Goal: Task Accomplishment & Management: Use online tool/utility

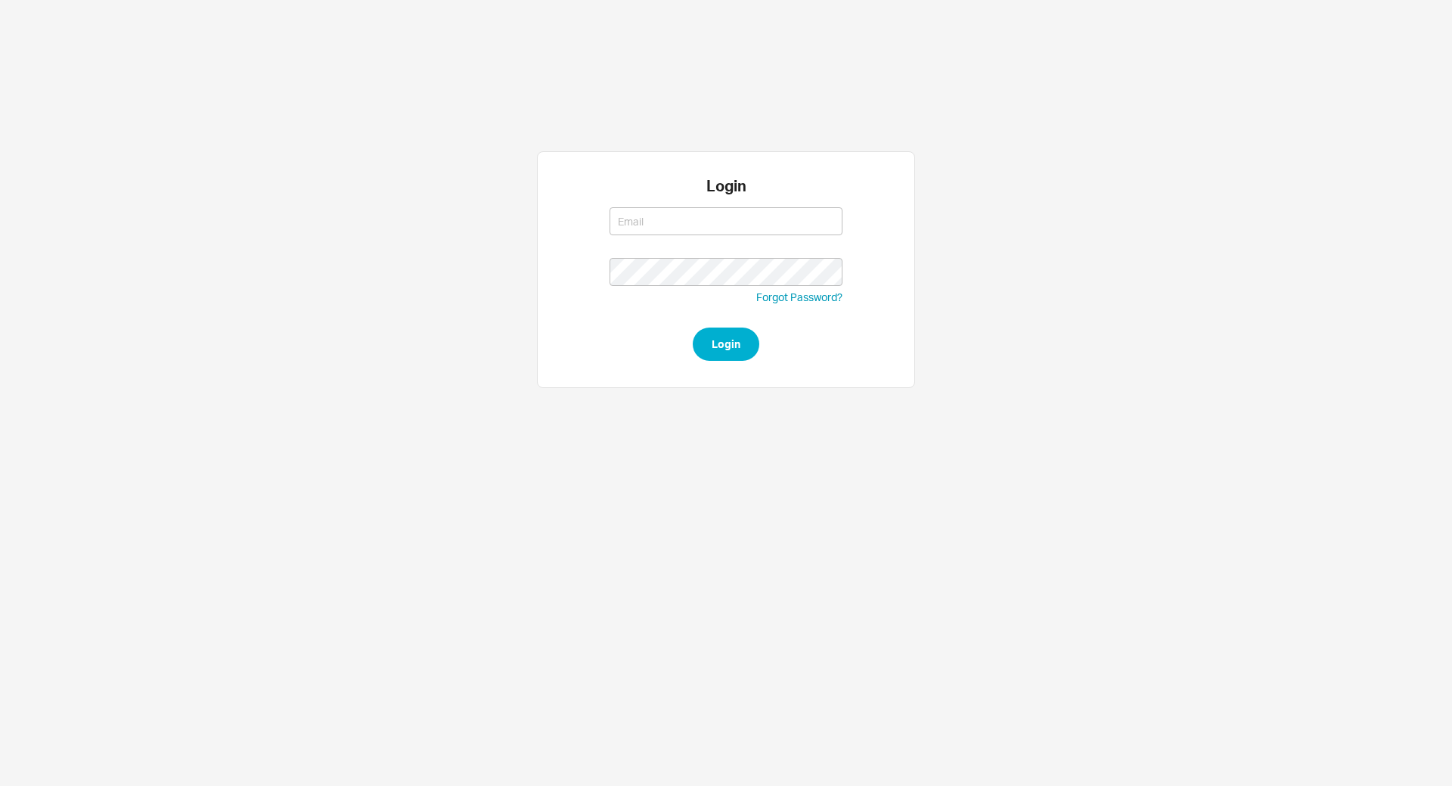
click at [663, 240] on div at bounding box center [726, 229] width 233 height 58
click at [663, 226] on input at bounding box center [726, 221] width 233 height 28
type input "tziporahj@qualitybath.com"
click at [705, 357] on button "Login" at bounding box center [726, 343] width 67 height 33
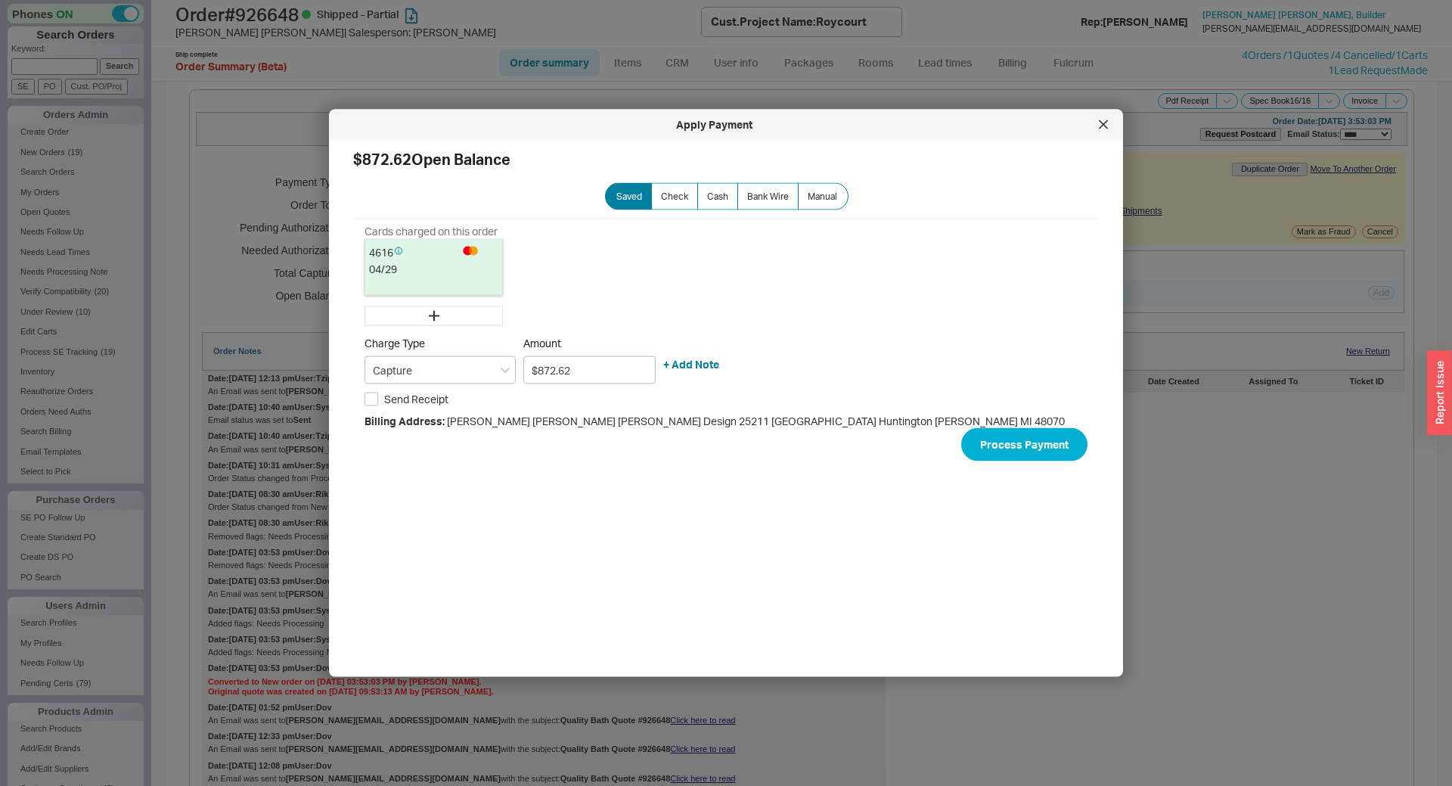
select select "*"
select select "LOW"
select select "3"
click at [1109, 122] on div at bounding box center [1103, 125] width 24 height 24
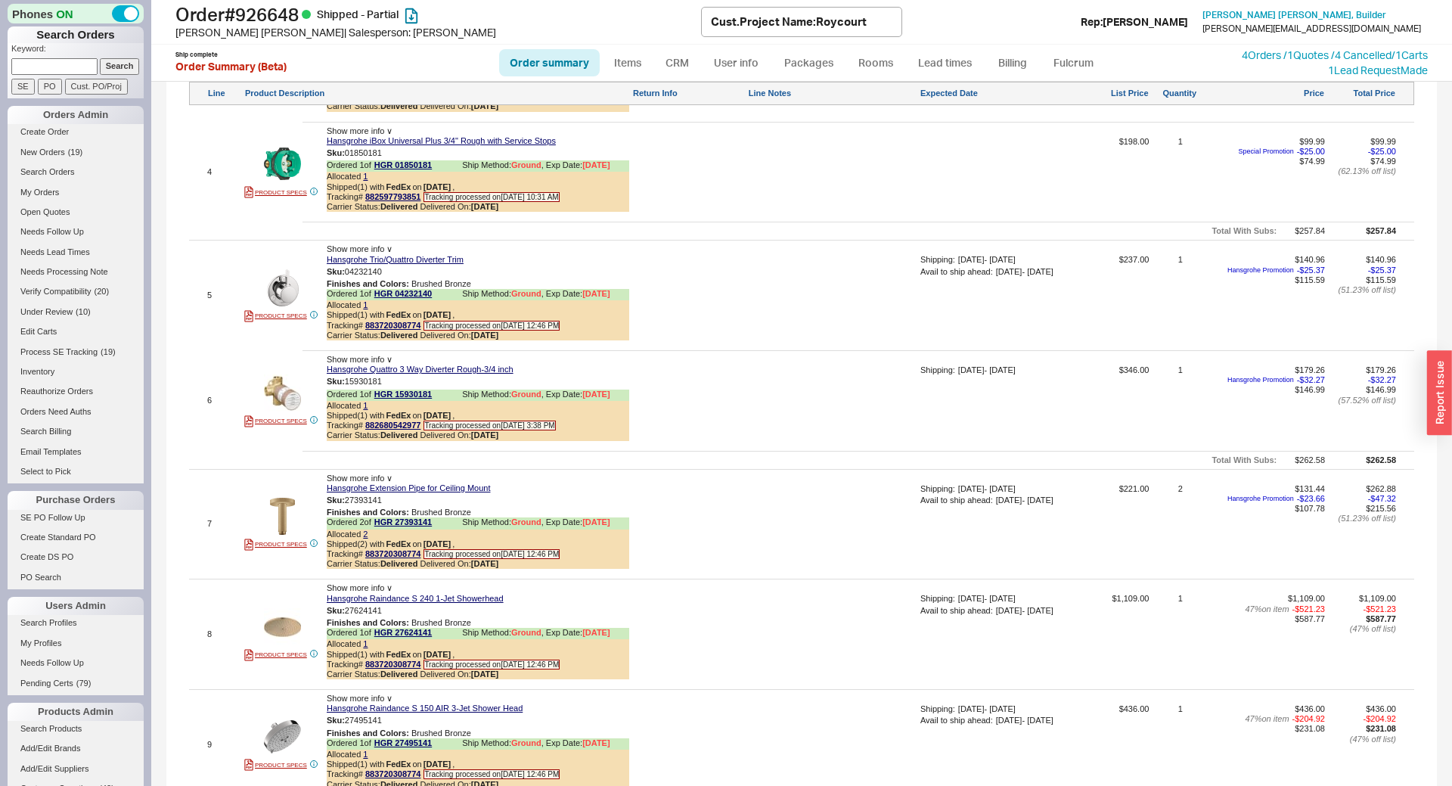
scroll to position [864, 0]
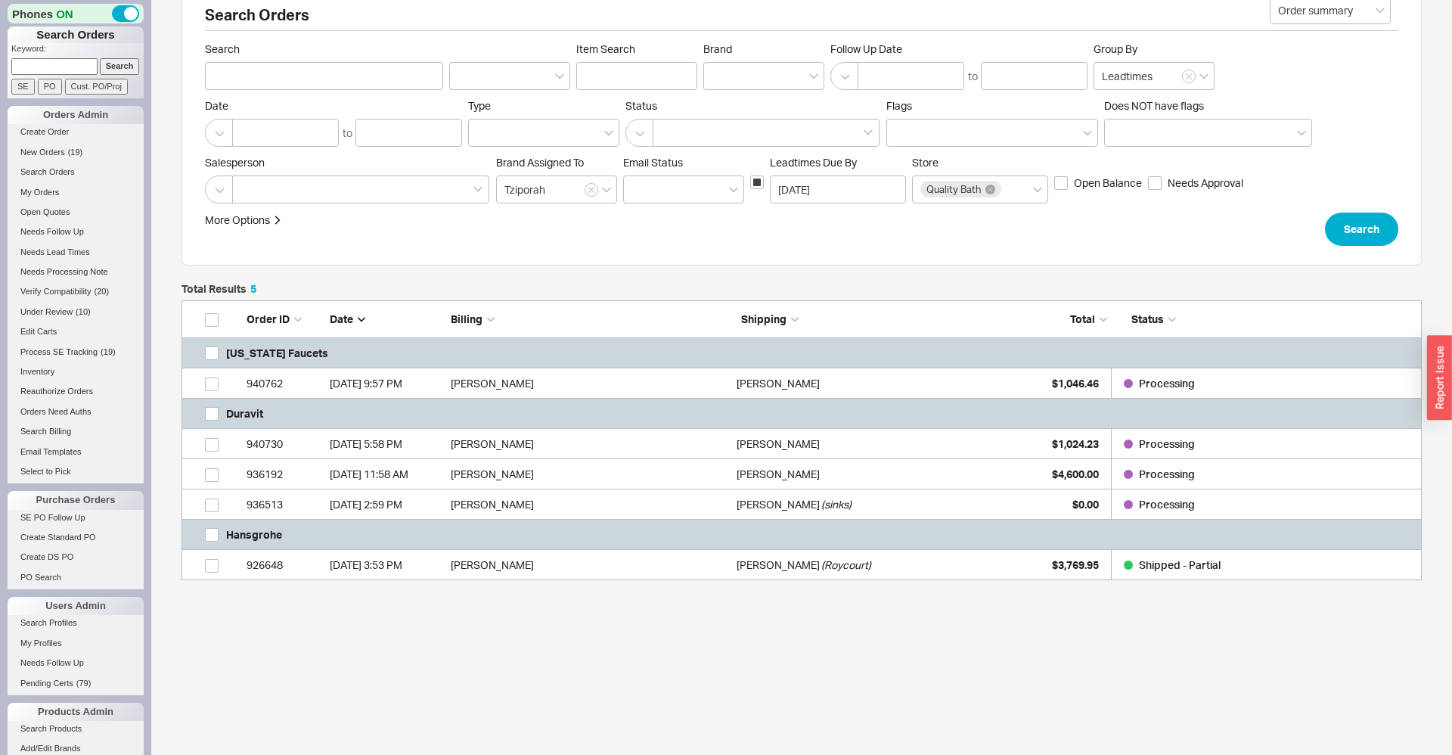
scroll to position [280, 1240]
click at [38, 521] on link "SE PO Follow Up" at bounding box center [76, 518] width 136 height 16
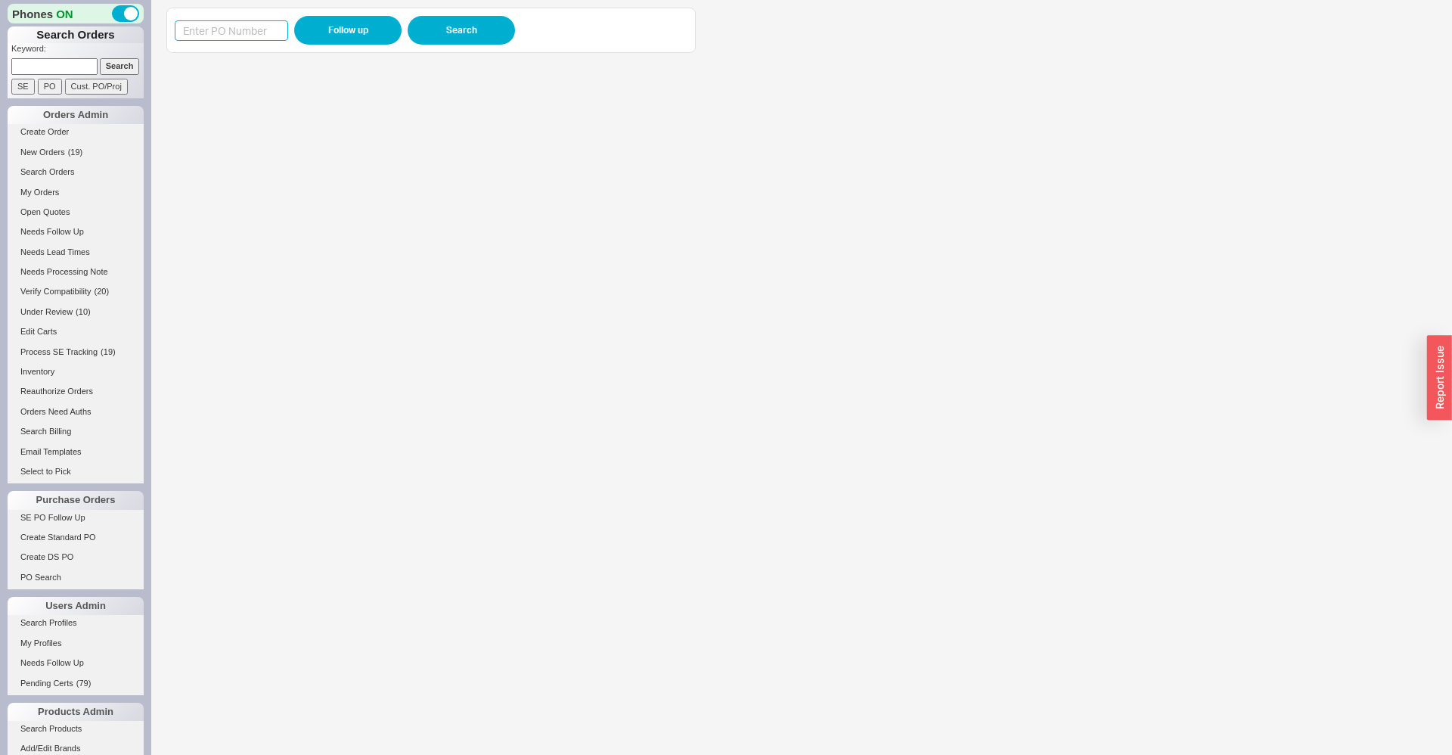
click at [256, 38] on input at bounding box center [231, 30] width 113 height 20
paste input "988624"
type input "988624"
click at [340, 20] on button "Follow up" at bounding box center [347, 30] width 107 height 29
click at [230, 36] on input "988624" at bounding box center [231, 30] width 113 height 20
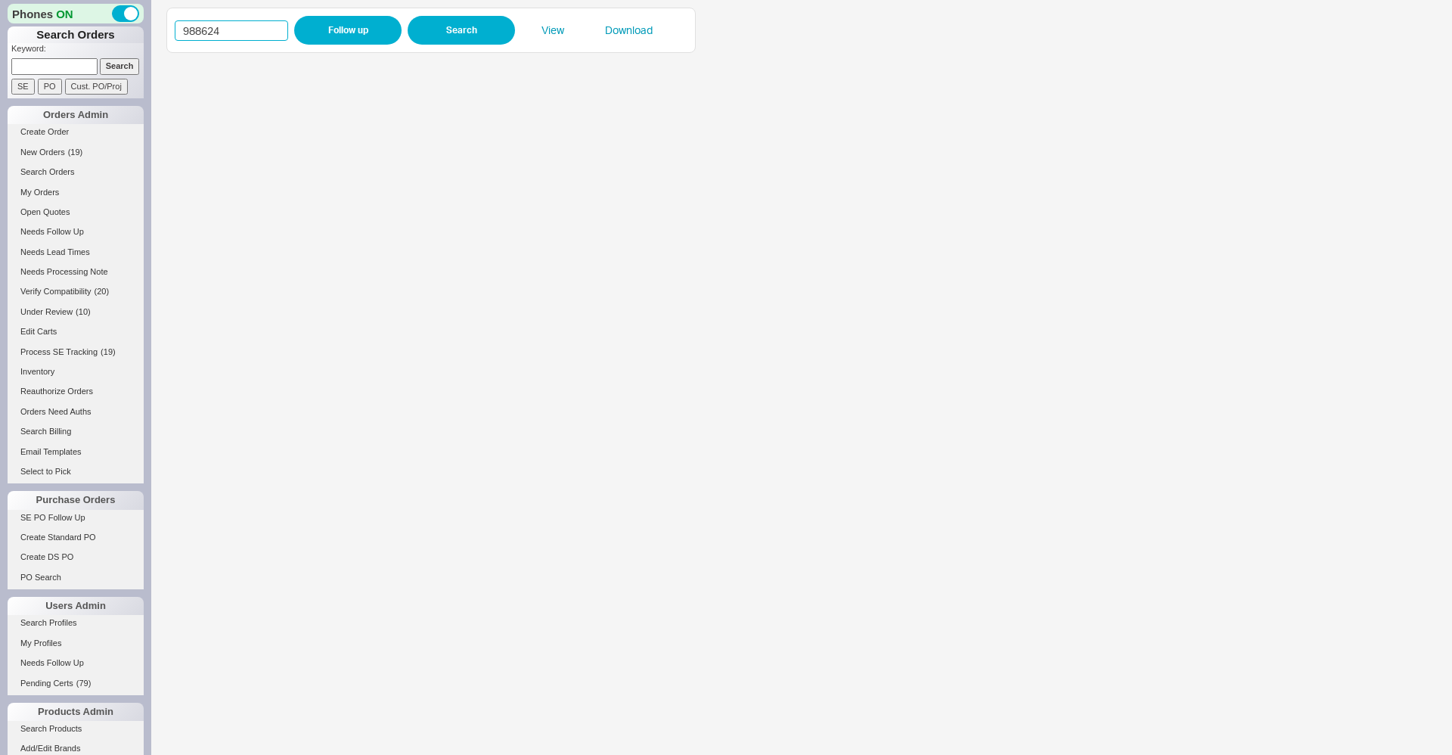
click at [230, 36] on input "988624" at bounding box center [231, 30] width 113 height 20
paste input "05"
type input "988054"
click at [315, 32] on button "Follow up" at bounding box center [347, 30] width 107 height 29
click at [247, 26] on input "988054" at bounding box center [231, 30] width 113 height 20
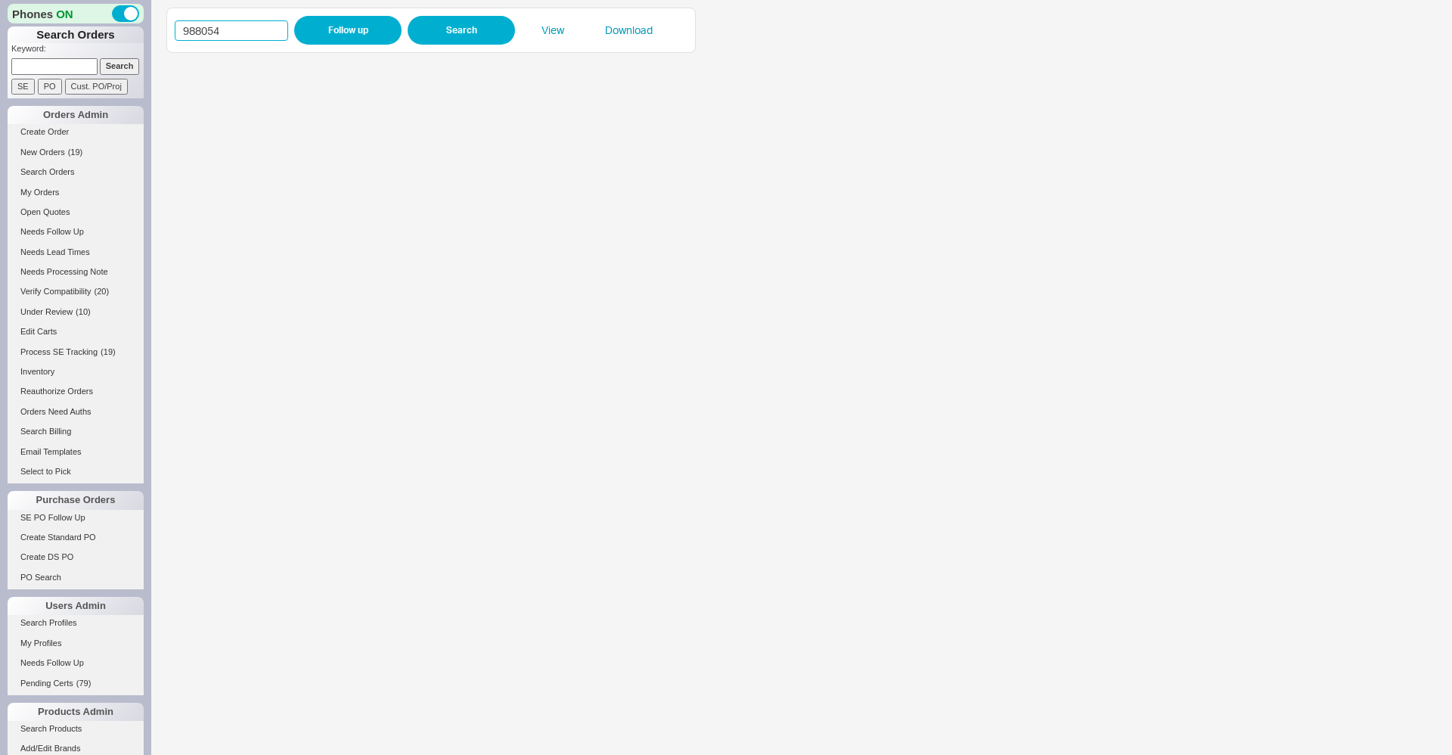
click at [247, 26] on input "988054" at bounding box center [231, 30] width 113 height 20
paste input "523"
type input "988523"
click at [312, 36] on button "Follow up" at bounding box center [347, 30] width 107 height 29
click at [67, 72] on input at bounding box center [54, 66] width 86 height 16
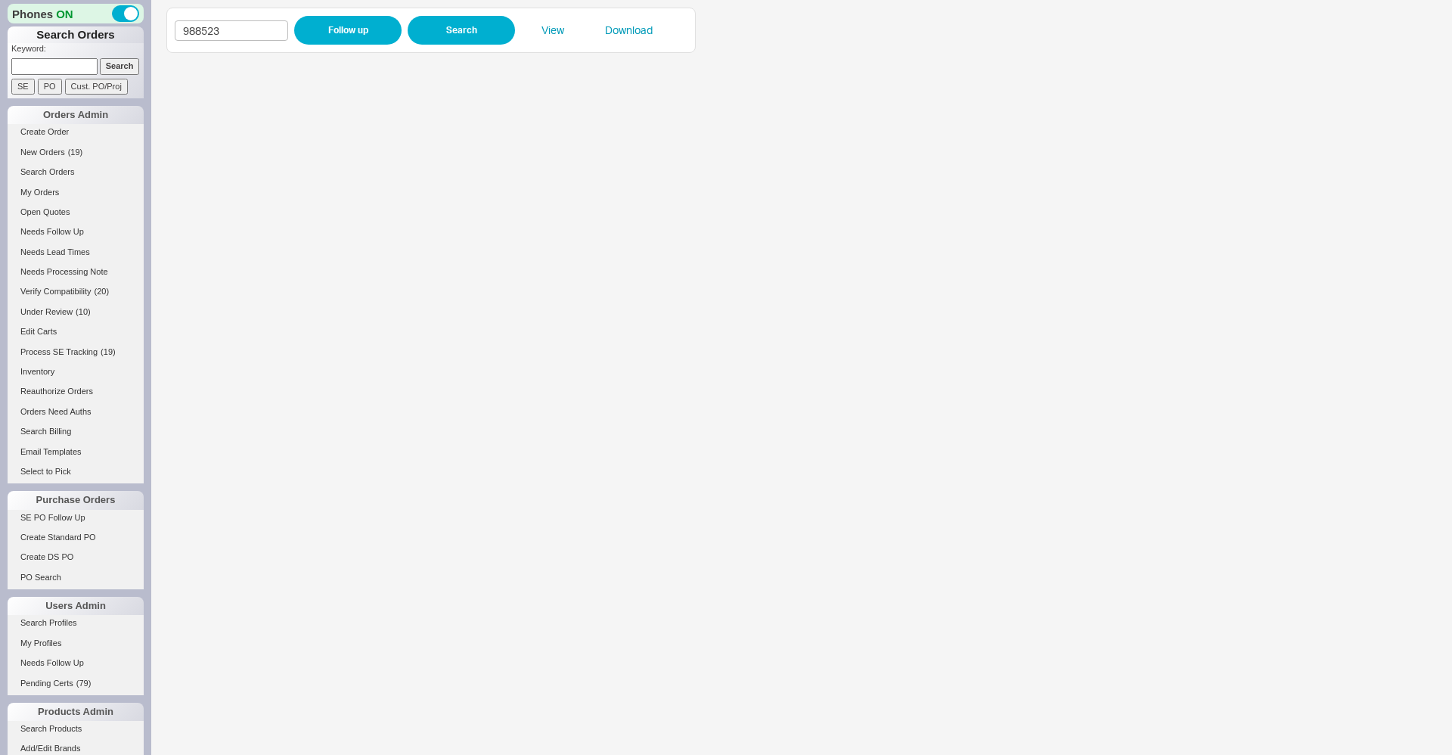
paste input "940704"
type input "940704"
click at [108, 67] on input "Search" at bounding box center [120, 66] width 40 height 16
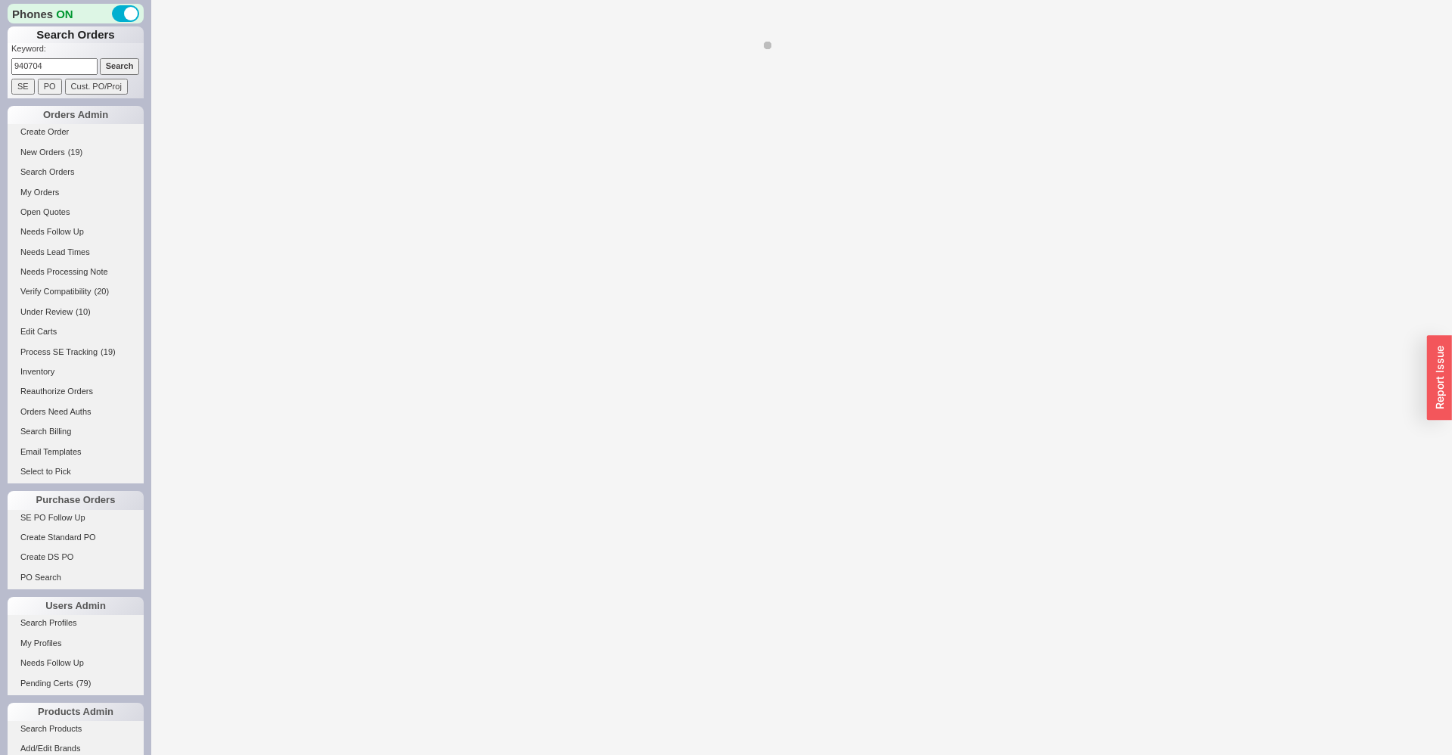
select select "*"
select select "LOW"
select select "3"
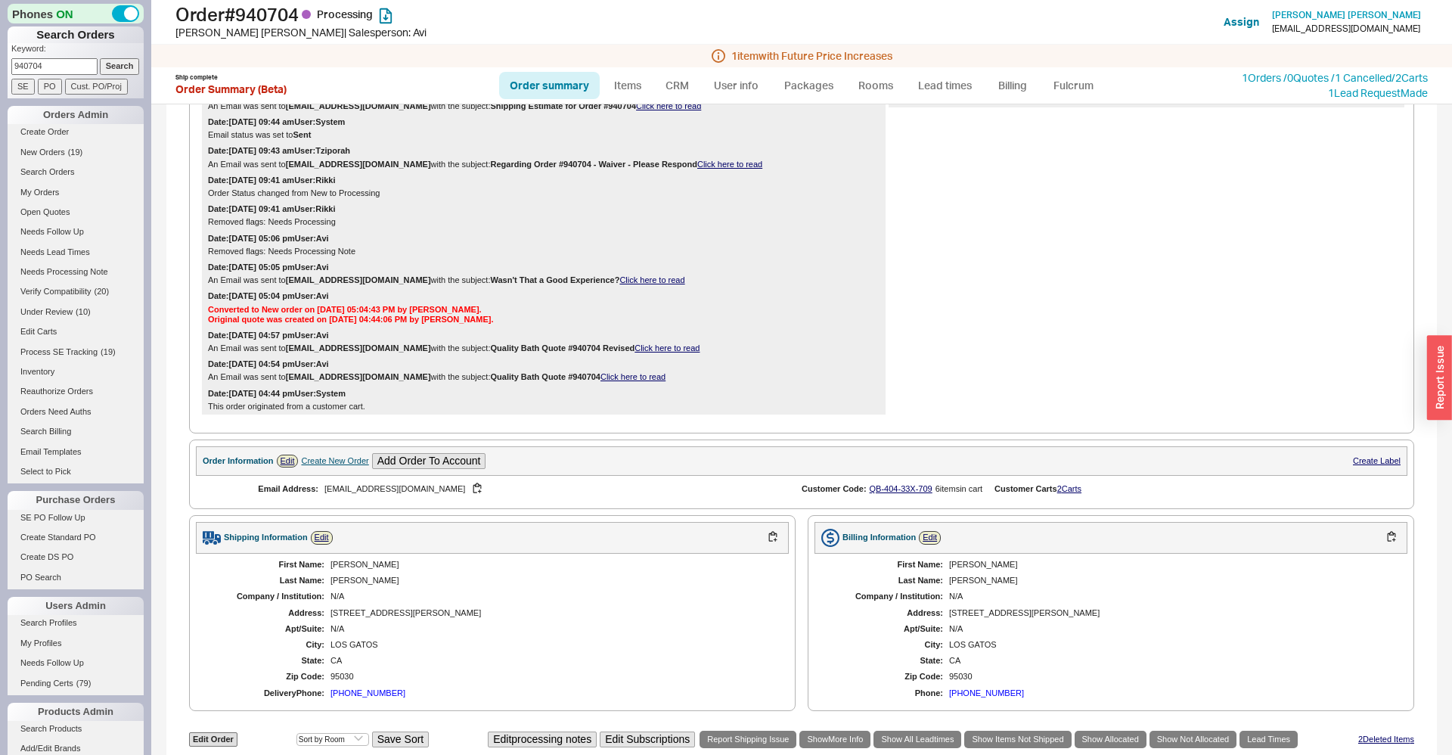
scroll to position [1337, 0]
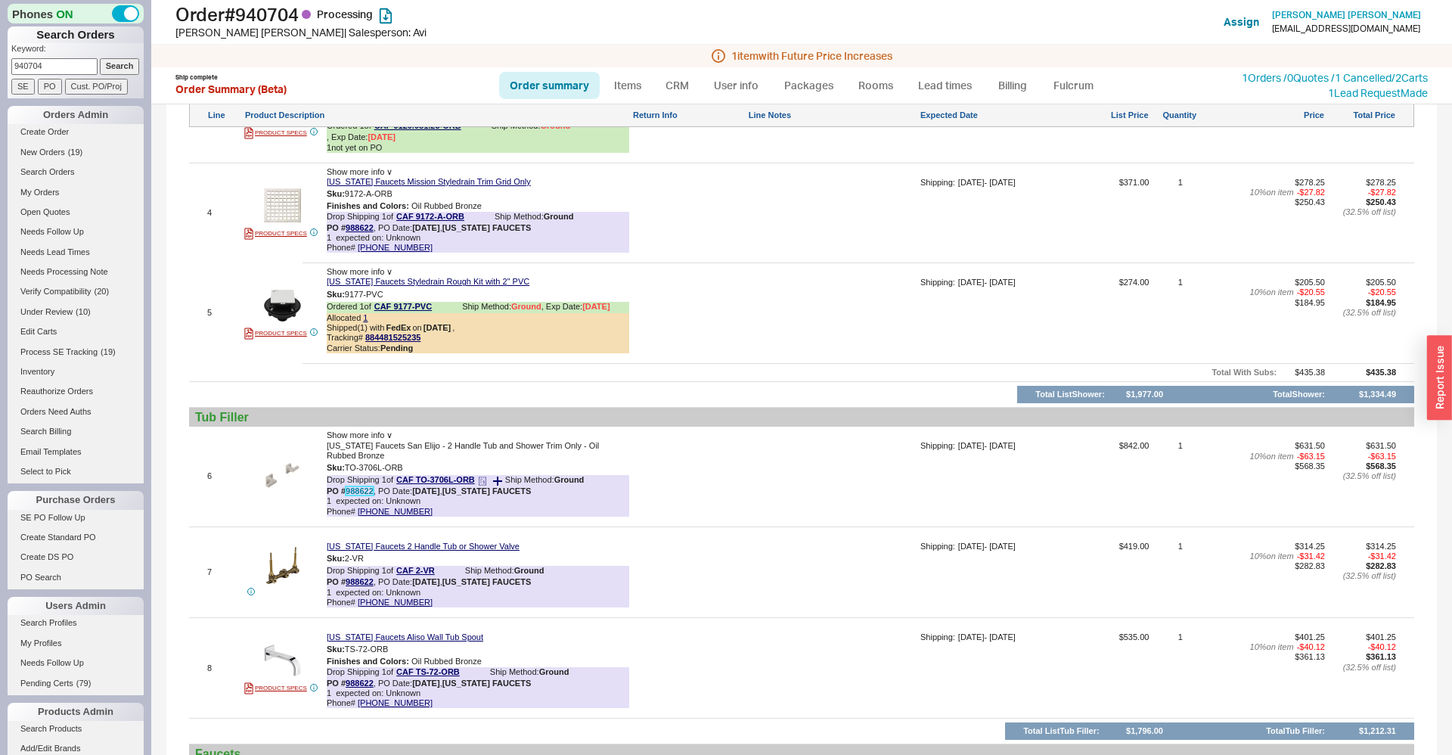
click at [355, 495] on link "988622" at bounding box center [360, 490] width 28 height 9
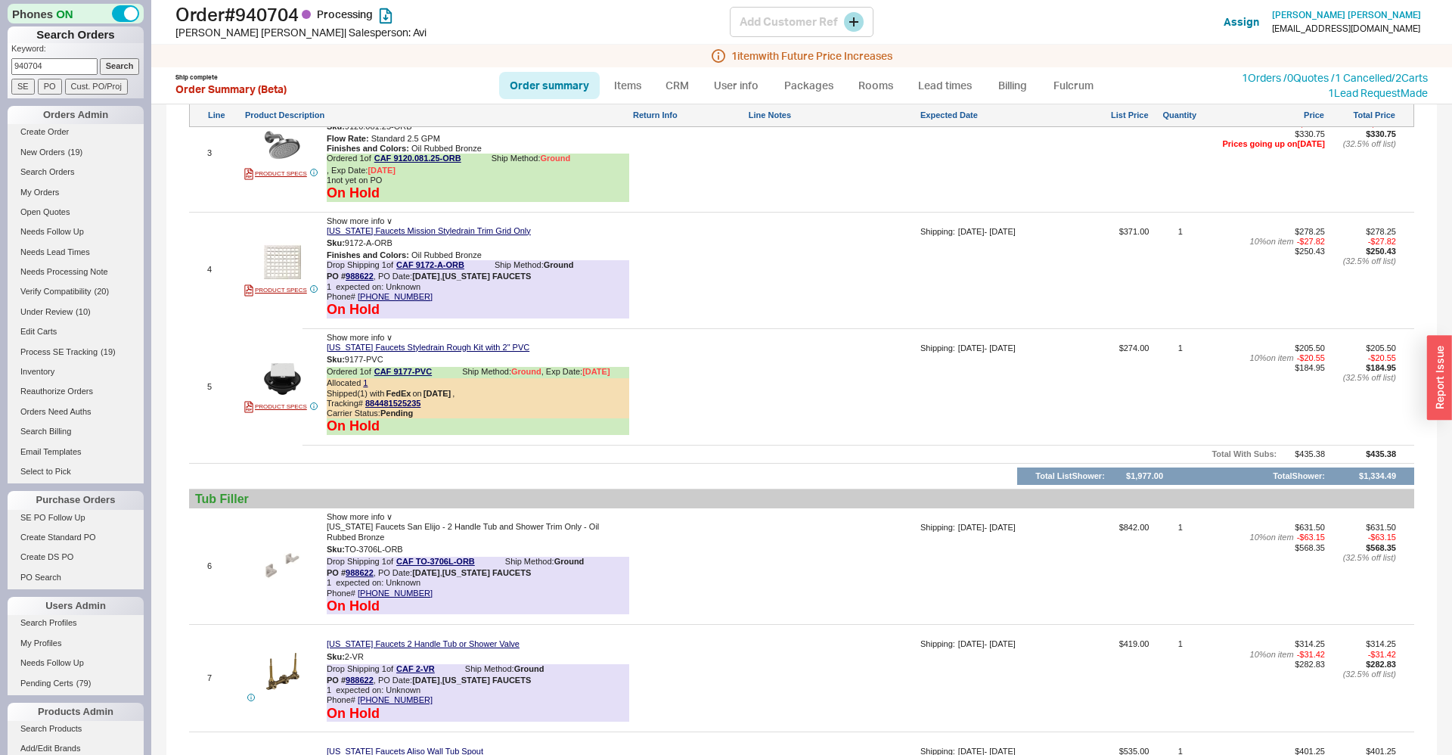
scroll to position [1378, 0]
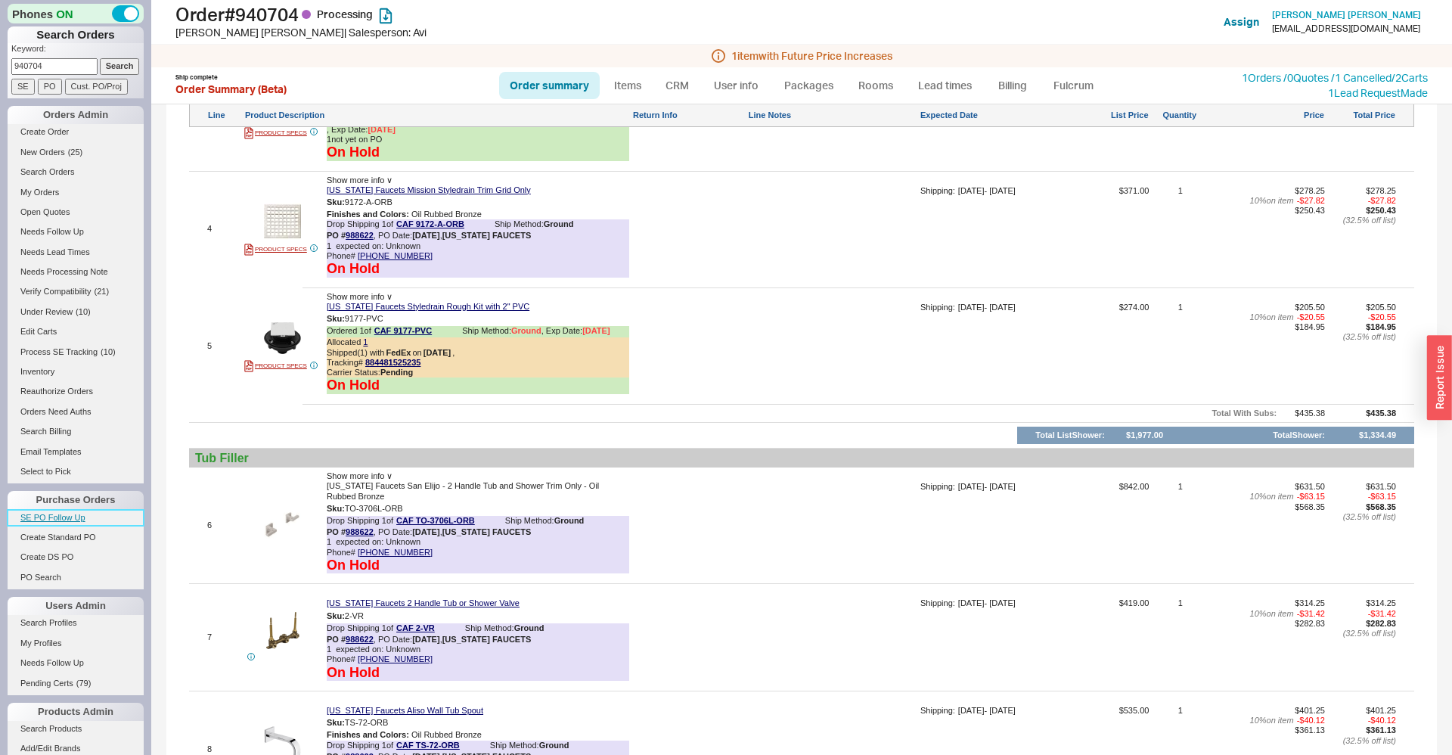
click at [28, 517] on link "SE PO Follow Up" at bounding box center [76, 518] width 136 height 16
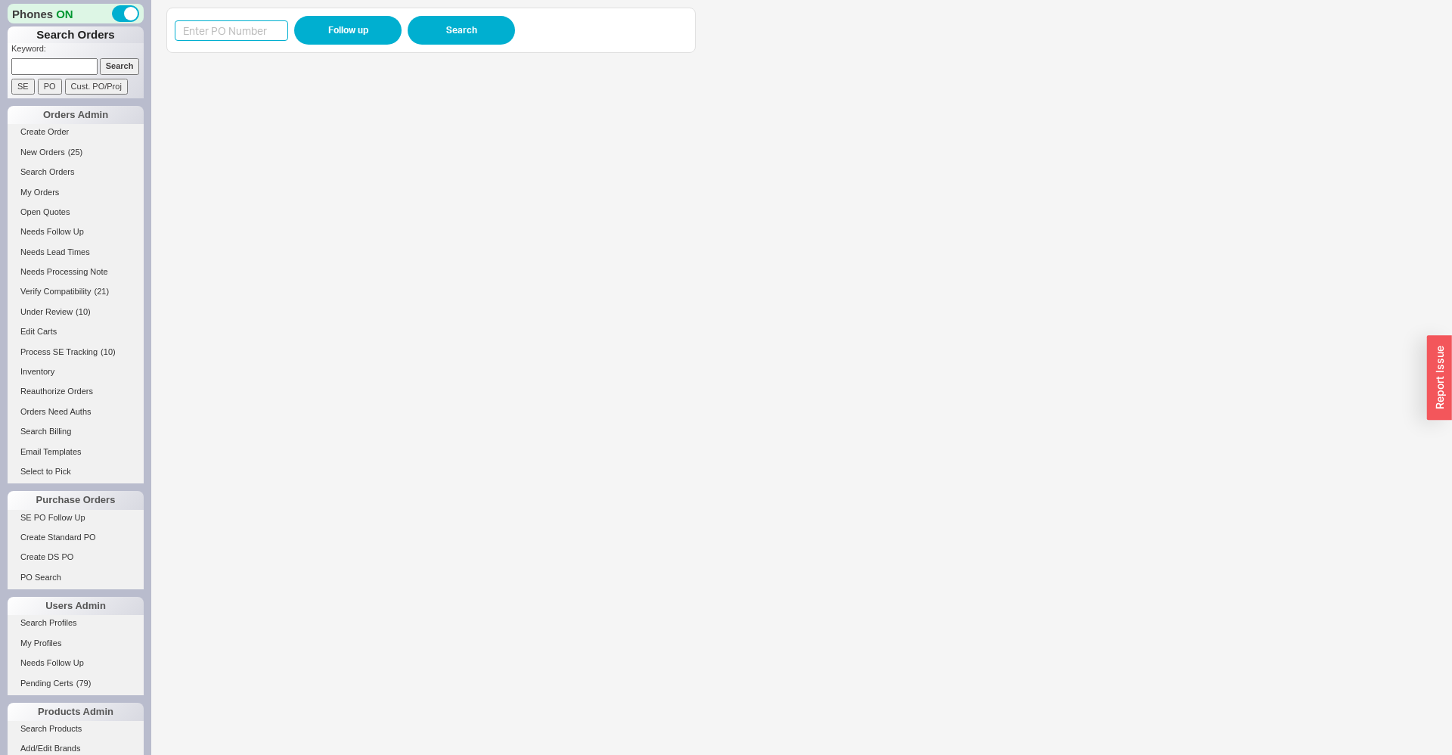
click at [222, 20] on input at bounding box center [231, 30] width 113 height 20
paste input "988492"
type input "988492"
click at [331, 37] on button "Follow up" at bounding box center [347, 30] width 107 height 29
drag, startPoint x: 1426, startPoint y: 301, endPoint x: 437, endPoint y: 286, distance: 989.3
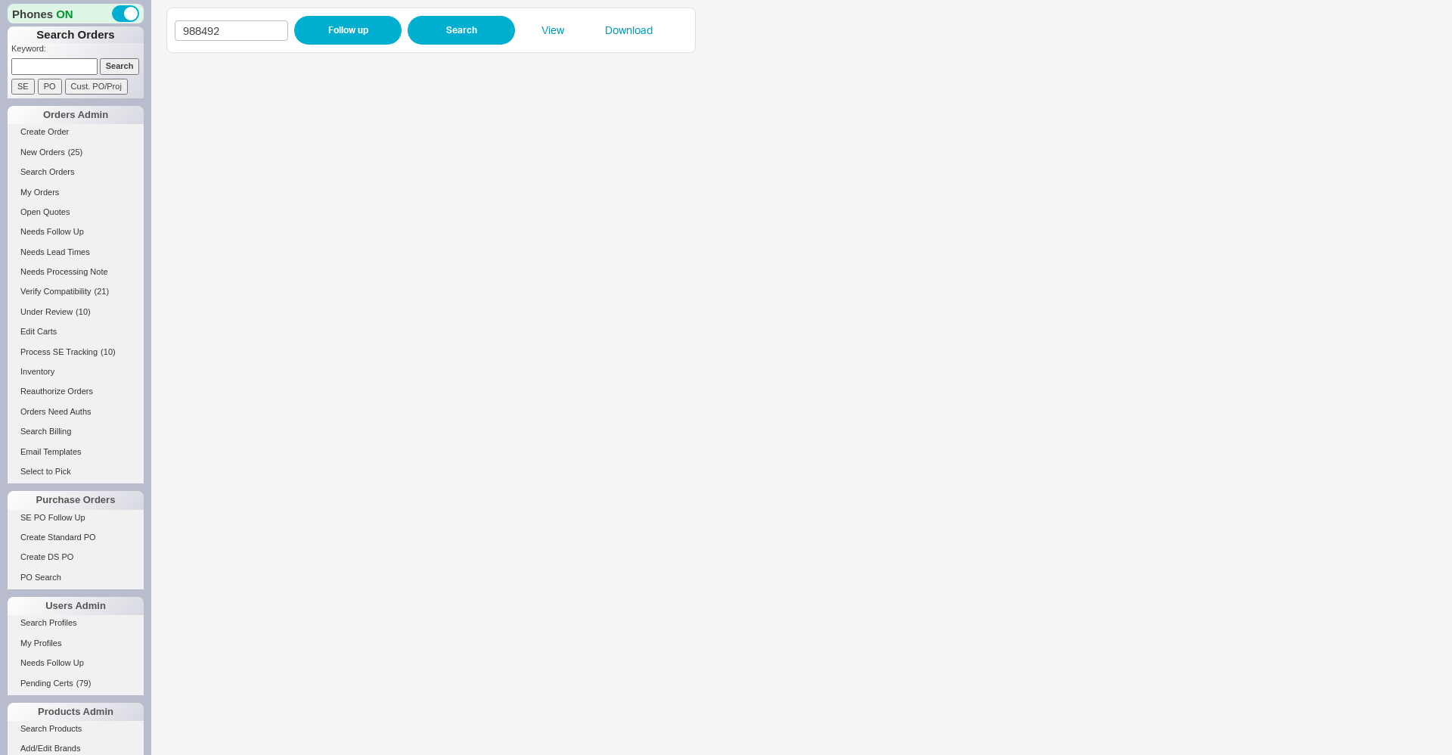
click at [437, 286] on iframe at bounding box center [786, 408] width 1240 height 694
click at [61, 240] on link "Needs Follow Up" at bounding box center [76, 232] width 136 height 16
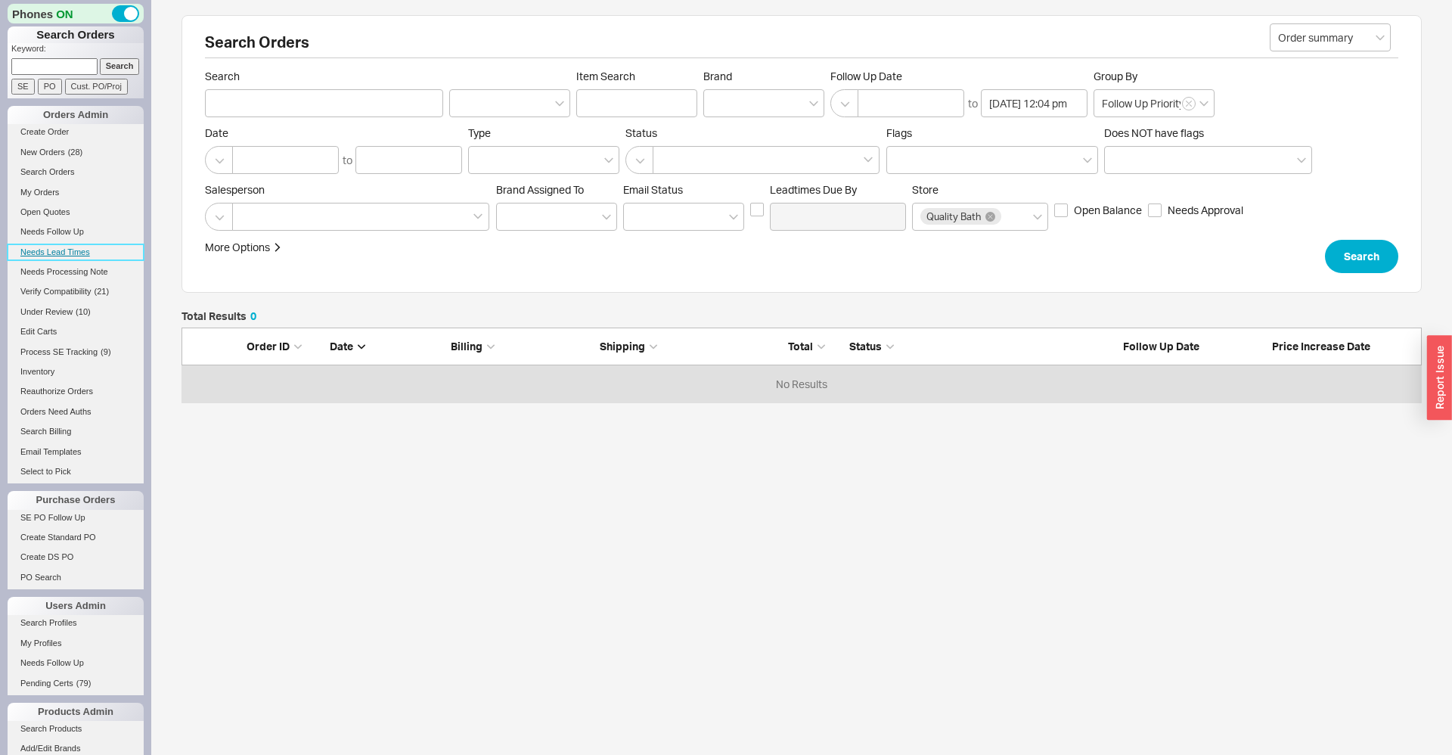
click at [59, 249] on link "Needs Lead Times" at bounding box center [76, 252] width 136 height 16
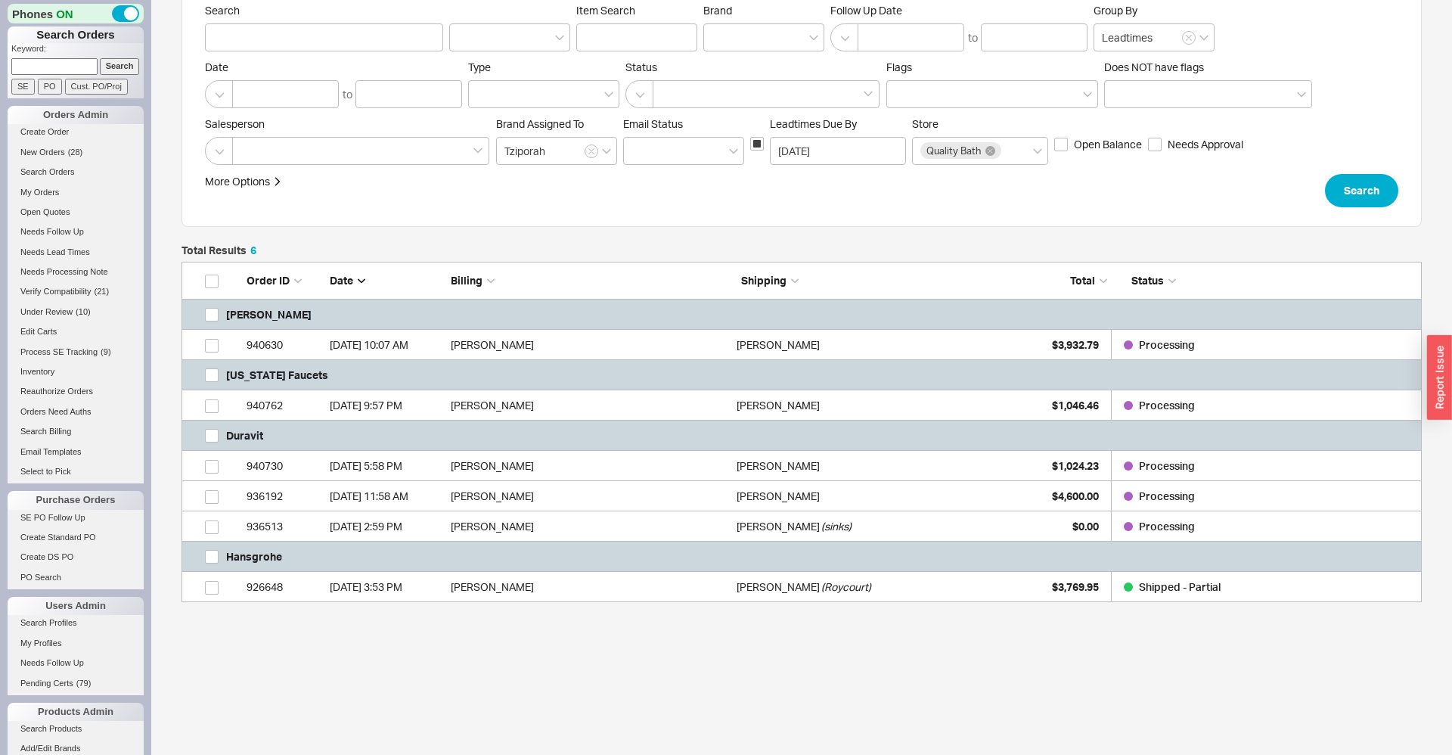
scroll to position [88, 0]
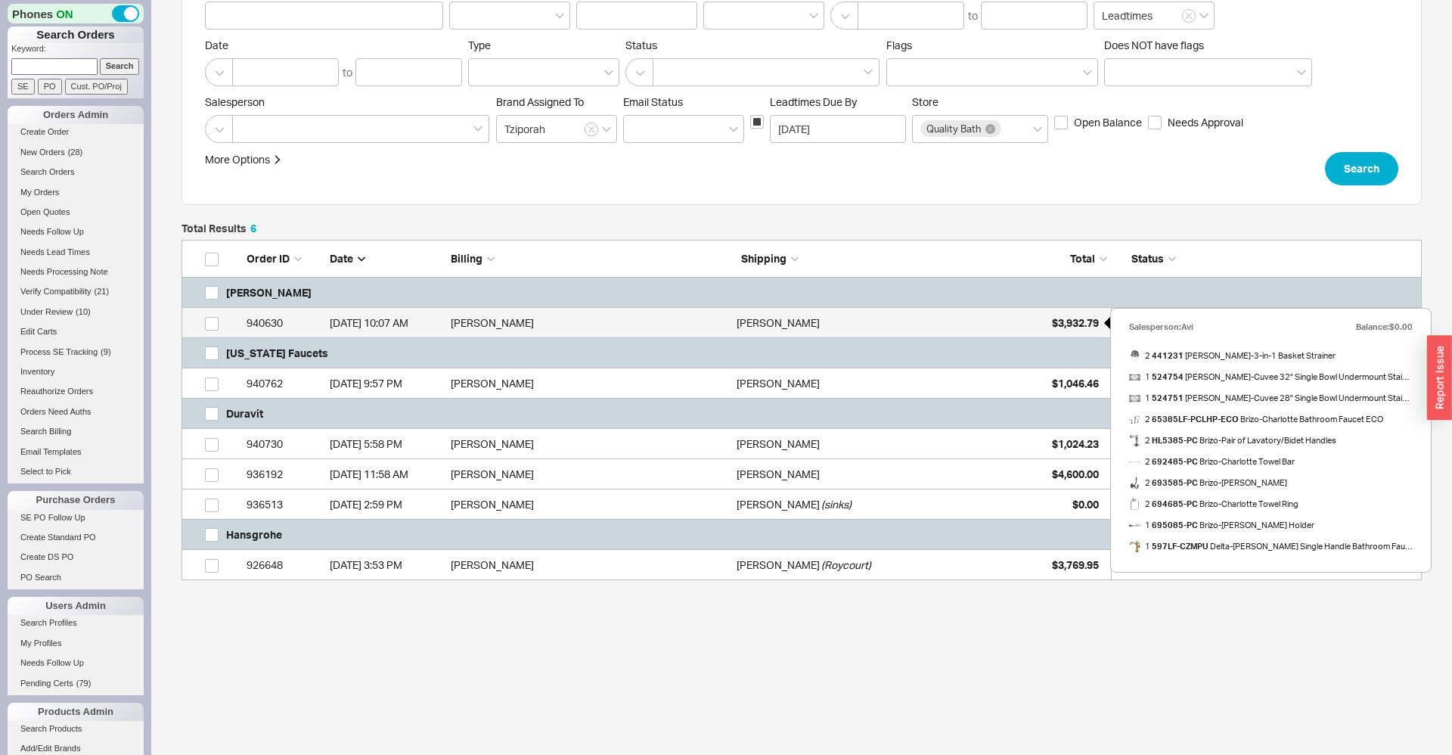
click at [1063, 309] on div "$3,932.79" at bounding box center [1061, 323] width 76 height 30
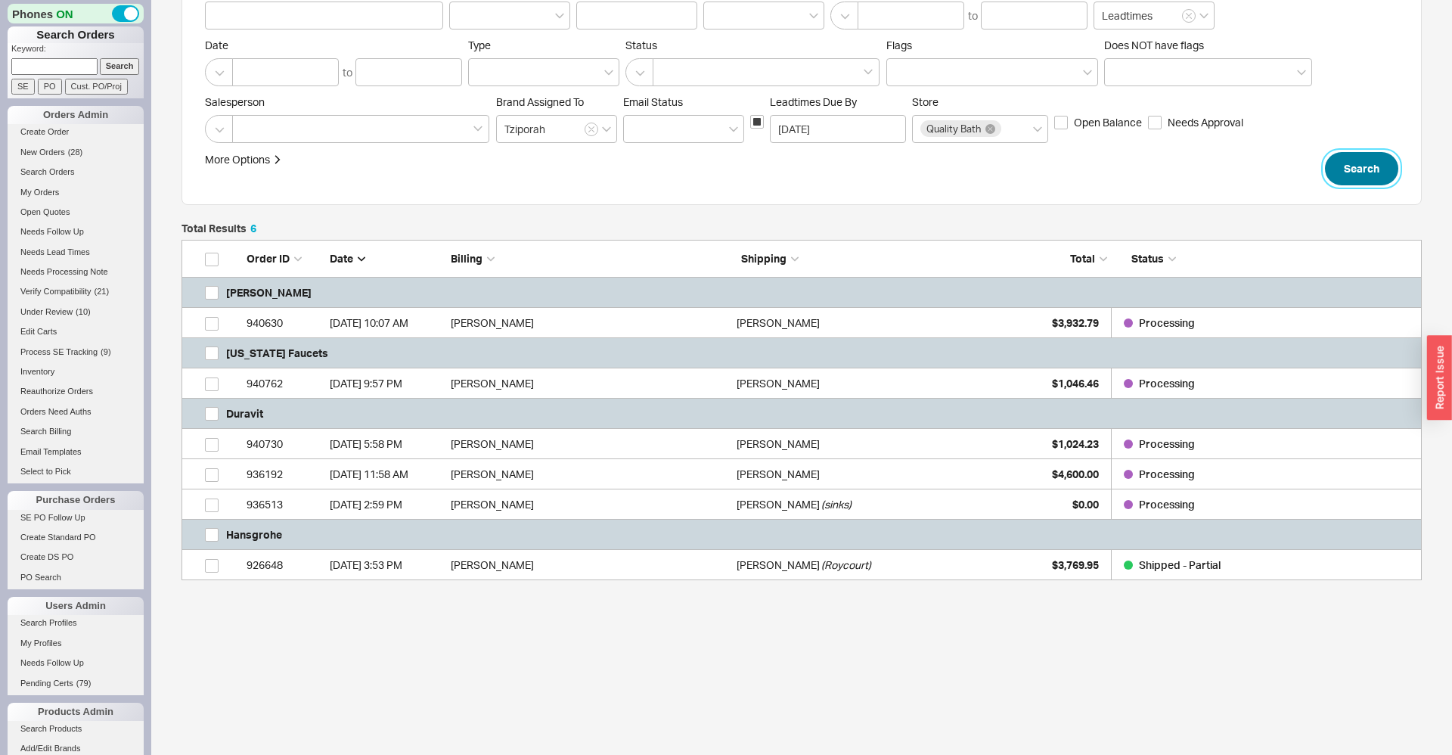
click at [1339, 168] on button "Search" at bounding box center [1361, 168] width 73 height 33
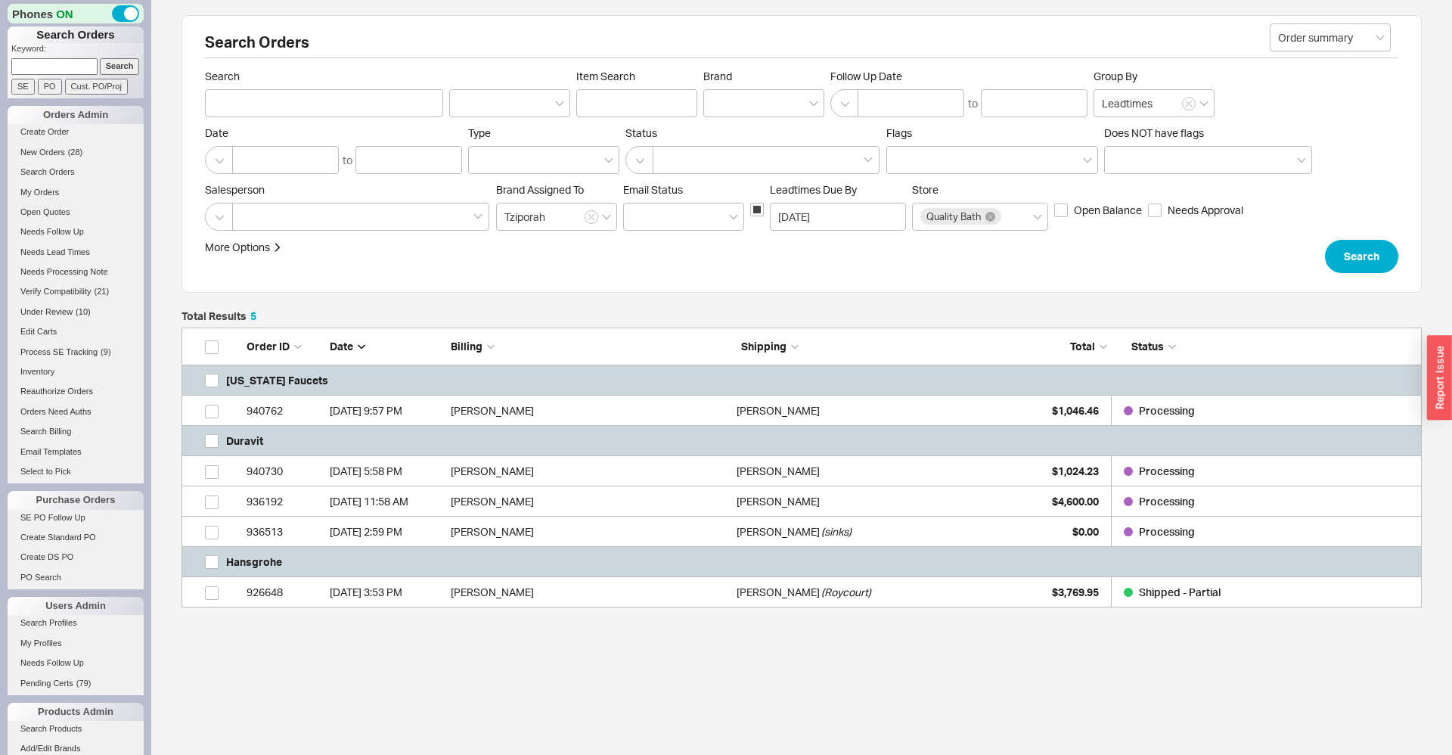
scroll to position [280, 1240]
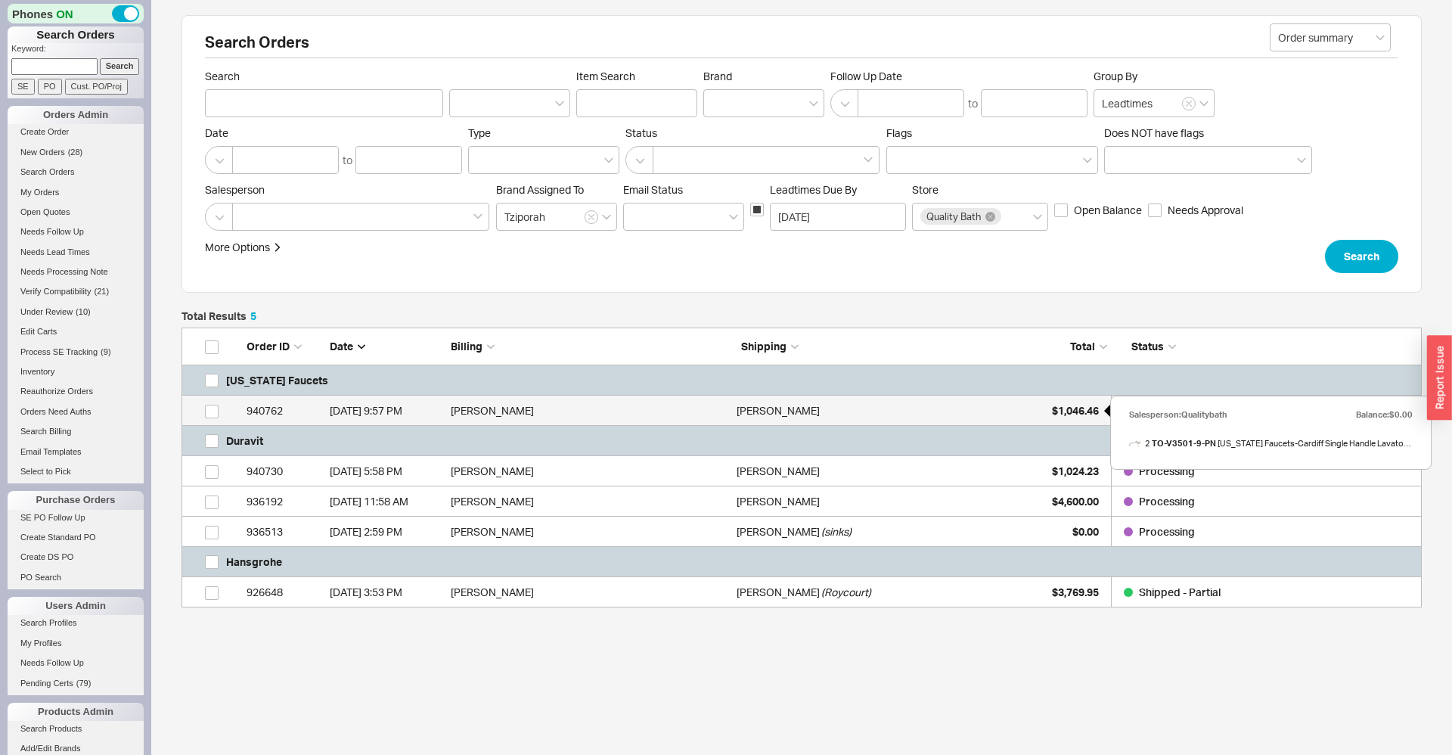
click at [1057, 411] on span "$1,046.46" at bounding box center [1075, 410] width 47 height 13
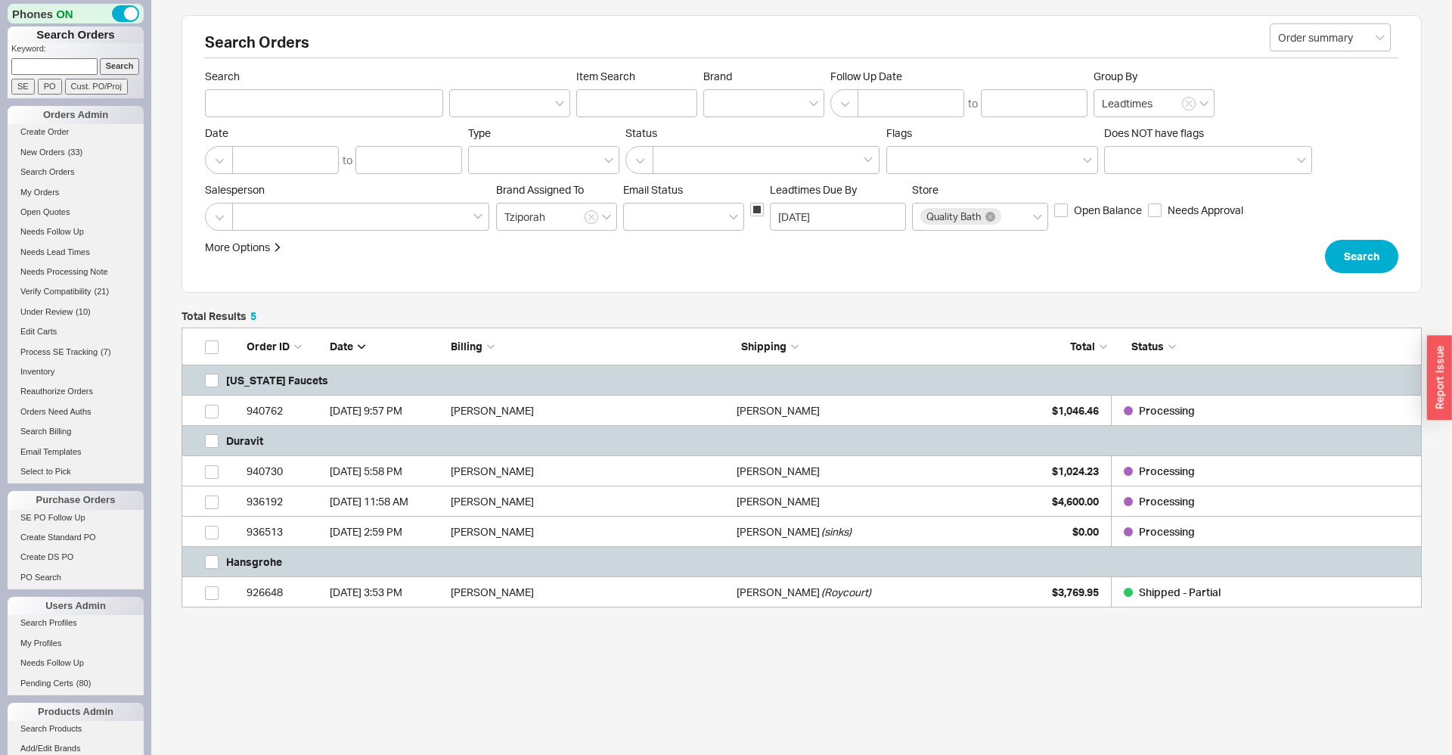
click at [49, 64] on input at bounding box center [54, 66] width 86 height 16
click at [71, 158] on link "New Orders ( 33 )" at bounding box center [76, 152] width 136 height 16
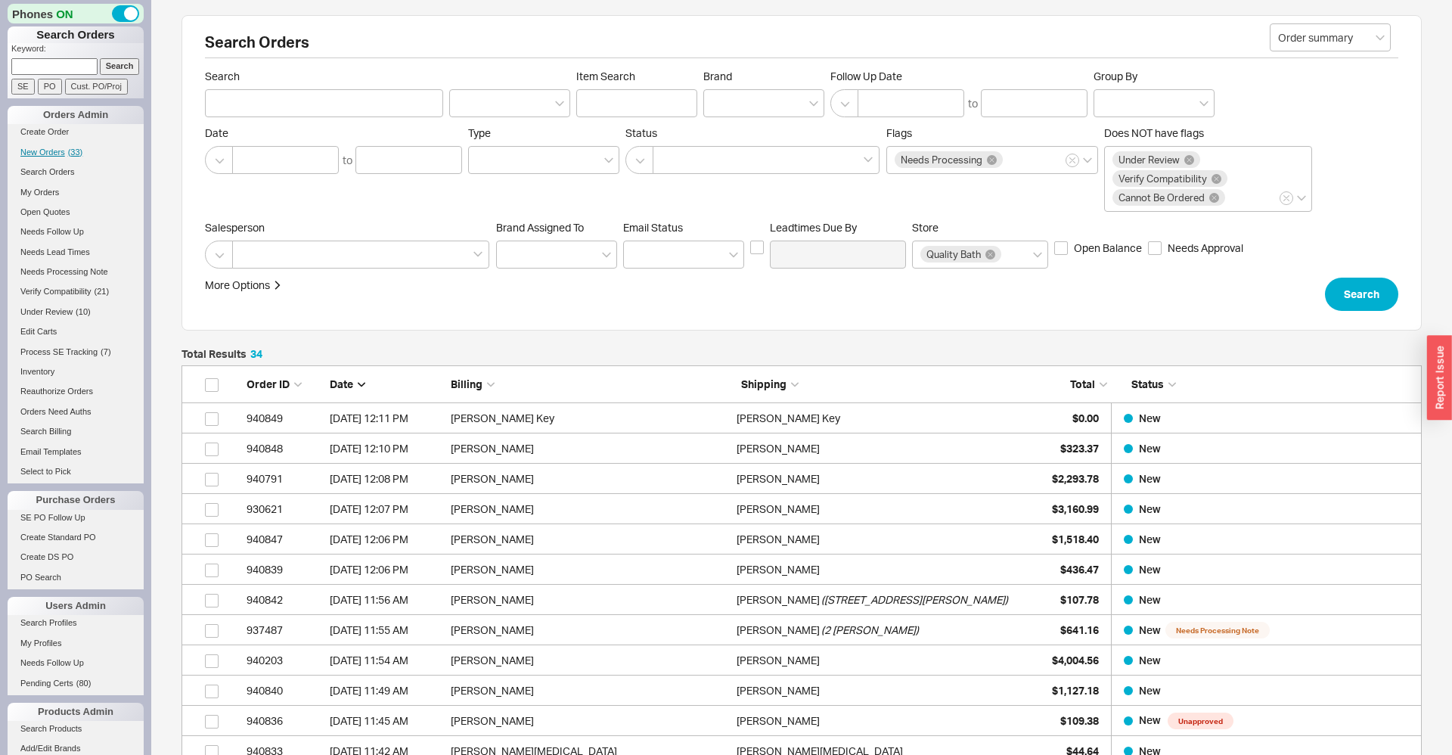
scroll to position [1066, 1240]
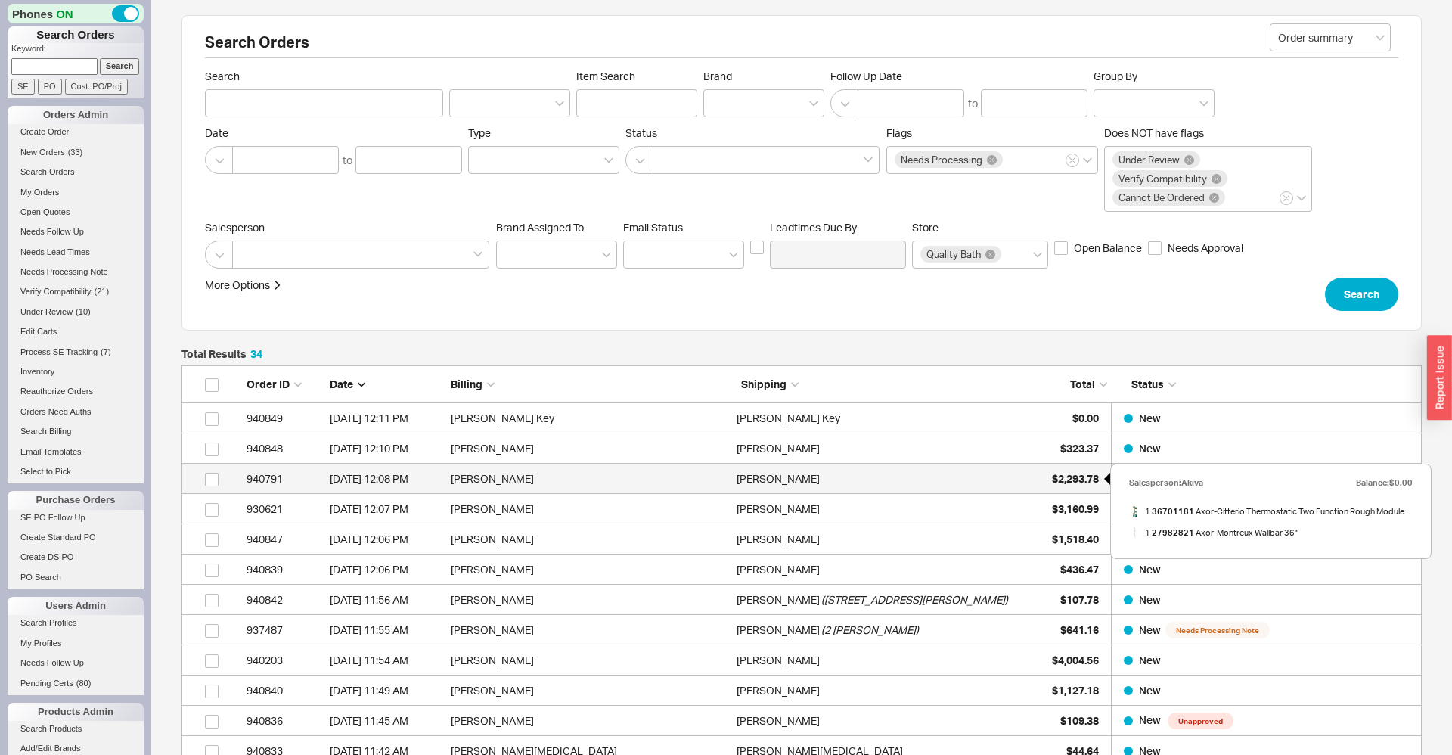
click at [1063, 479] on span "$2,293.78" at bounding box center [1075, 478] width 47 height 13
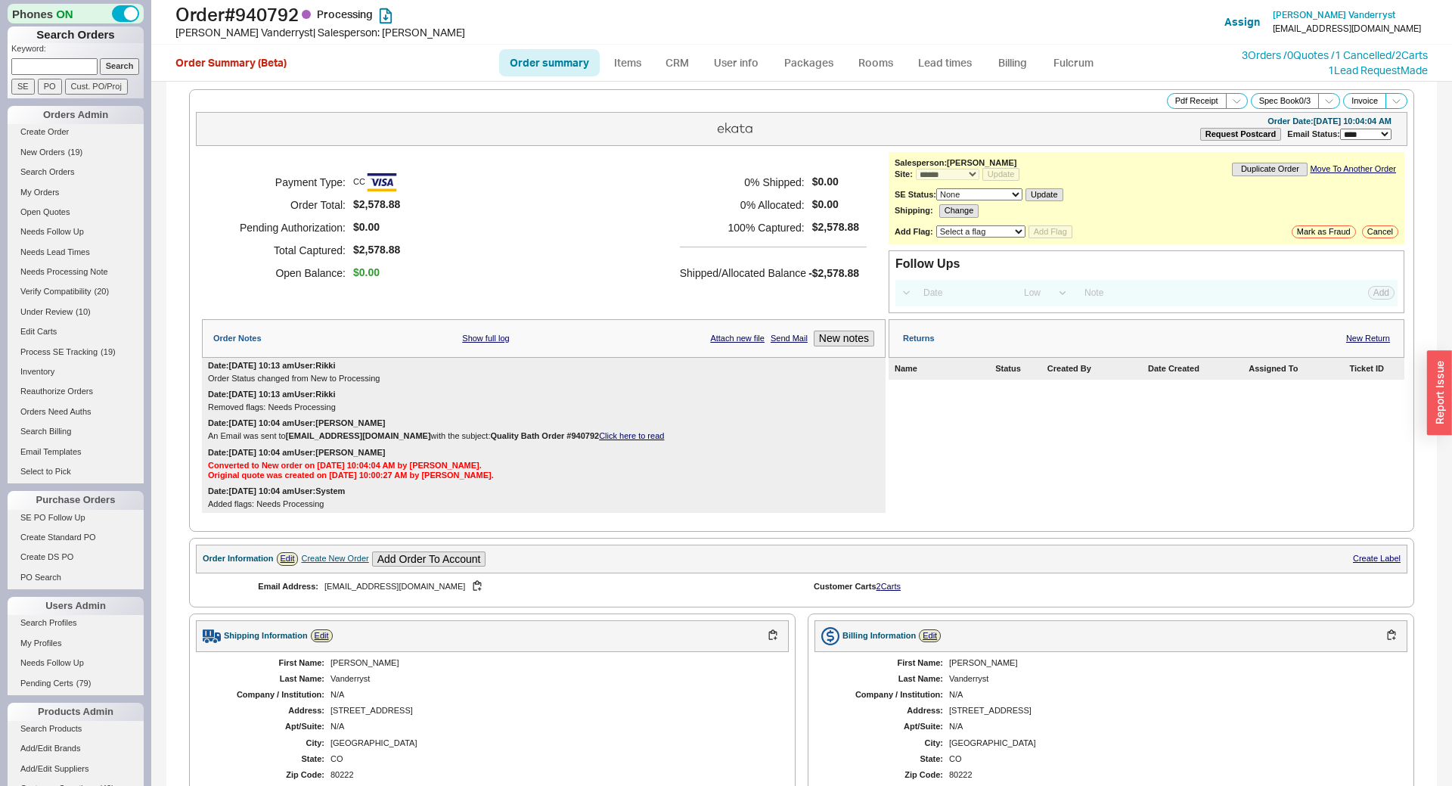
select select "*"
select select "LOW"
select select "3"
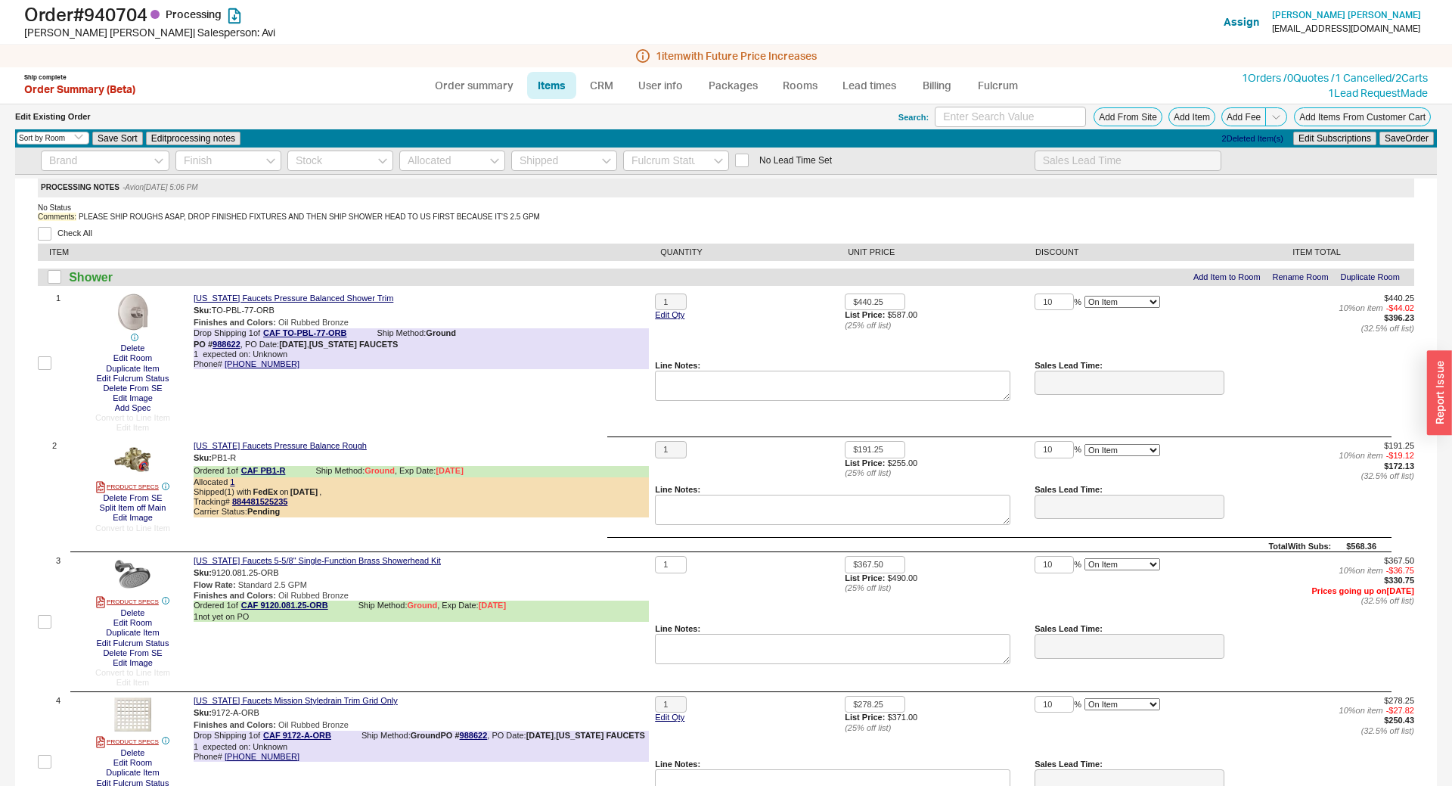
select select "3"
click at [131, 160] on input at bounding box center [105, 160] width 129 height 20
click at [104, 182] on div "California Faucets" at bounding box center [105, 187] width 127 height 25
type input "California Faucets"
checkbox input "true"
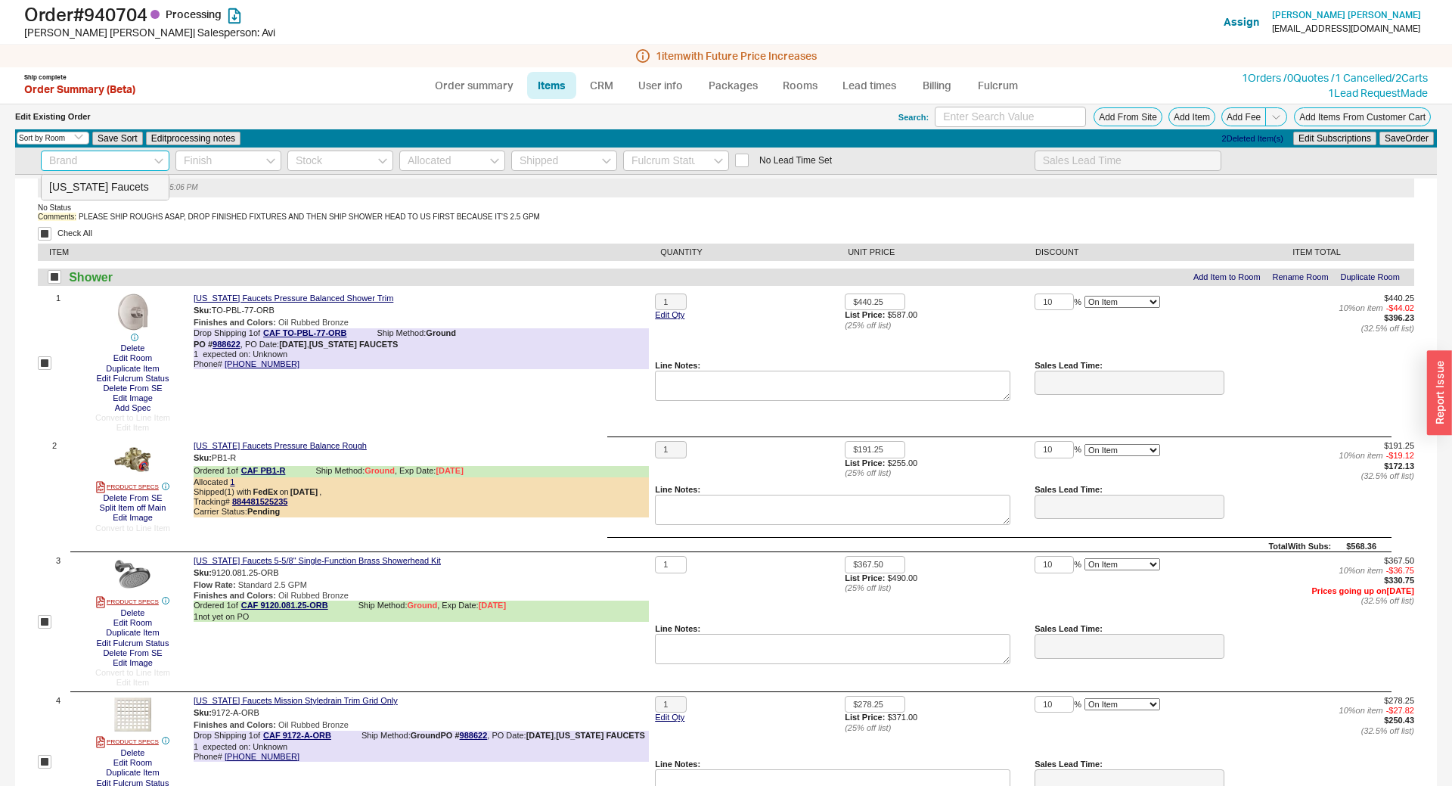
checkbox input "true"
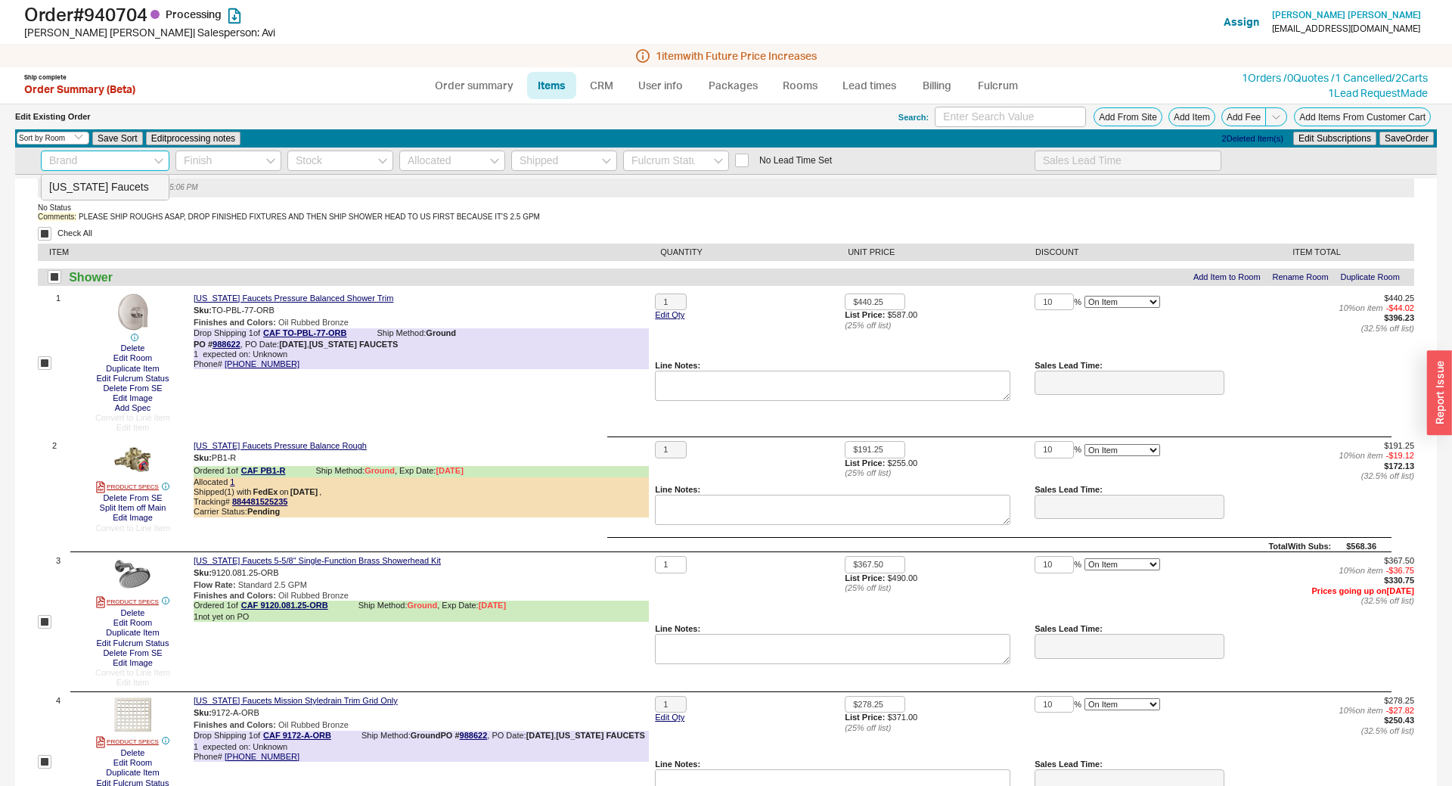
checkbox input "true"
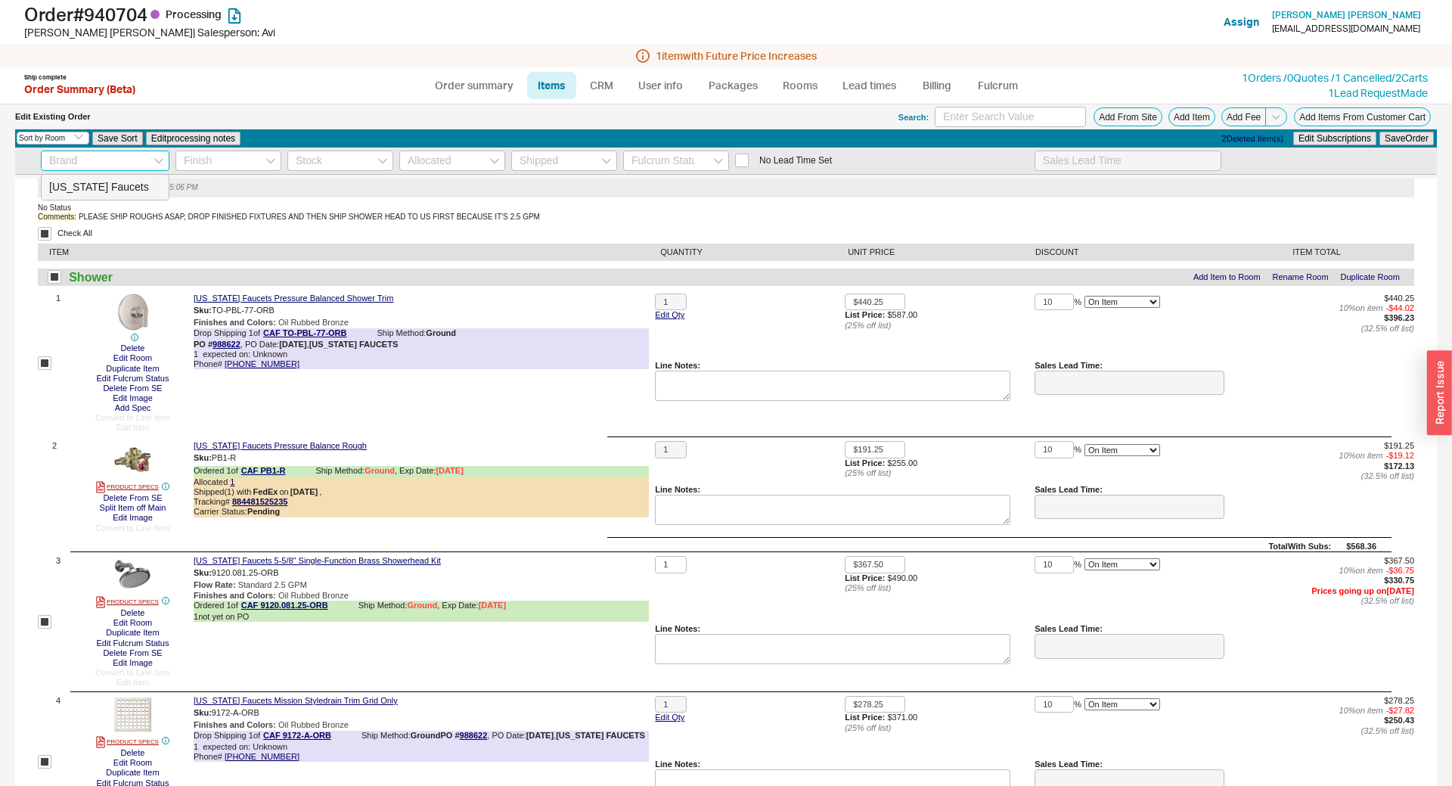
checkbox input "true"
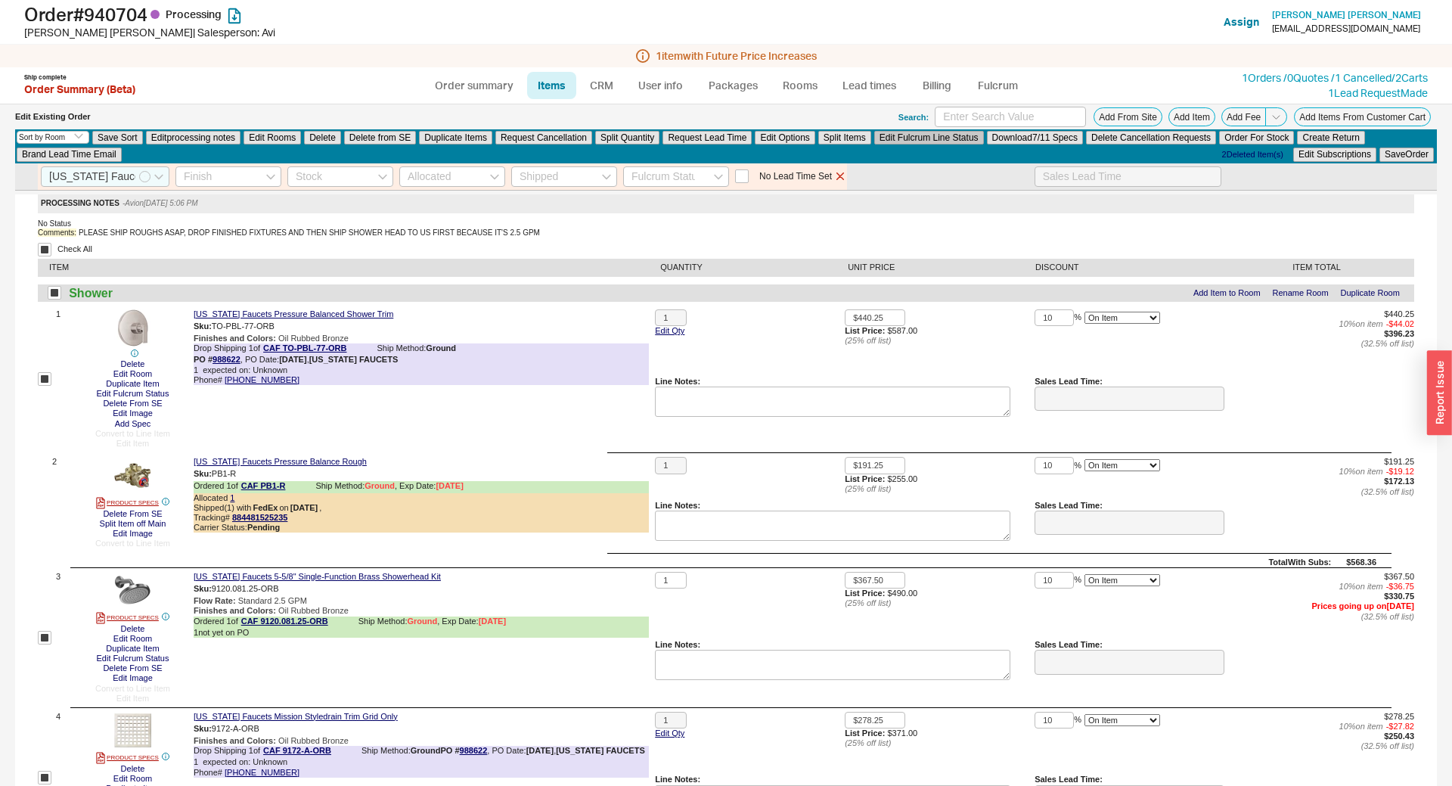
click at [901, 140] on button "Edit Fulcrum Line Status" at bounding box center [929, 138] width 110 height 14
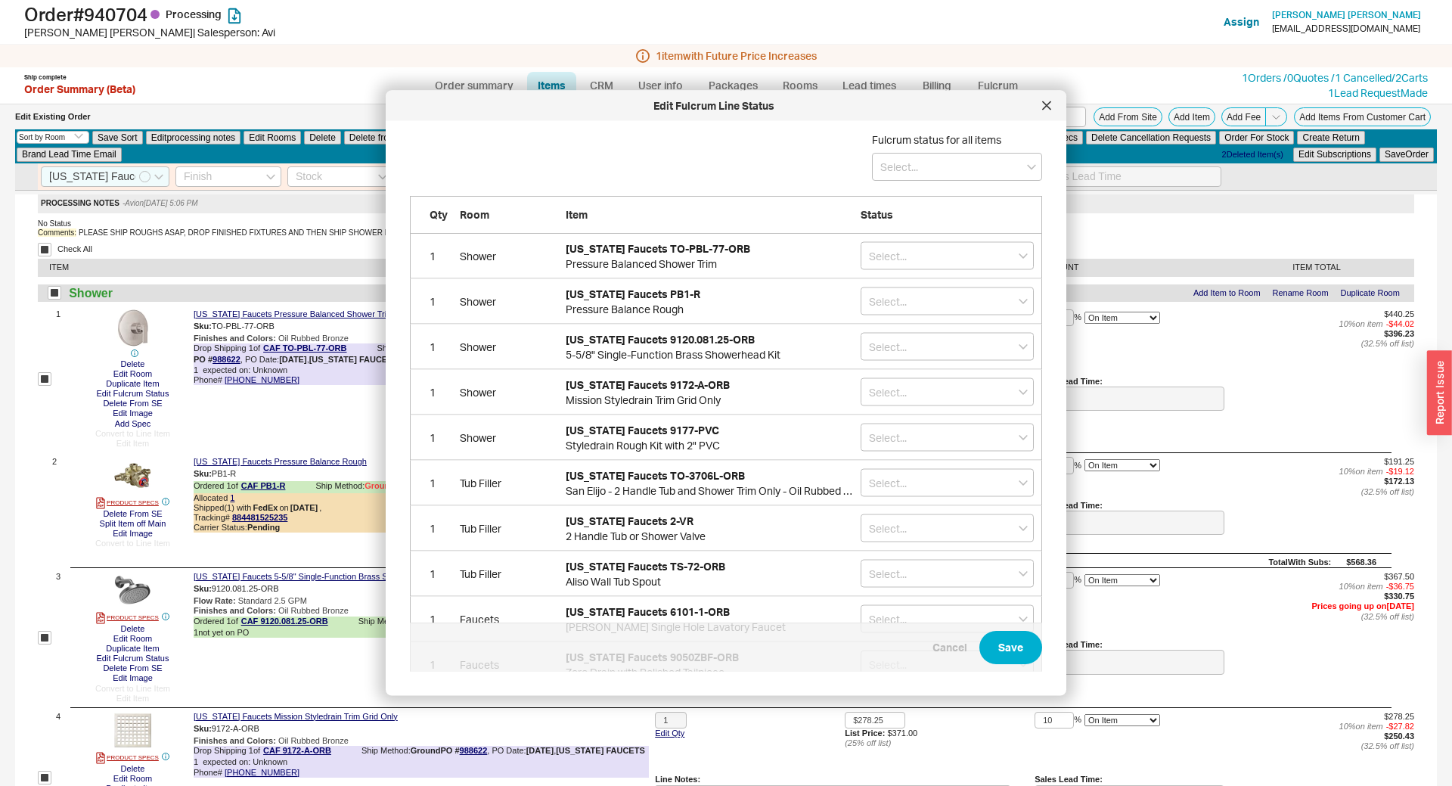
scroll to position [538, 656]
click at [909, 169] on input at bounding box center [957, 167] width 170 height 28
click at [914, 223] on div "On Hold" at bounding box center [957, 224] width 169 height 27
type input "On Hold"
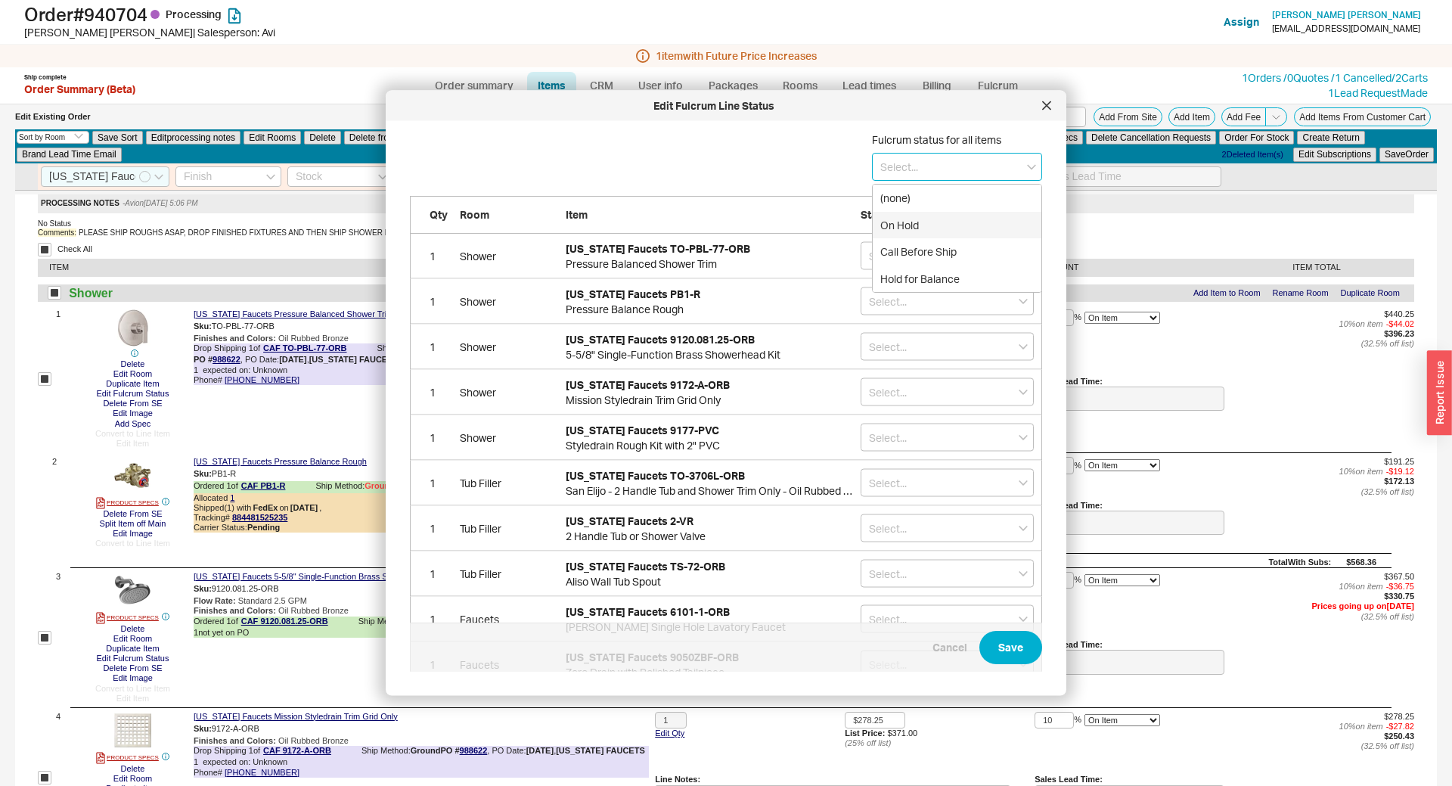
type input "On Hold"
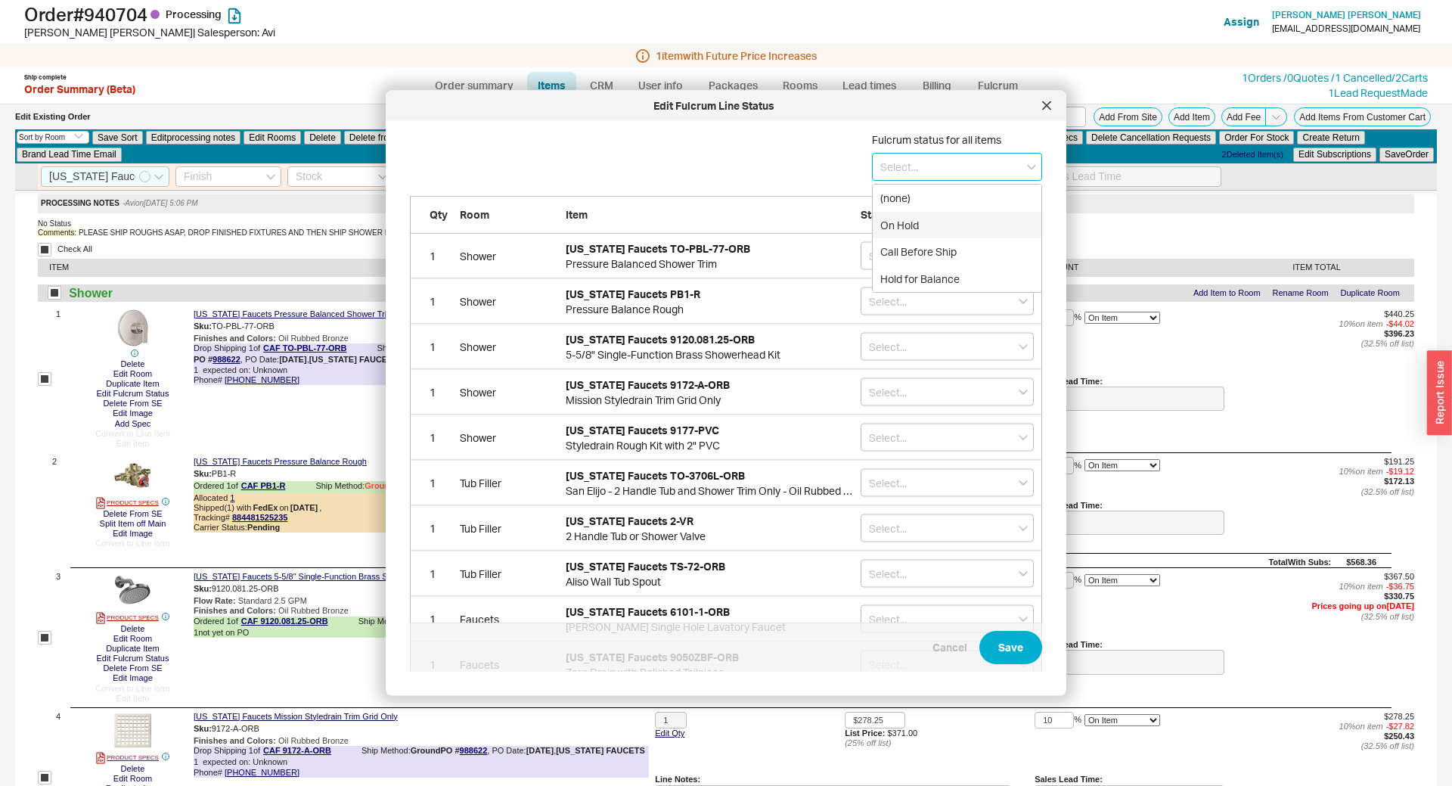
type input "On Hold"
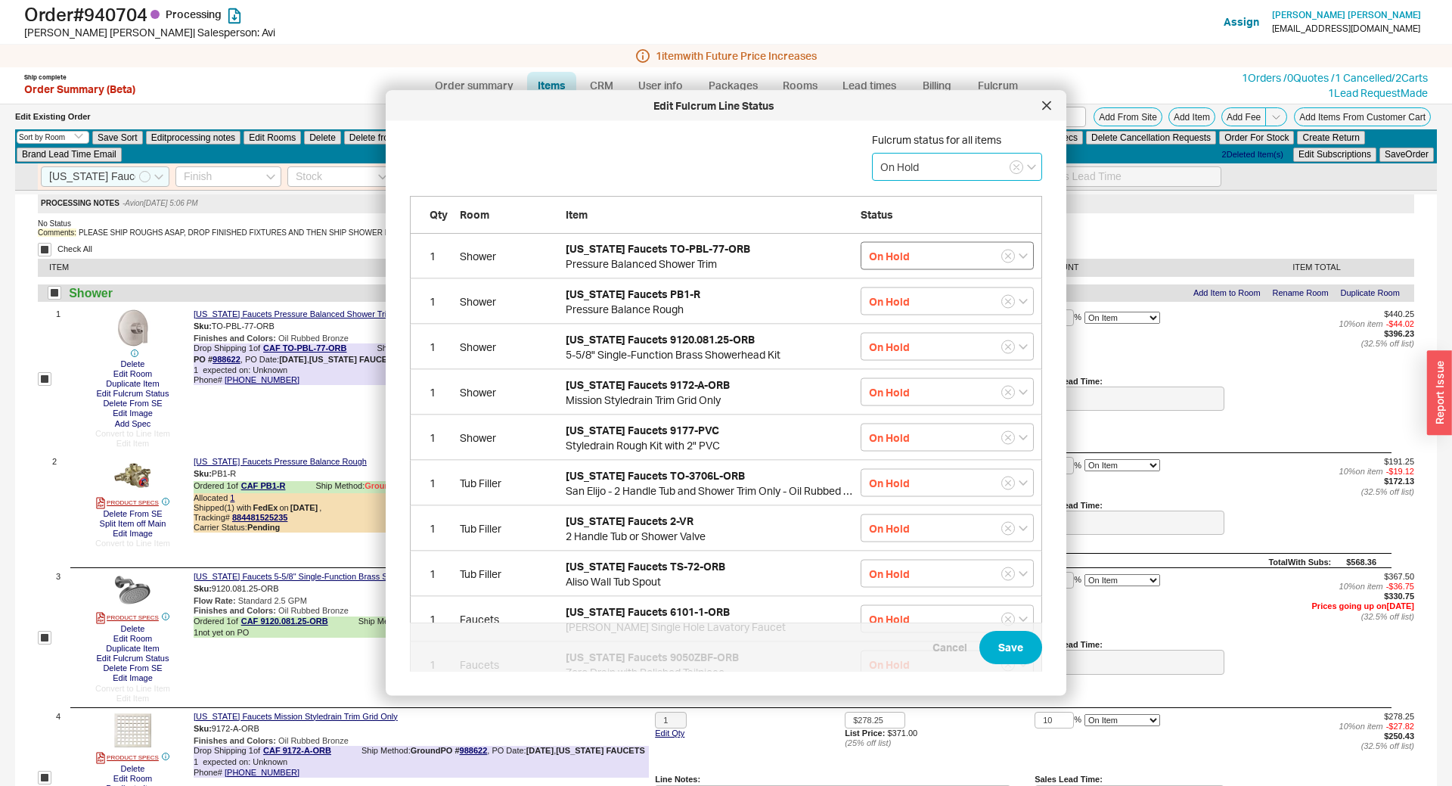
scroll to position [110, 0]
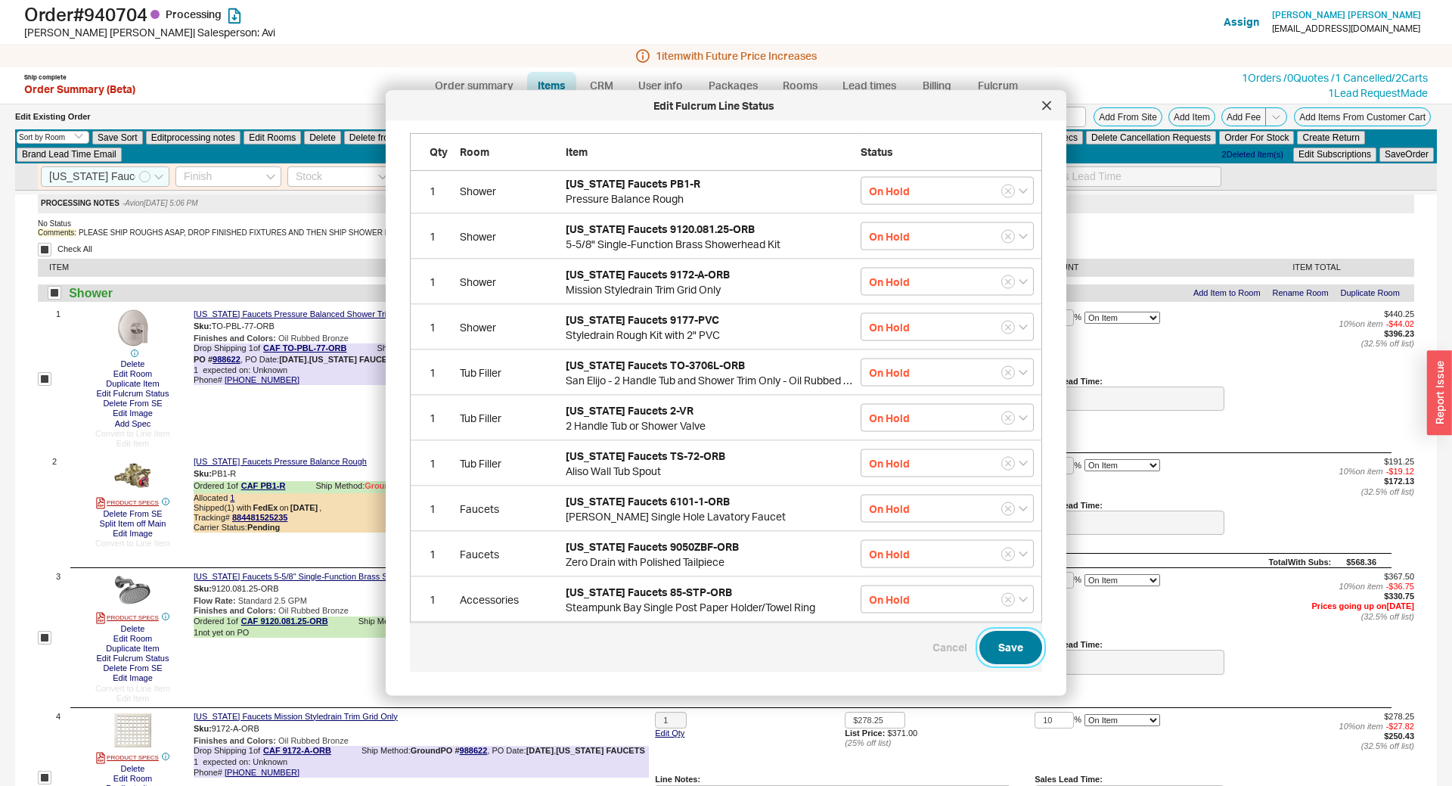
click at [1010, 634] on button "Save" at bounding box center [1010, 647] width 63 height 33
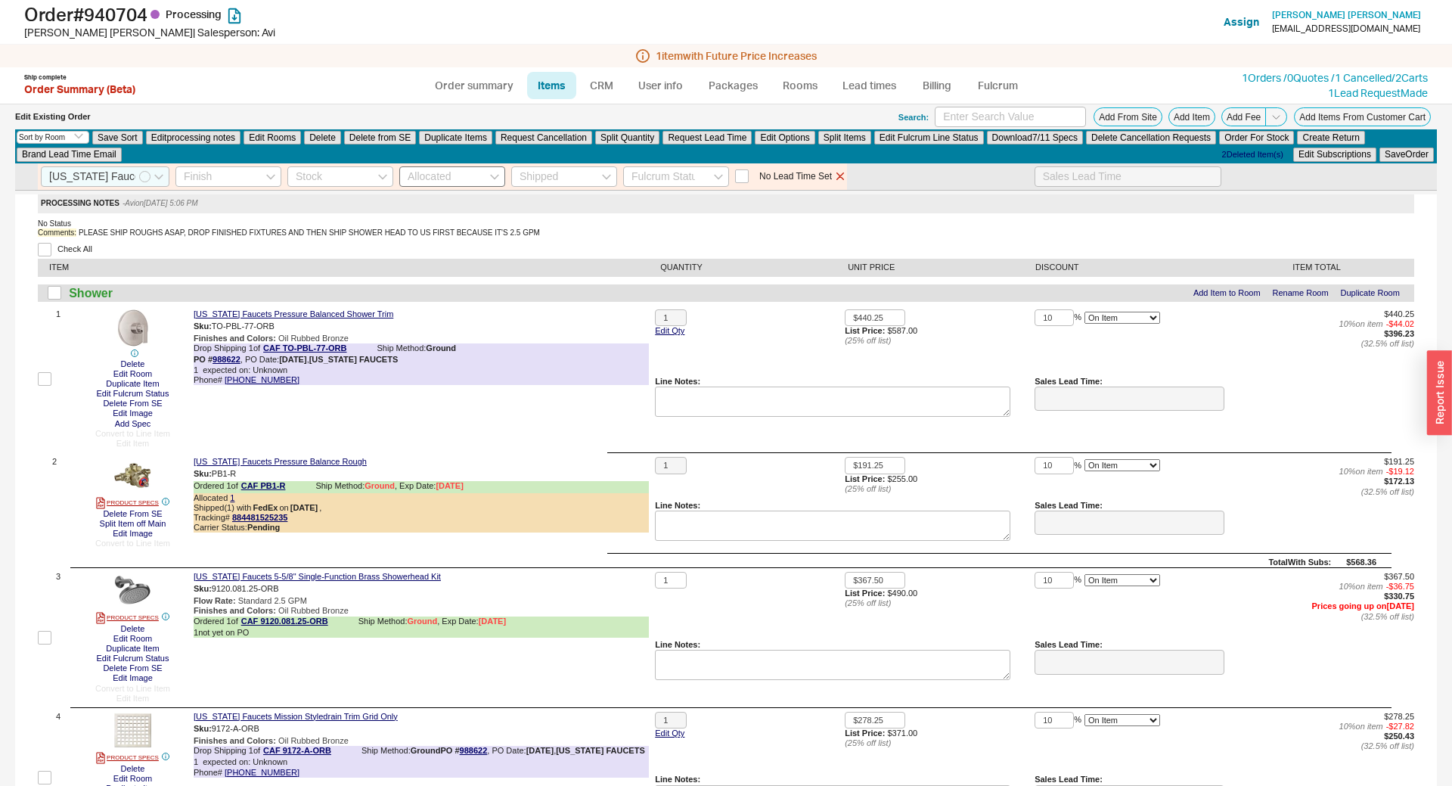
checkbox input "false"
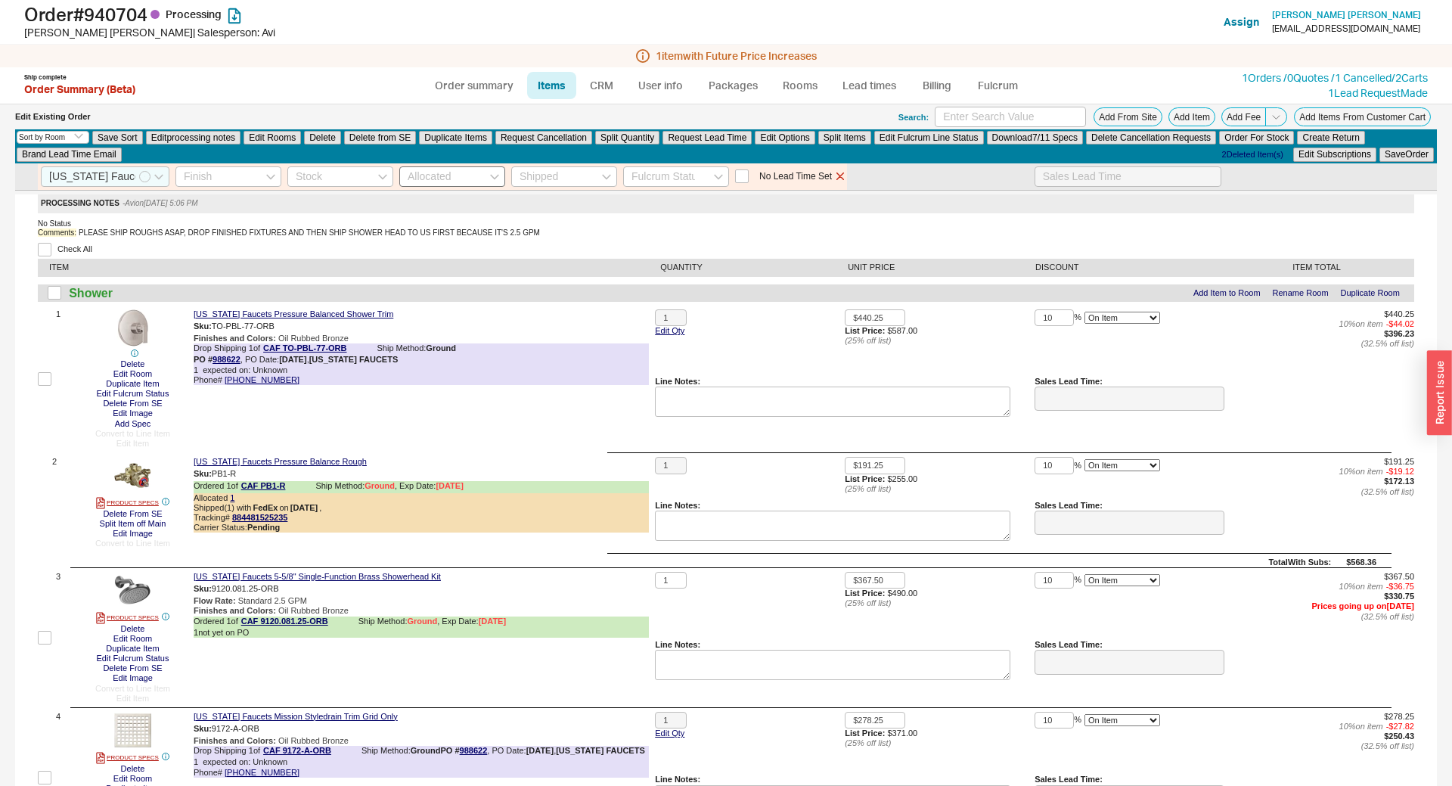
checkbox input "false"
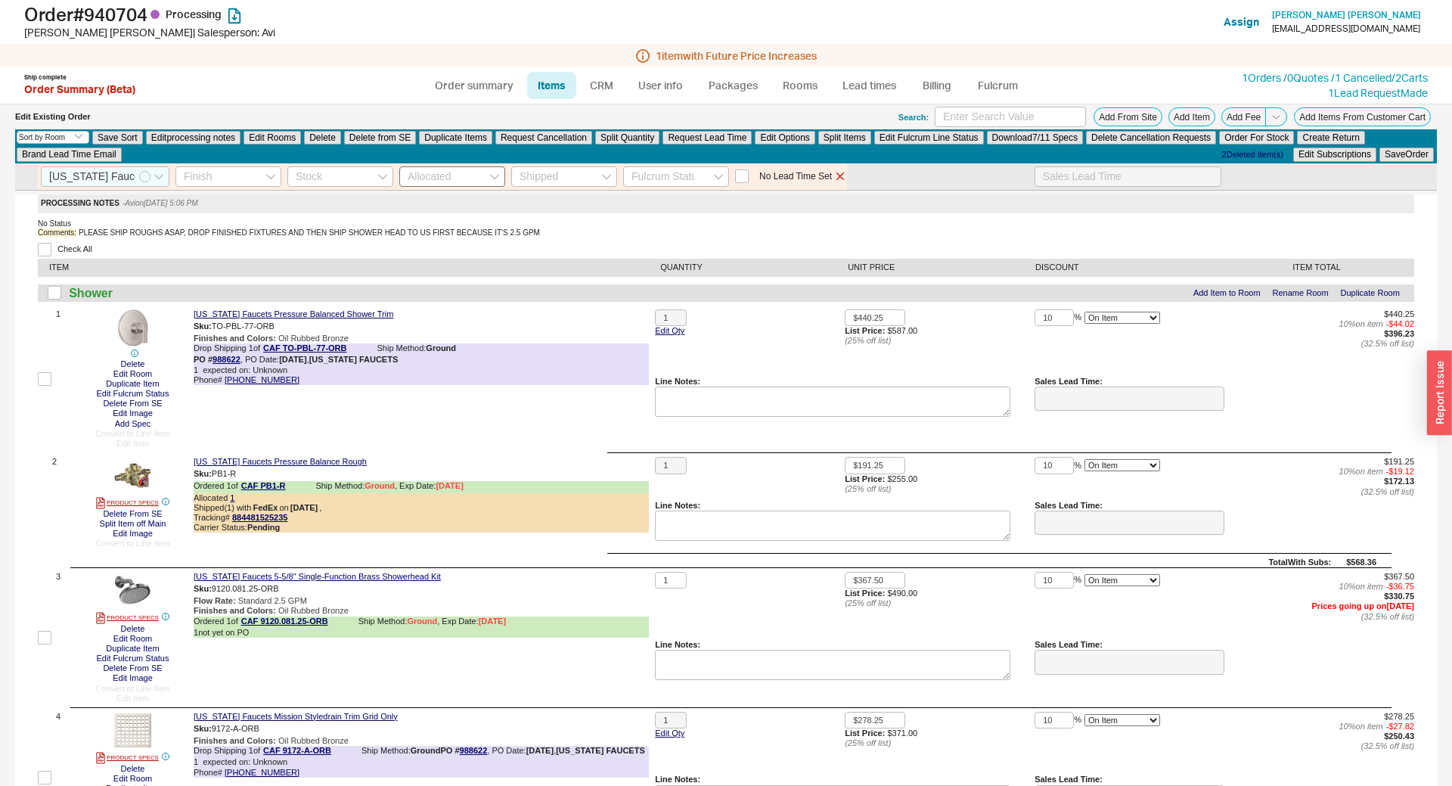
checkbox input "false"
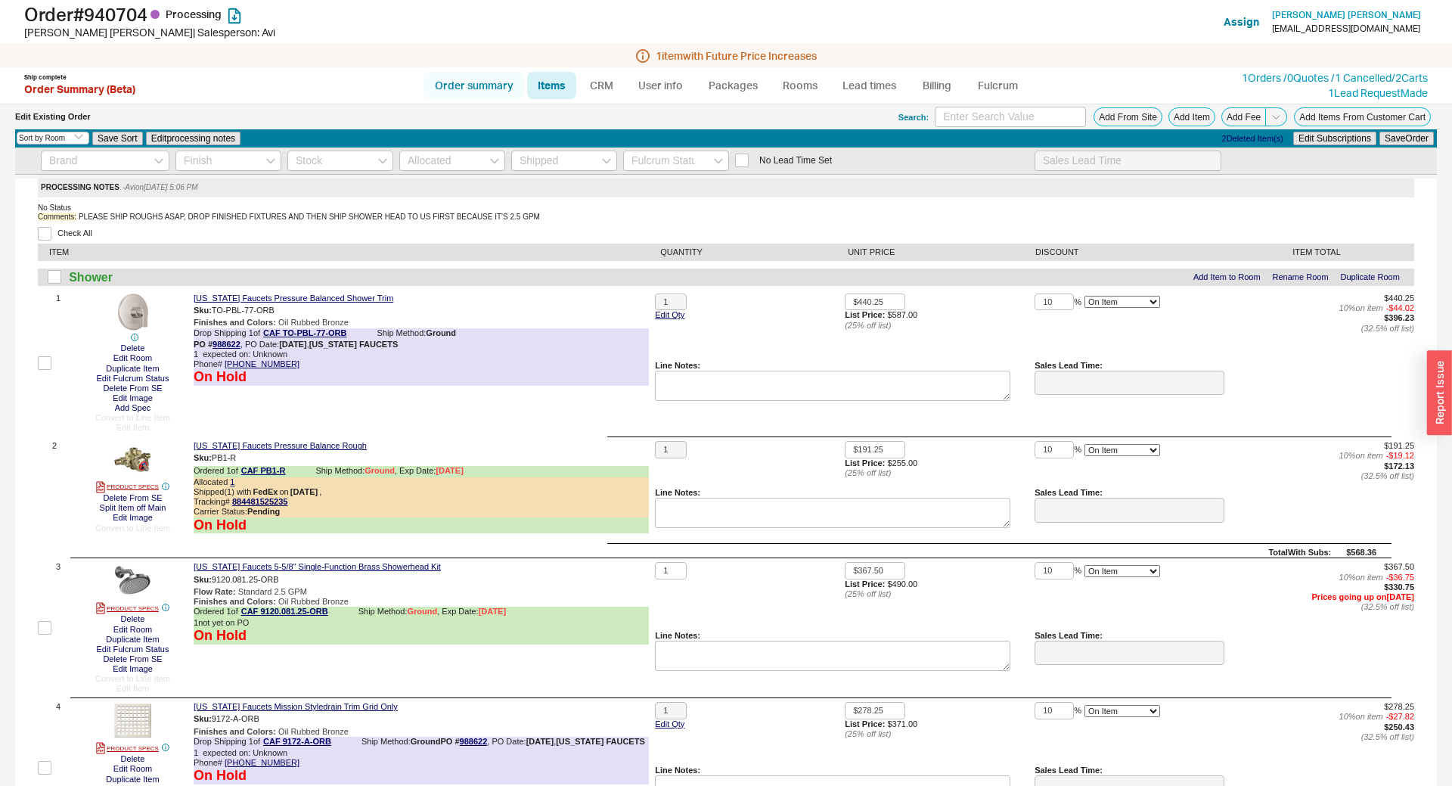
click at [456, 87] on link "Order summary" at bounding box center [474, 85] width 101 height 27
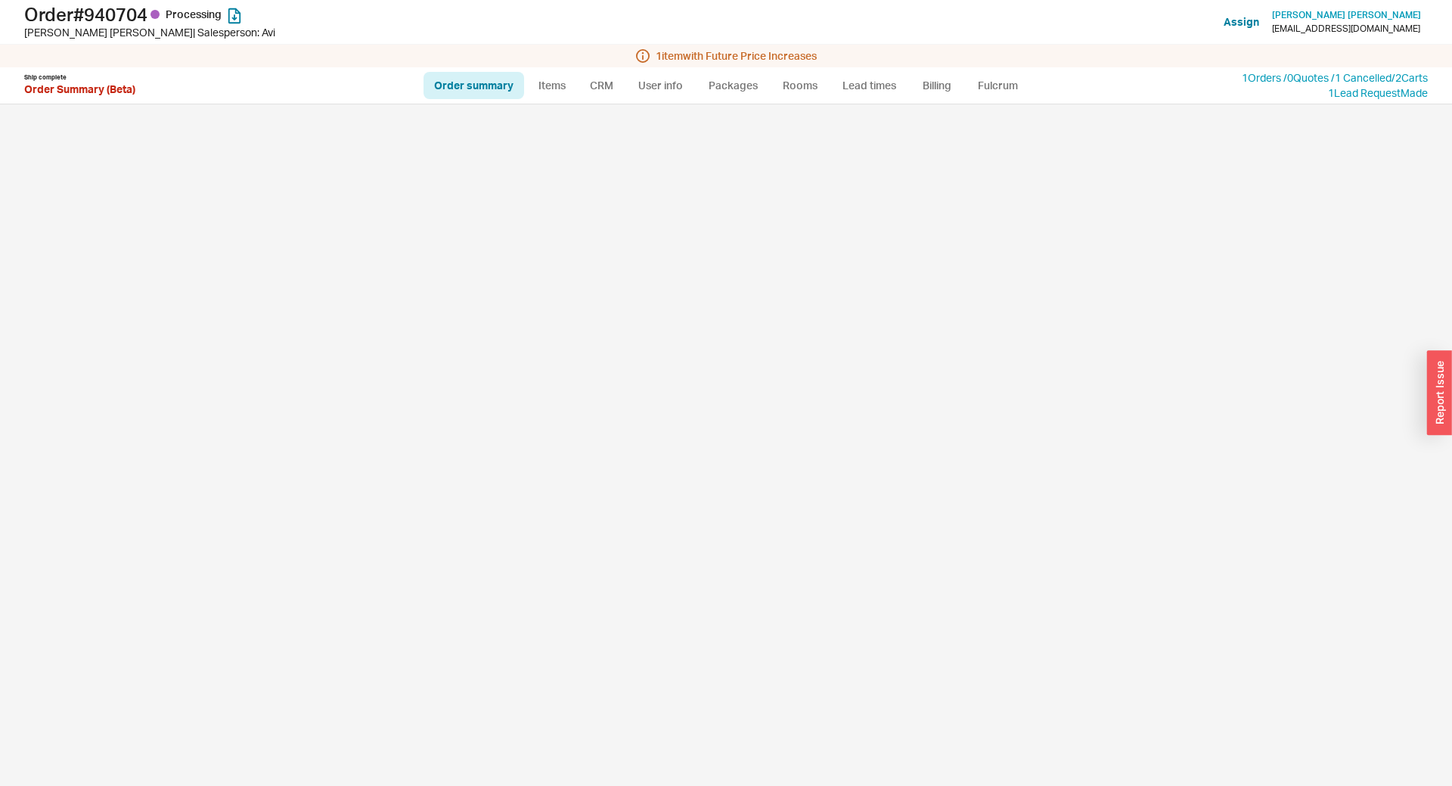
select select "LOW"
select select "3"
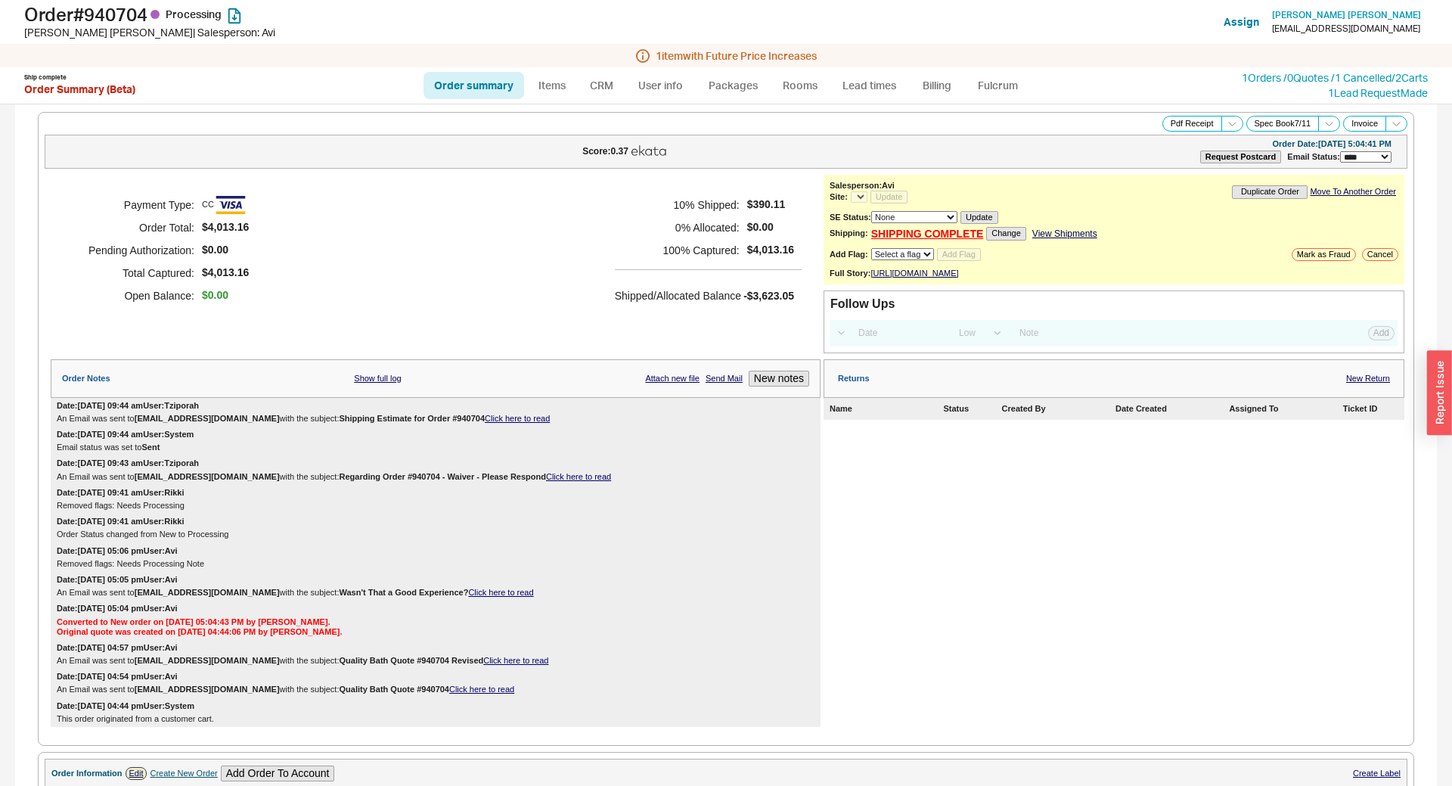
select select "*"
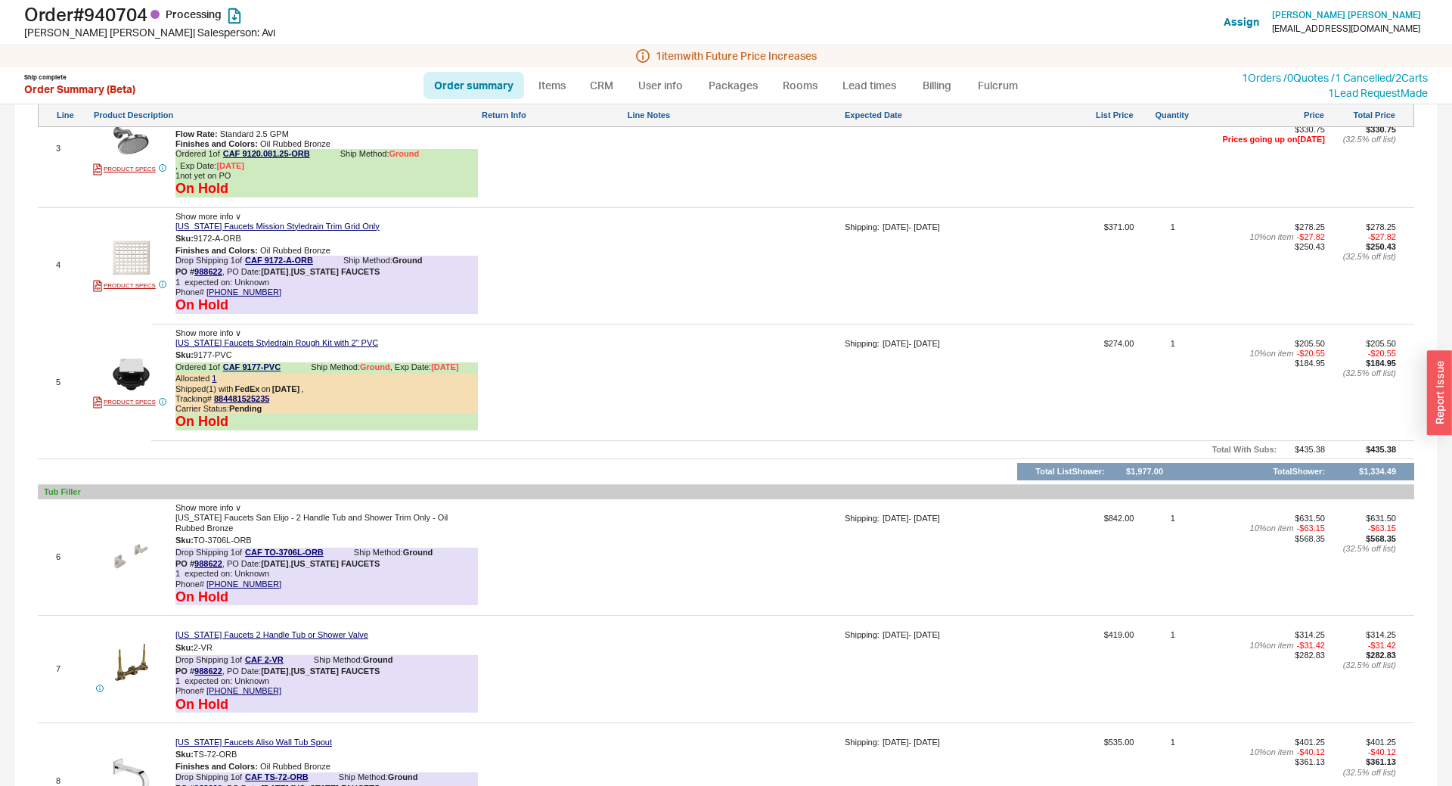
scroll to position [1003, 0]
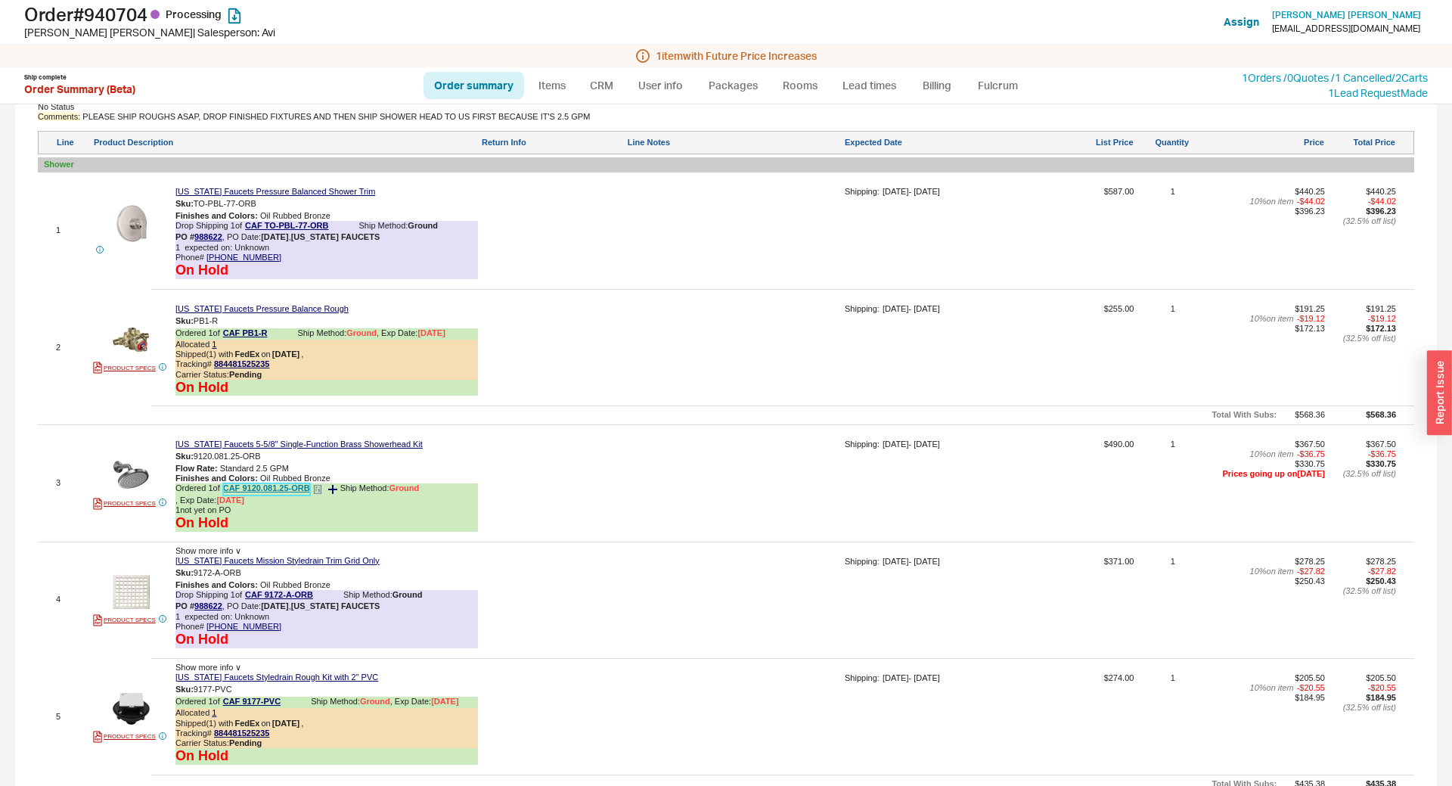
click at [254, 491] on link "CAF 9120.081.25-ORB" at bounding box center [266, 488] width 87 height 11
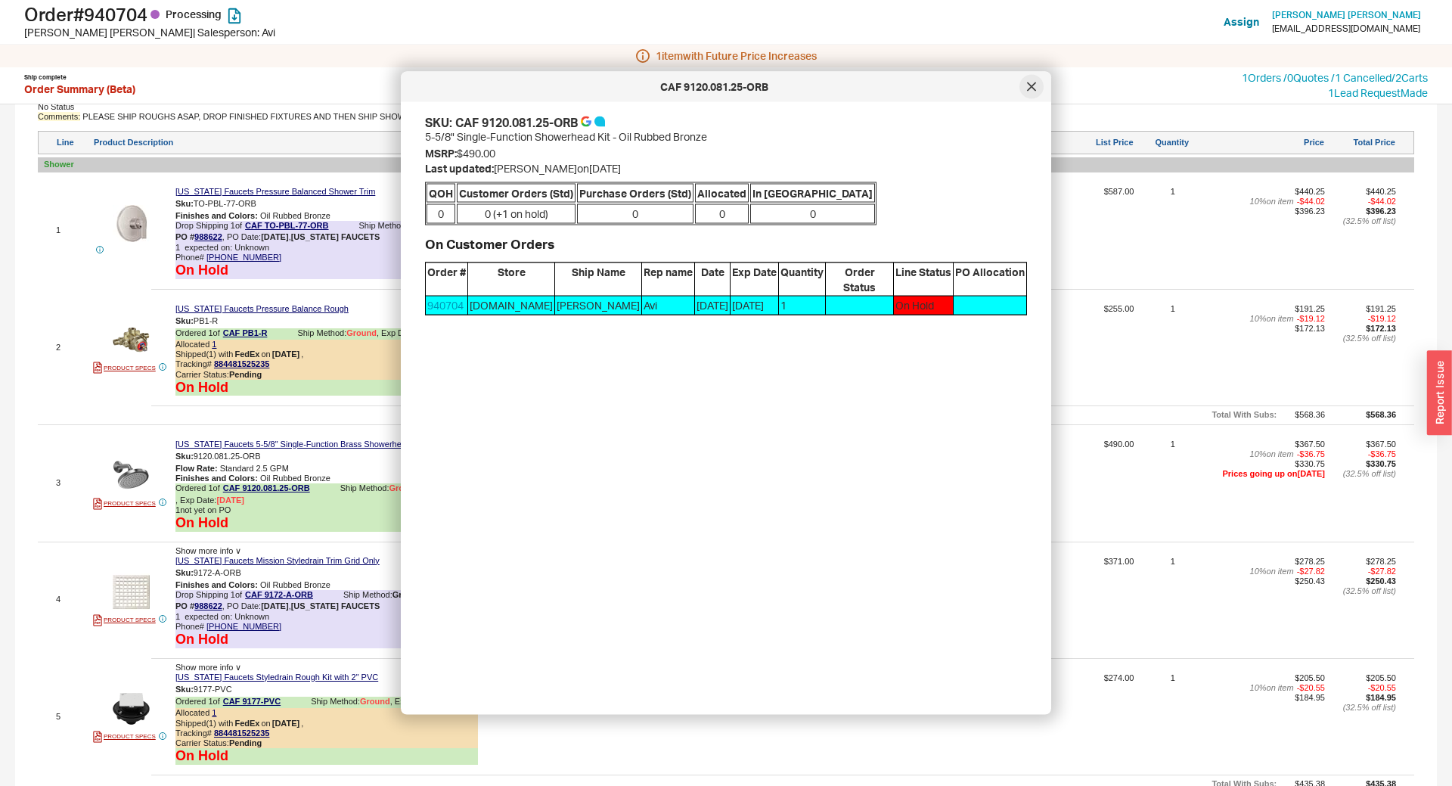
click at [1033, 94] on div at bounding box center [1031, 87] width 24 height 24
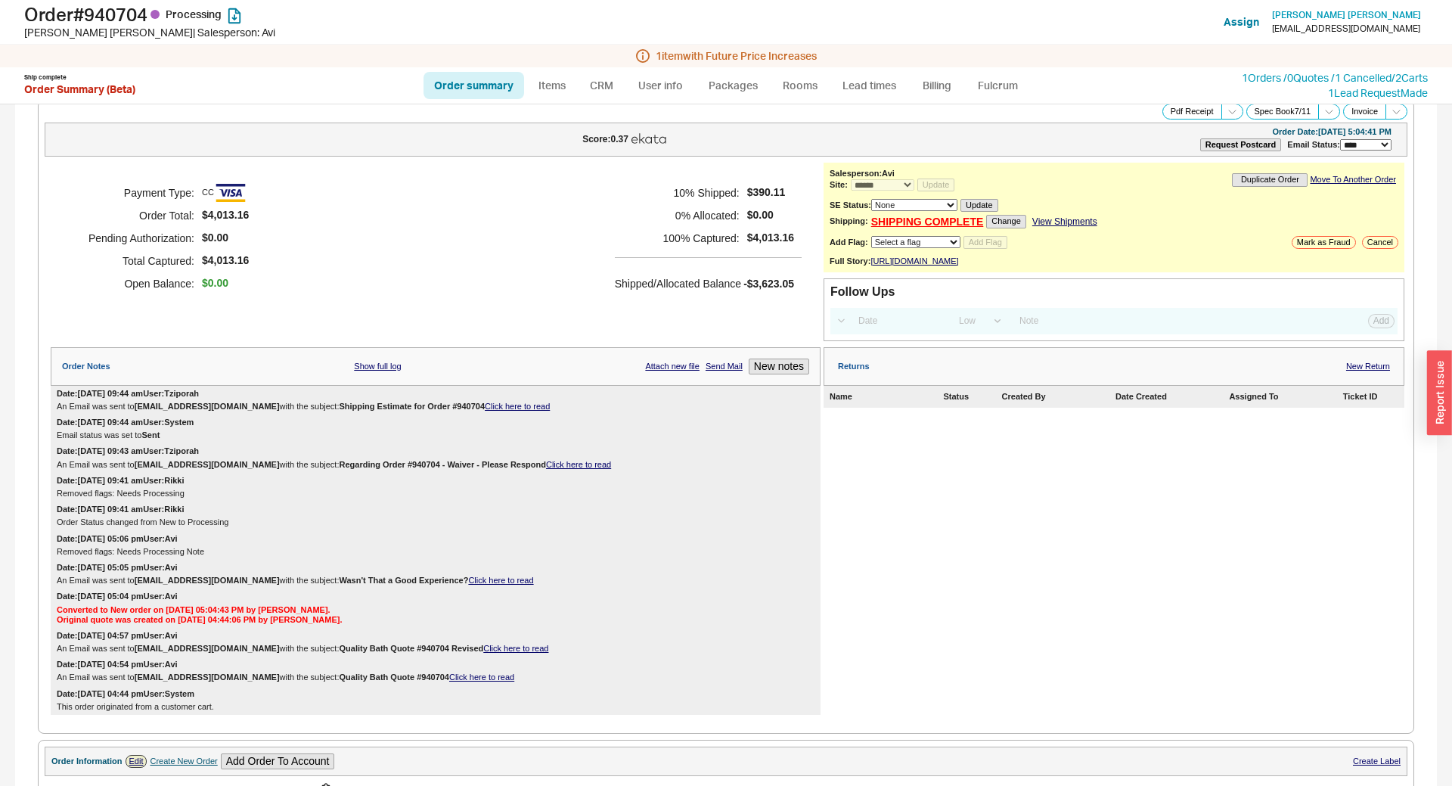
scroll to position [0, 0]
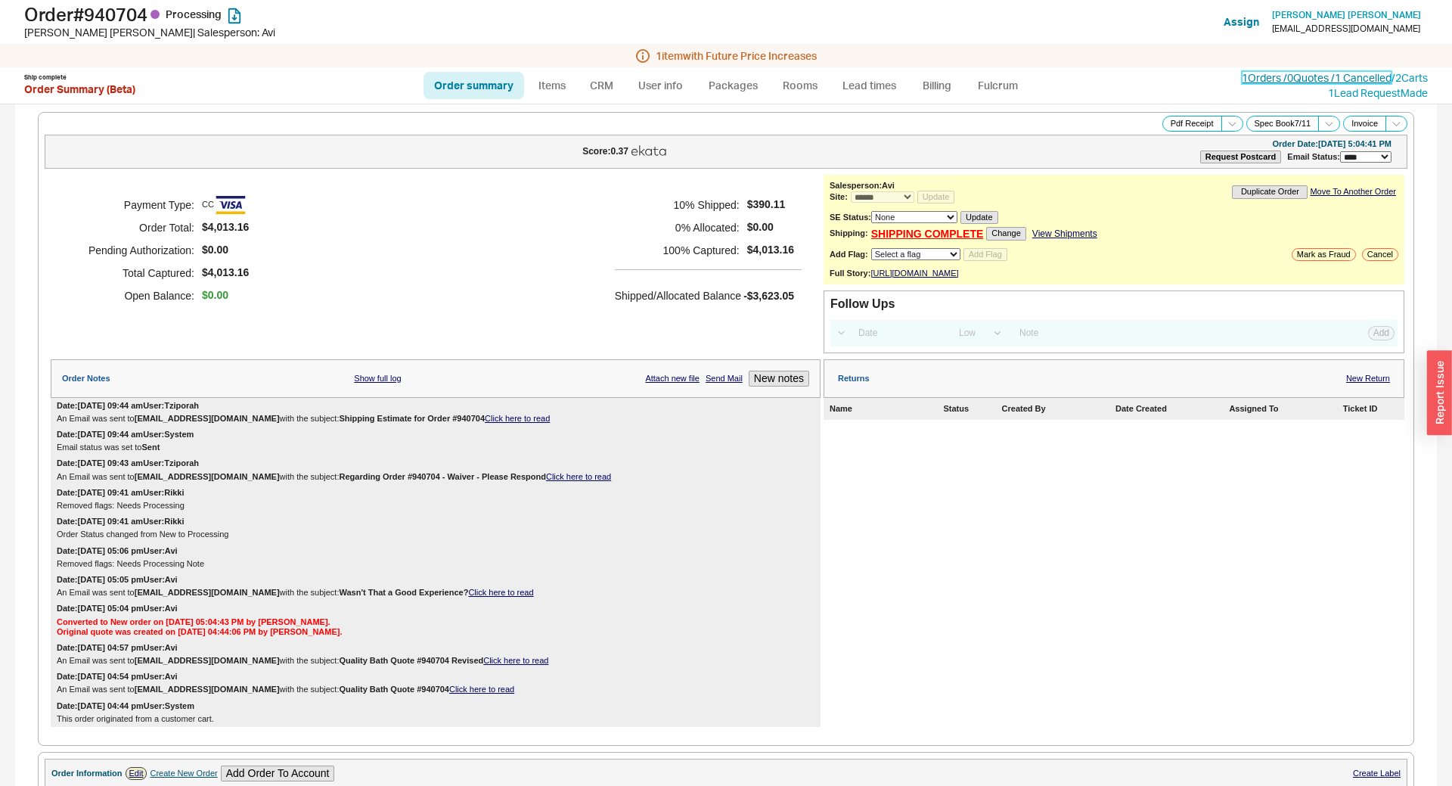
click at [1253, 80] on link "1 Orders / 0 Quotes / 1 Cancelled" at bounding box center [1317, 77] width 150 height 13
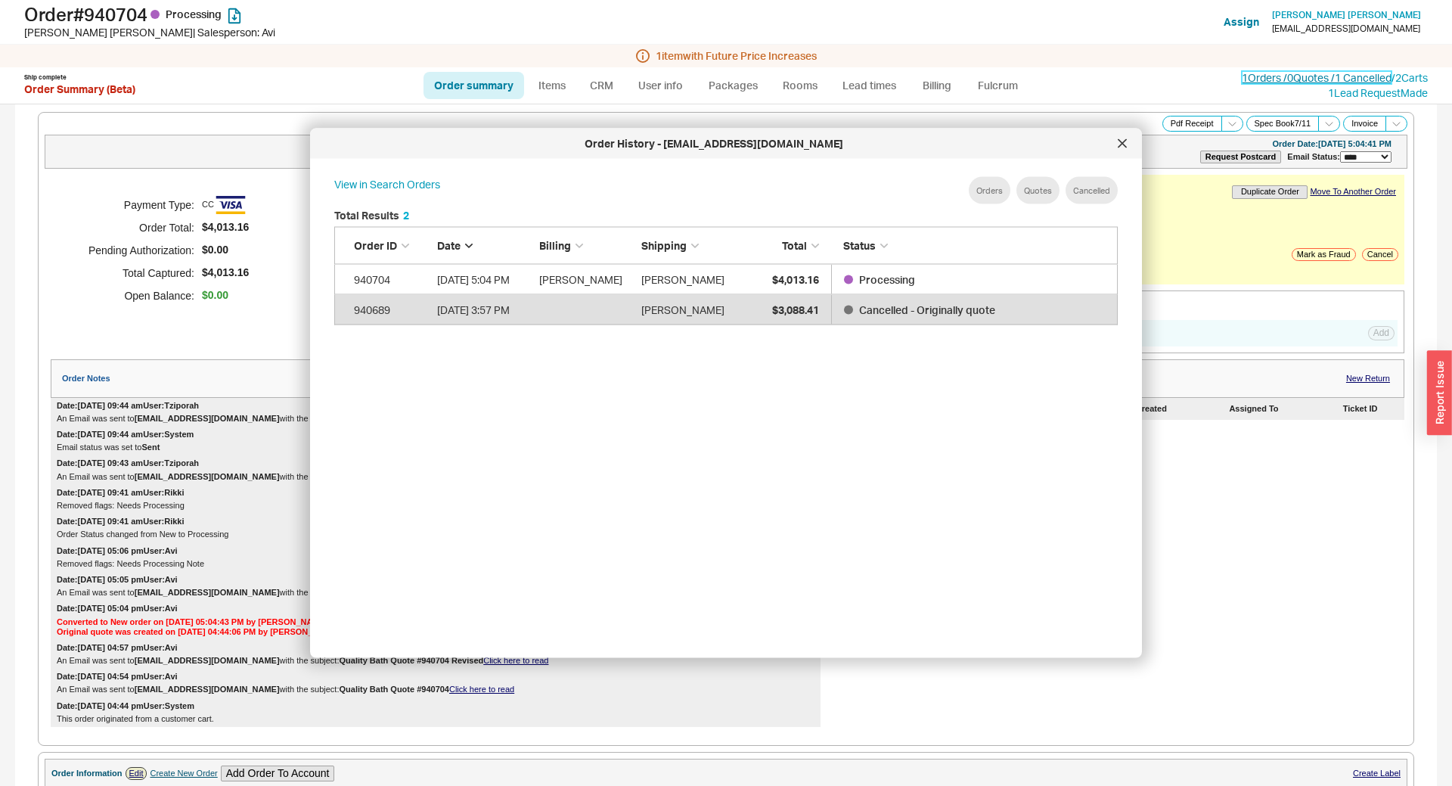
scroll to position [463, 808]
click at [1125, 138] on div at bounding box center [1122, 144] width 24 height 24
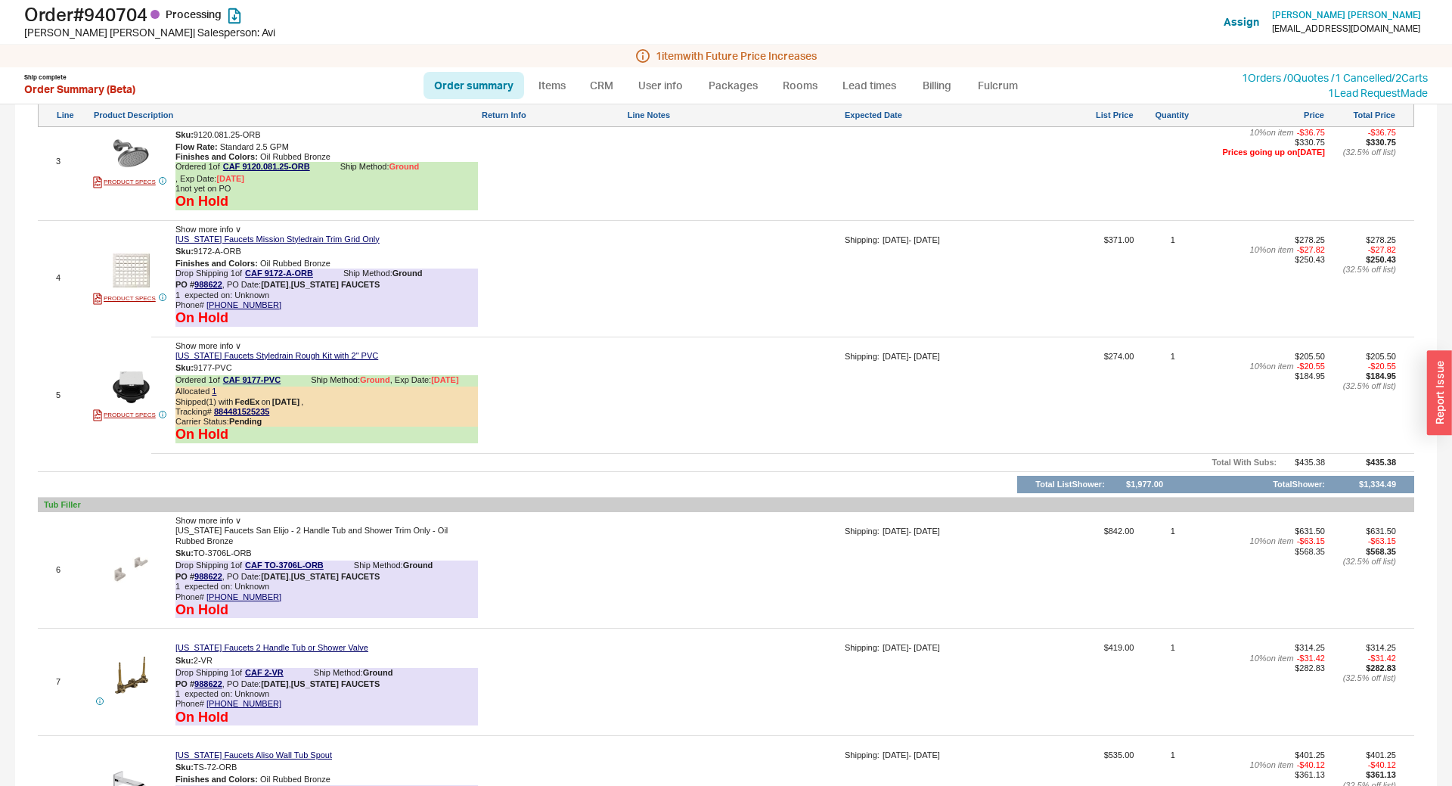
scroll to position [990, 0]
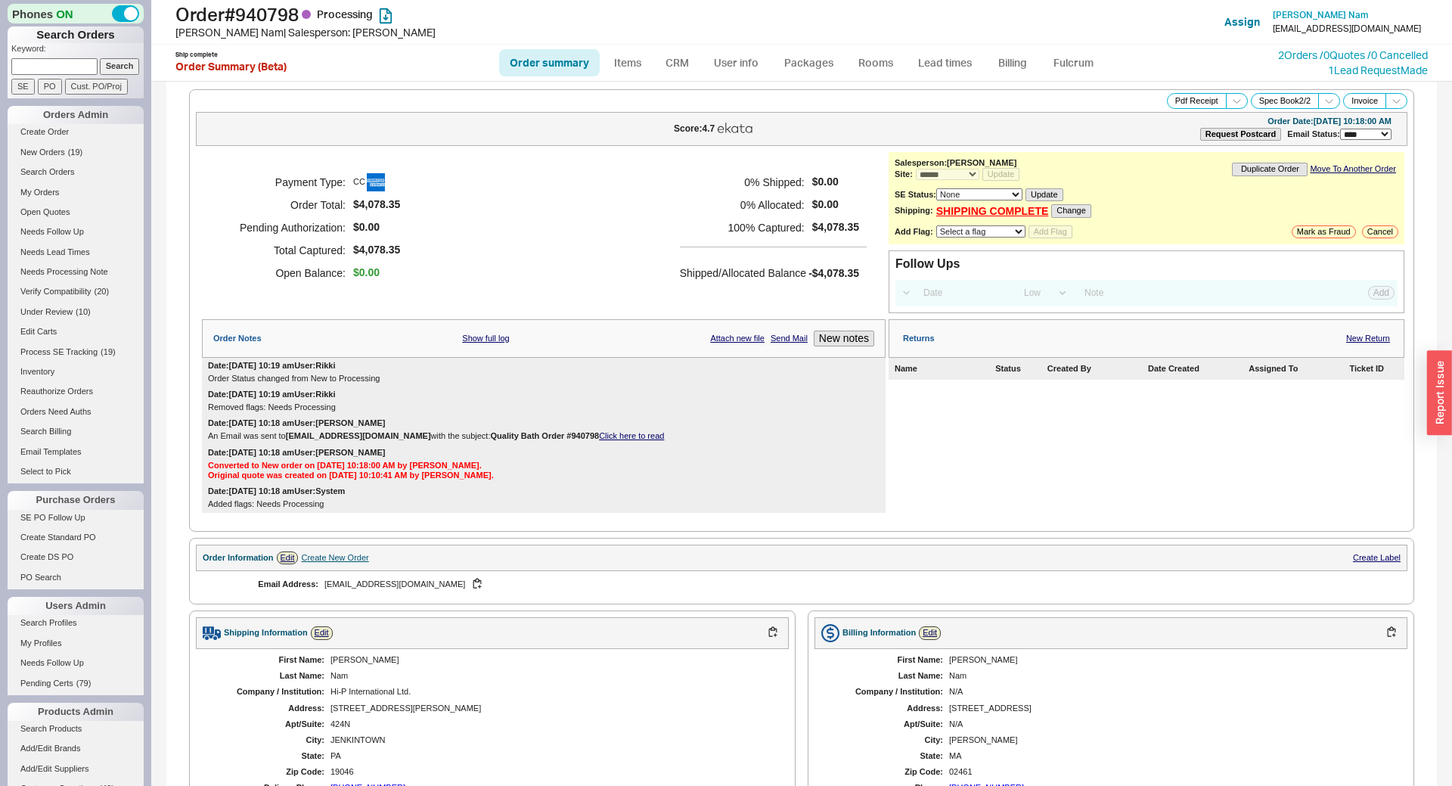
select select "*"
select select "LOW"
select select "3"
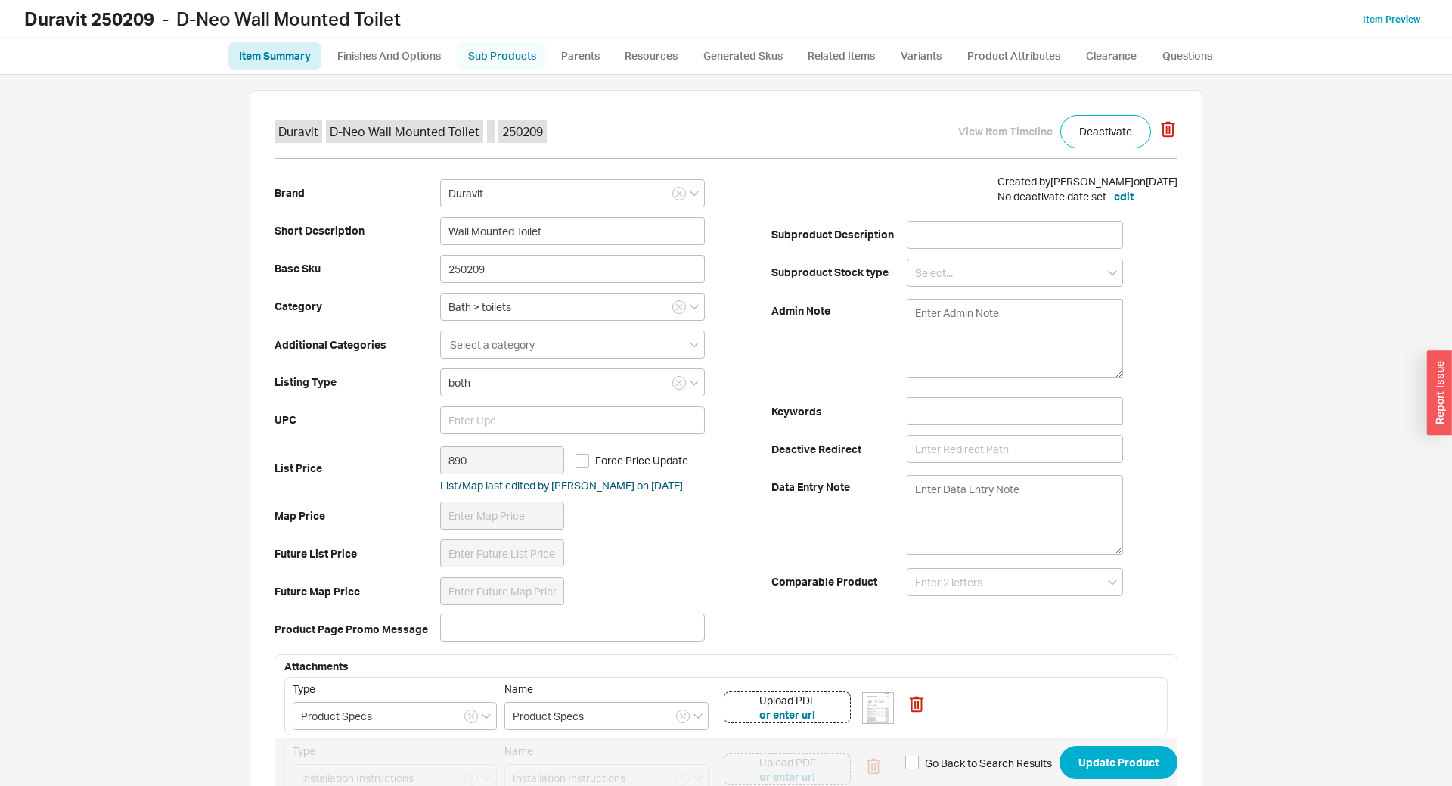
click at [517, 67] on link "Sub Products" at bounding box center [502, 55] width 90 height 27
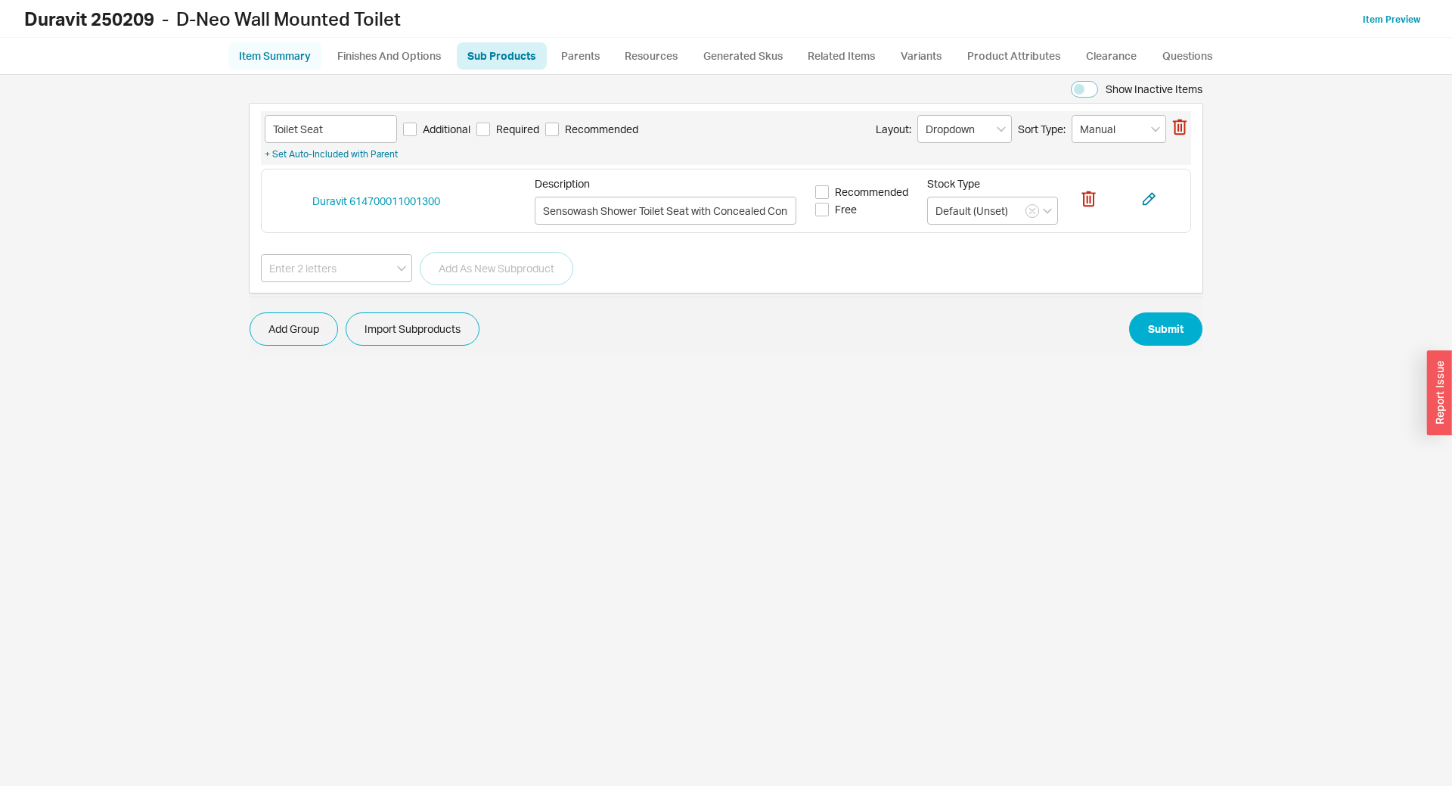
click at [302, 48] on link "Item Summary" at bounding box center [274, 55] width 93 height 27
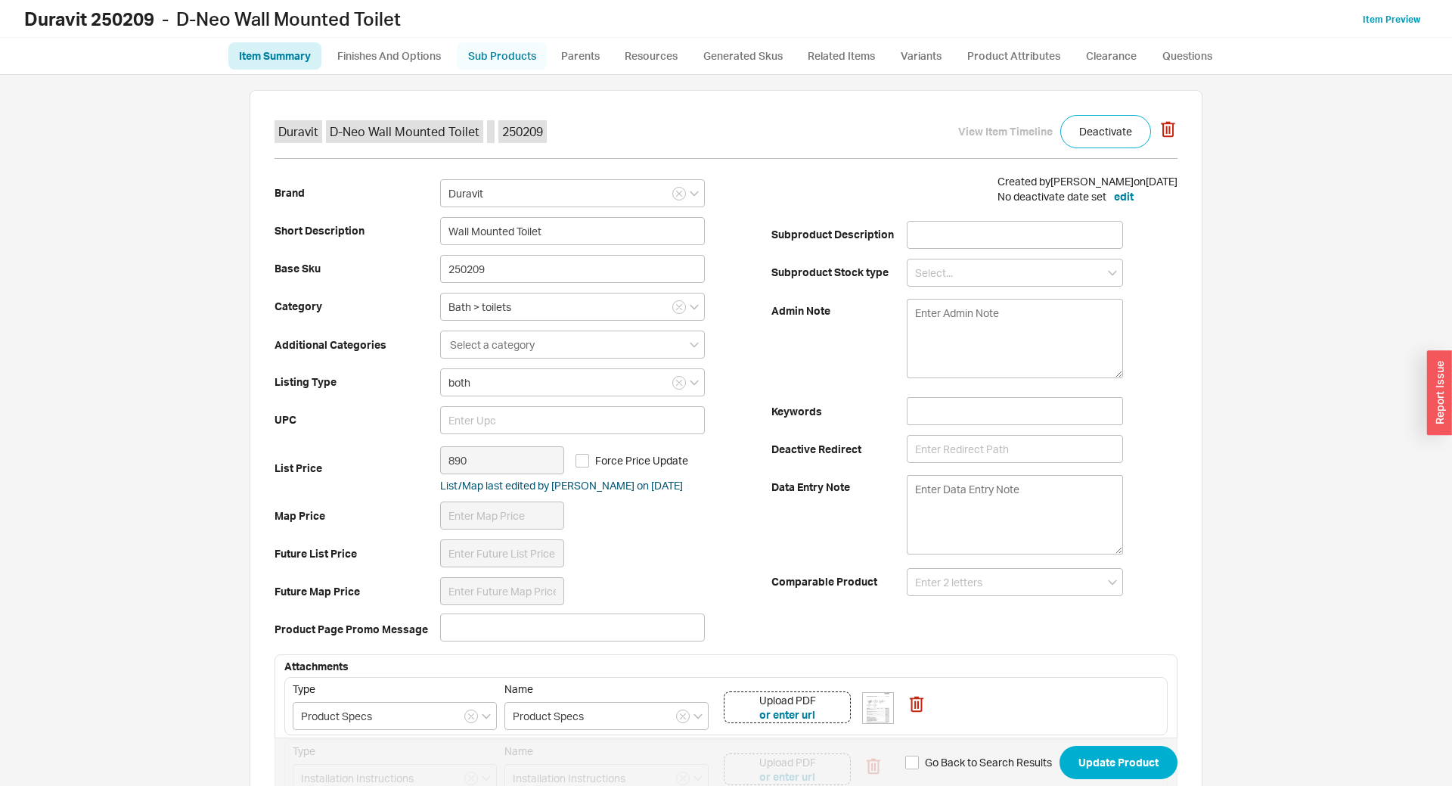
click at [525, 50] on link "Sub Products" at bounding box center [502, 55] width 90 height 27
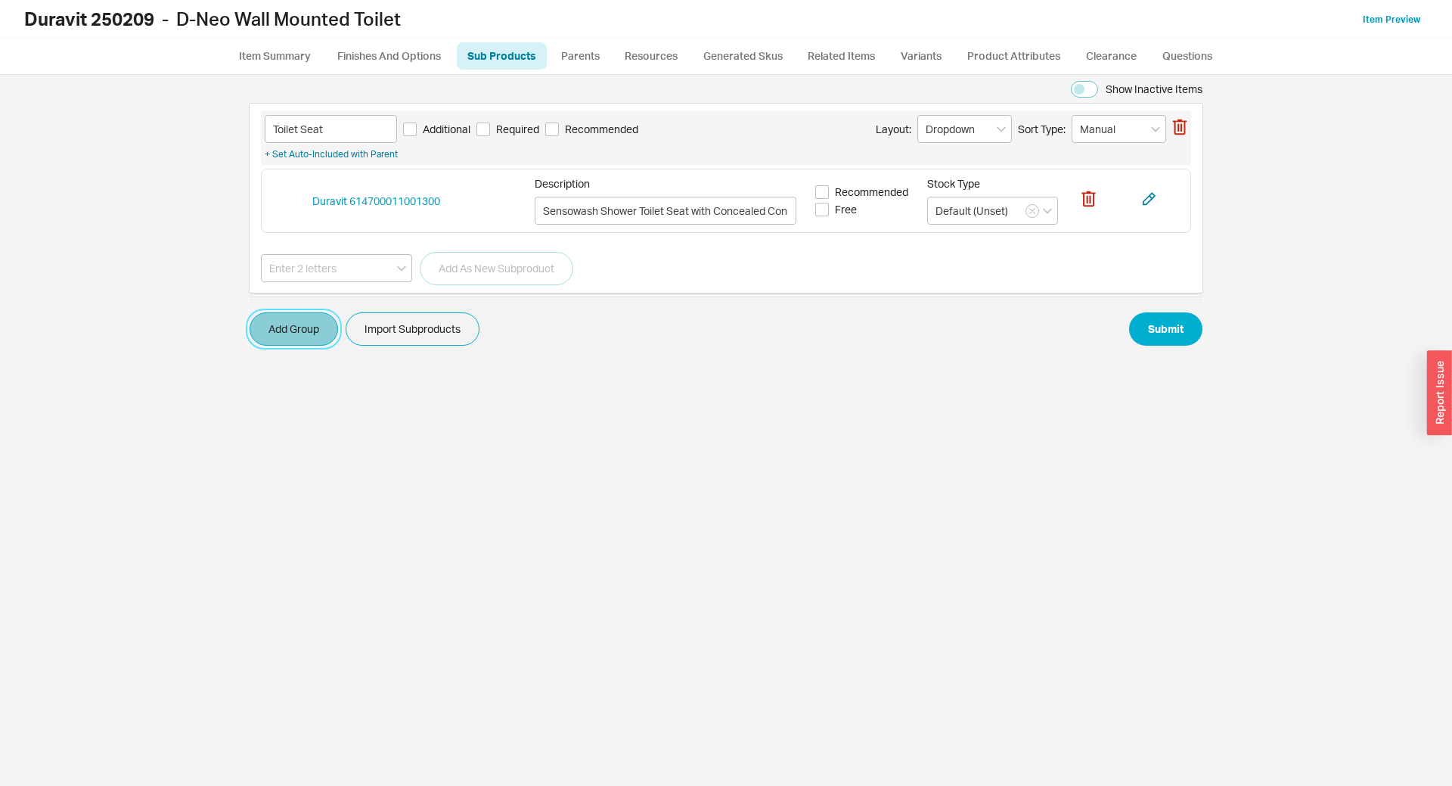
click at [304, 330] on button "Add Group" at bounding box center [294, 328] width 88 height 33
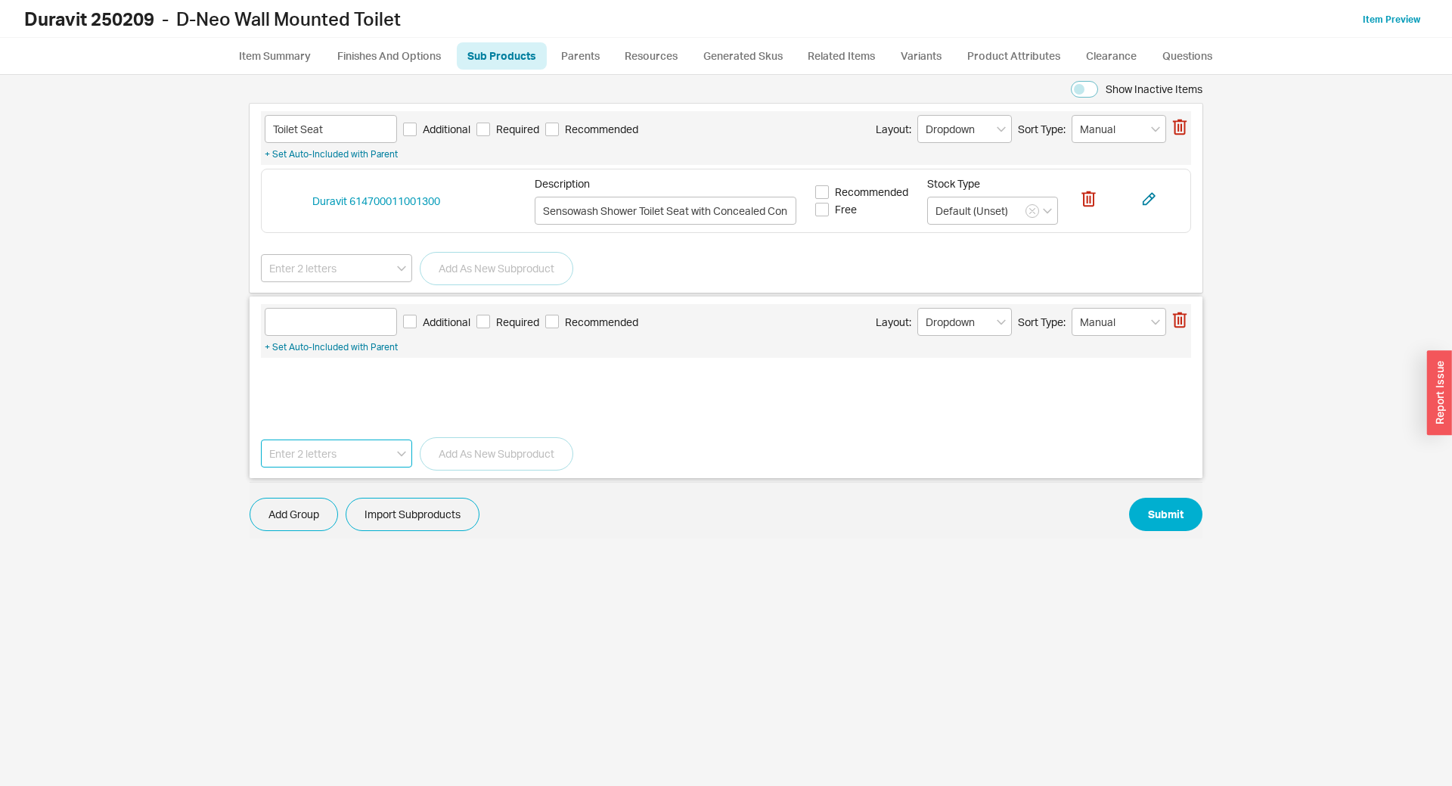
click at [369, 442] on input at bounding box center [336, 453] width 151 height 28
paste input "111.597.00.2"
click at [346, 482] on div "Geberit 111.597.00.2" at bounding box center [337, 484] width 150 height 27
type input "Geberit 111.597.00.2"
click at [451, 456] on button "Add As New Subproduct" at bounding box center [497, 453] width 154 height 33
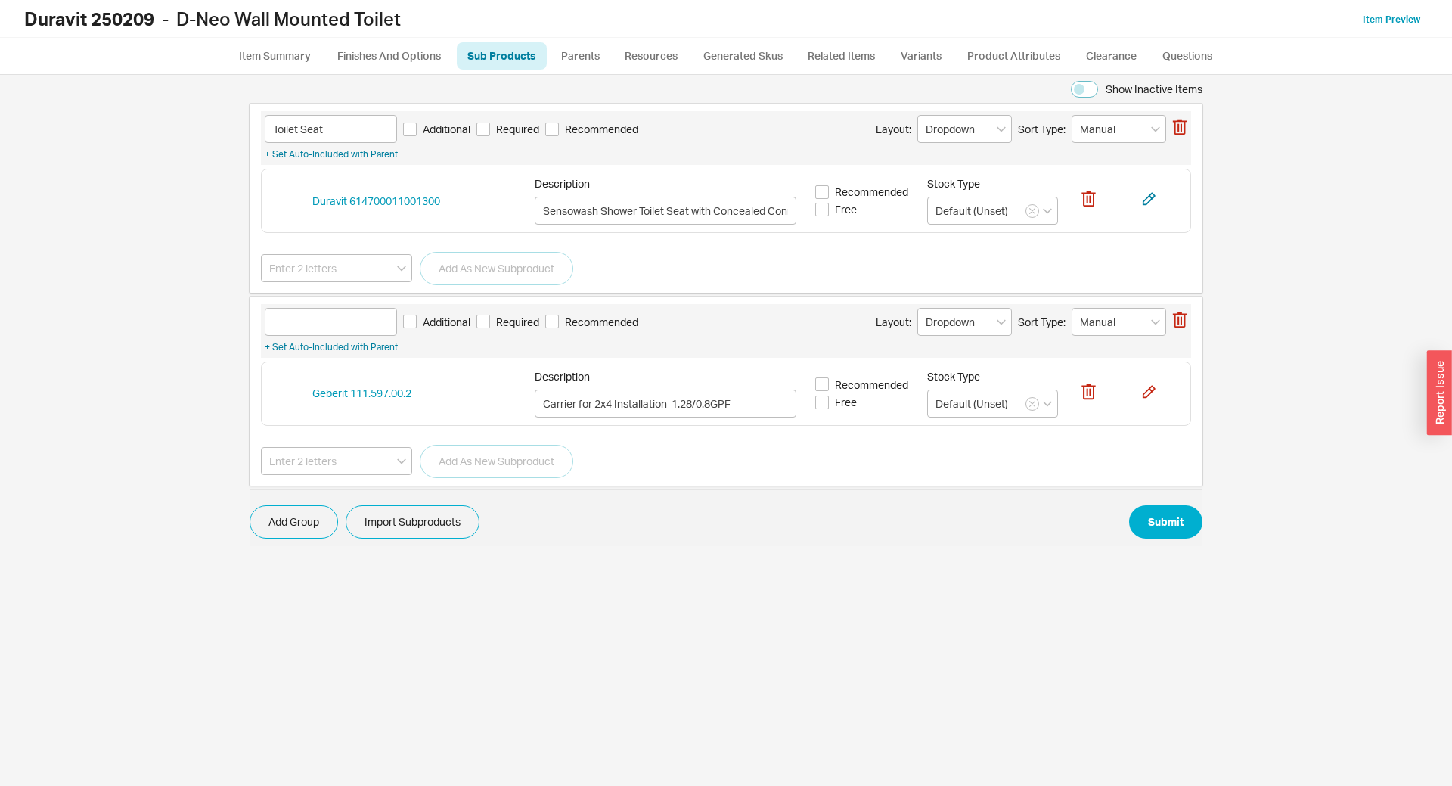
click at [309, 560] on div "Show Inactive Items Toilet Seat Additional Required Recommended Layout: Dropdow…" at bounding box center [726, 430] width 1422 height 711
click at [296, 531] on button "Add Group" at bounding box center [294, 521] width 88 height 33
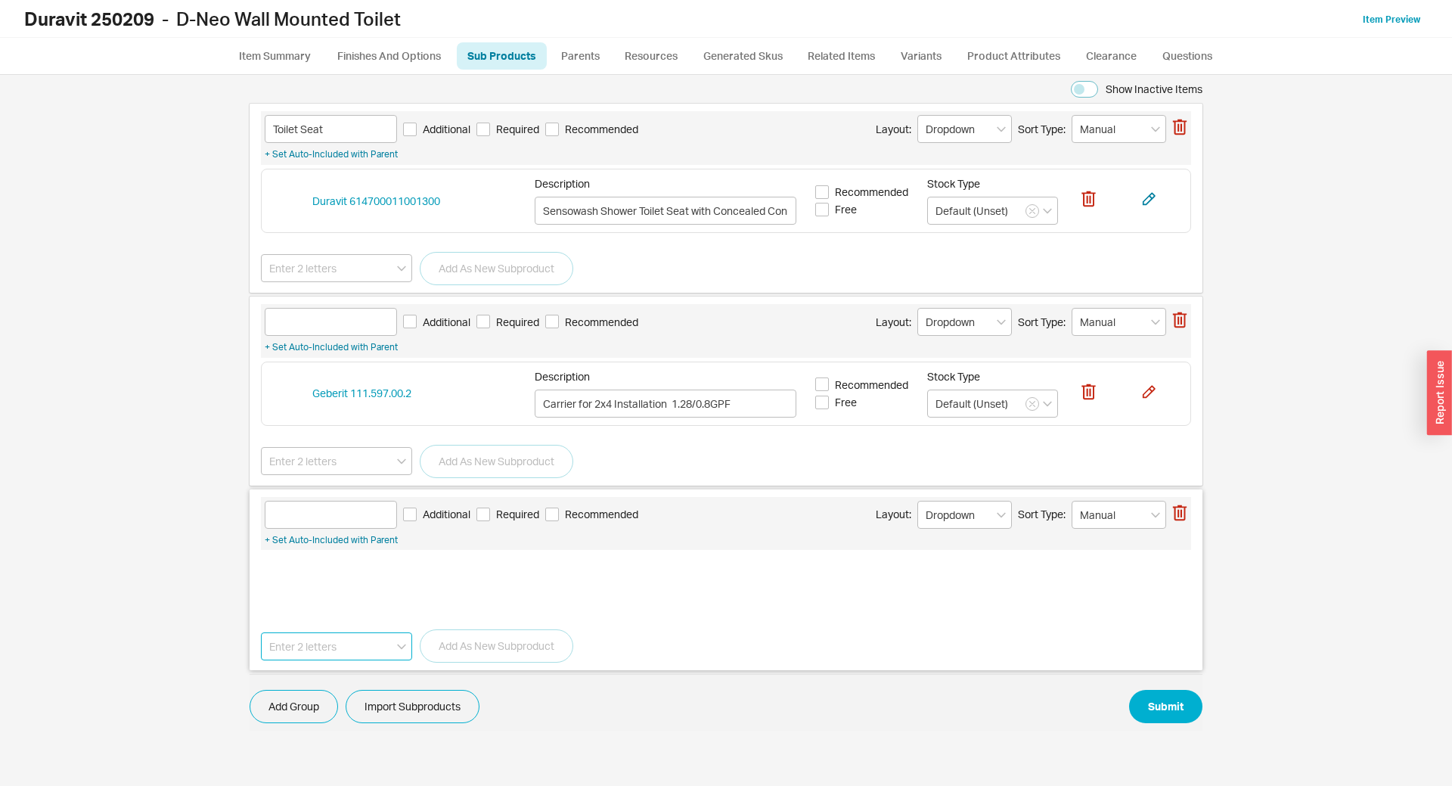
click at [324, 650] on input at bounding box center [336, 646] width 151 height 28
paste input "111.902.00.7"
click at [359, 672] on div "Geberit 111.902.00.7" at bounding box center [337, 677] width 150 height 27
type input "Geberit 111.902.00.7"
click at [492, 635] on button "Add As New Subproduct" at bounding box center [497, 645] width 154 height 33
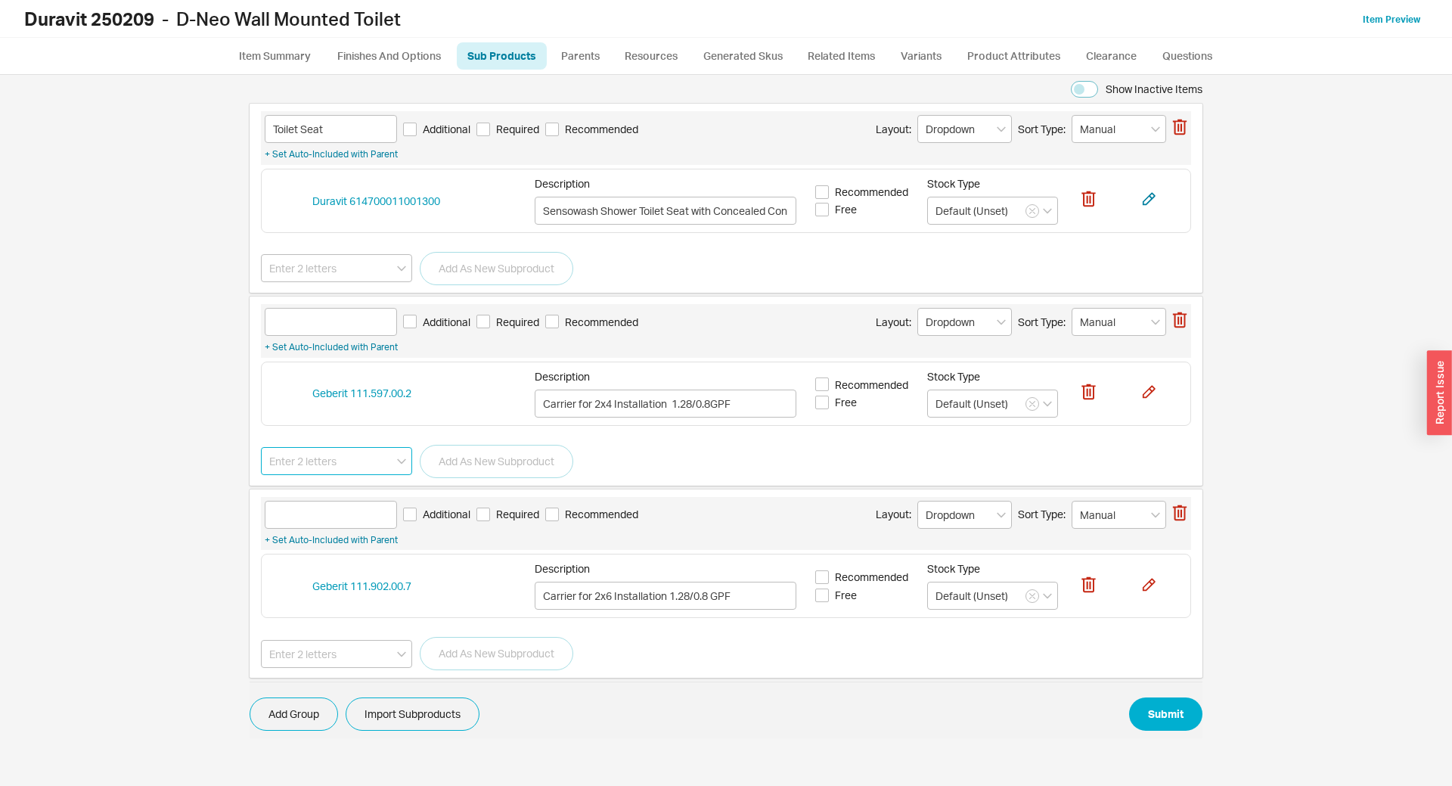
click at [325, 451] on input at bounding box center [336, 461] width 151 height 28
paste input "111.902.00.7"
click at [1181, 516] on icon "button" at bounding box center [1182, 513] width 2 height 8
type input "111.902.00.7"
click at [1159, 471] on button "Yes" at bounding box center [1163, 466] width 32 height 21
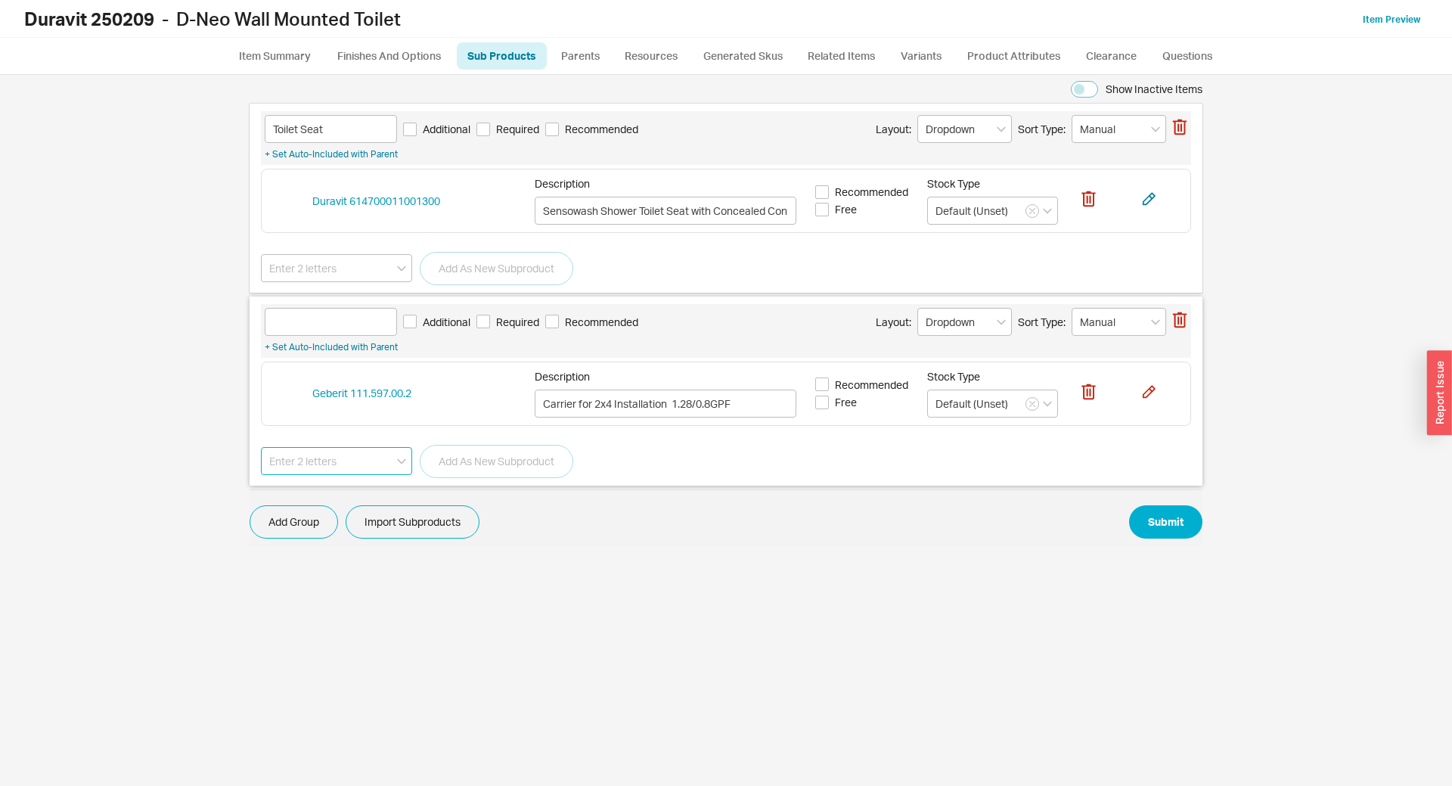
click at [378, 459] on input at bounding box center [336, 461] width 151 height 28
paste input "111.902.00.7"
click at [348, 495] on div "Geberit 111.902.00.7" at bounding box center [337, 492] width 150 height 27
type input "Geberit 111.902.00.7"
click at [514, 463] on button "Add As New Subproduct" at bounding box center [497, 461] width 154 height 33
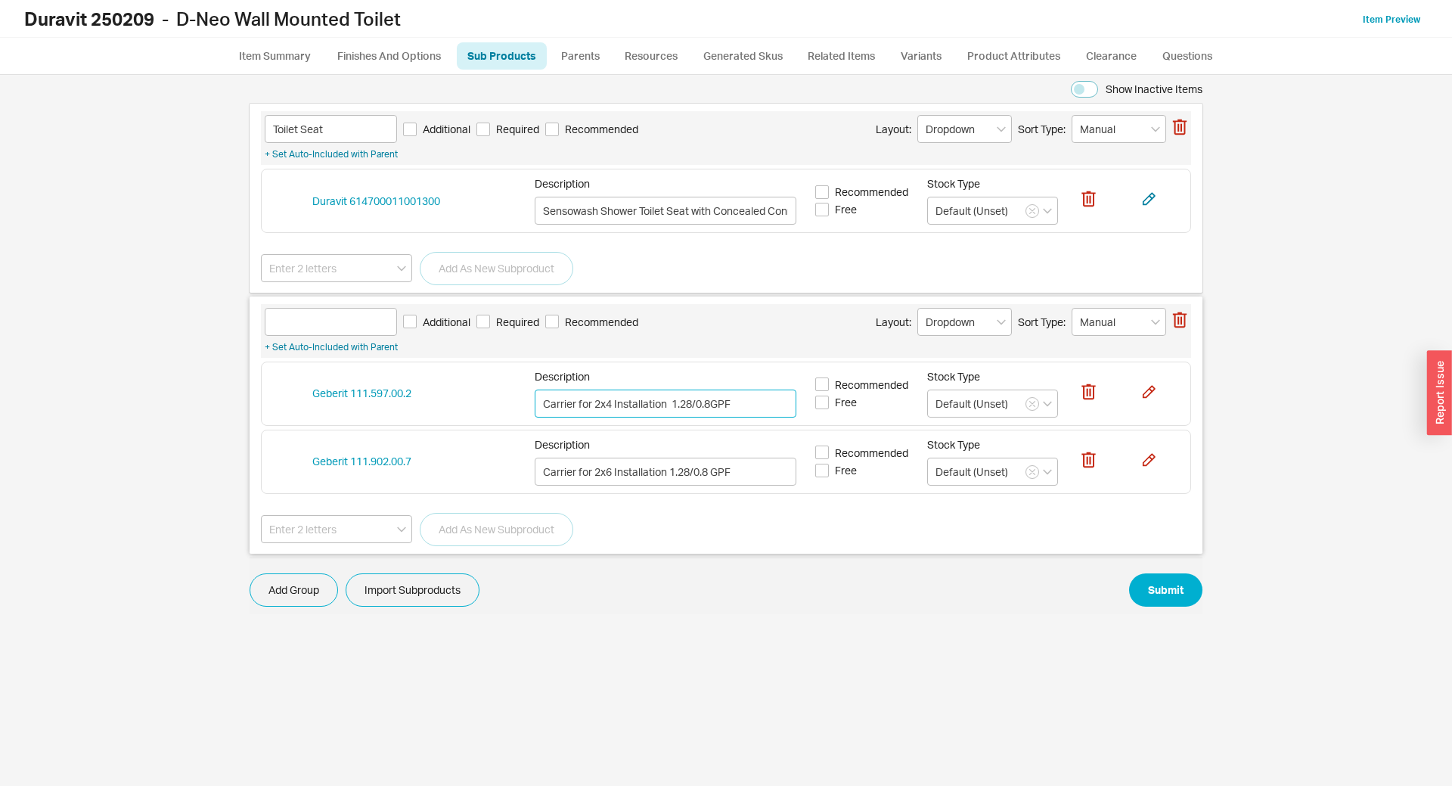
click at [546, 406] on input "Carrier for 2x4 Installation 1.28/0.8GPF" at bounding box center [666, 403] width 262 height 28
click at [319, 315] on input at bounding box center [331, 322] width 132 height 28
type input "In-Wall Carrier"
click at [1146, 578] on button "Submit" at bounding box center [1165, 589] width 73 height 33
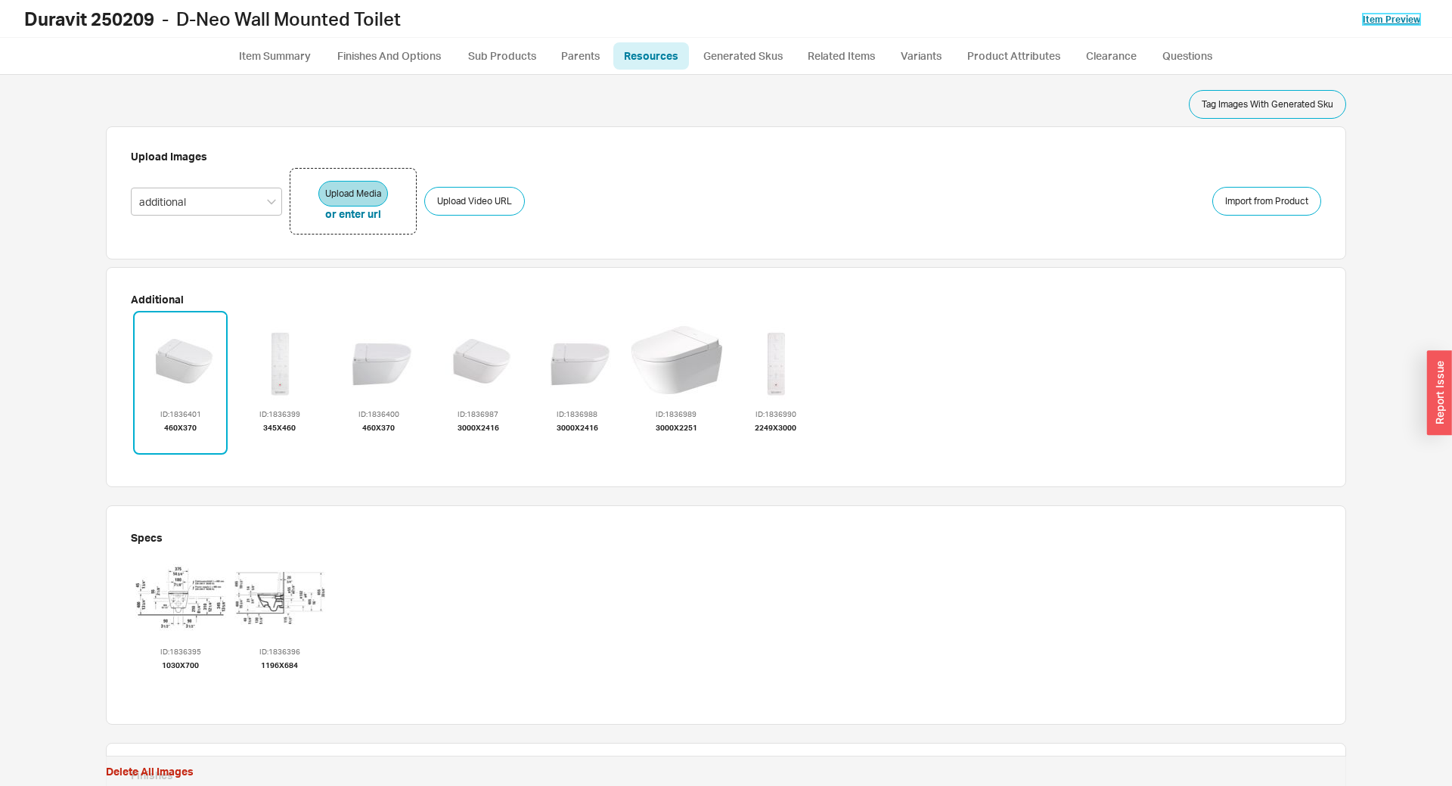
click at [1371, 22] on link "Item Preview" at bounding box center [1391, 19] width 57 height 11
click at [520, 65] on link "Sub Products" at bounding box center [502, 55] width 90 height 27
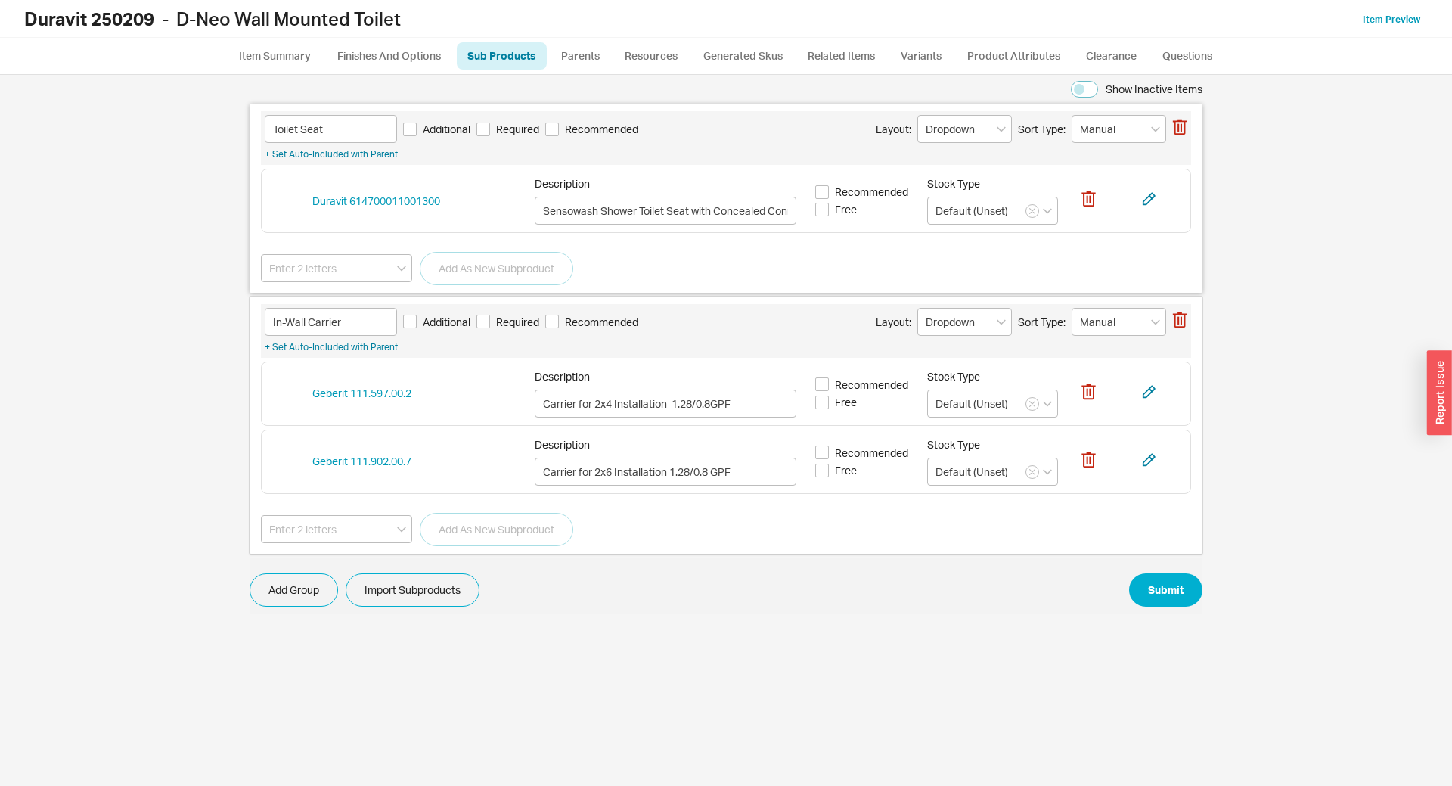
click at [500, 130] on span "Required" at bounding box center [517, 129] width 43 height 15
click at [490, 130] on input "Required" at bounding box center [483, 130] width 14 height 14
checkbox input "true"
click at [496, 313] on div "In-Wall Carrier Additional Required Recommended Layout: Dropdown Sort Type: Man…" at bounding box center [726, 322] width 923 height 28
click at [504, 328] on span "Required" at bounding box center [517, 322] width 43 height 15
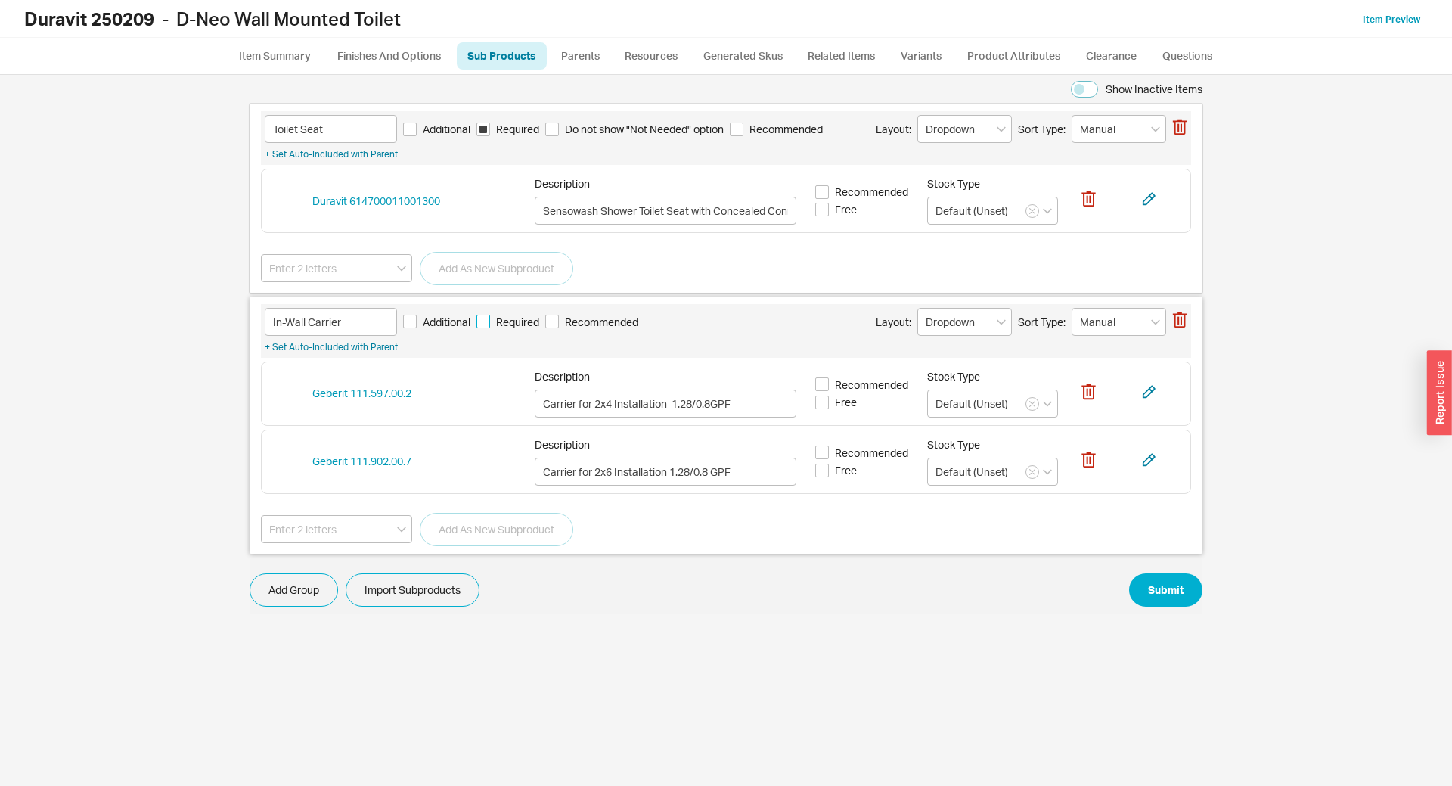
click at [490, 328] on input "Required" at bounding box center [483, 322] width 14 height 14
checkbox input "true"
click at [1156, 597] on button "Submit" at bounding box center [1165, 589] width 73 height 33
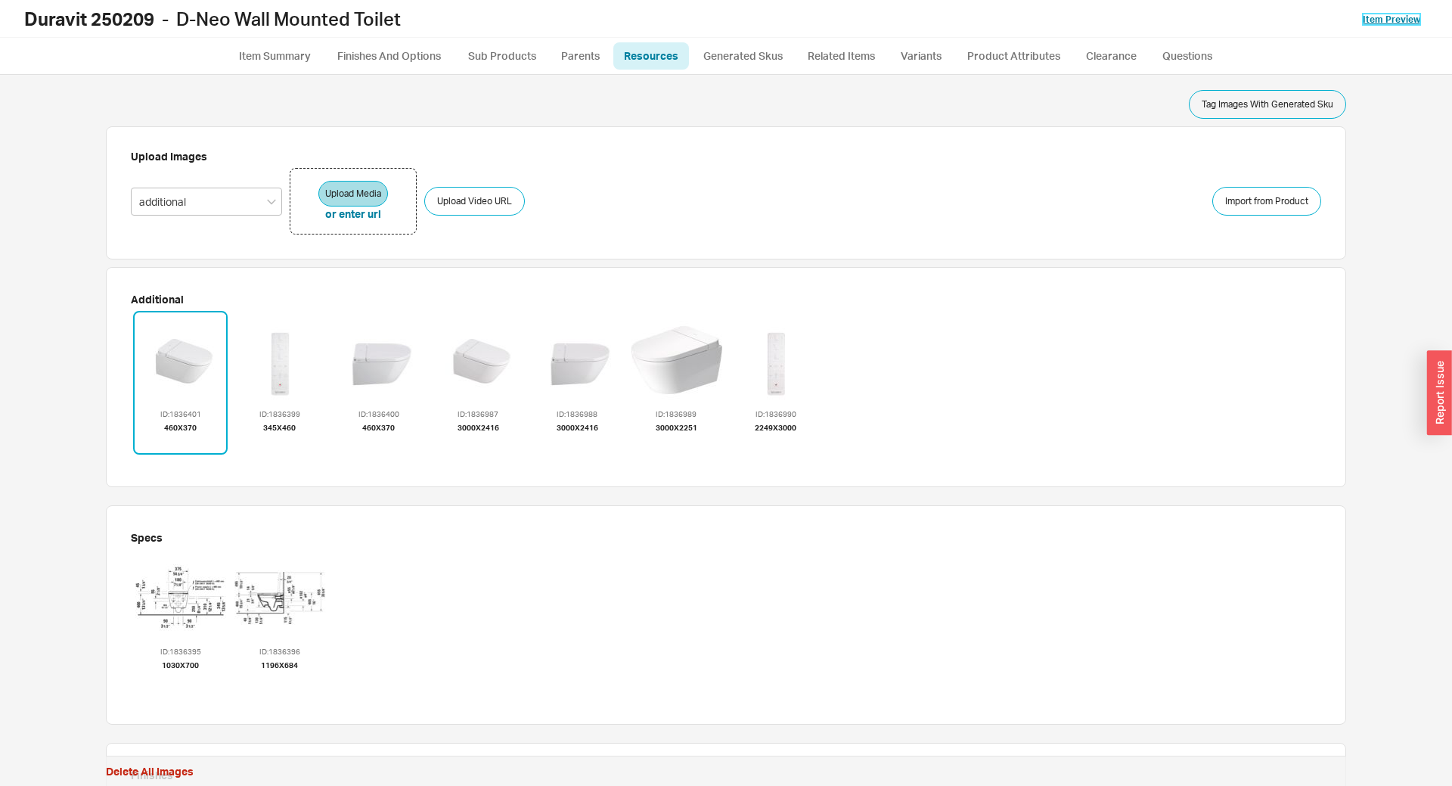
click at [1377, 22] on link "Item Preview" at bounding box center [1391, 19] width 57 height 11
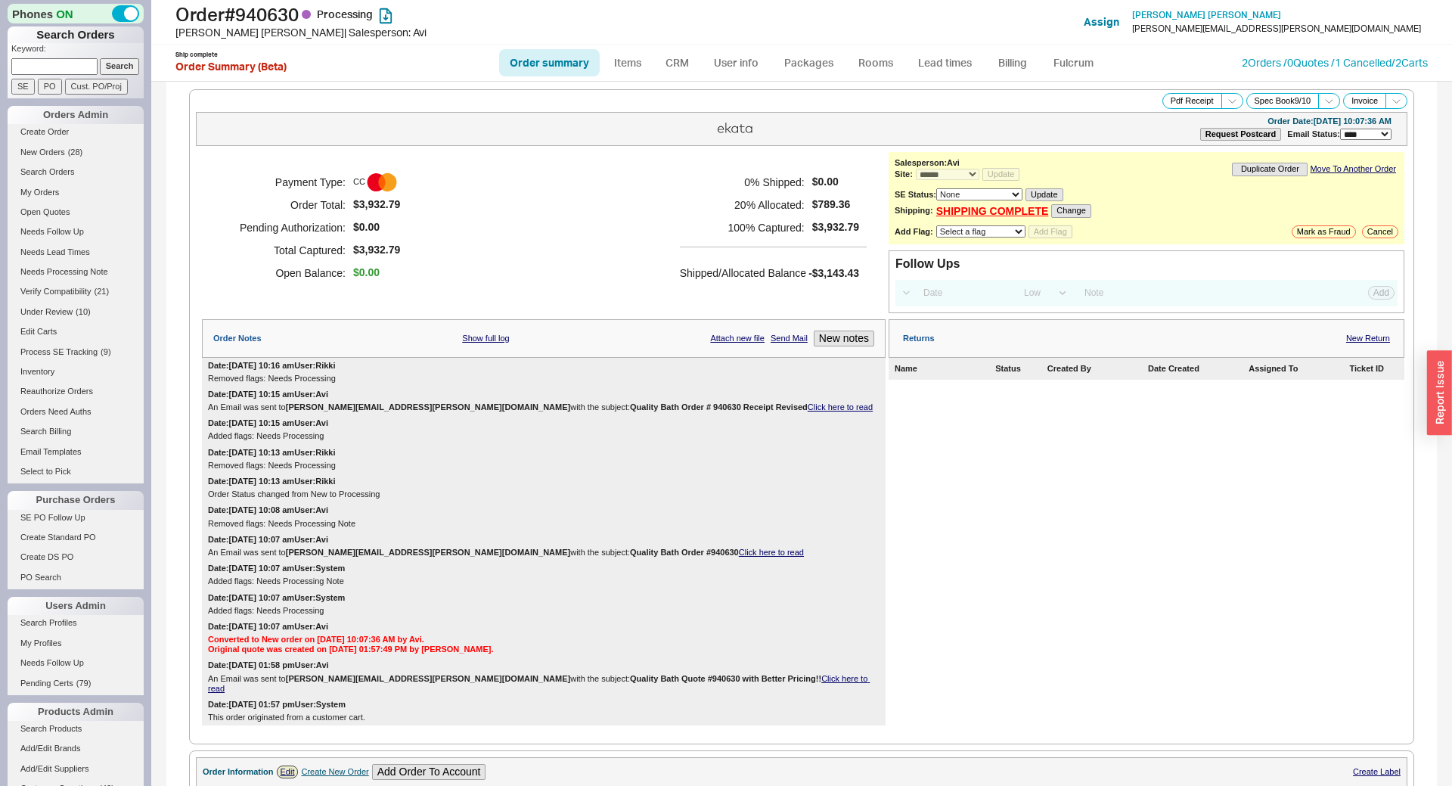
select select "*"
select select "LOW"
select select "3"
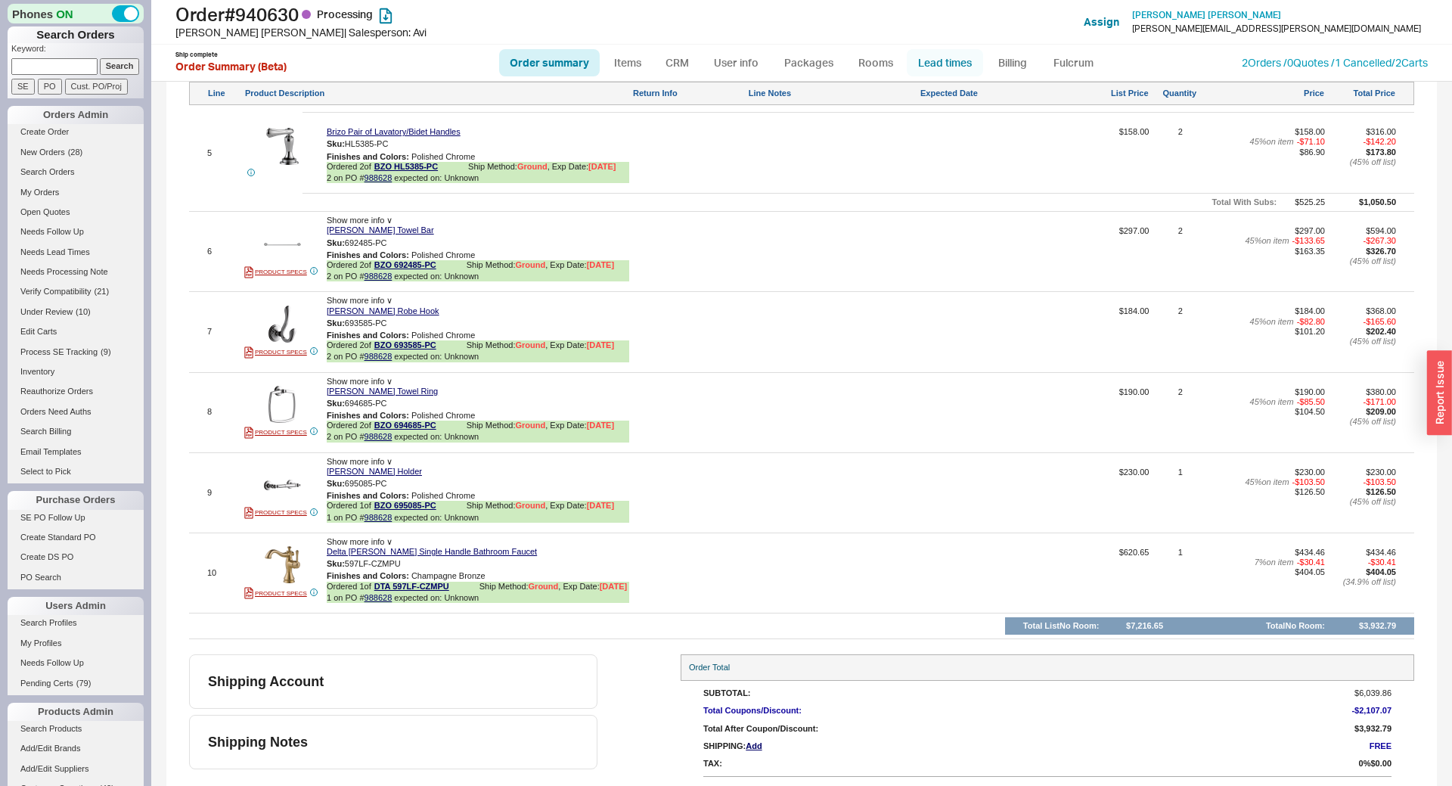
click at [929, 73] on link "Lead times" at bounding box center [945, 62] width 76 height 27
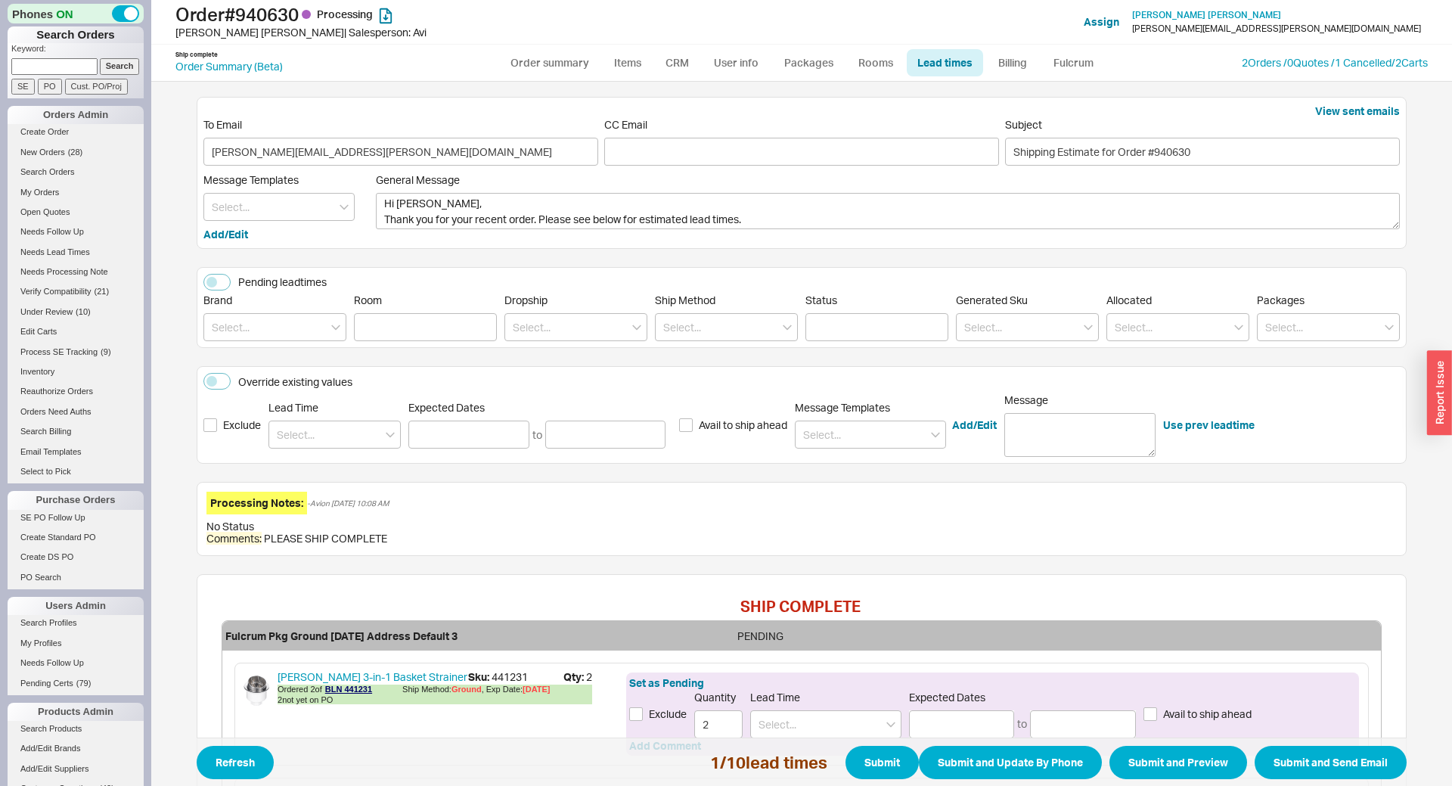
click at [200, 288] on div "Pending leadtimes Brand Room Dropship Ship Method Status Generated Sku Allocate…" at bounding box center [802, 308] width 1210 height 82
click at [209, 281] on button "Pending leadtimes" at bounding box center [216, 282] width 27 height 17
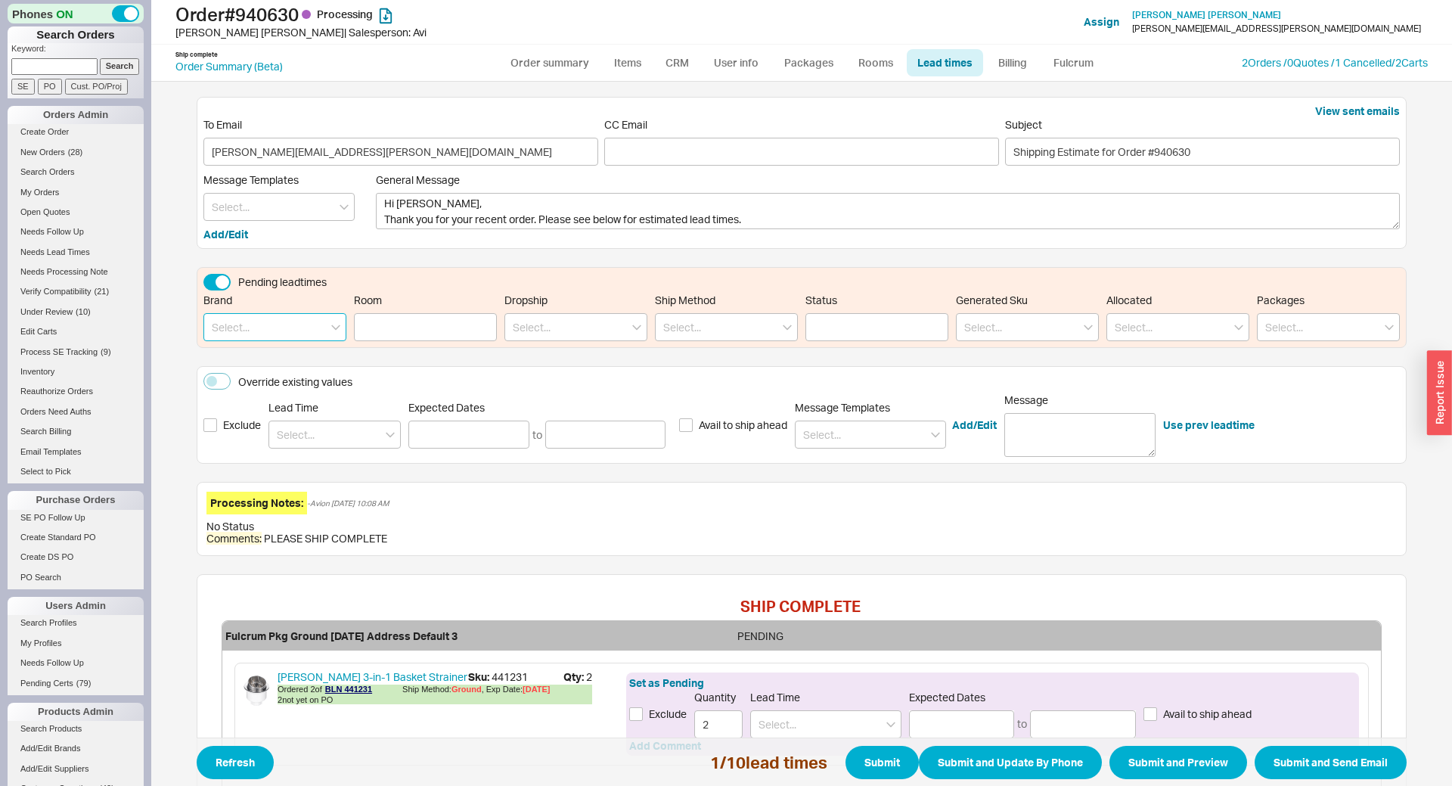
click at [227, 322] on input at bounding box center [274, 327] width 143 height 28
click at [250, 353] on div "Blanco" at bounding box center [274, 358] width 141 height 27
type input "Blanco"
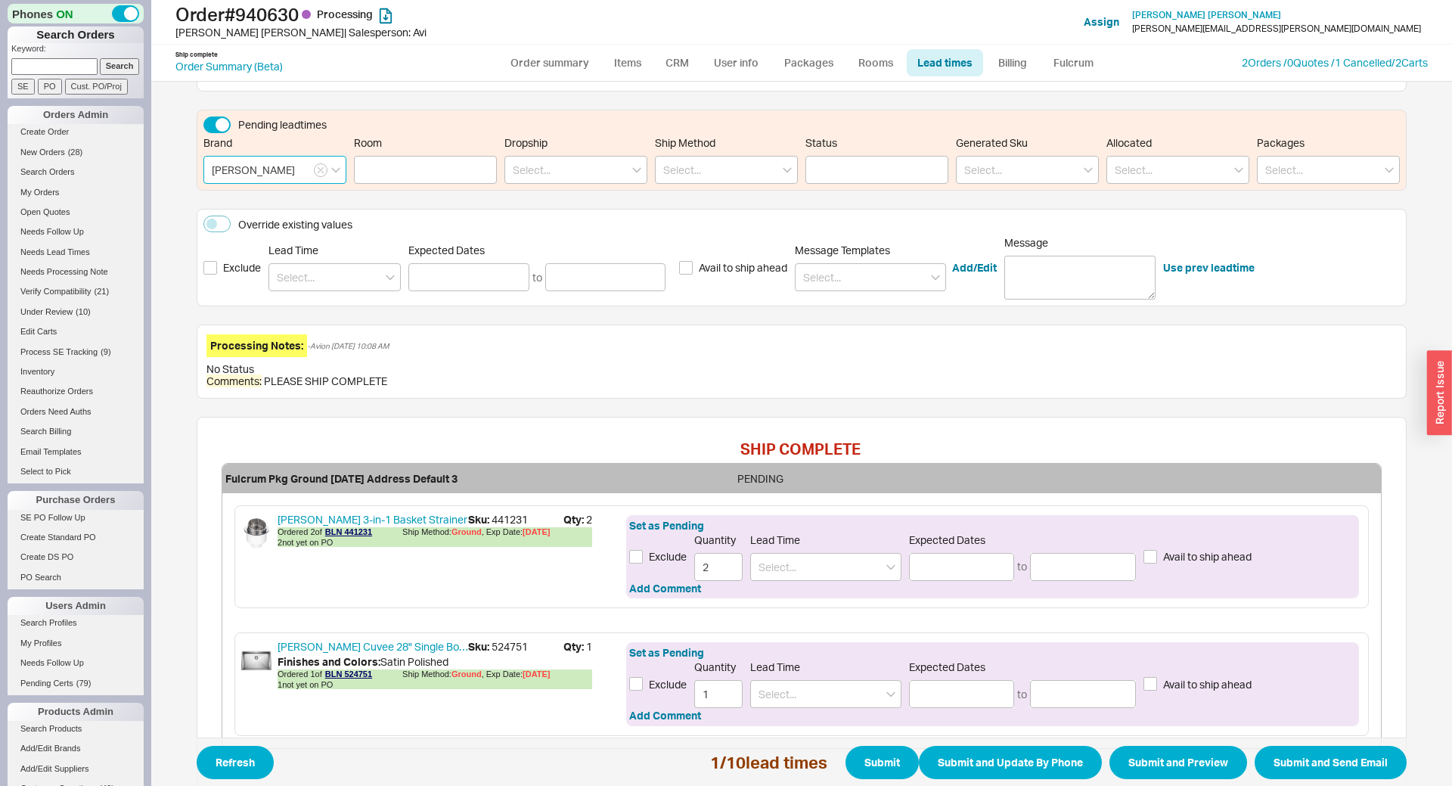
scroll to position [245, 0]
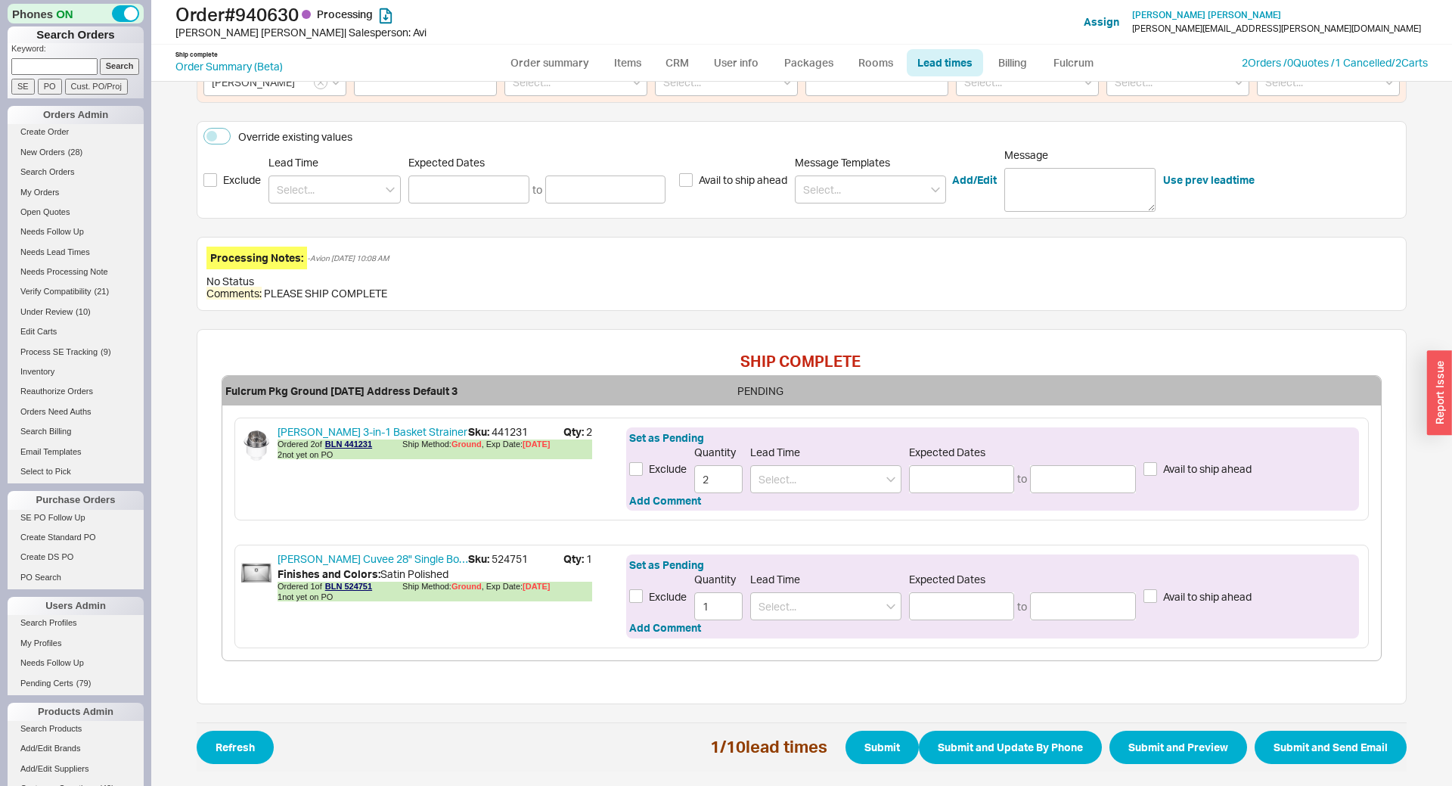
click at [525, 437] on span "Sku: 441231" at bounding box center [515, 431] width 95 height 15
copy span "441231"
click at [346, 427] on link "Blanco 3-in-1 Basket Strainer" at bounding box center [373, 431] width 191 height 15
click at [504, 558] on span "Sku: 524751" at bounding box center [515, 558] width 95 height 15
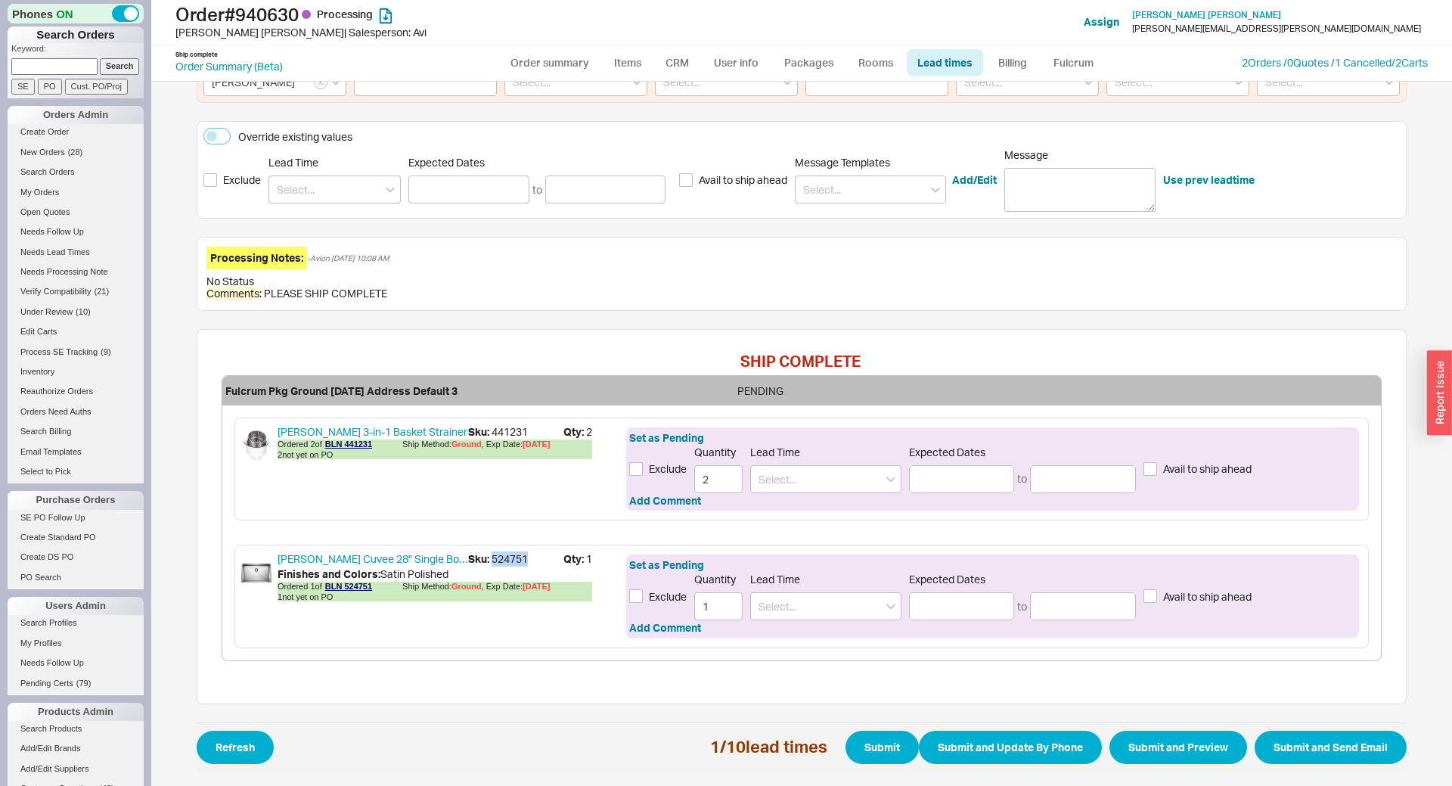
click at [504, 558] on span "Sku: 524751" at bounding box center [515, 558] width 95 height 15
copy span "524751"
click at [836, 483] on input at bounding box center [825, 479] width 151 height 28
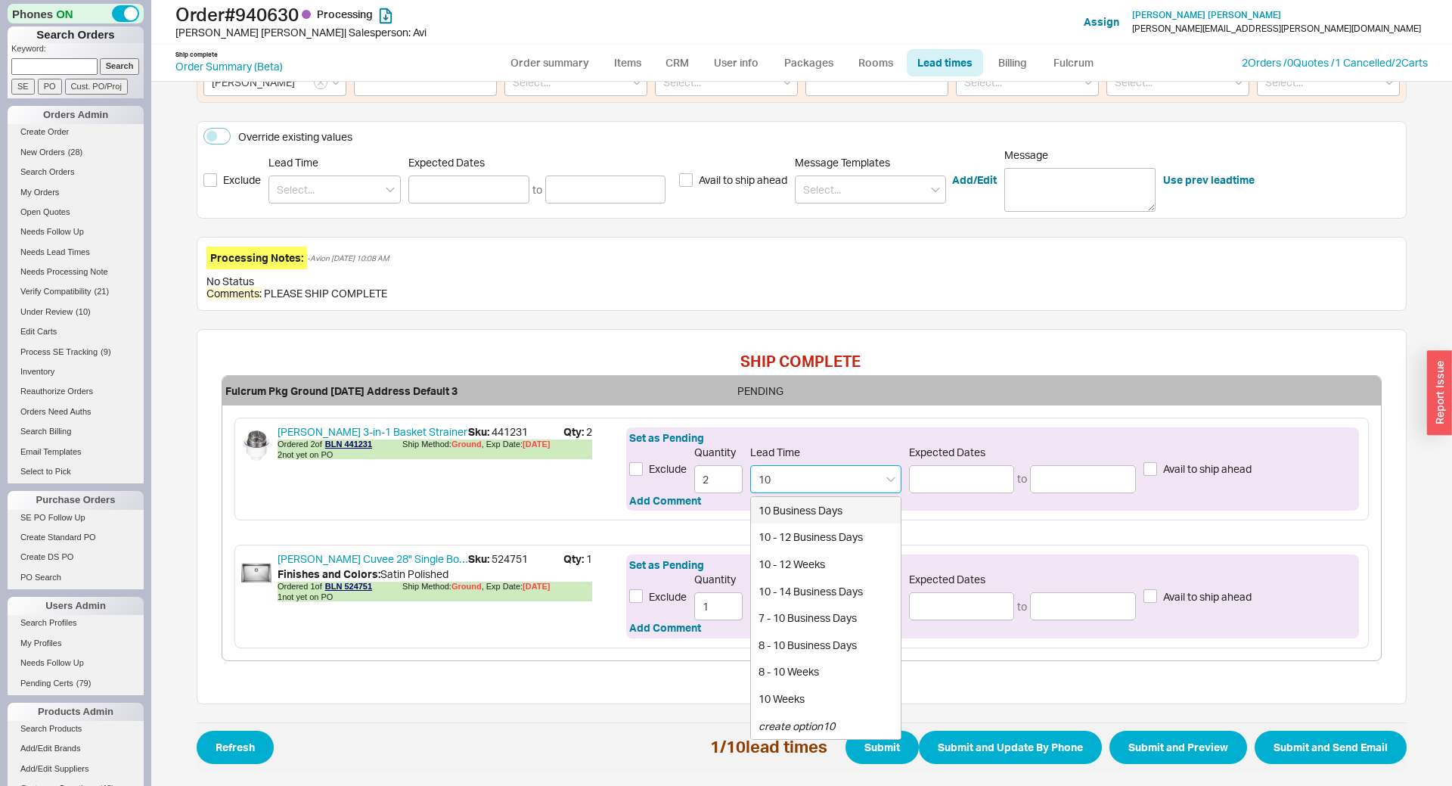
click at [776, 532] on div "10 - 12 Business Days" at bounding box center [826, 536] width 150 height 27
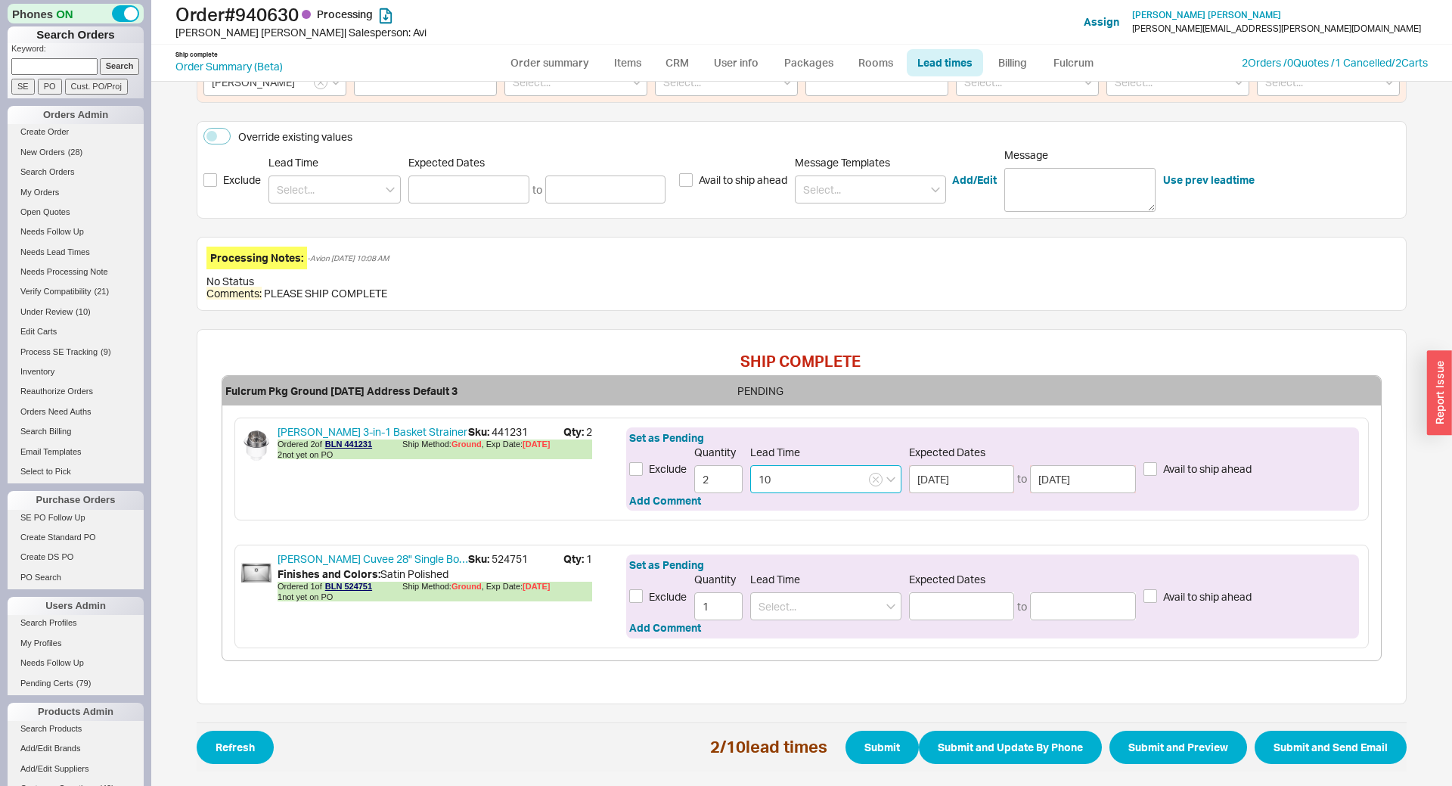
type input "10 - 12 Business Days"
type input "10/02/2025"
type input "10/06/2025"
type input "10 - 12 Business Days"
click at [816, 585] on span "Lead Time" at bounding box center [825, 580] width 151 height 14
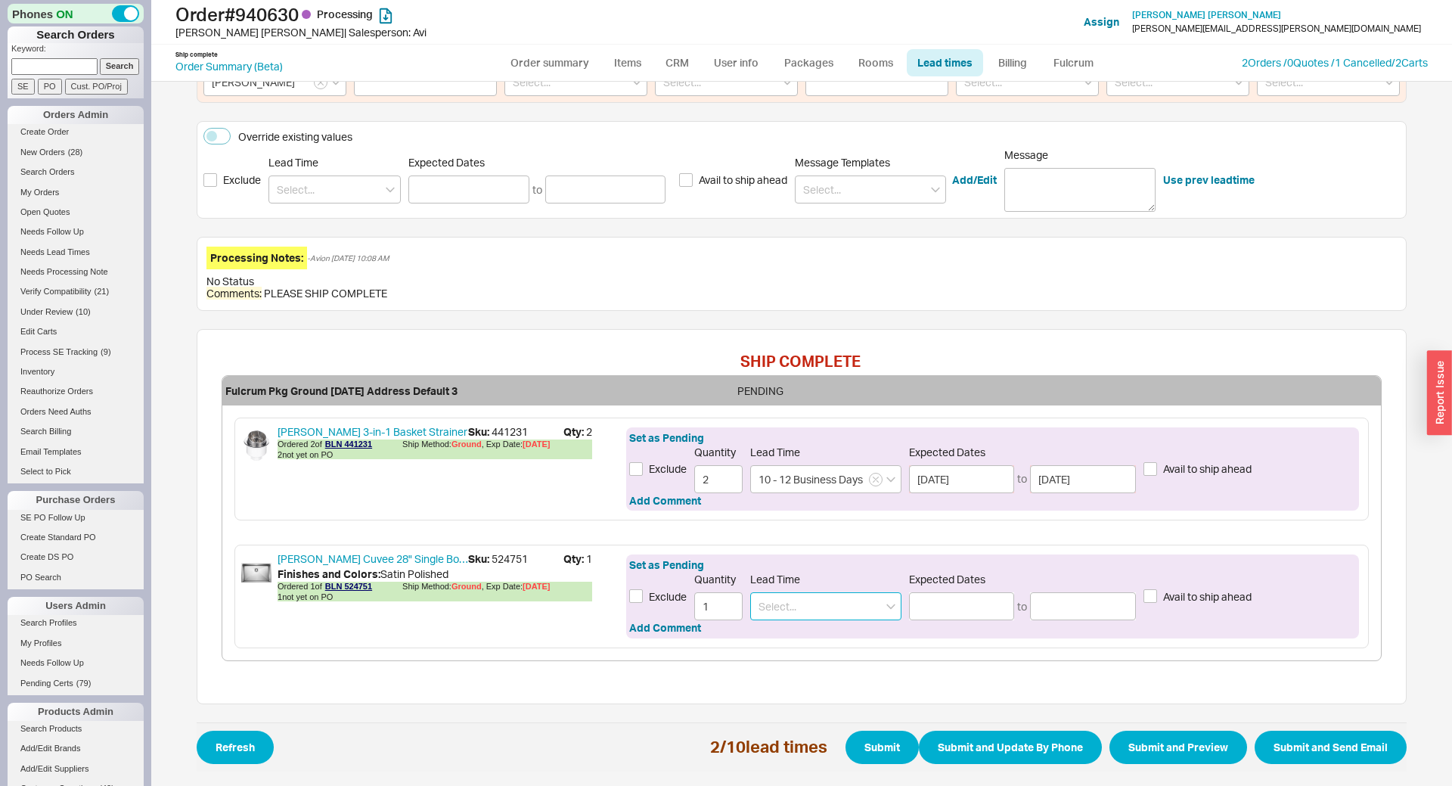
click at [813, 611] on input at bounding box center [825, 606] width 151 height 28
click at [812, 651] on div "Today - Tomorrow" at bounding box center [826, 664] width 150 height 27
type input "Today - Tomorrow"
type input "09/18/2025"
type input "09/19/2025"
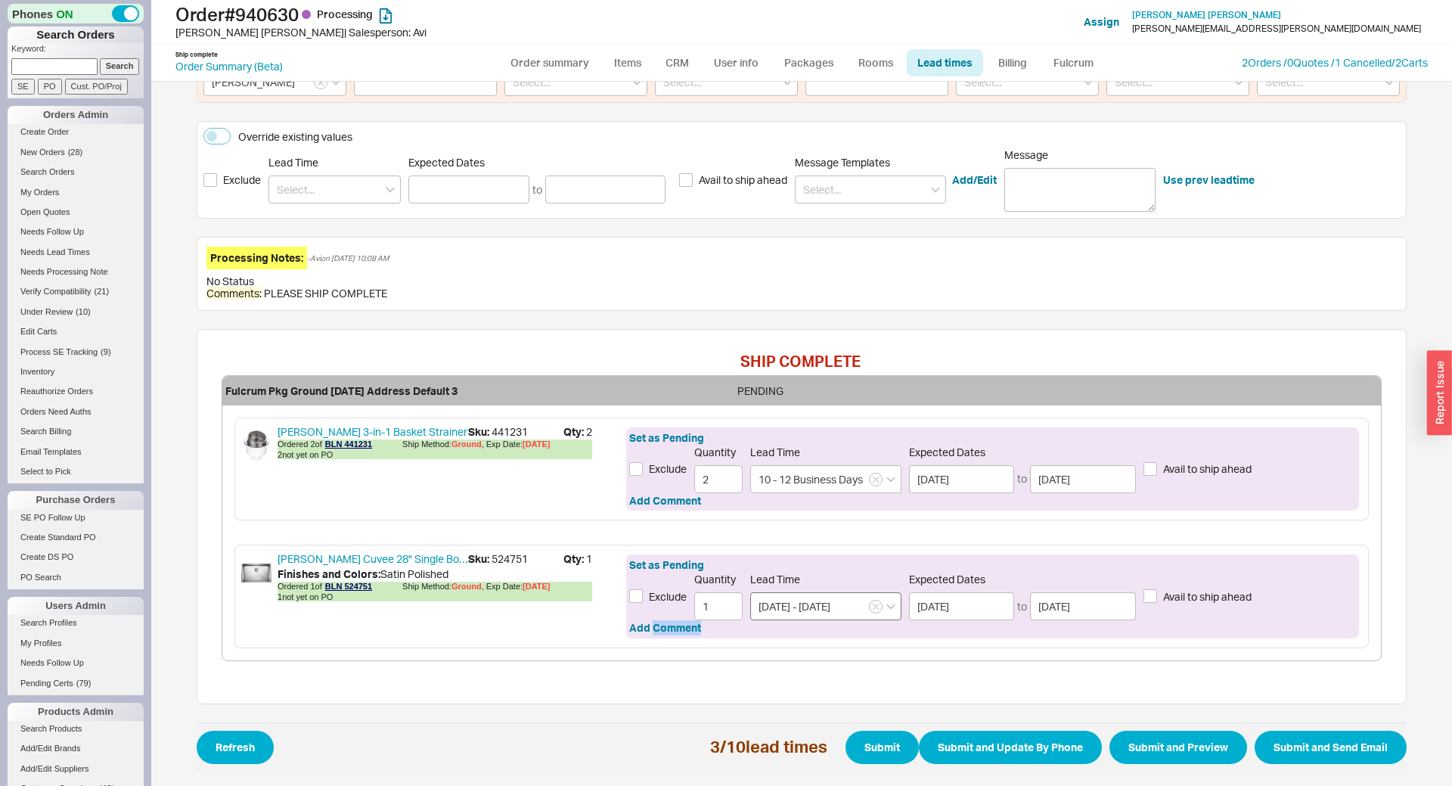
drag, startPoint x: 812, startPoint y: 650, endPoint x: 859, endPoint y: 597, distance: 71.3
click at [814, 638] on div "Blanco 3-in-1 Basket Strainer Sku: 441231 Qty: 2 Ordered 2 of BLN 441231 Ship M…" at bounding box center [801, 538] width 1159 height 242
click at [868, 608] on input "Today - Tomorrow" at bounding box center [825, 606] width 151 height 28
click at [870, 606] on button "button" at bounding box center [876, 607] width 14 height 14
click at [870, 606] on input at bounding box center [825, 606] width 151 height 28
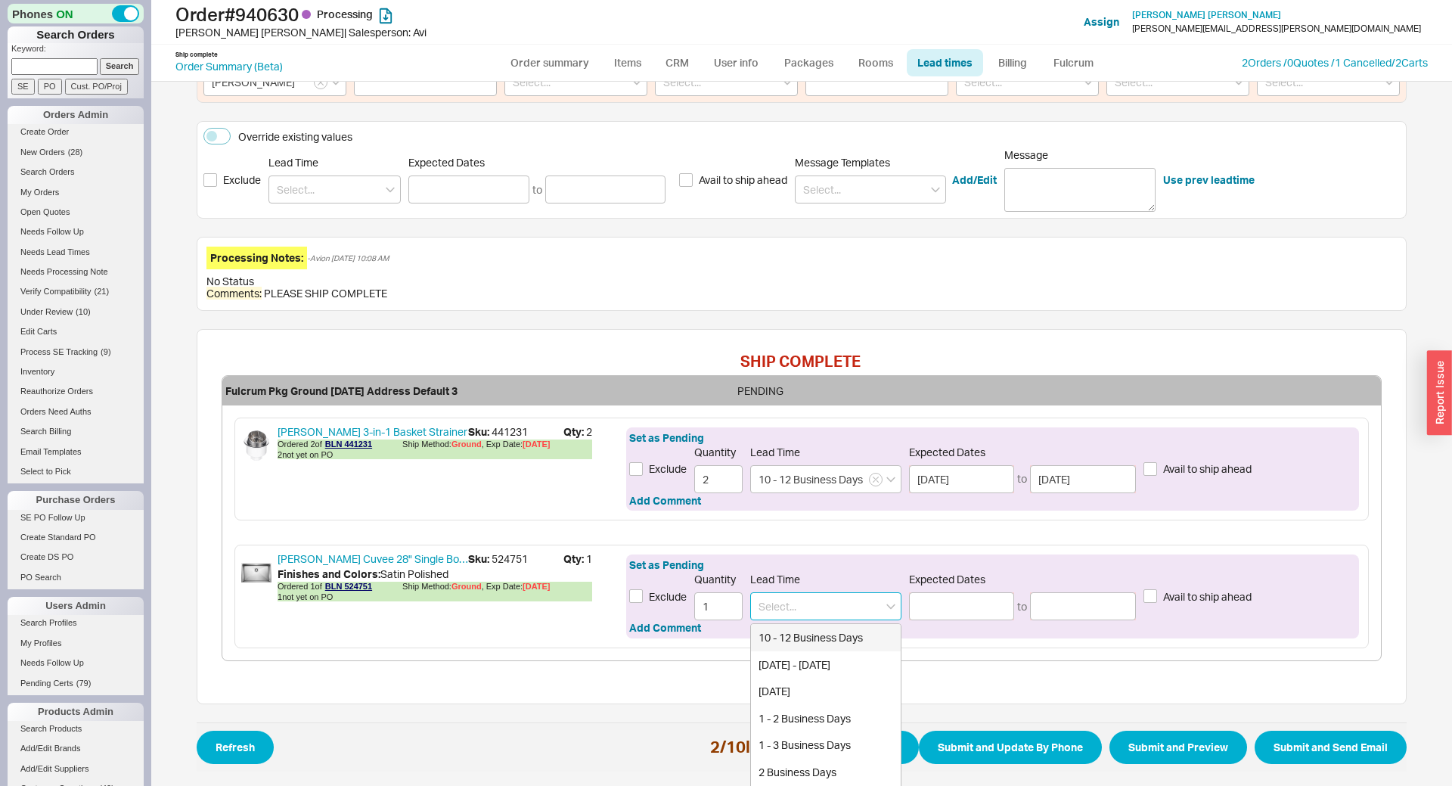
click at [855, 633] on div "10 - 12 Business Days" at bounding box center [826, 637] width 150 height 27
type input "10 - 12 Business Days"
type input "10/02/2025"
type input "10/06/2025"
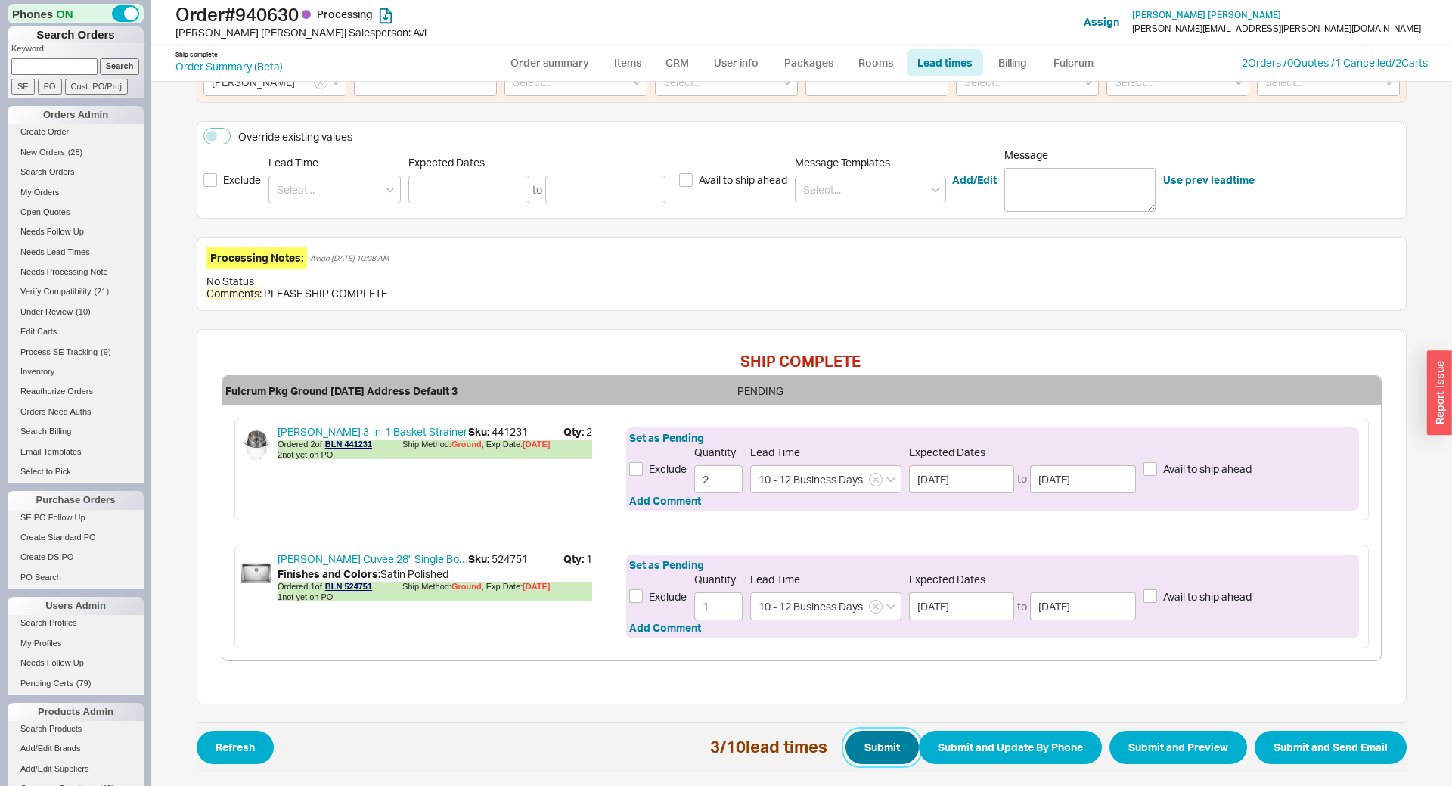
click at [880, 742] on button "Submit" at bounding box center [882, 747] width 73 height 33
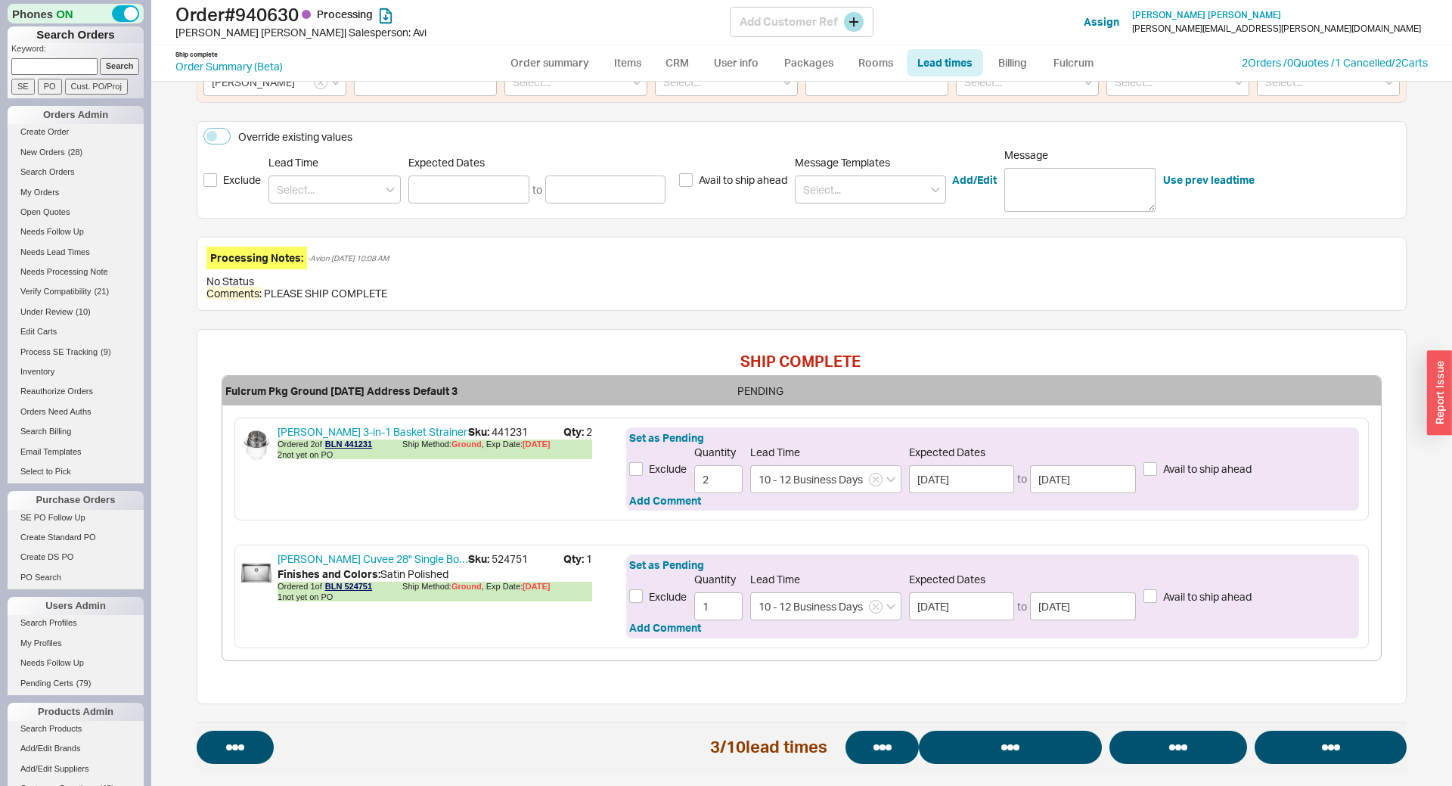
select select "*"
select select "LOW"
select select "3"
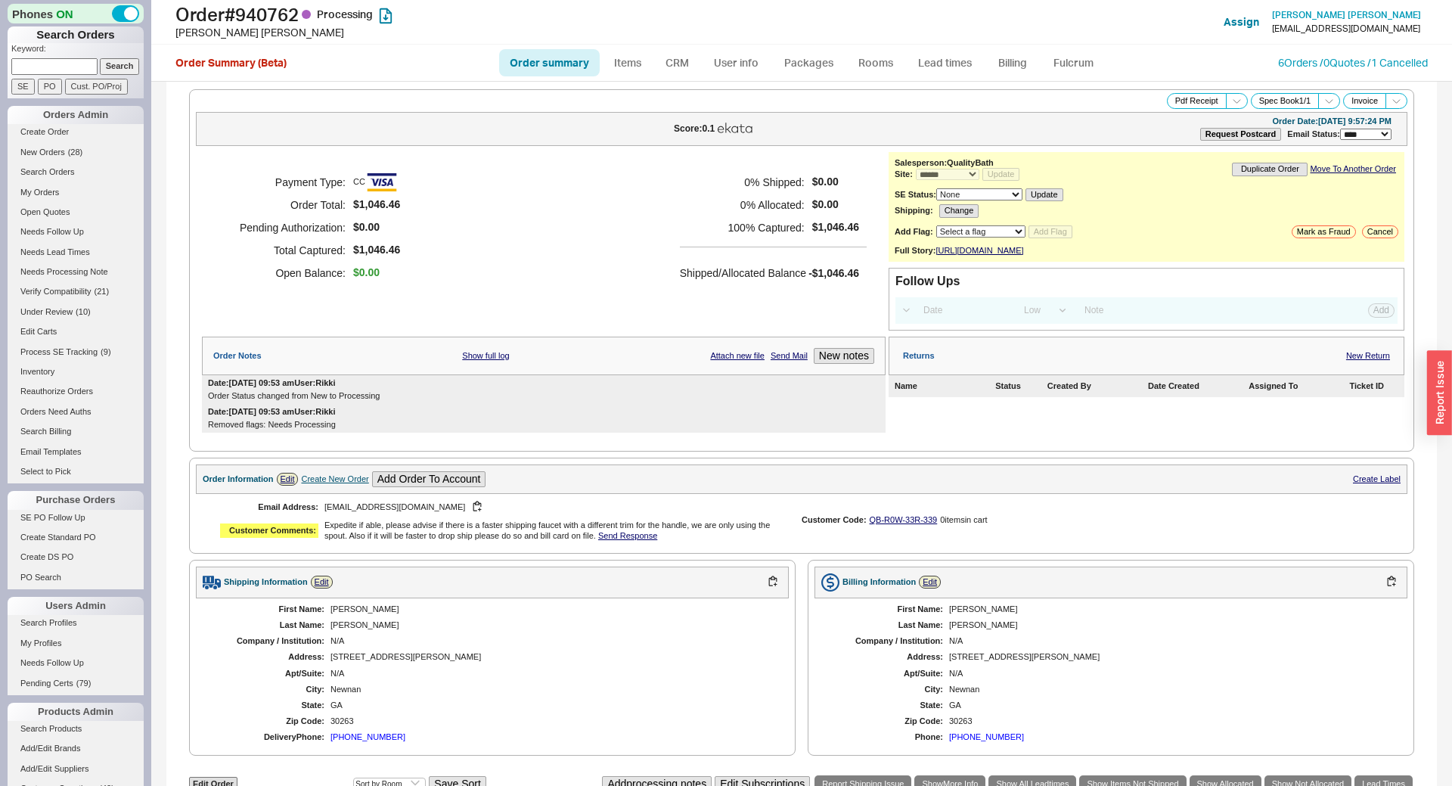
select select "*"
select select "LOW"
select select "3"
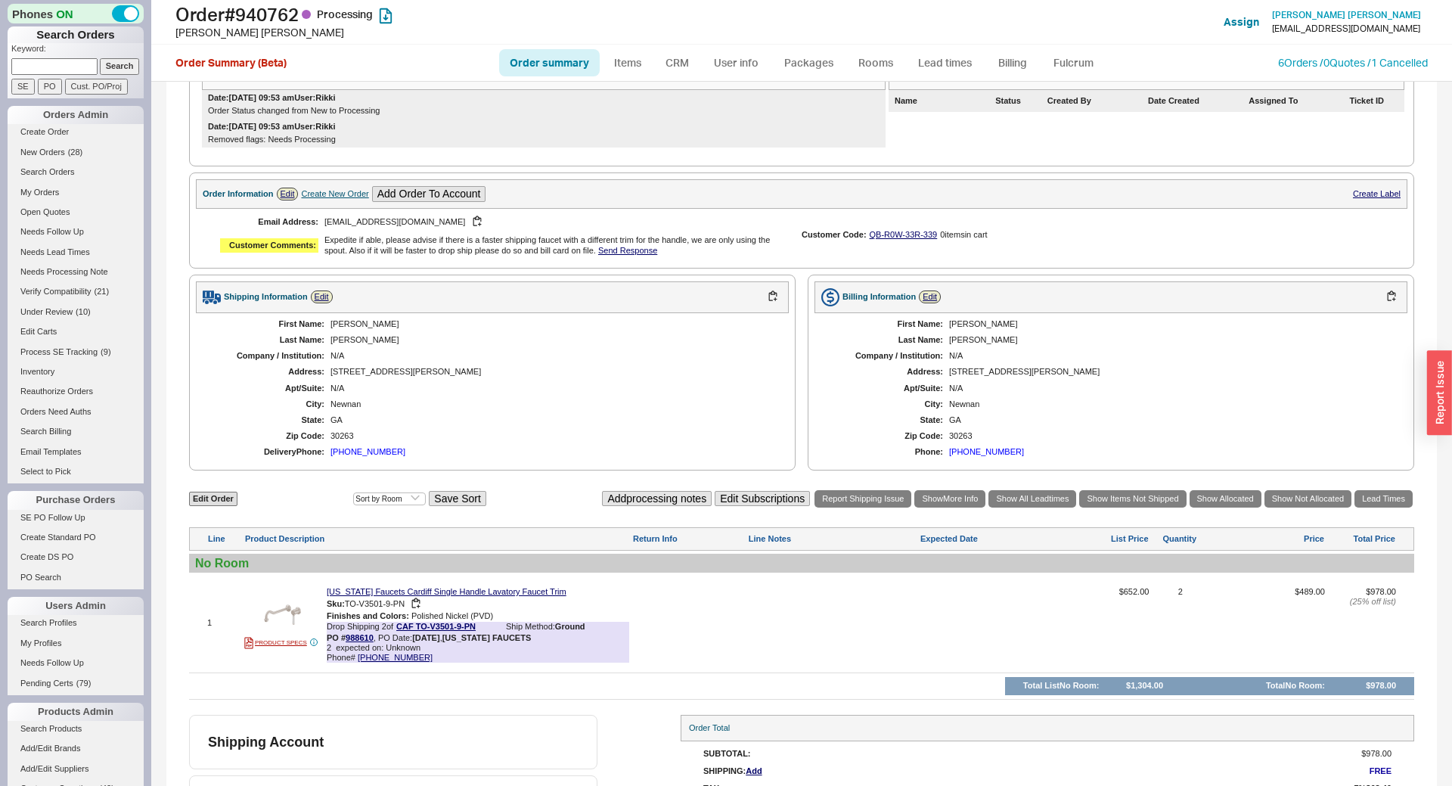
scroll to position [350, 0]
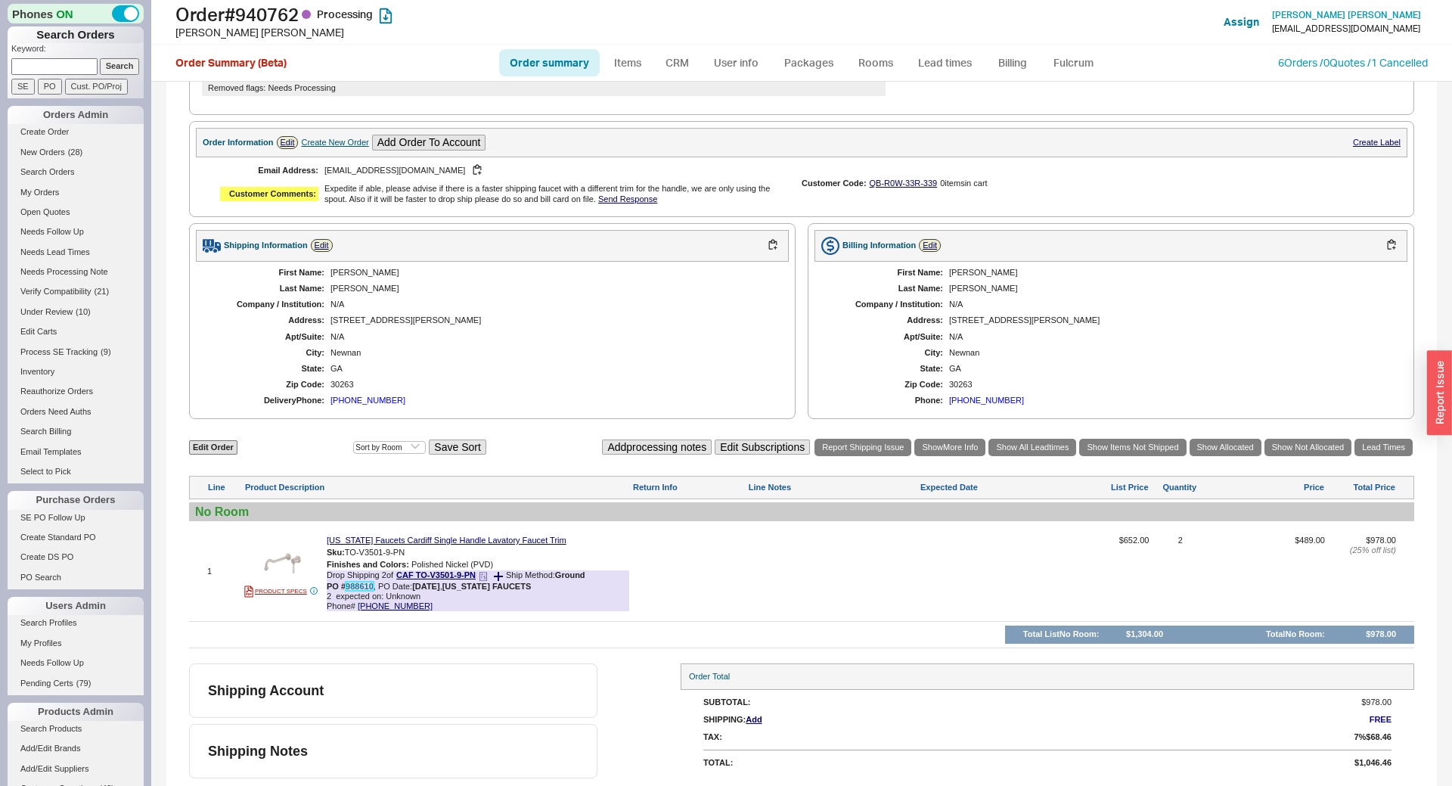
click at [355, 590] on link "988610" at bounding box center [360, 586] width 28 height 9
click at [70, 70] on input at bounding box center [54, 66] width 86 height 16
paste input "982808"
type input "982808"
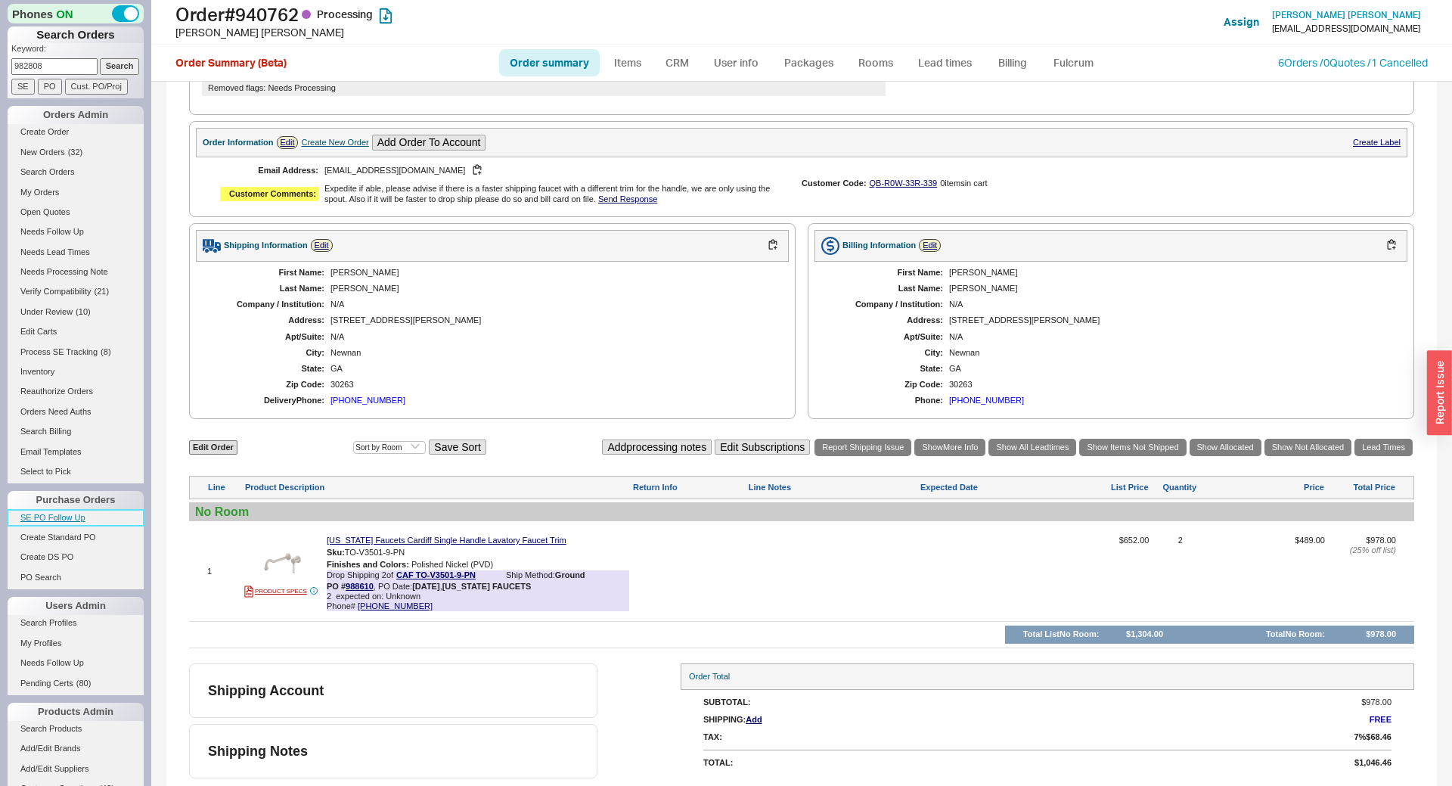
click at [51, 514] on link "SE PO Follow Up" at bounding box center [76, 518] width 136 height 16
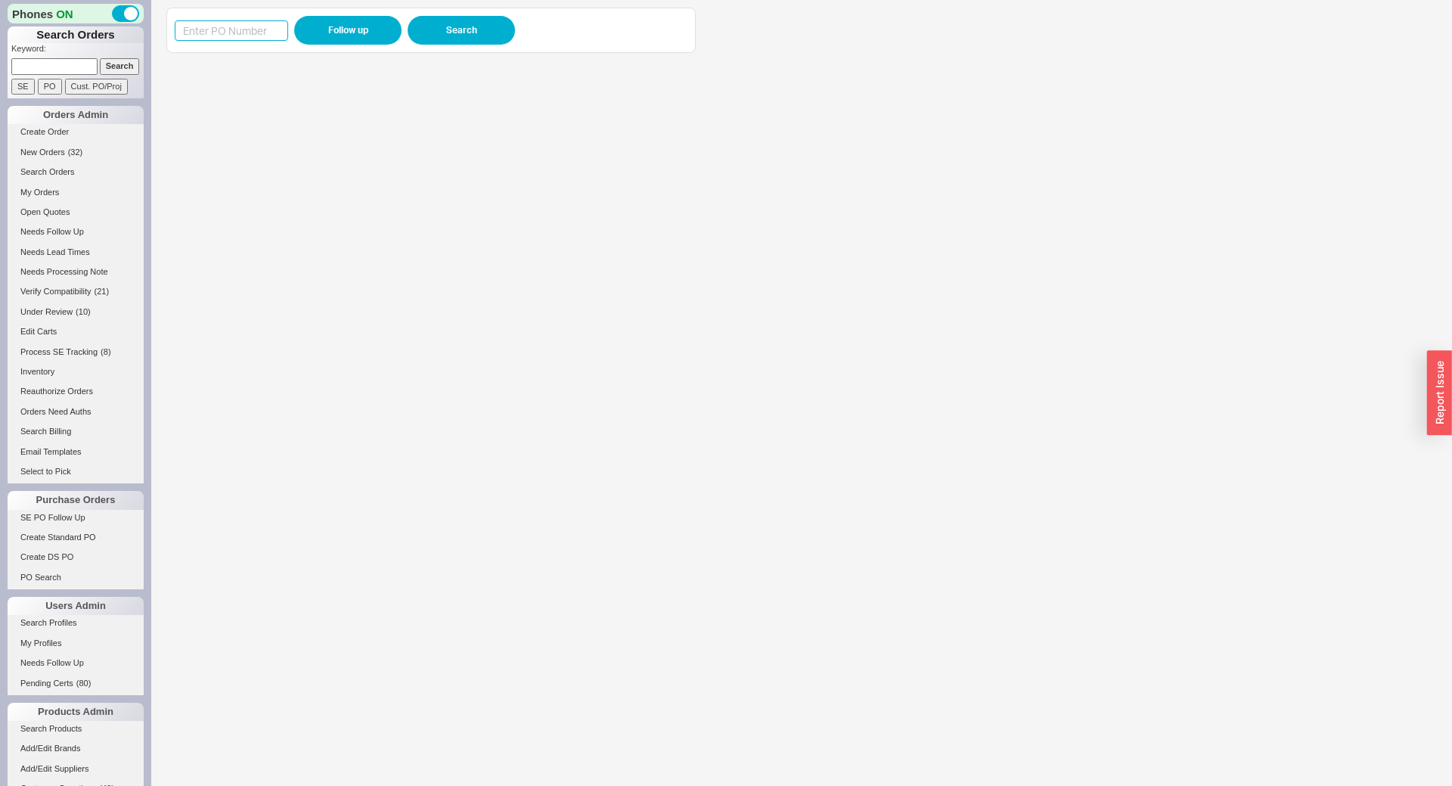
click at [246, 34] on input at bounding box center [231, 30] width 113 height 20
paste input "982808"
type input "982808"
click at [356, 36] on button "Follow up" at bounding box center [347, 30] width 107 height 29
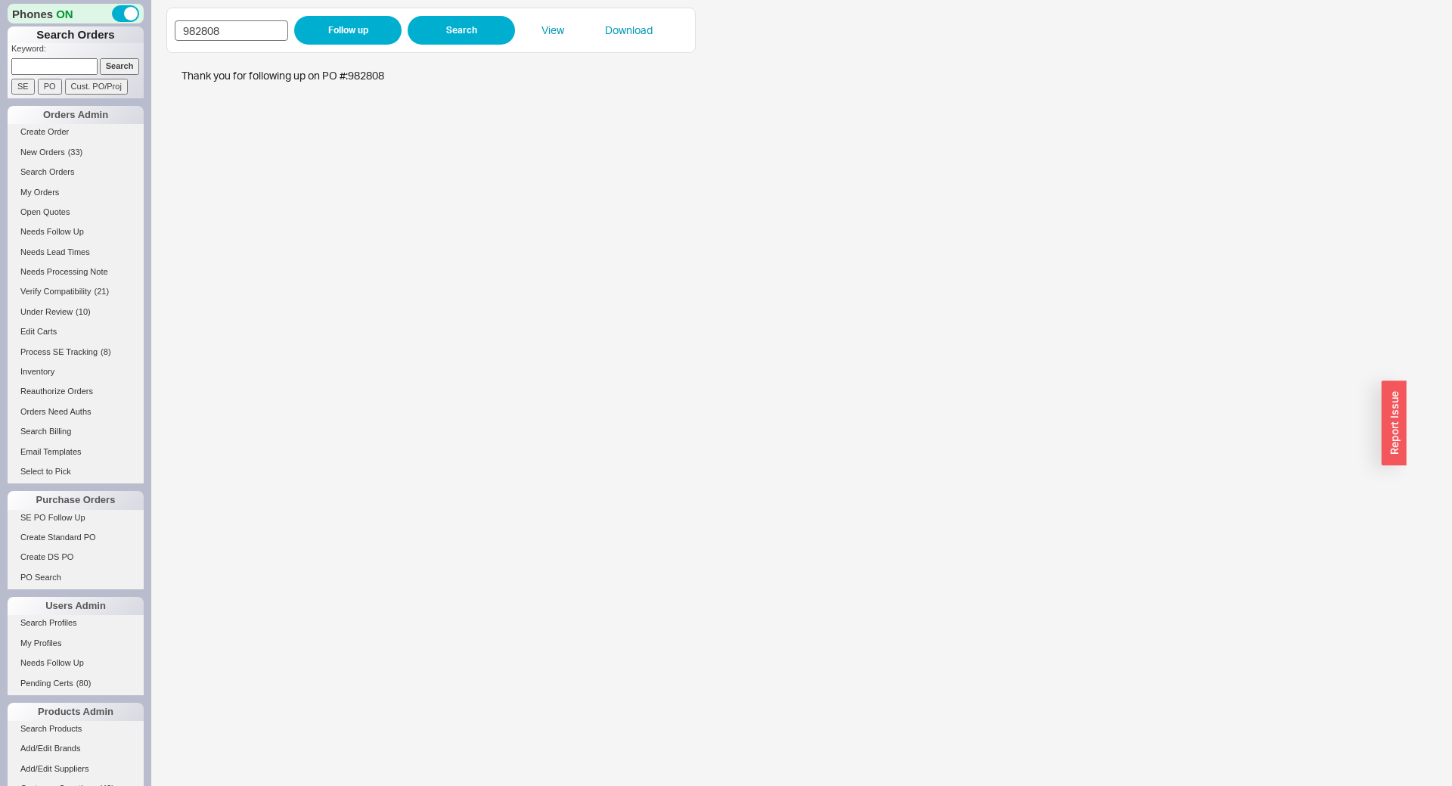
click at [223, 35] on input "982808" at bounding box center [231, 30] width 113 height 20
type input "985745"
click at [323, 28] on button "Follow up" at bounding box center [347, 30] width 107 height 29
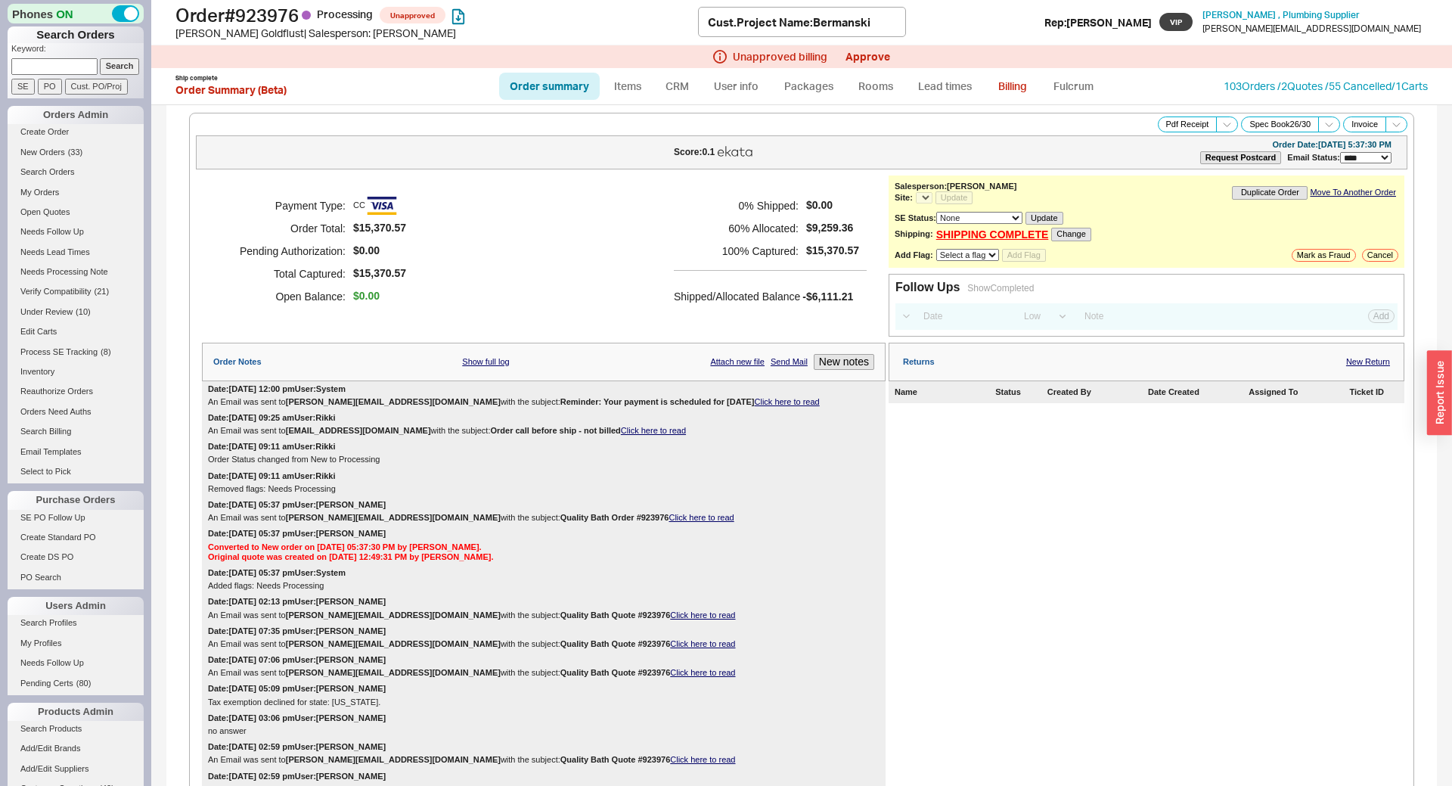
select select "*"
select select "LOW"
select select "3"
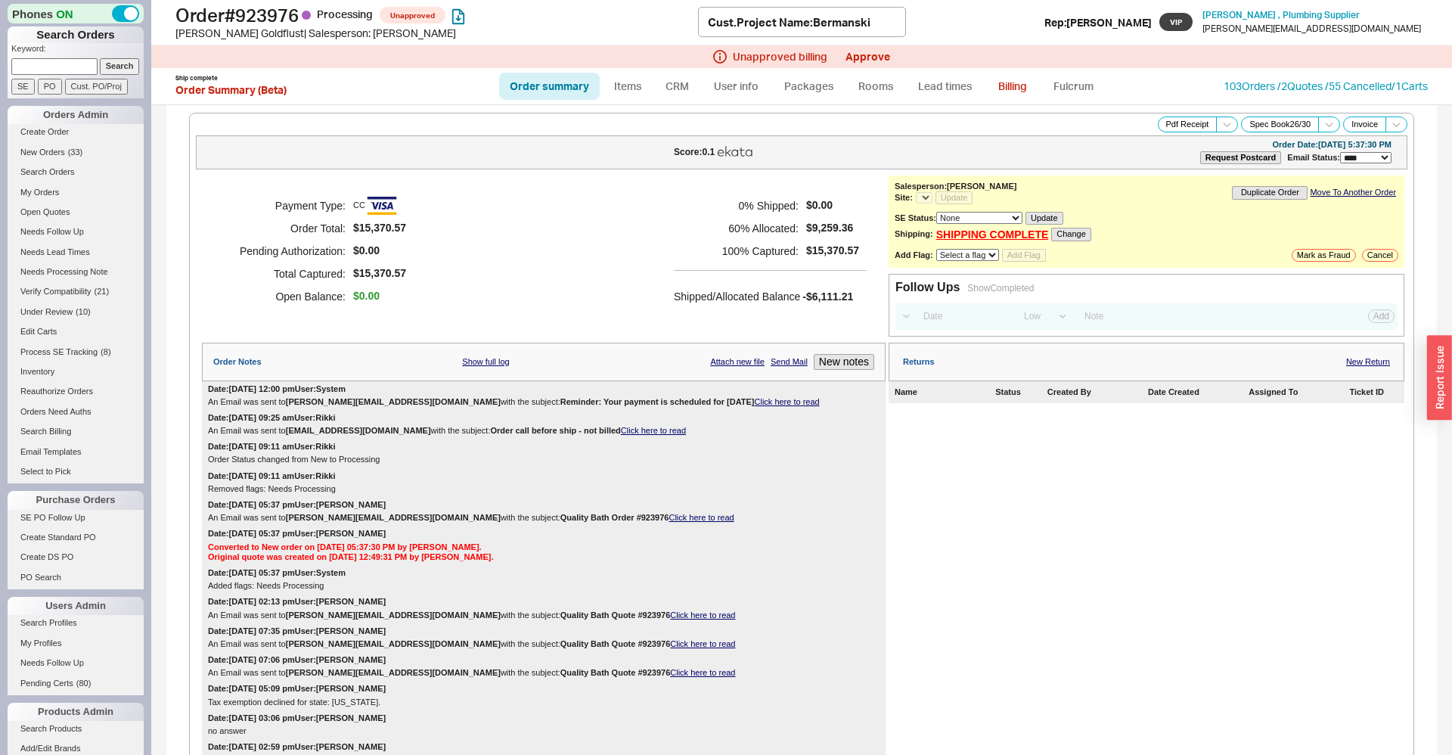
scroll to position [1342, 0]
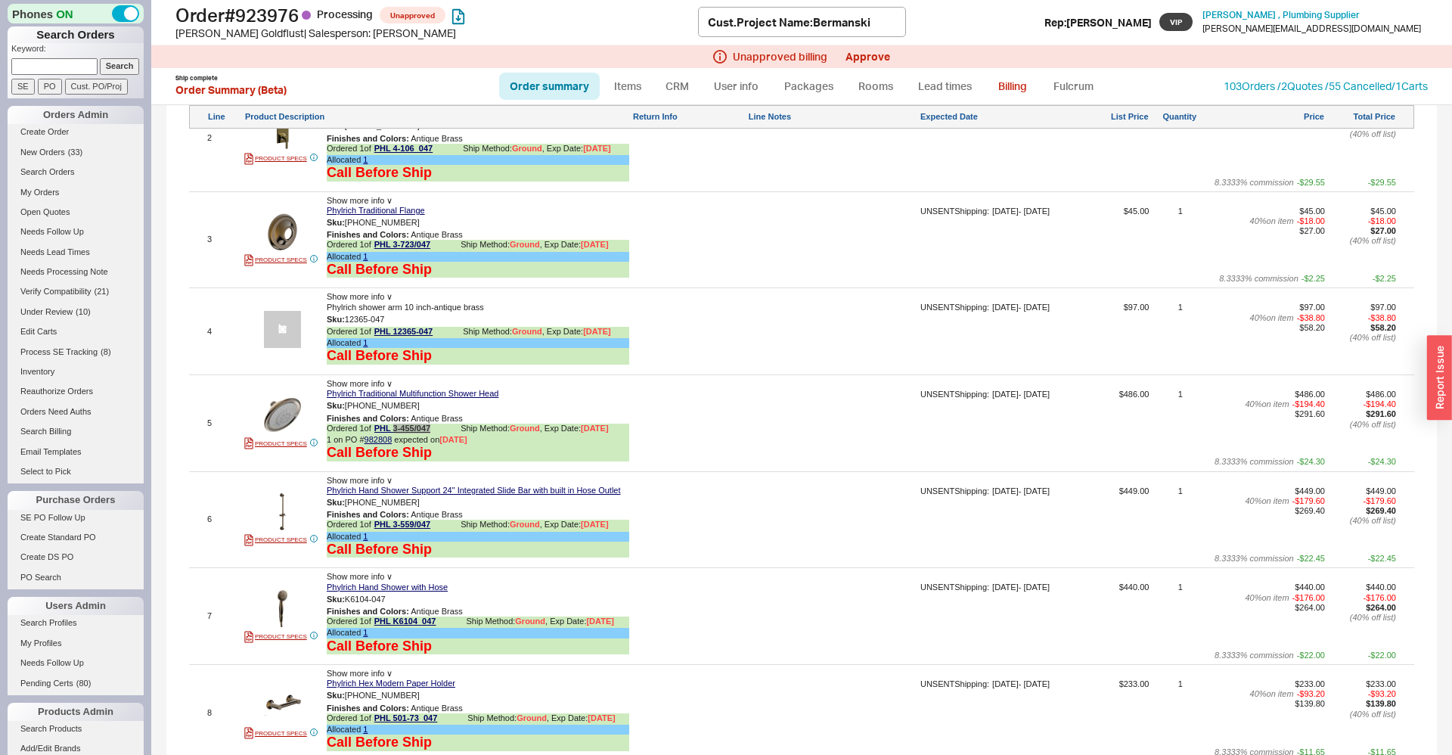
select select "*"
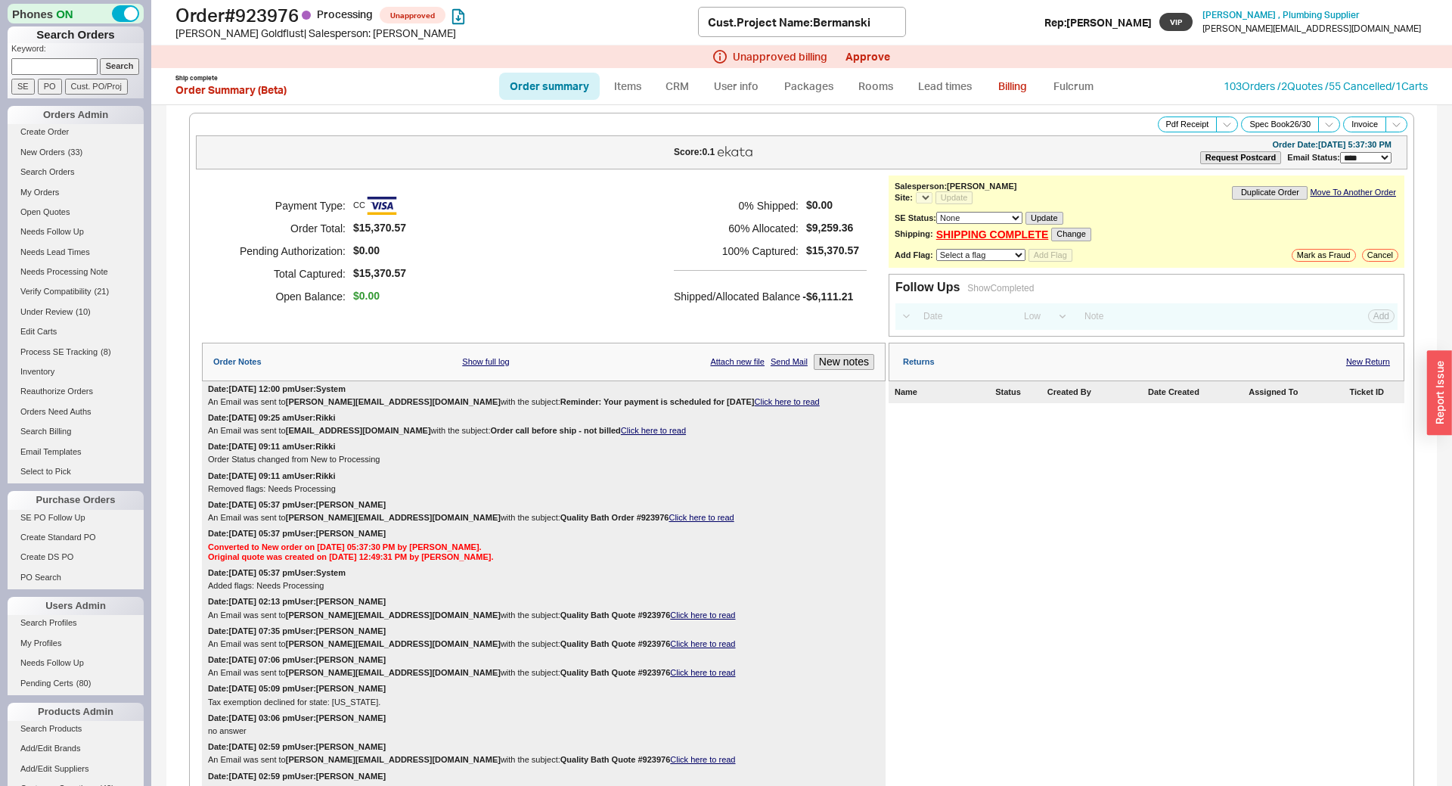
select select "*"
select select "LOW"
select select "3"
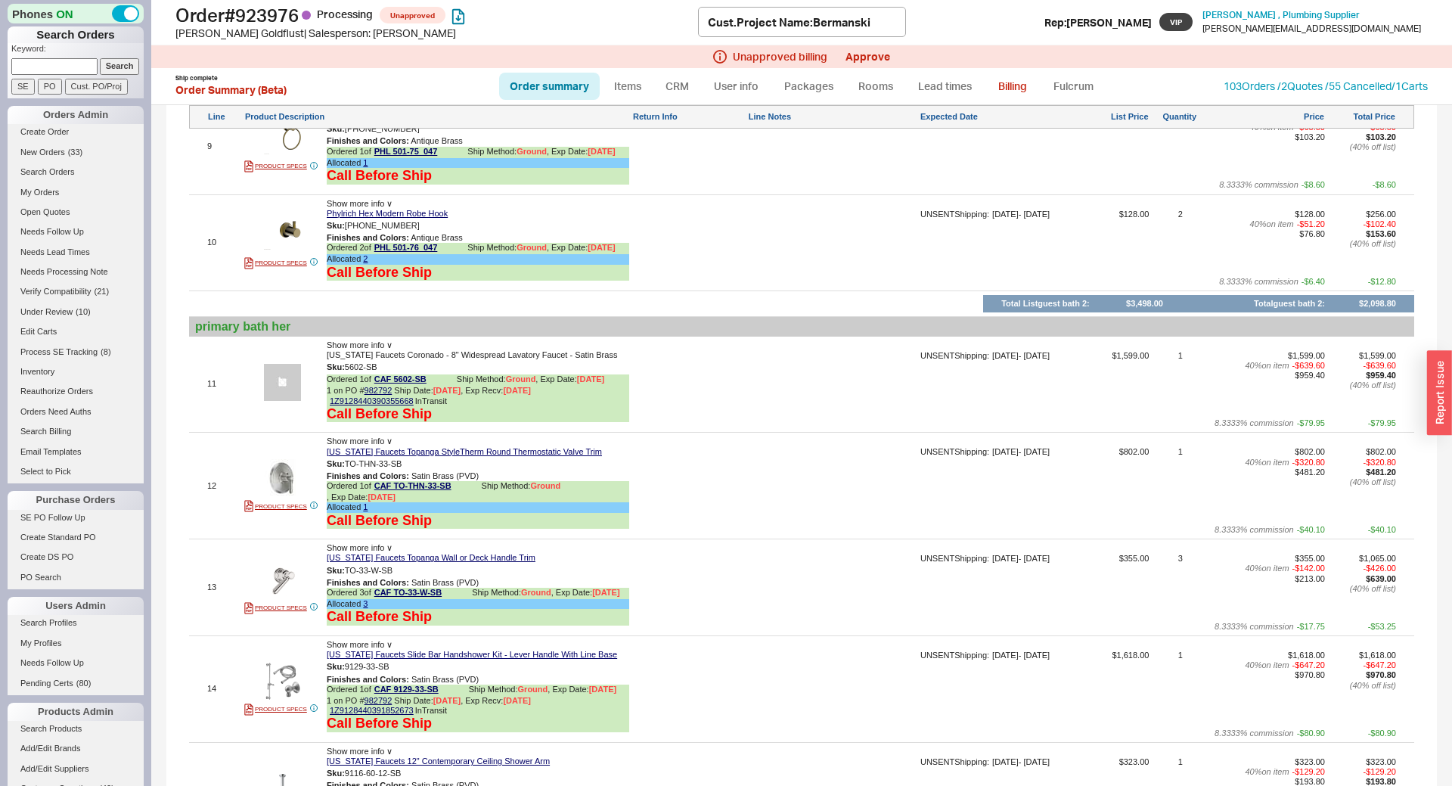
select select "*"
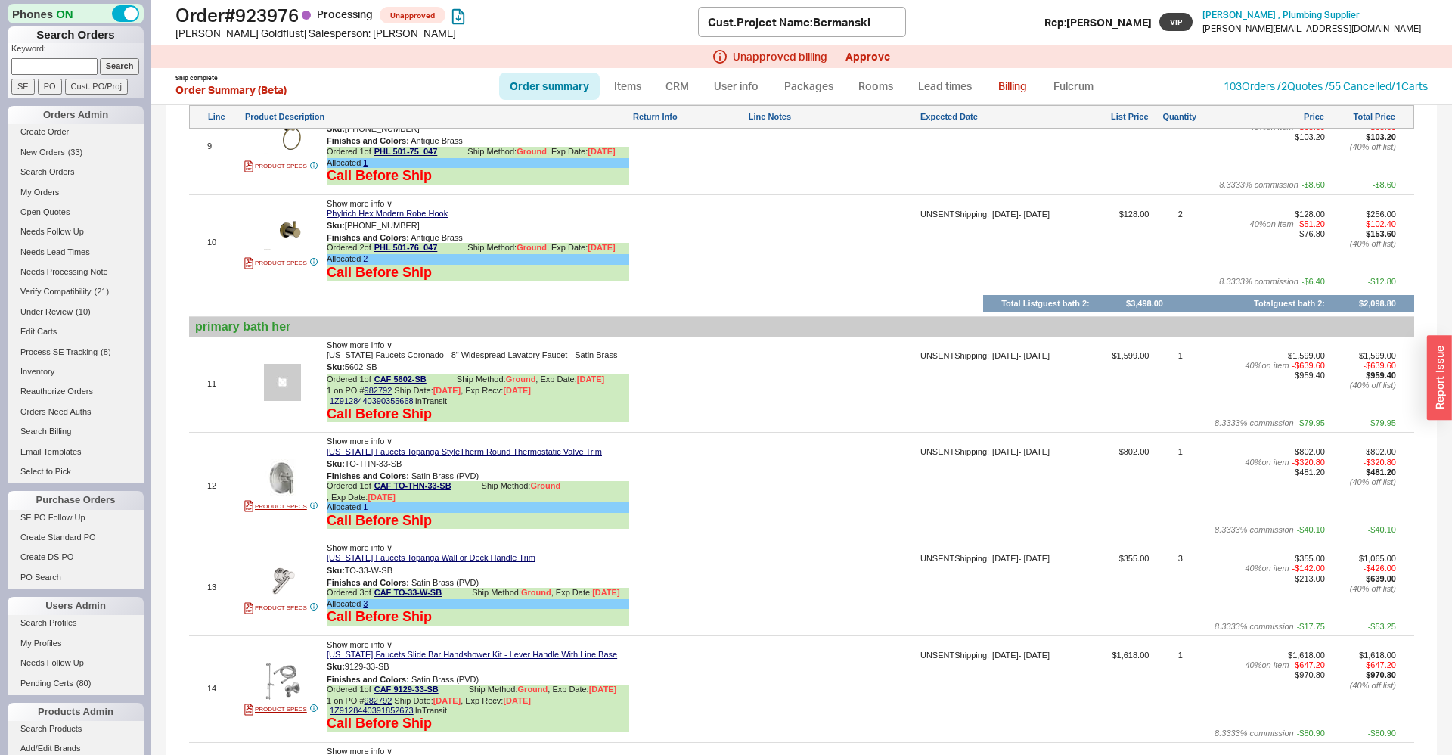
scroll to position [1342, 0]
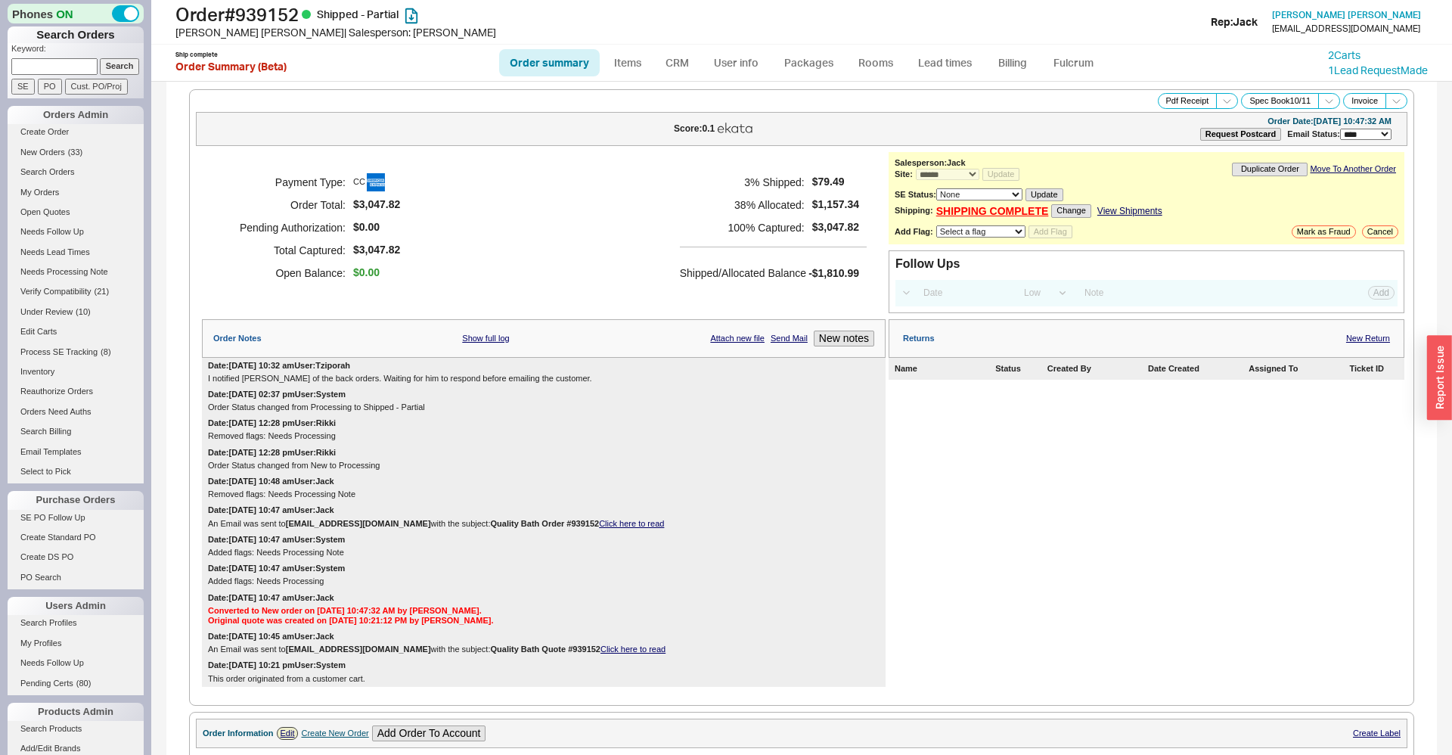
select select "*"
select select "LOW"
select select "3"
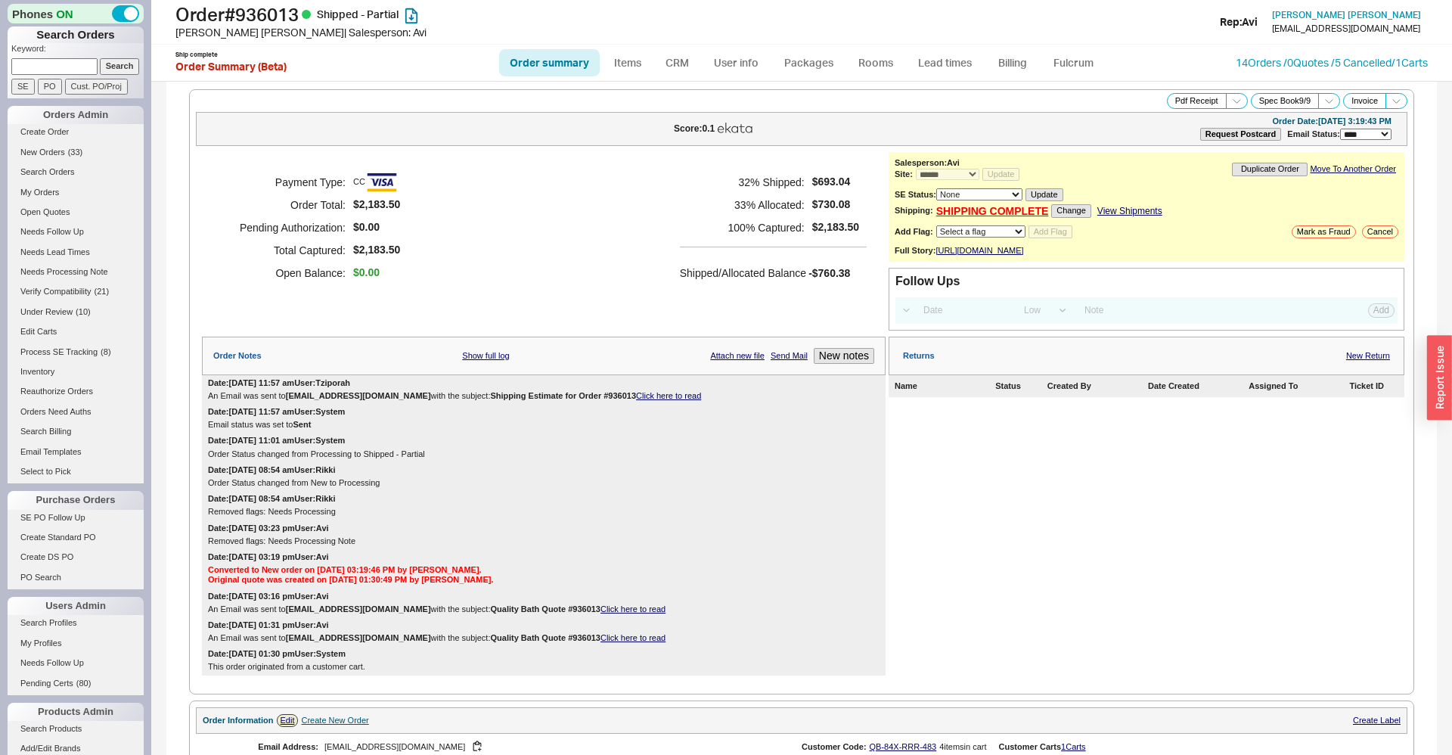
select select "*"
select select "LOW"
select select "3"
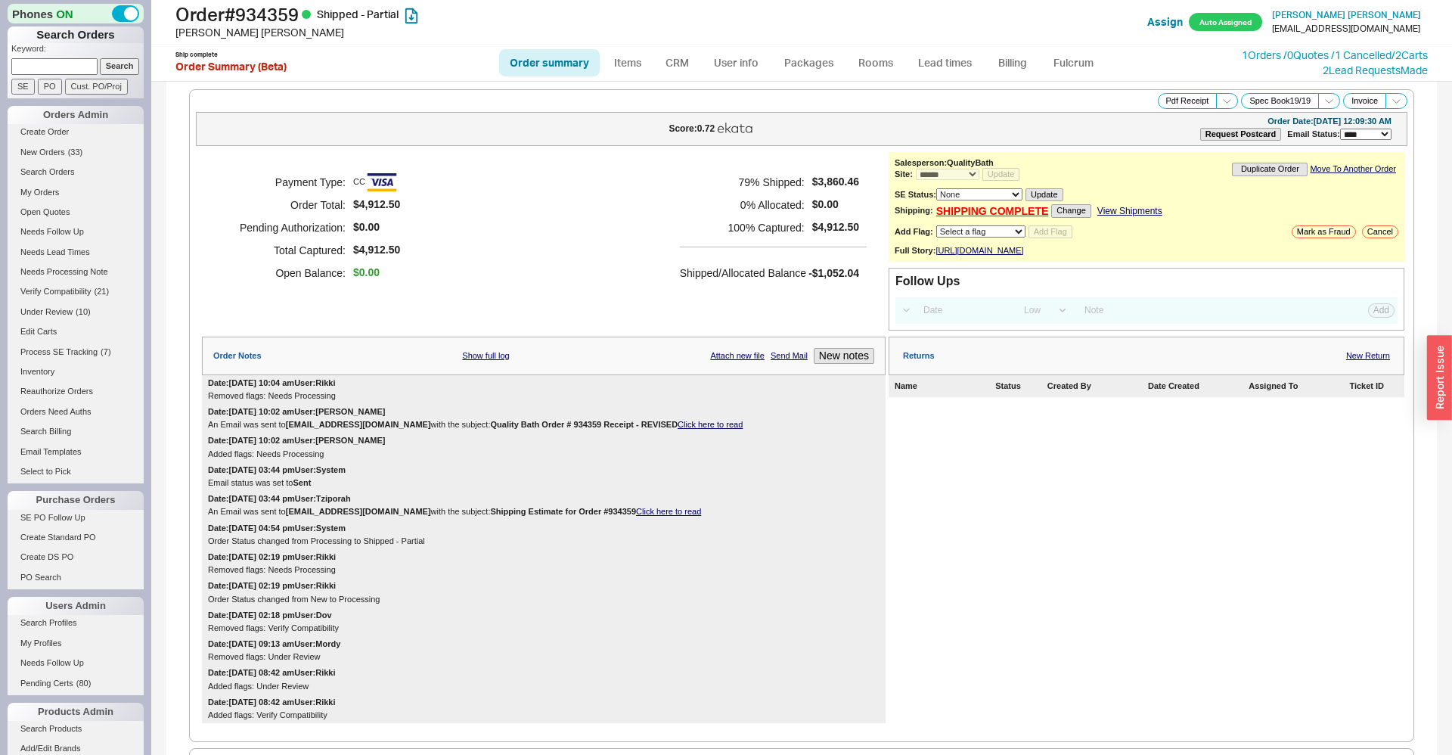
select select "*"
select select "LOW"
select select "3"
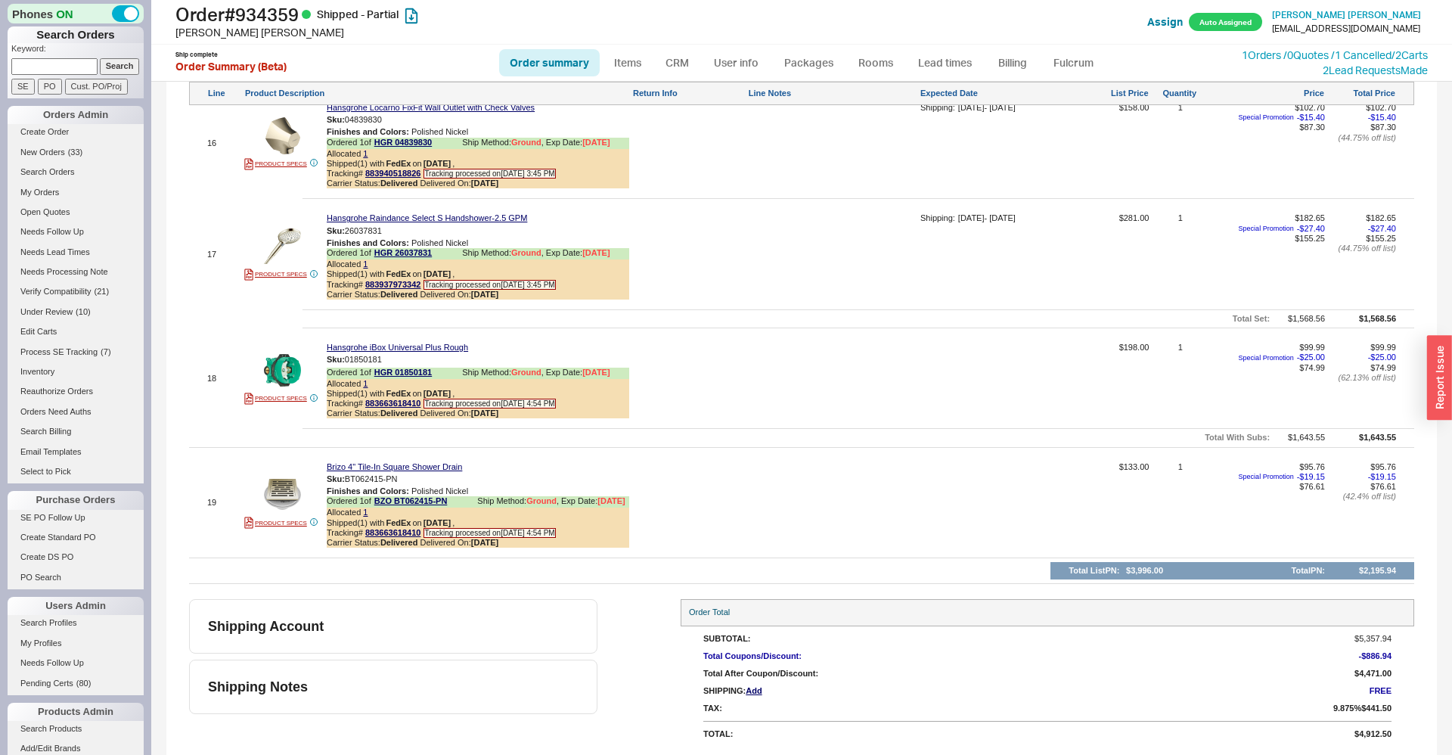
scroll to position [2558, 0]
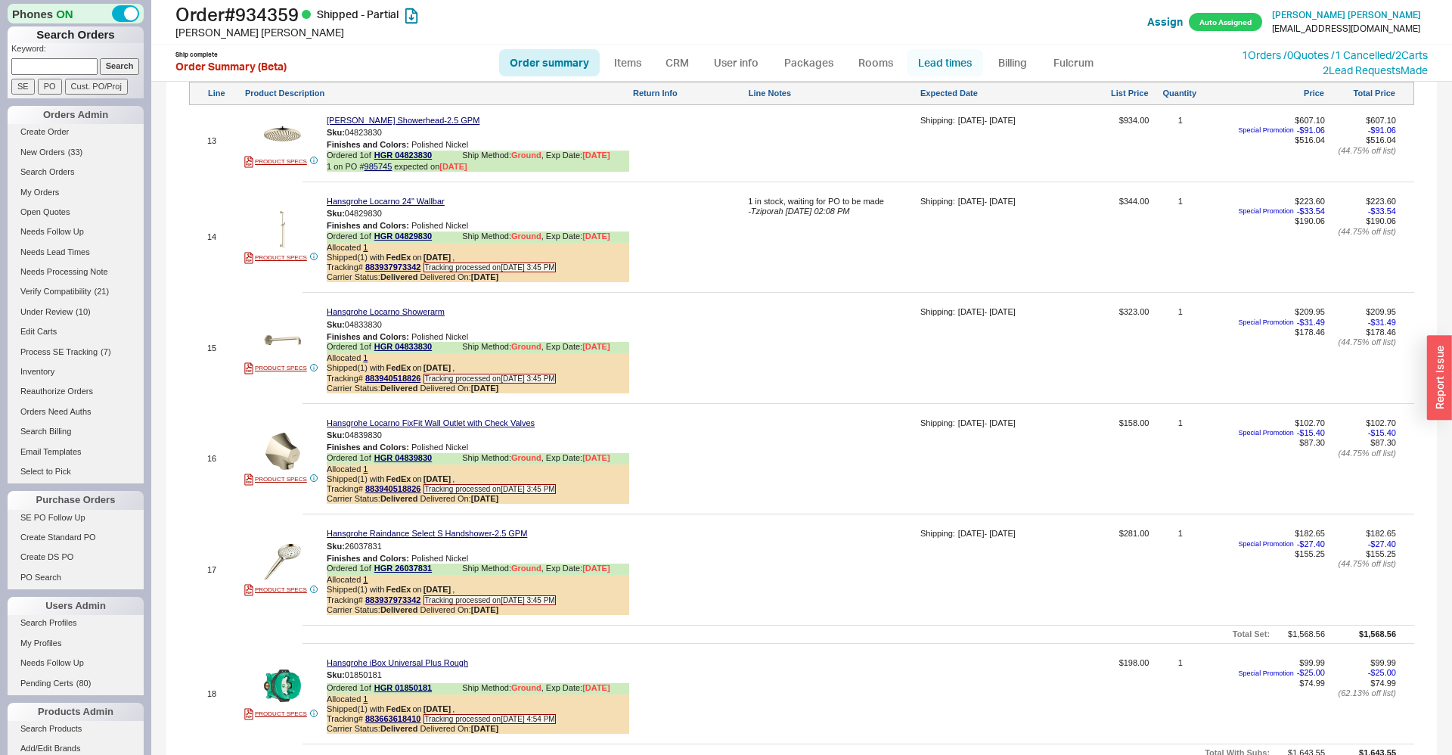
click at [971, 68] on link "Lead times" at bounding box center [945, 62] width 76 height 27
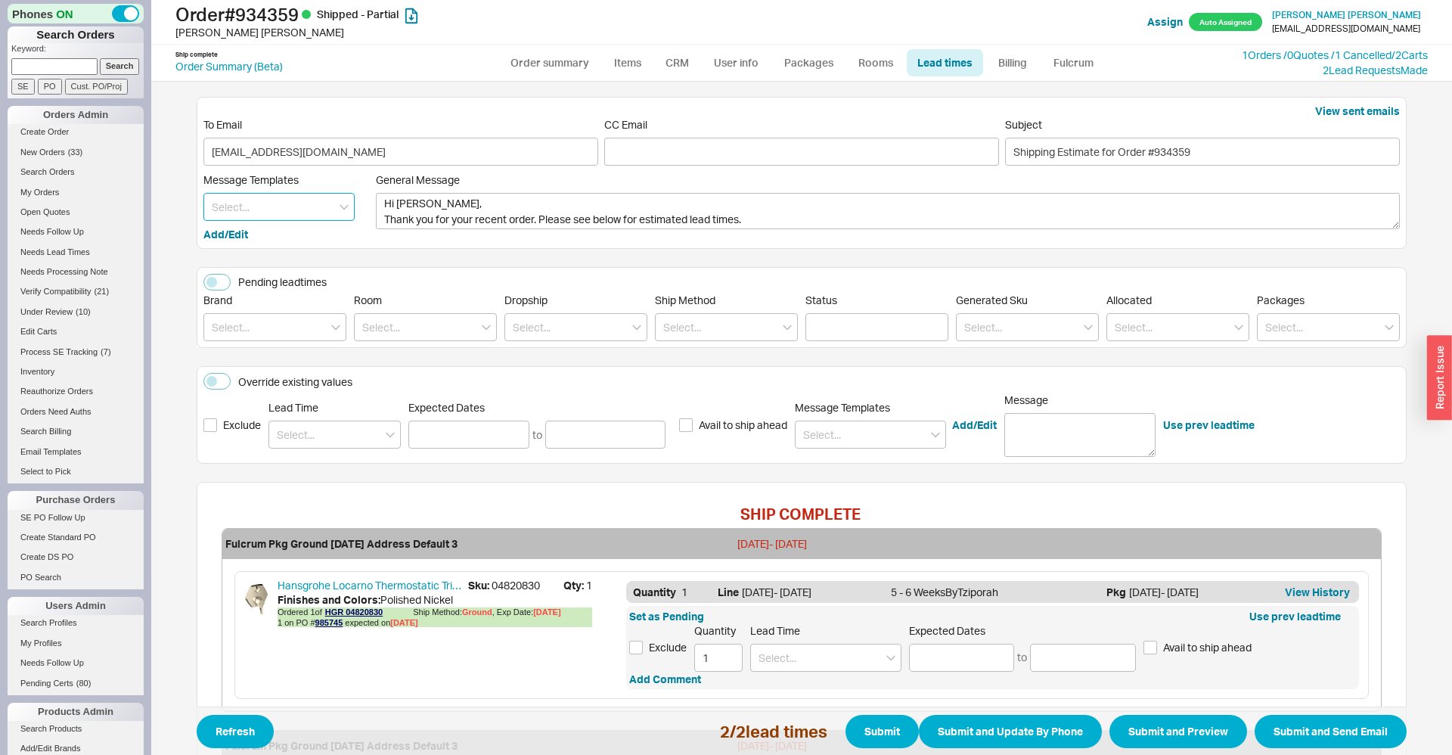
click at [279, 200] on input at bounding box center [278, 207] width 151 height 28
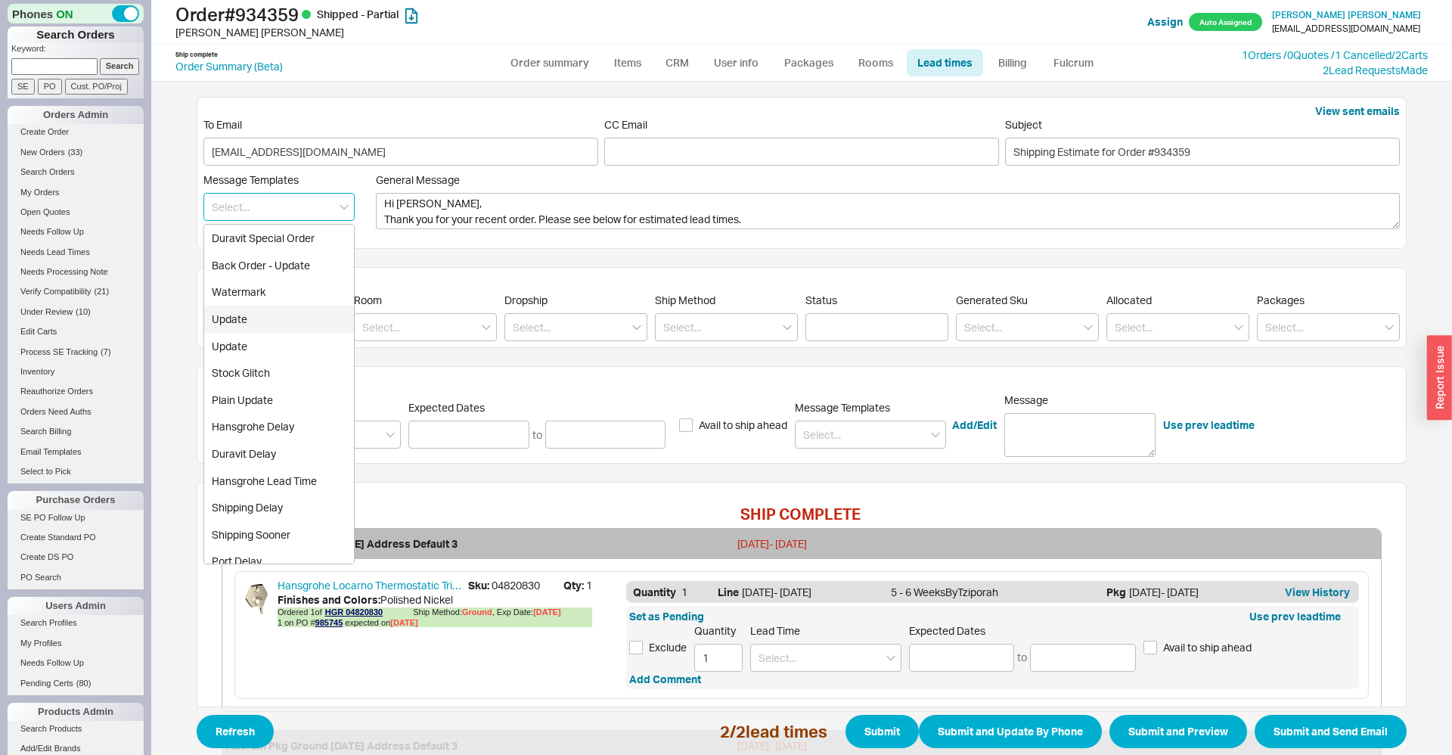
click at [257, 319] on div "Update" at bounding box center [279, 319] width 150 height 27
type textarea "Hi Eduardo, Please see below for an update on your order. We sincerely apologiz…"
type input "Update"
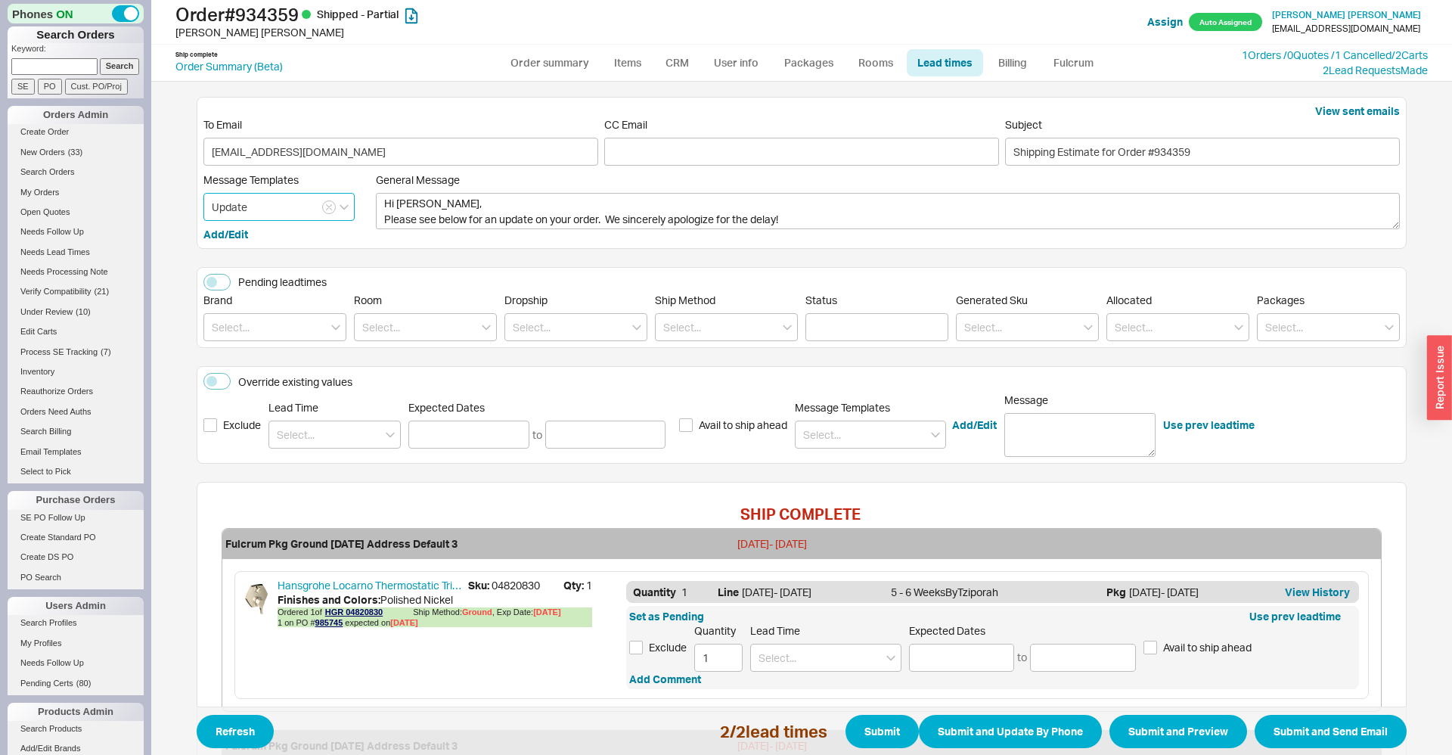
click at [284, 206] on input "Update" at bounding box center [278, 207] width 151 height 28
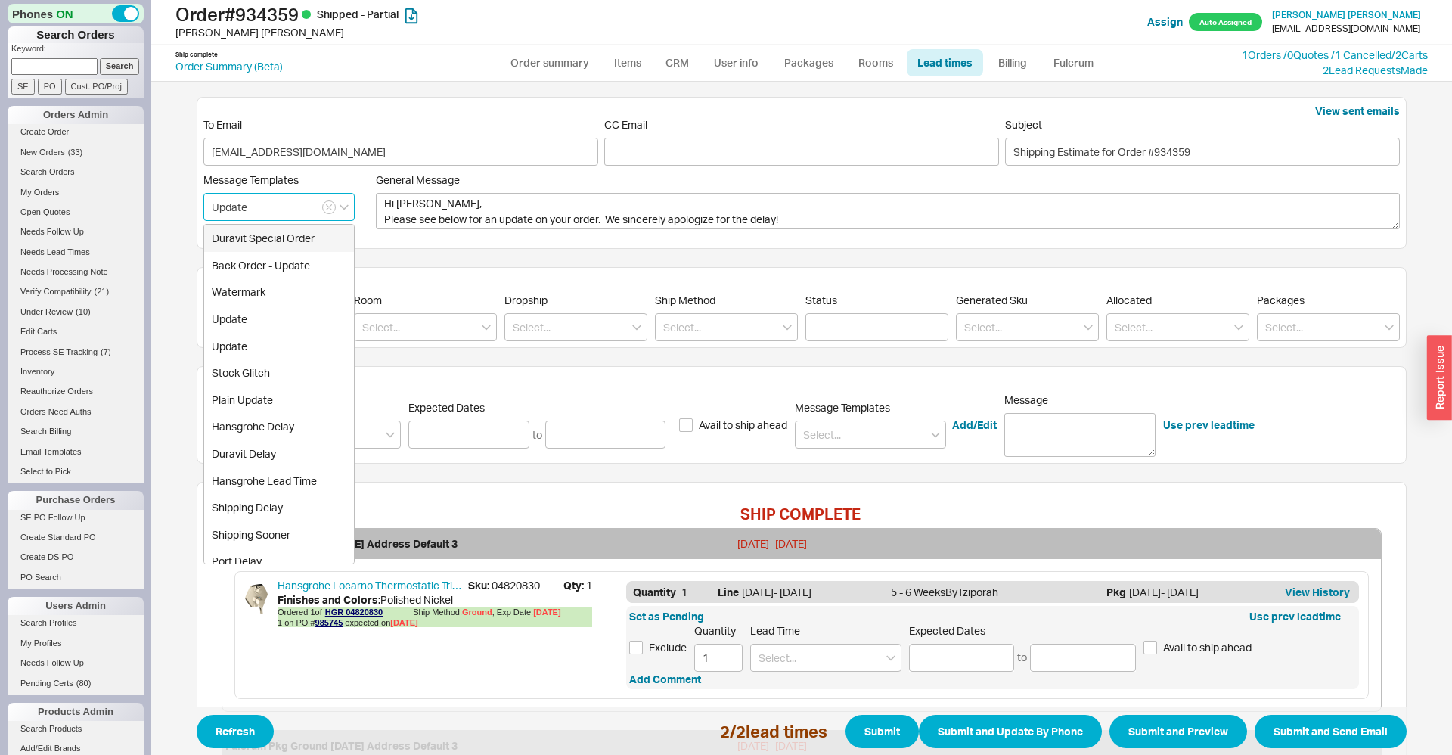
scroll to position [188, 0]
click at [278, 458] on div "Production Delay" at bounding box center [279, 454] width 150 height 27
type textarea "Hi Eduardo, We regret to inform you that your item has unfortunately been delay…"
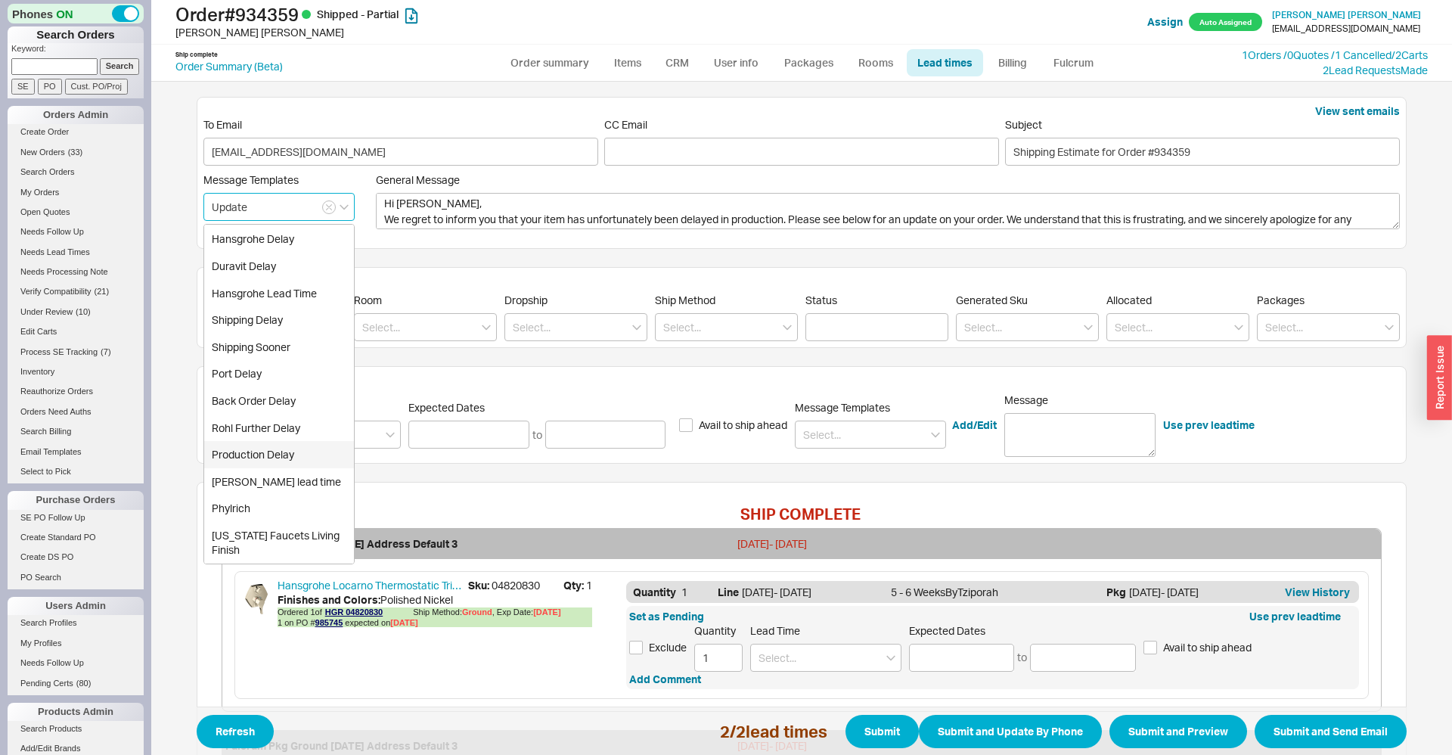
type input "Production Delay"
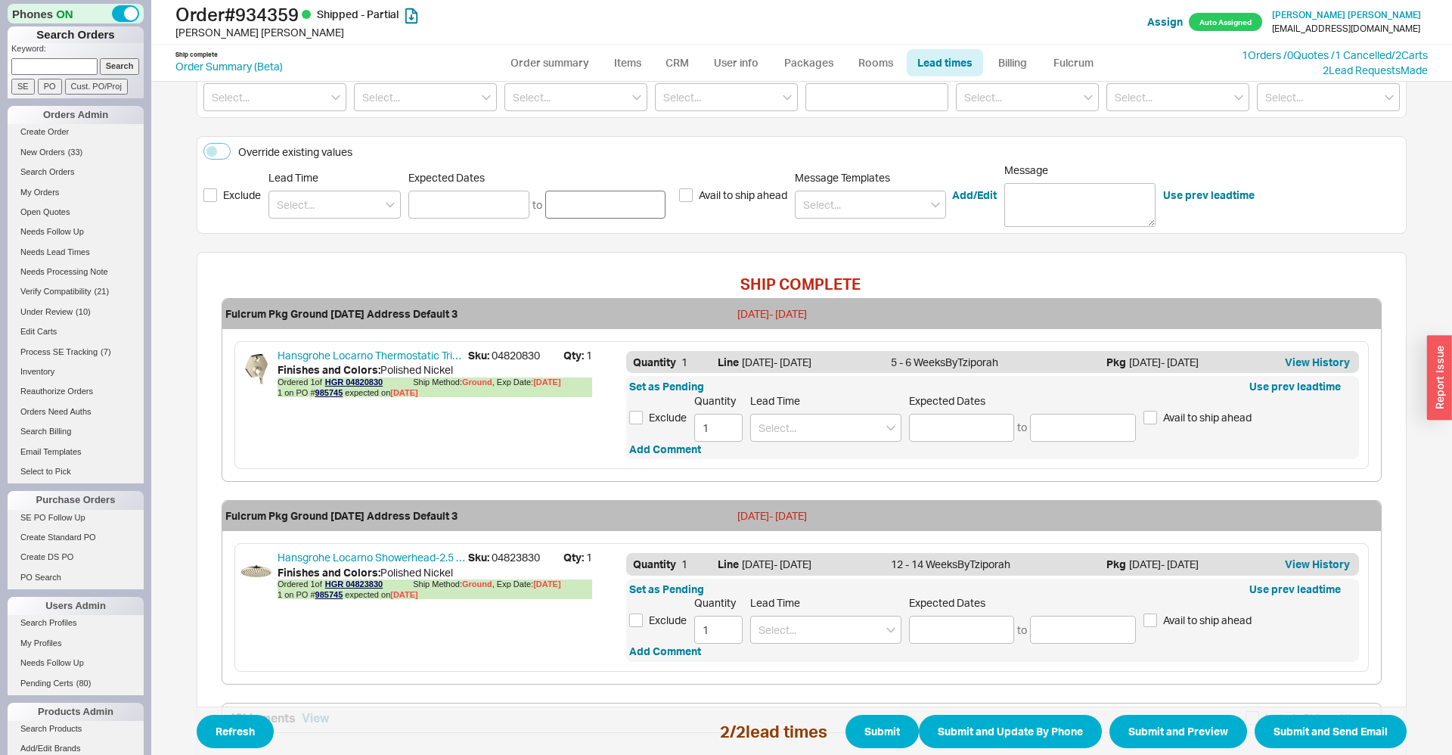
scroll to position [334, 0]
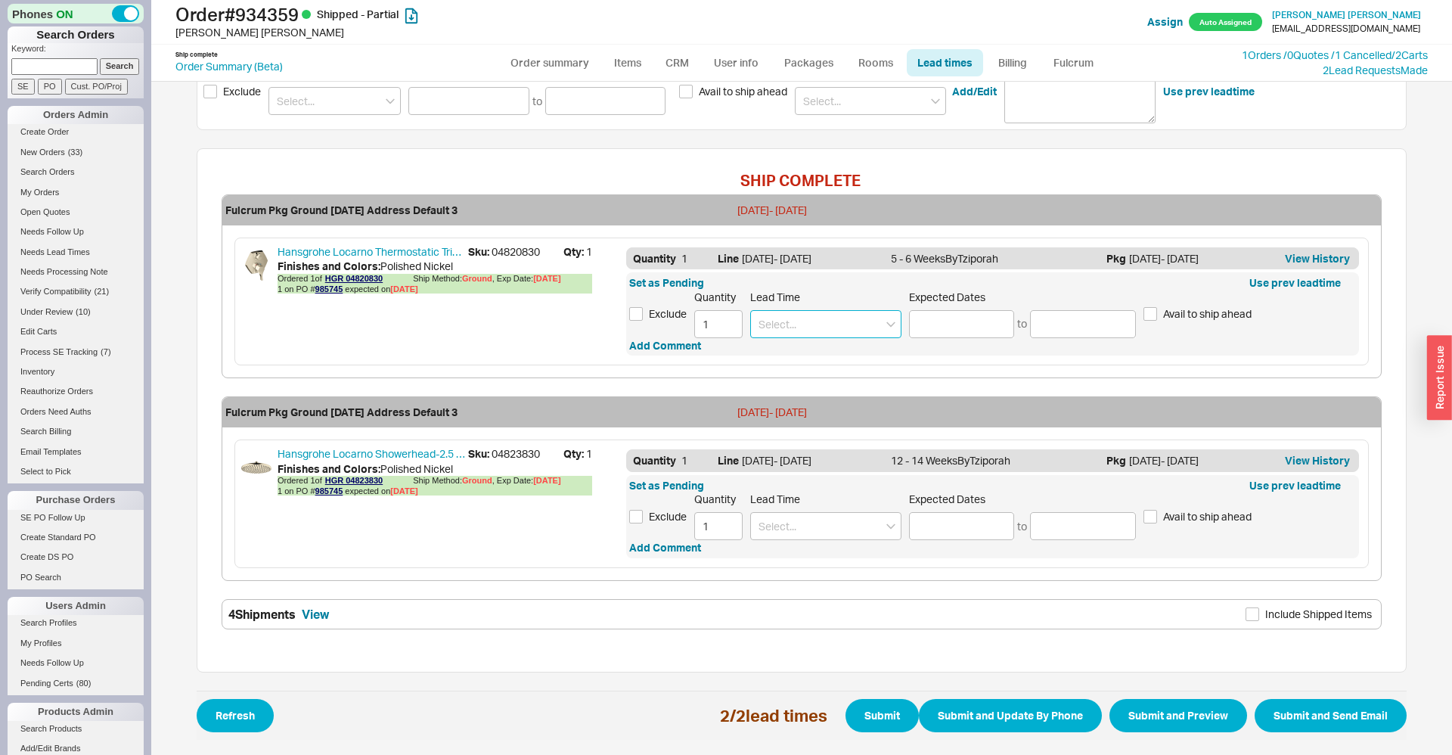
click at [815, 324] on input at bounding box center [825, 324] width 151 height 28
click at [809, 353] on div "3 - 4 Weeks" at bounding box center [826, 355] width 150 height 27
type input "3 - 4 Weeks"
type input "10/09/2025"
type input "10/16/2025"
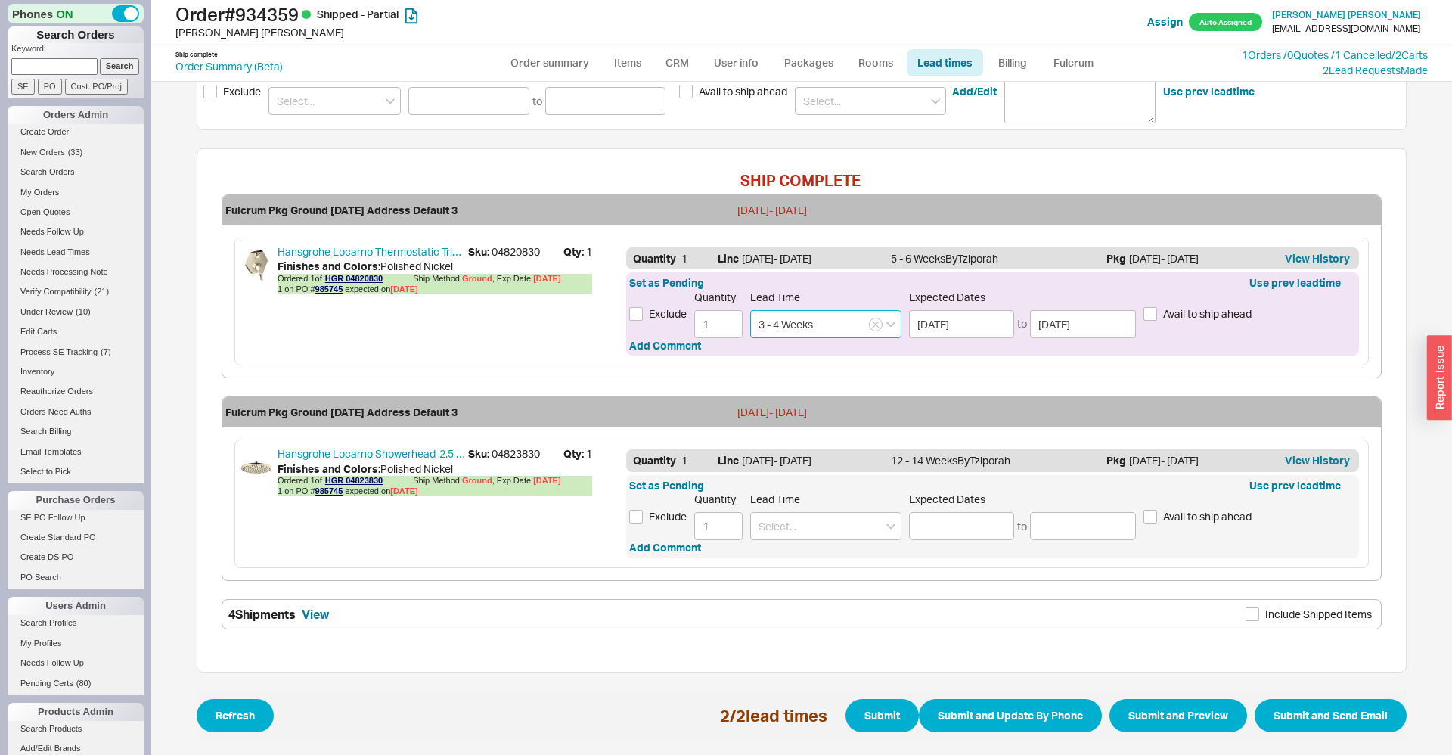
type input "3 - 4 Weeks"
click at [510, 256] on span "Sku: 04820830" at bounding box center [515, 251] width 95 height 15
copy span "04820830"
click at [877, 323] on icon "button" at bounding box center [876, 324] width 6 height 9
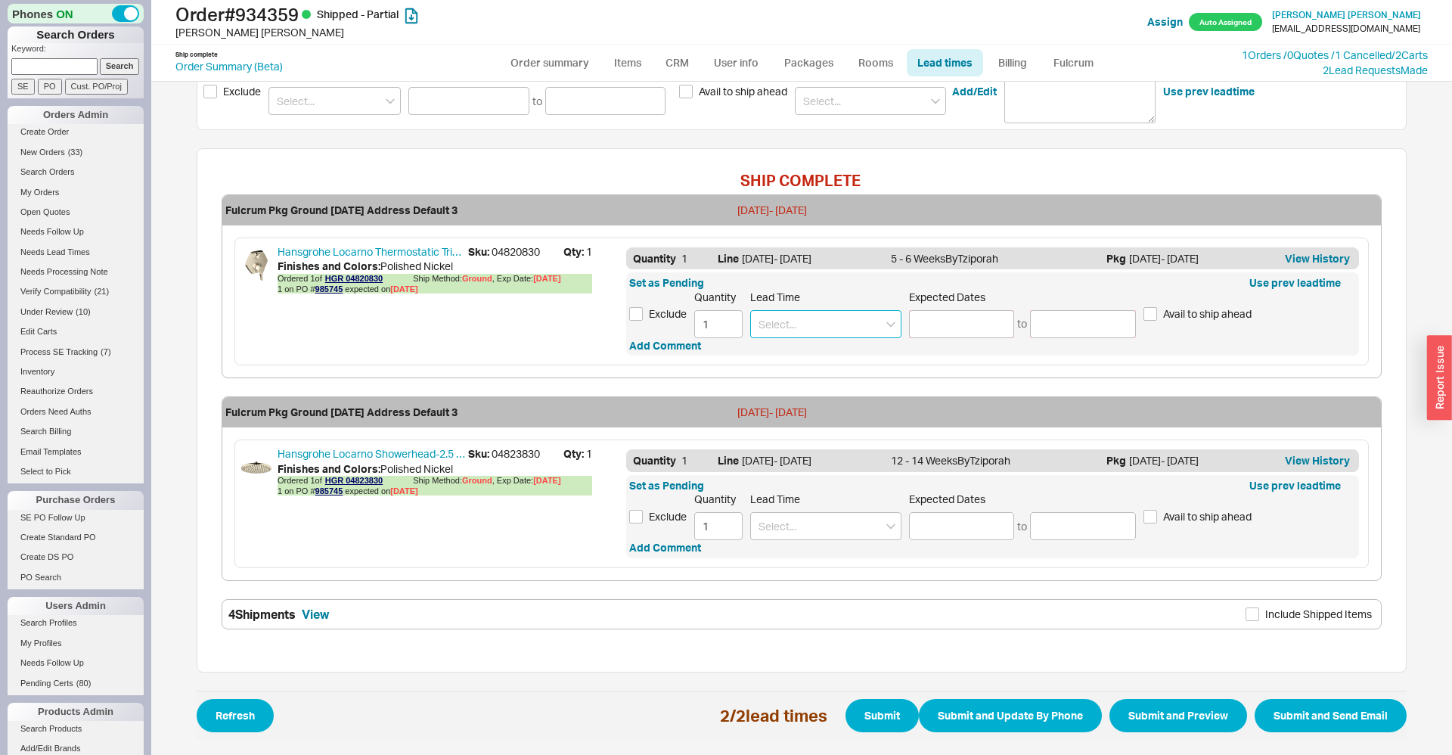
click at [871, 323] on input at bounding box center [825, 324] width 151 height 28
click at [829, 351] on div "4 - 5 Weeks" at bounding box center [826, 355] width 150 height 27
type input "4 - 5 Weeks"
type input "10/16/2025"
type input "10/23/2025"
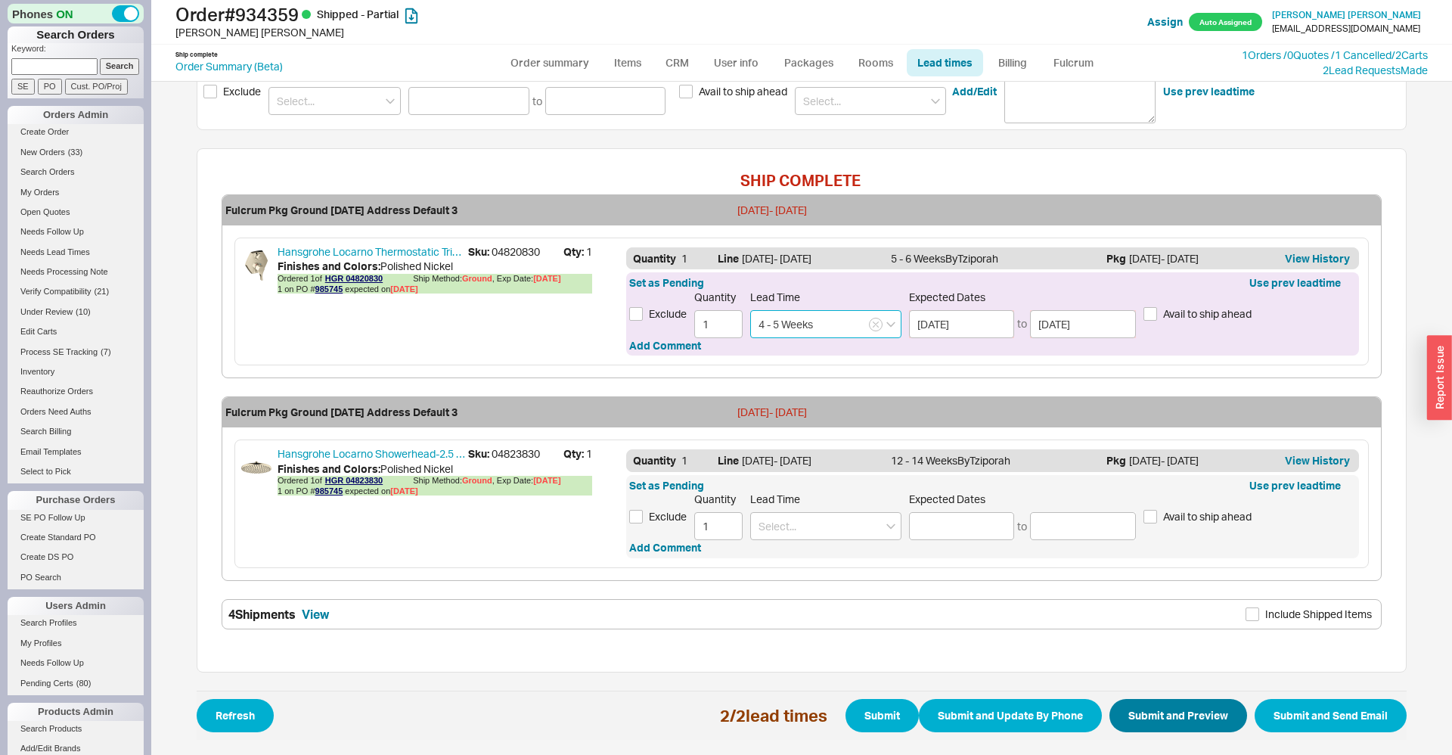
type input "4 - 5 Weeks"
click at [1182, 712] on button "Submit and Preview" at bounding box center [1178, 715] width 138 height 33
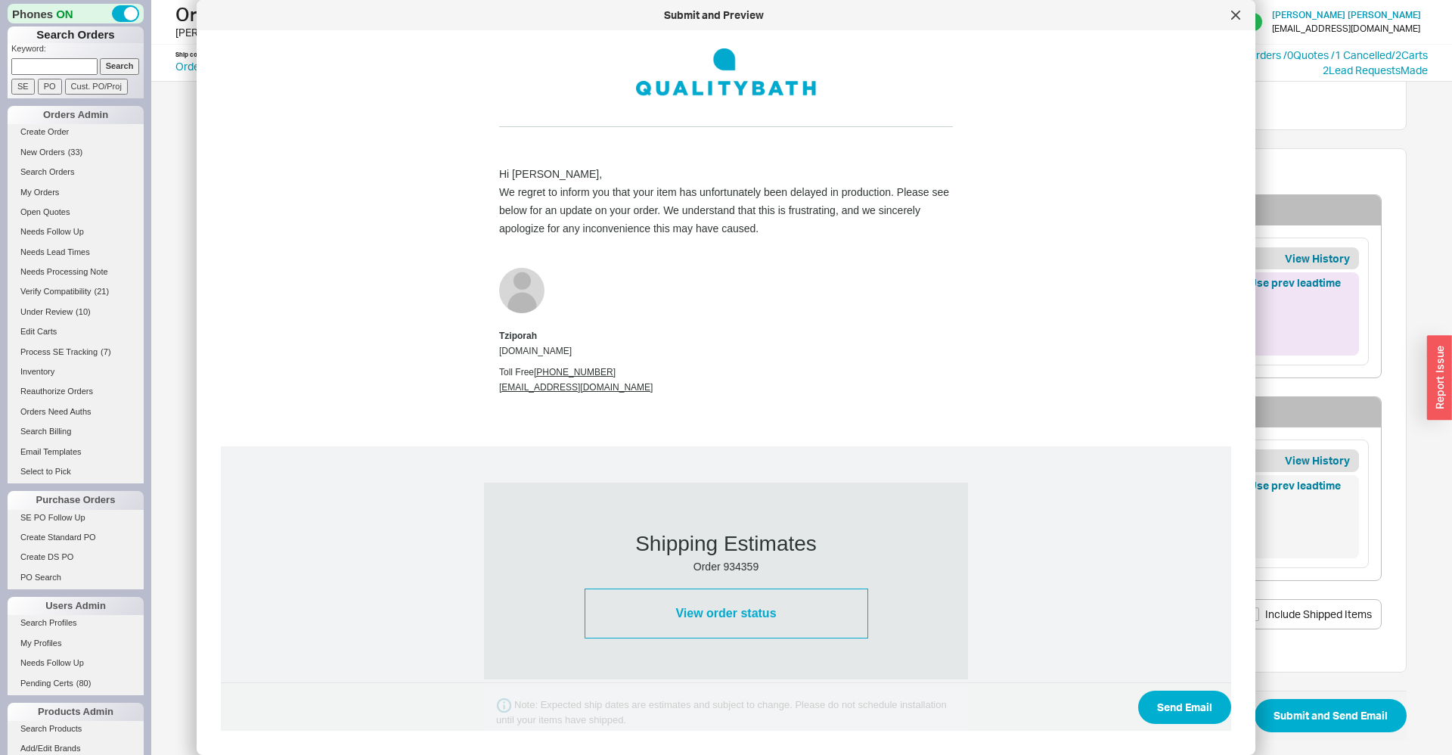
scroll to position [554, 0]
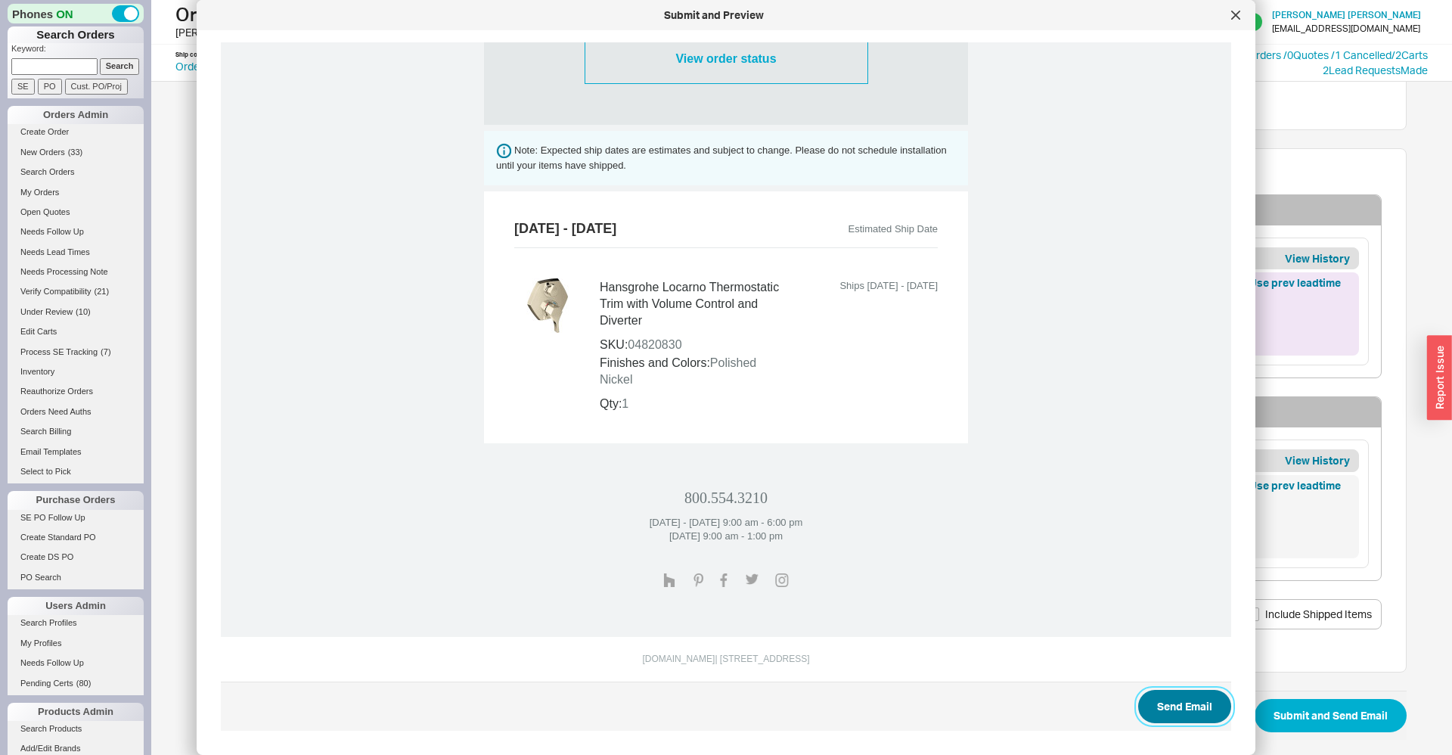
click at [1158, 701] on button "Send Email" at bounding box center [1184, 706] width 93 height 33
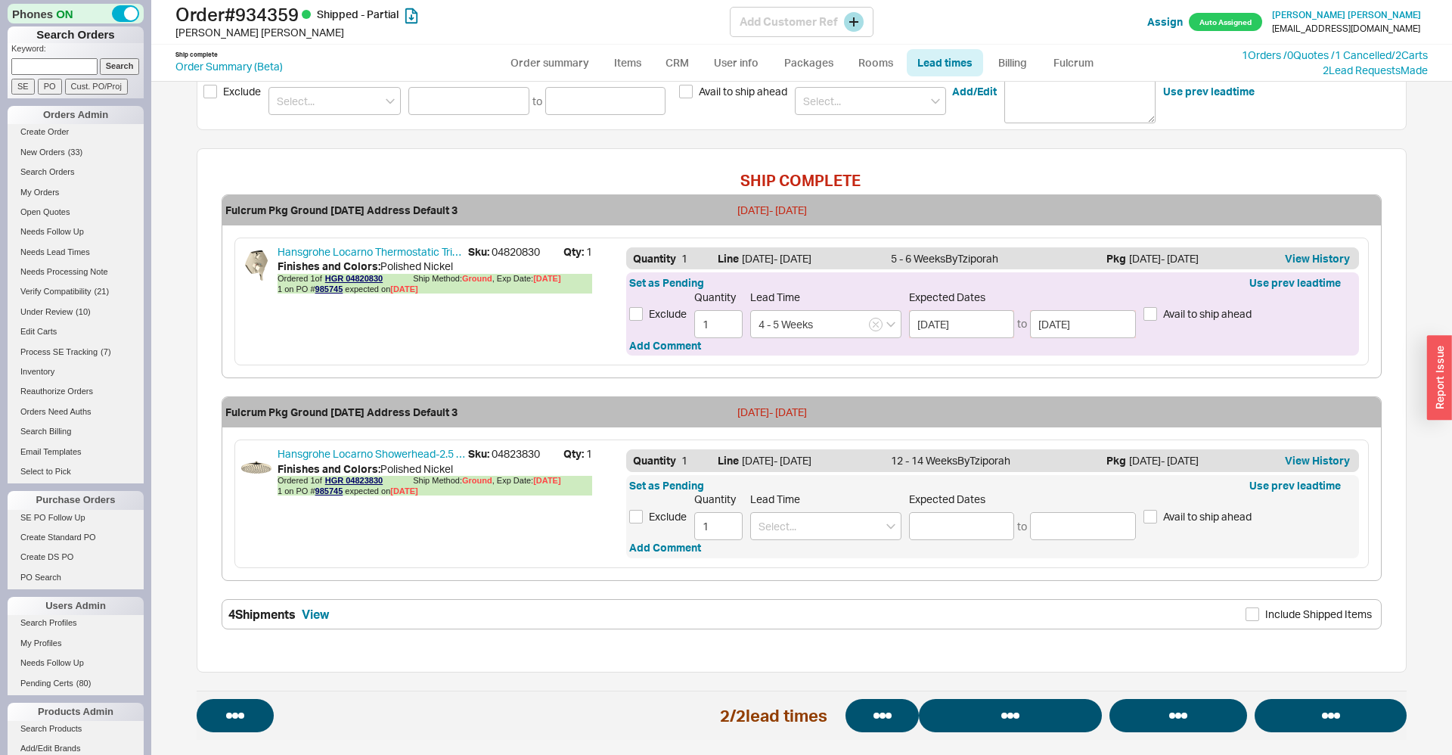
select select "*"
select select "LOW"
select select "3"
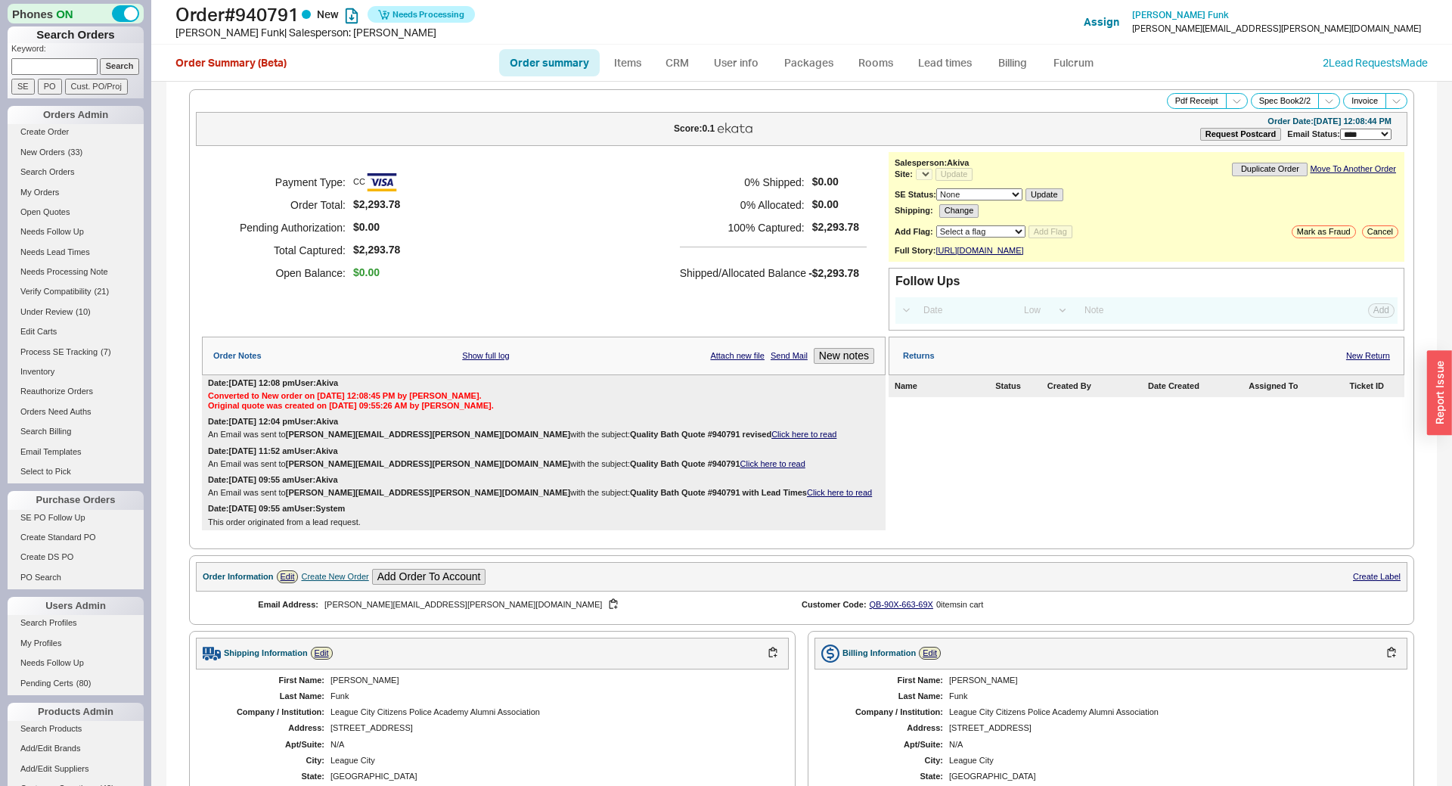
select select "*"
select select "LOW"
select select "3"
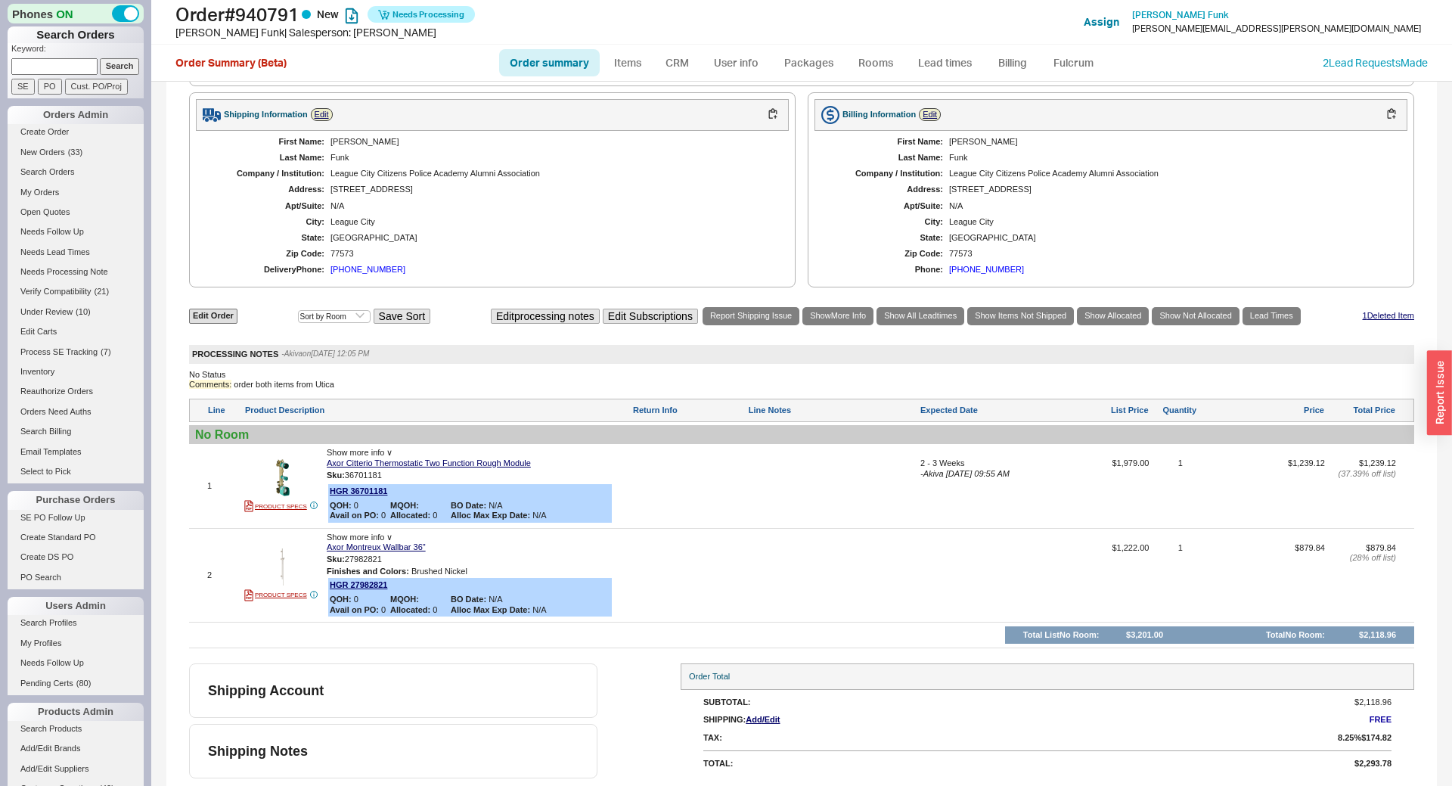
select select "*"
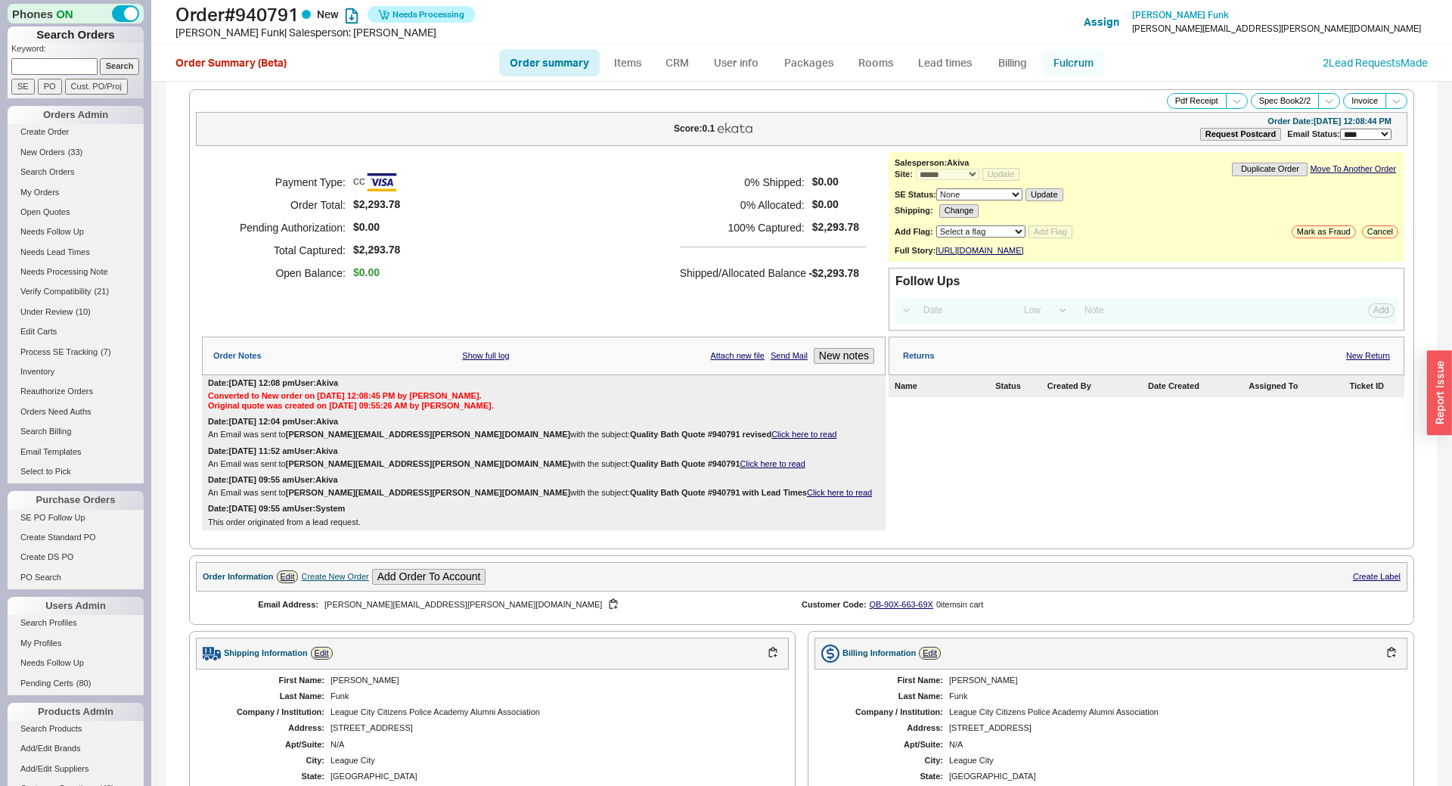
click at [1069, 67] on link "Fulcrum" at bounding box center [1073, 62] width 62 height 27
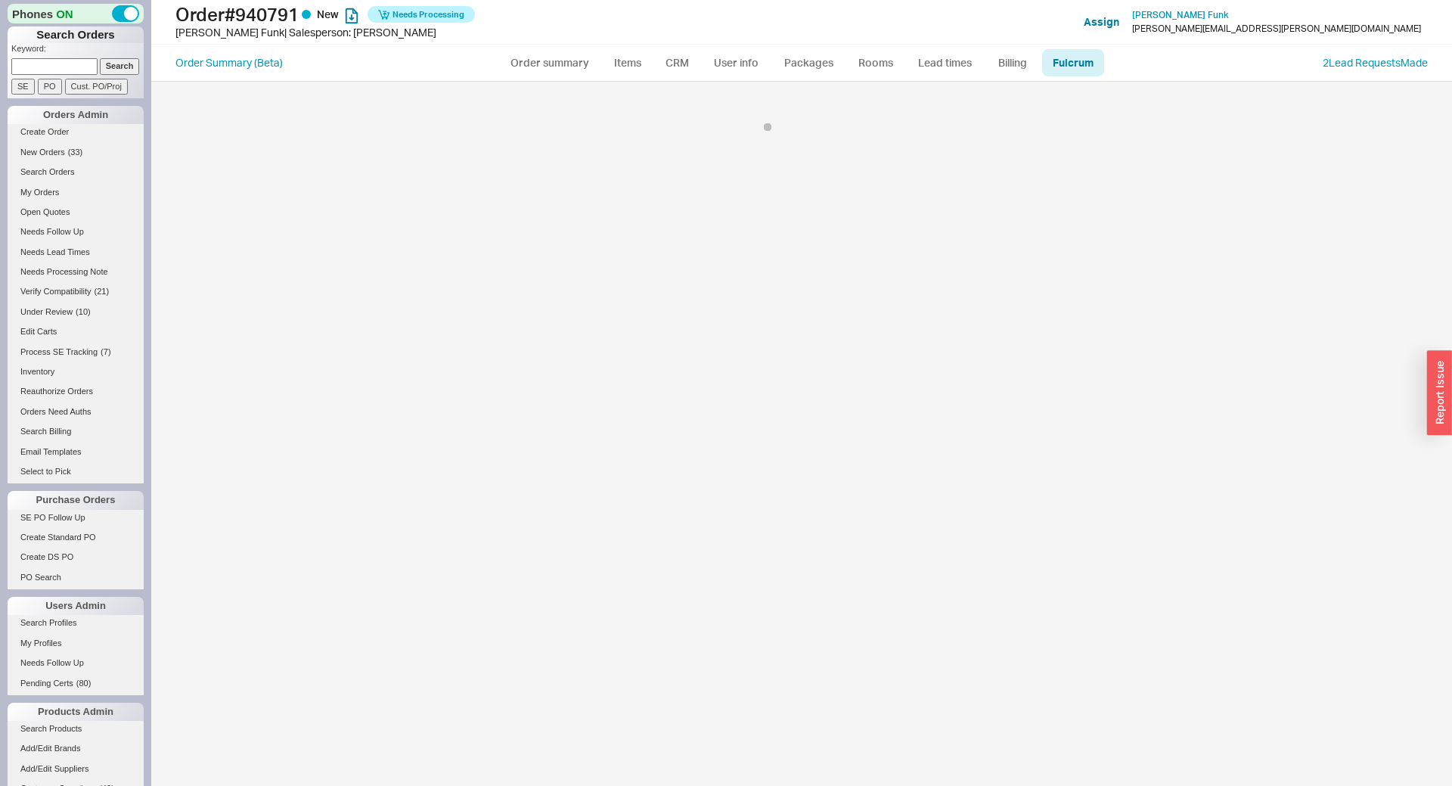
select select "5"
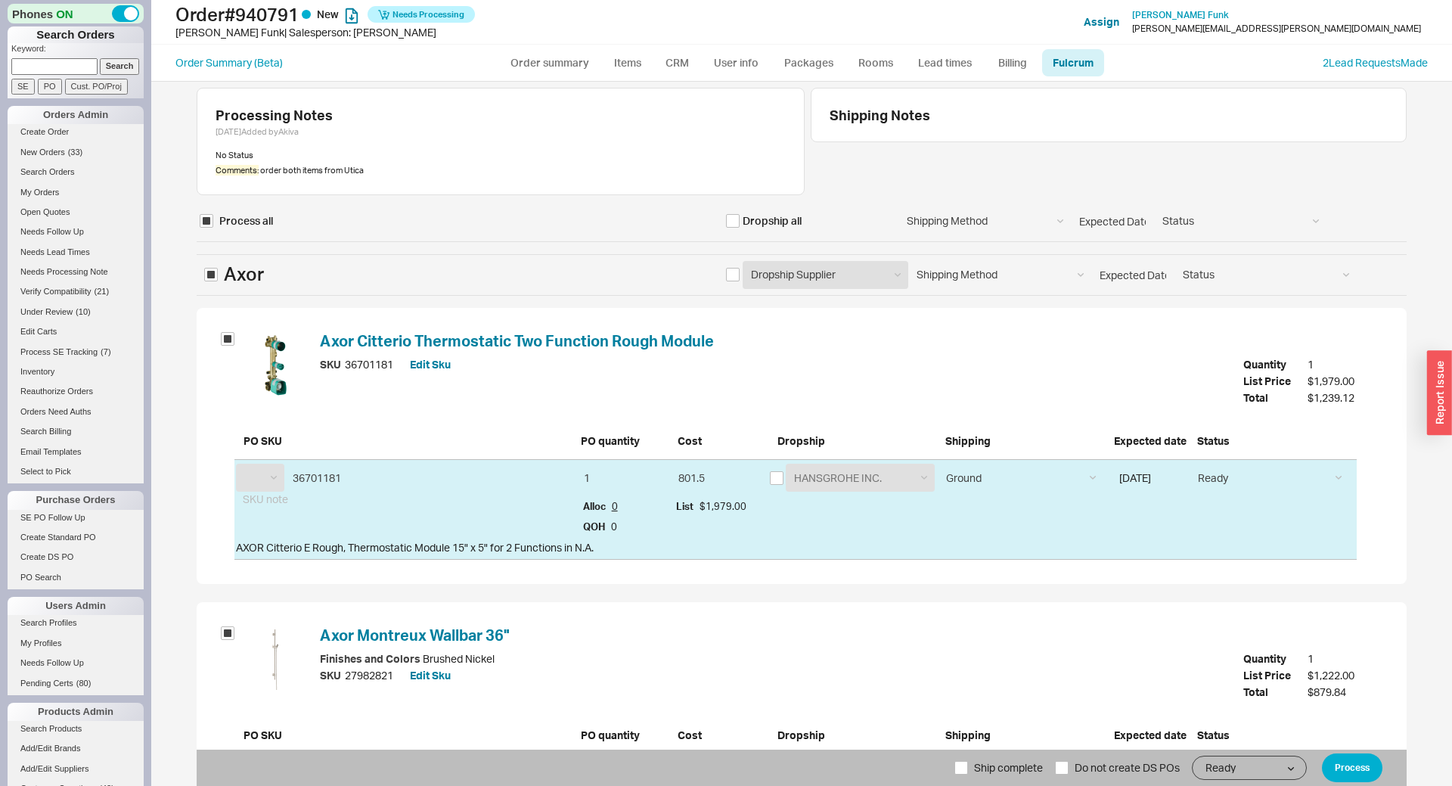
select select "HGR"
click at [737, 222] on input "checkbox" at bounding box center [733, 221] width 14 height 14
checkbox input "true"
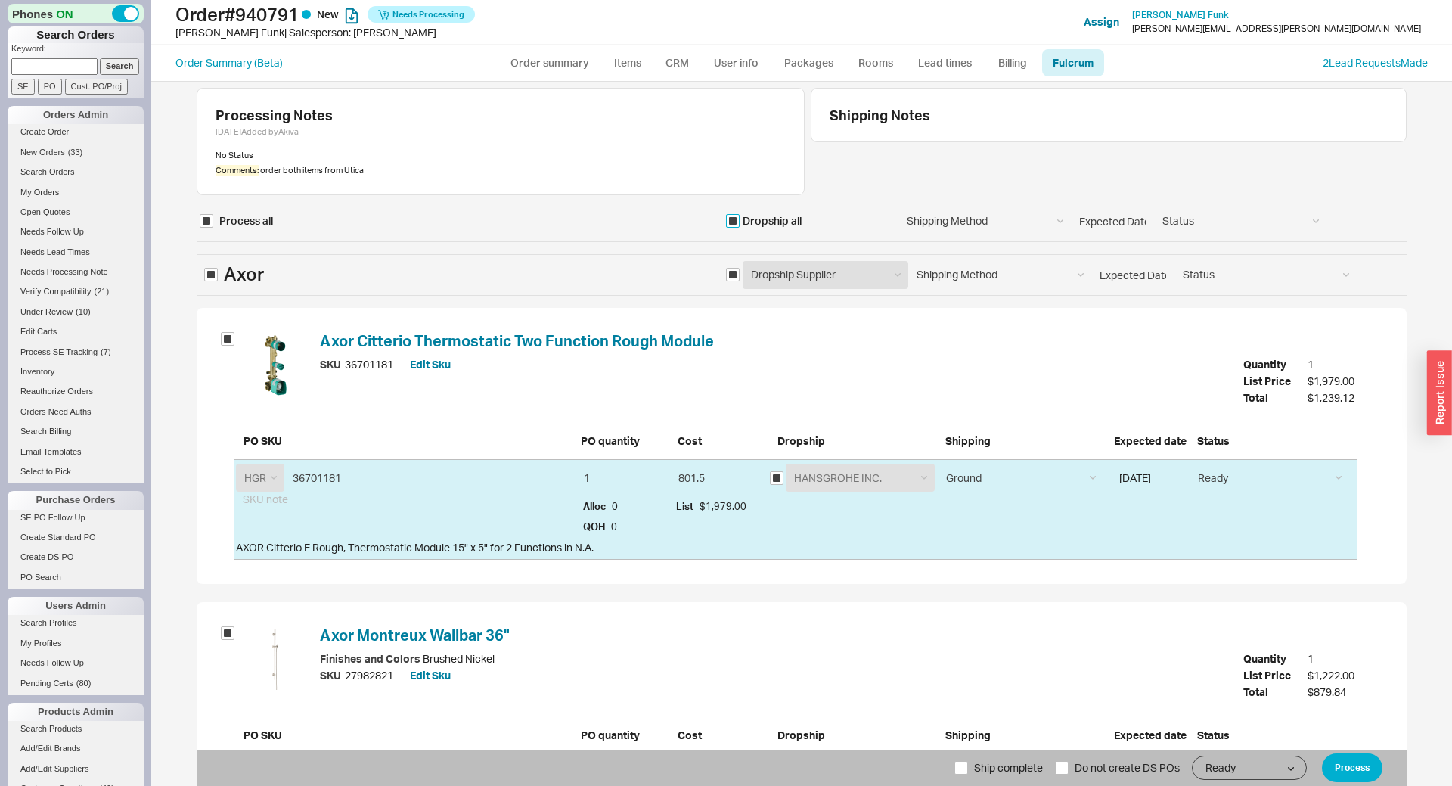
checkbox input "true"
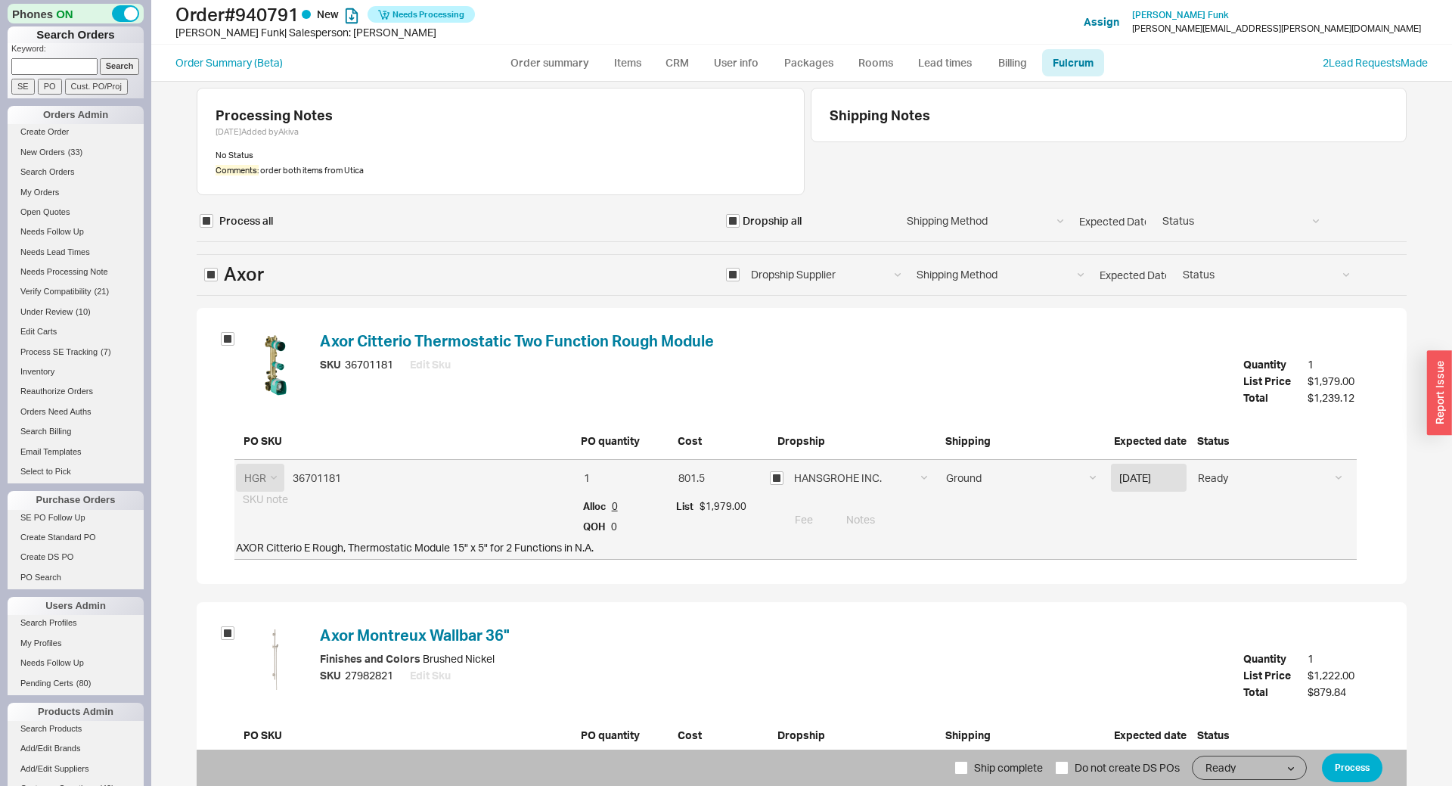
click at [744, 296] on span "Axor Dropship Supplier A.F. SUPPLY [GEOGRAPHIC_DATA]. PLBG SUPPY CORP. The Dist…" at bounding box center [802, 566] width 1210 height 624
click at [743, 261] on select "Dropship Supplier A.F. SUPPLY UTICA AVE. PLBG SUPPY CORP. The Distribution Poin…" at bounding box center [826, 275] width 166 height 28
select select "547"
click option "UTICA AVE. PLBG SUPPY CORP." at bounding box center [0, 0] width 0 height 0
select select
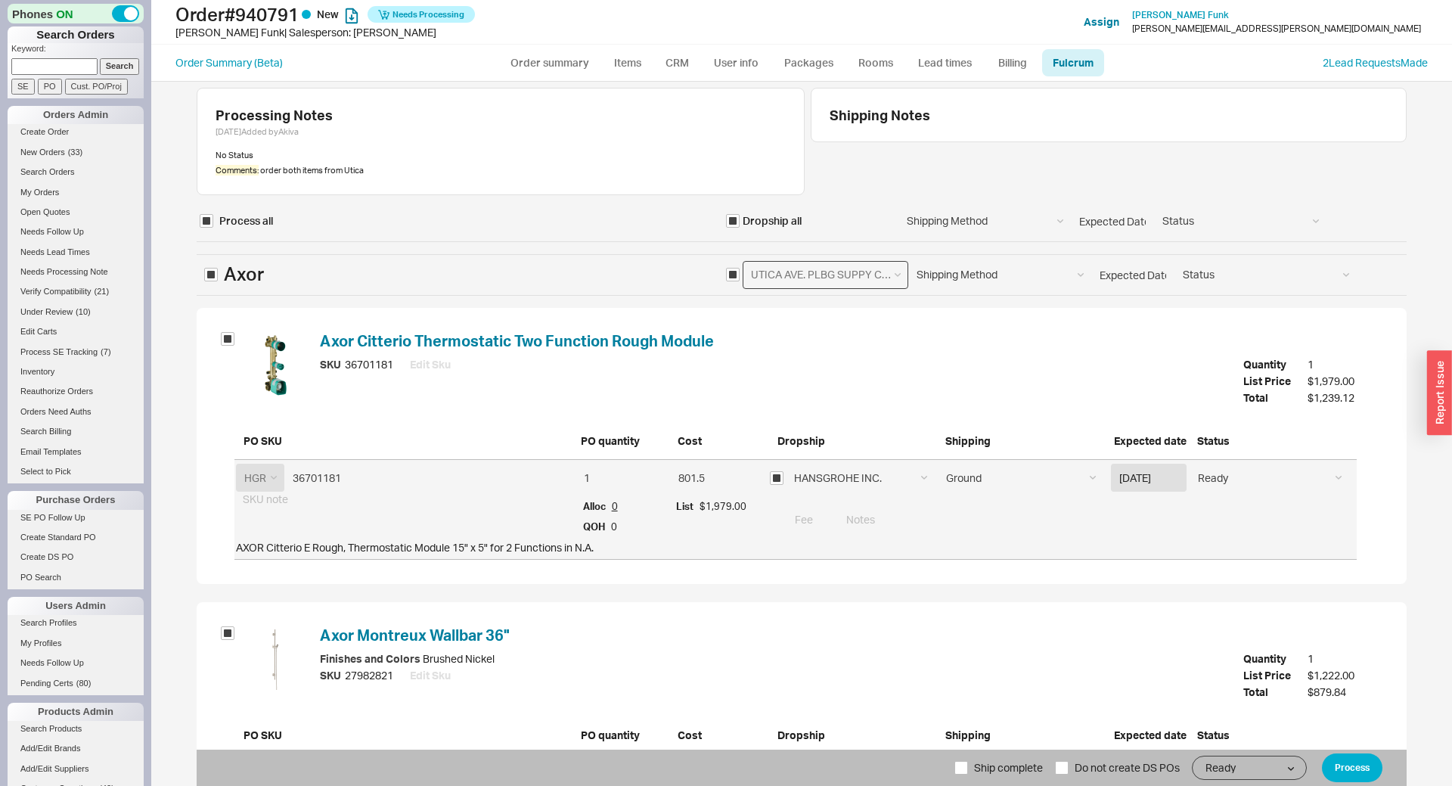
select select "547"
type input "890.55"
type input "549.9"
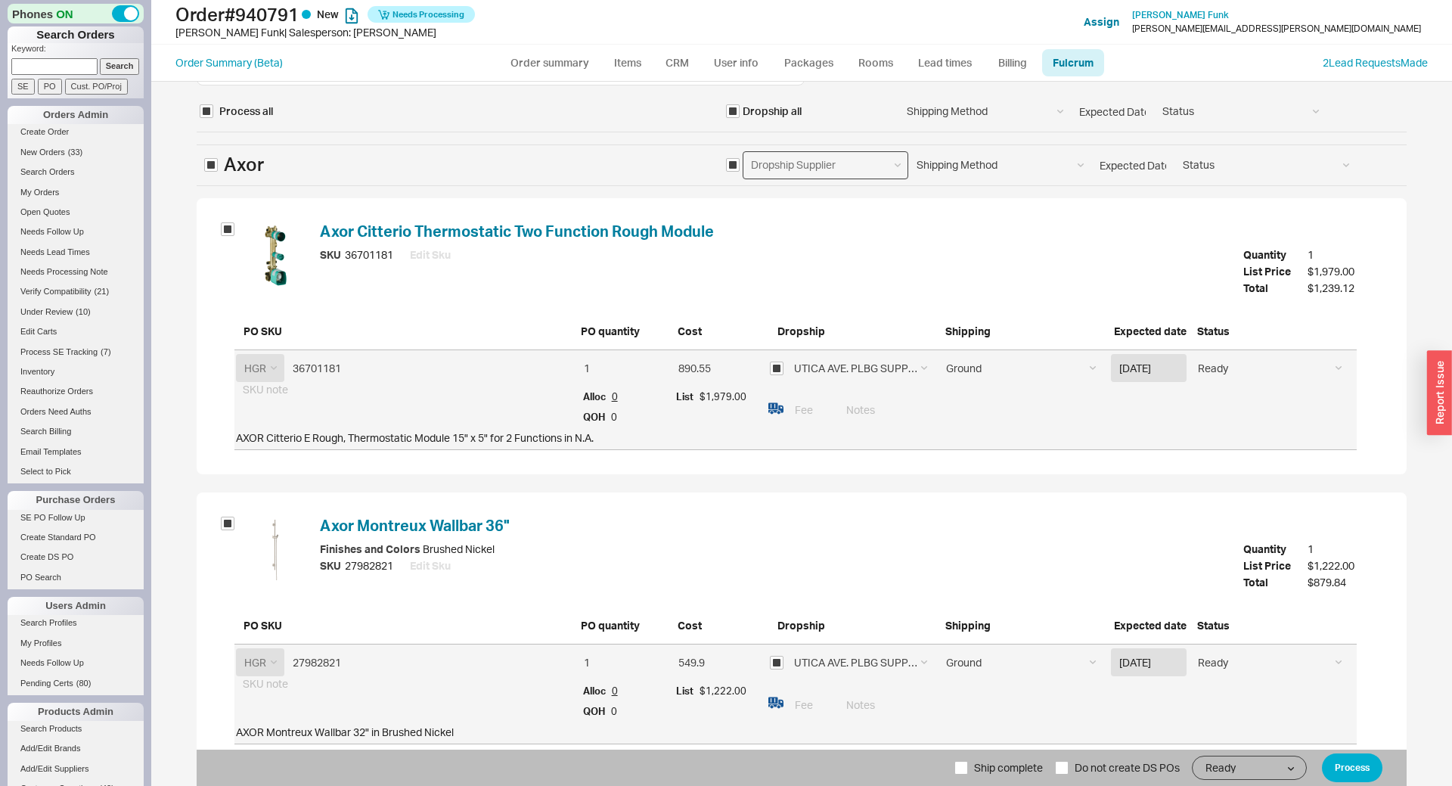
scroll to position [147, 0]
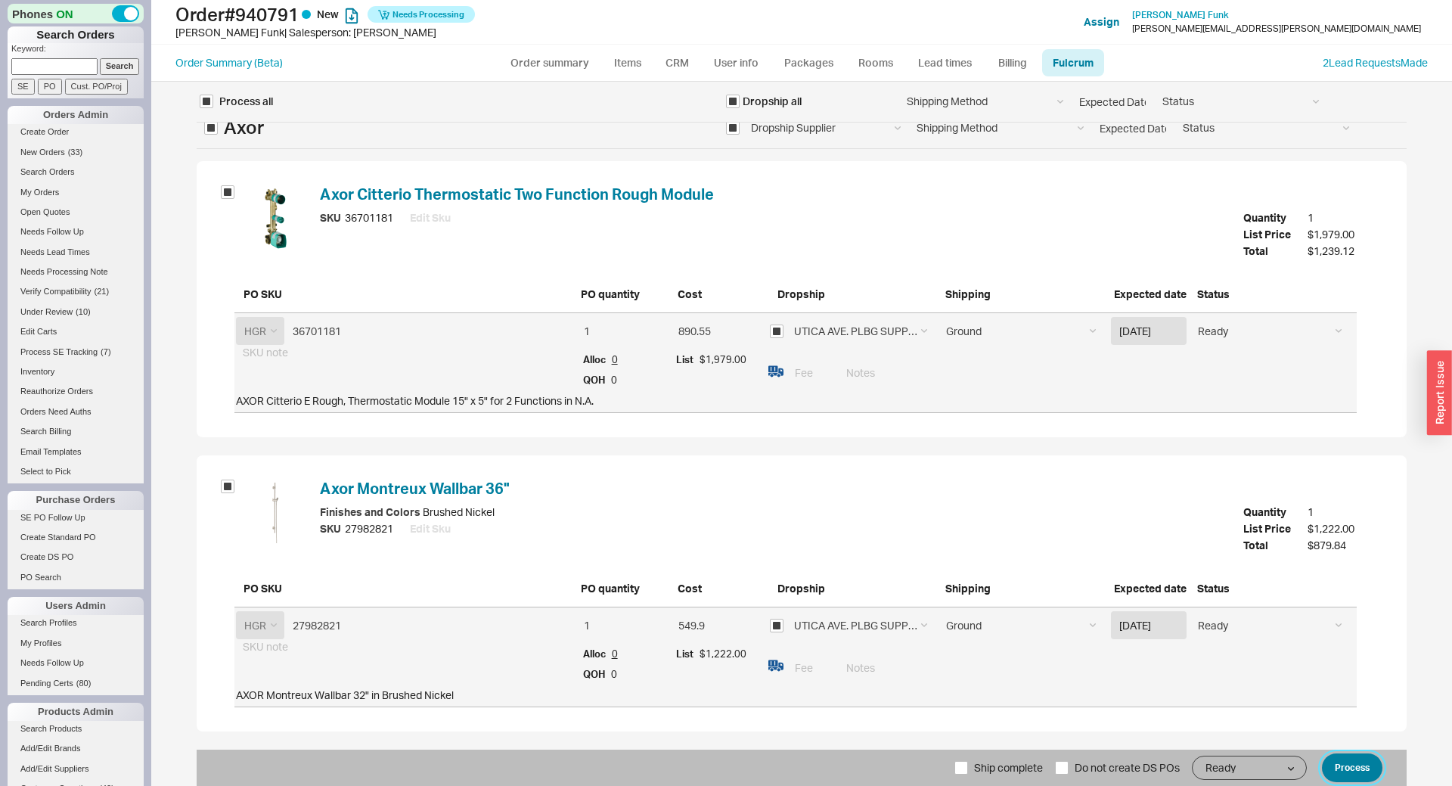
click at [1358, 768] on button "Process" at bounding box center [1352, 767] width 61 height 29
select select "*"
select select "LOW"
select select "3"
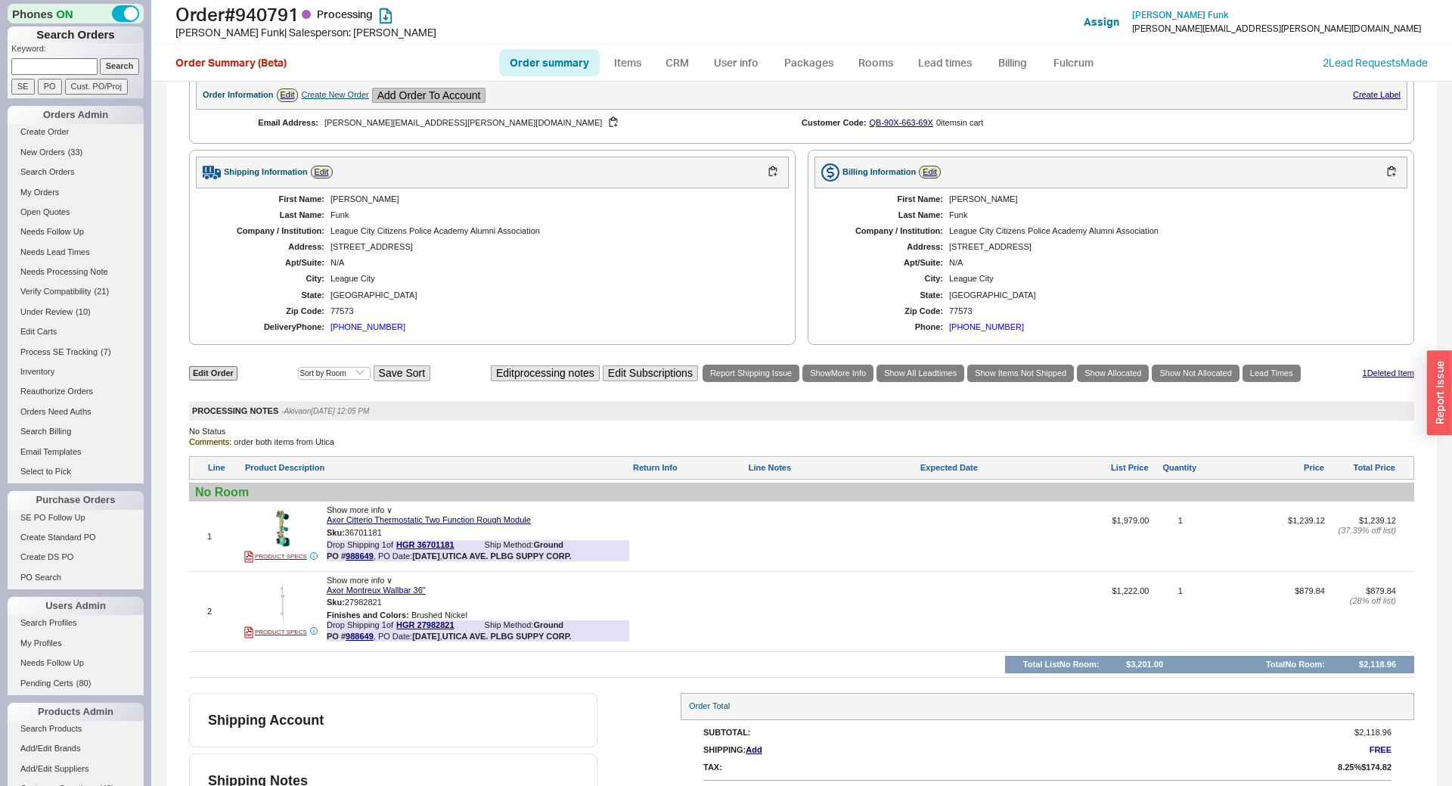
scroll to position [582, 0]
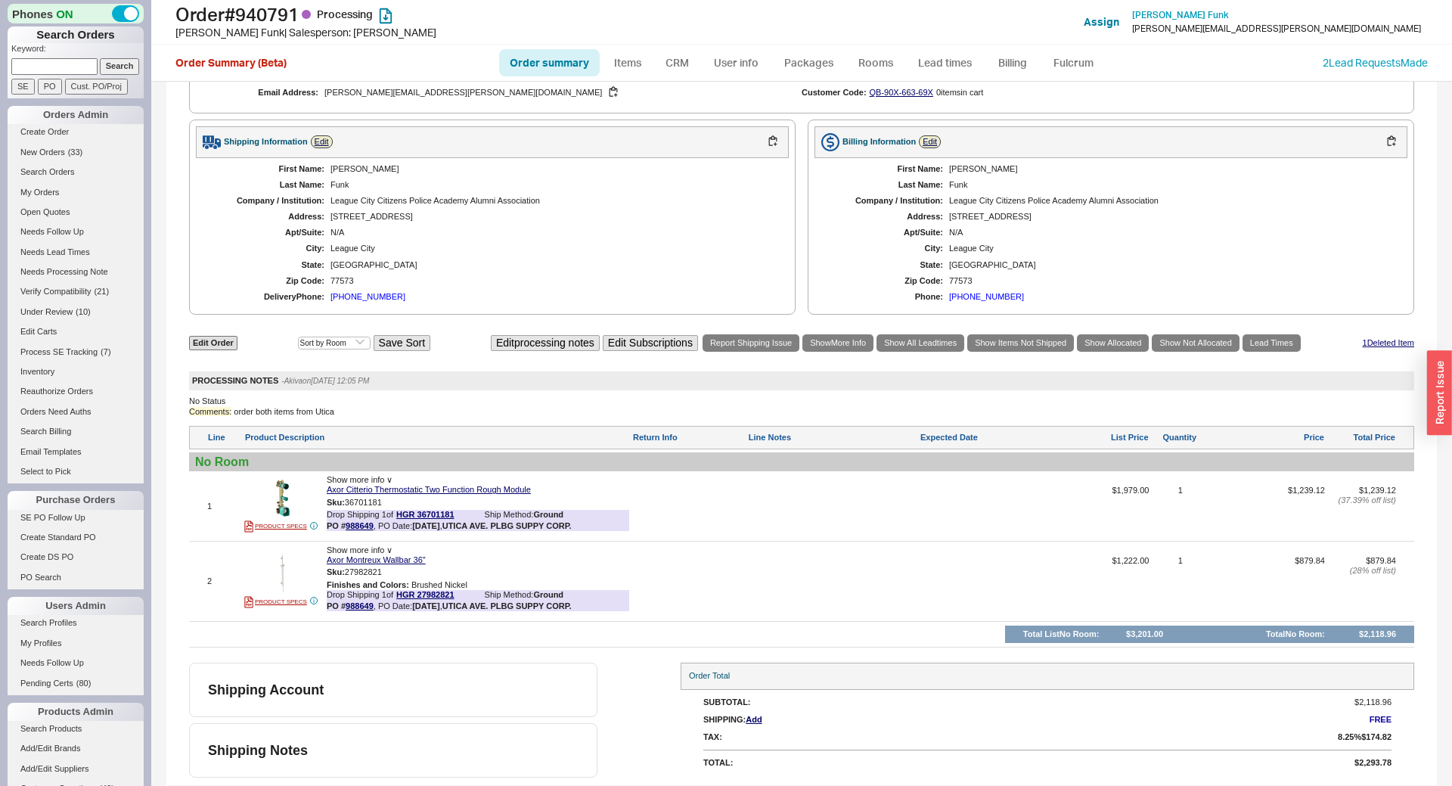
click at [530, 59] on link "Order summary" at bounding box center [549, 62] width 101 height 27
select select "*"
select select "LOW"
select select "3"
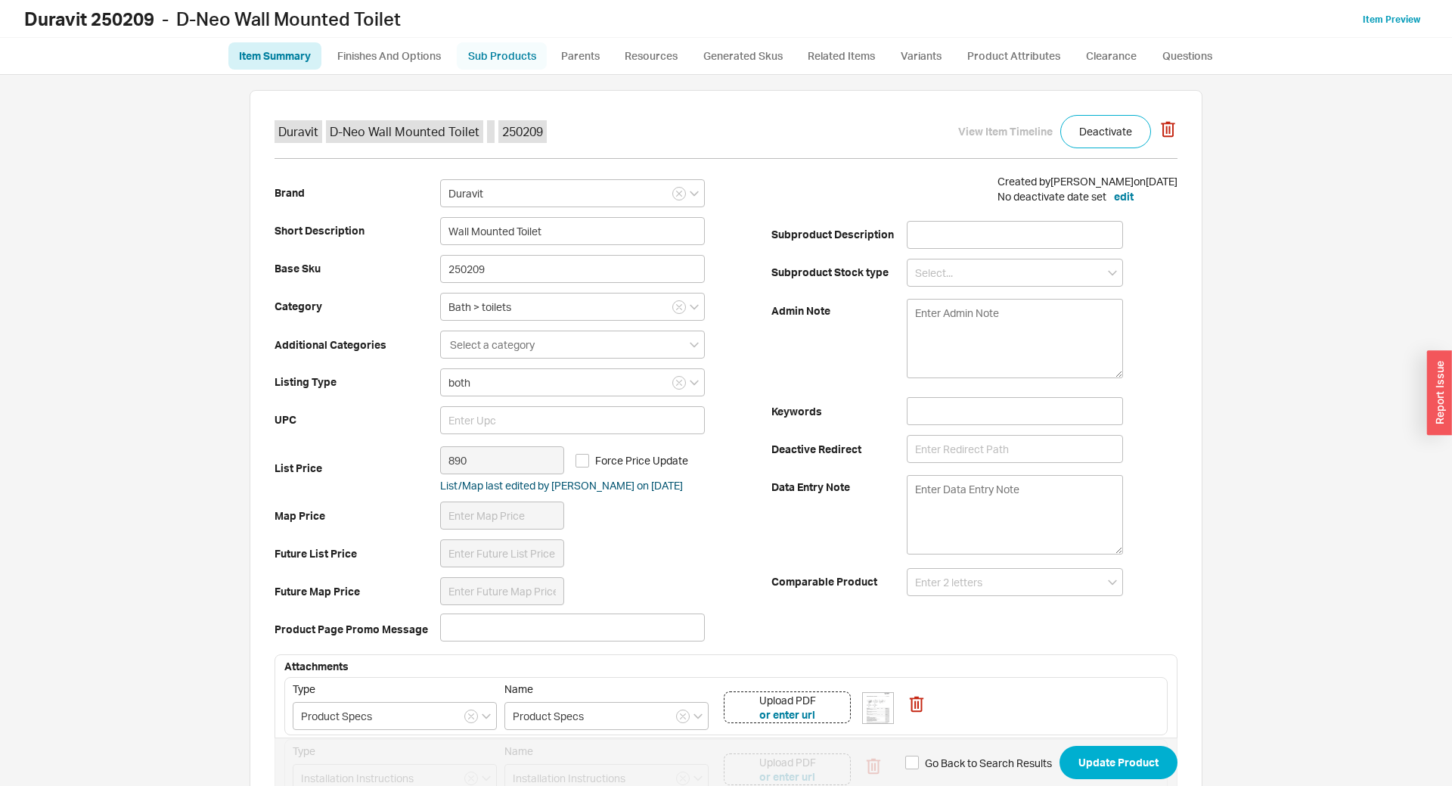
click at [525, 59] on link "Sub Products" at bounding box center [502, 55] width 90 height 27
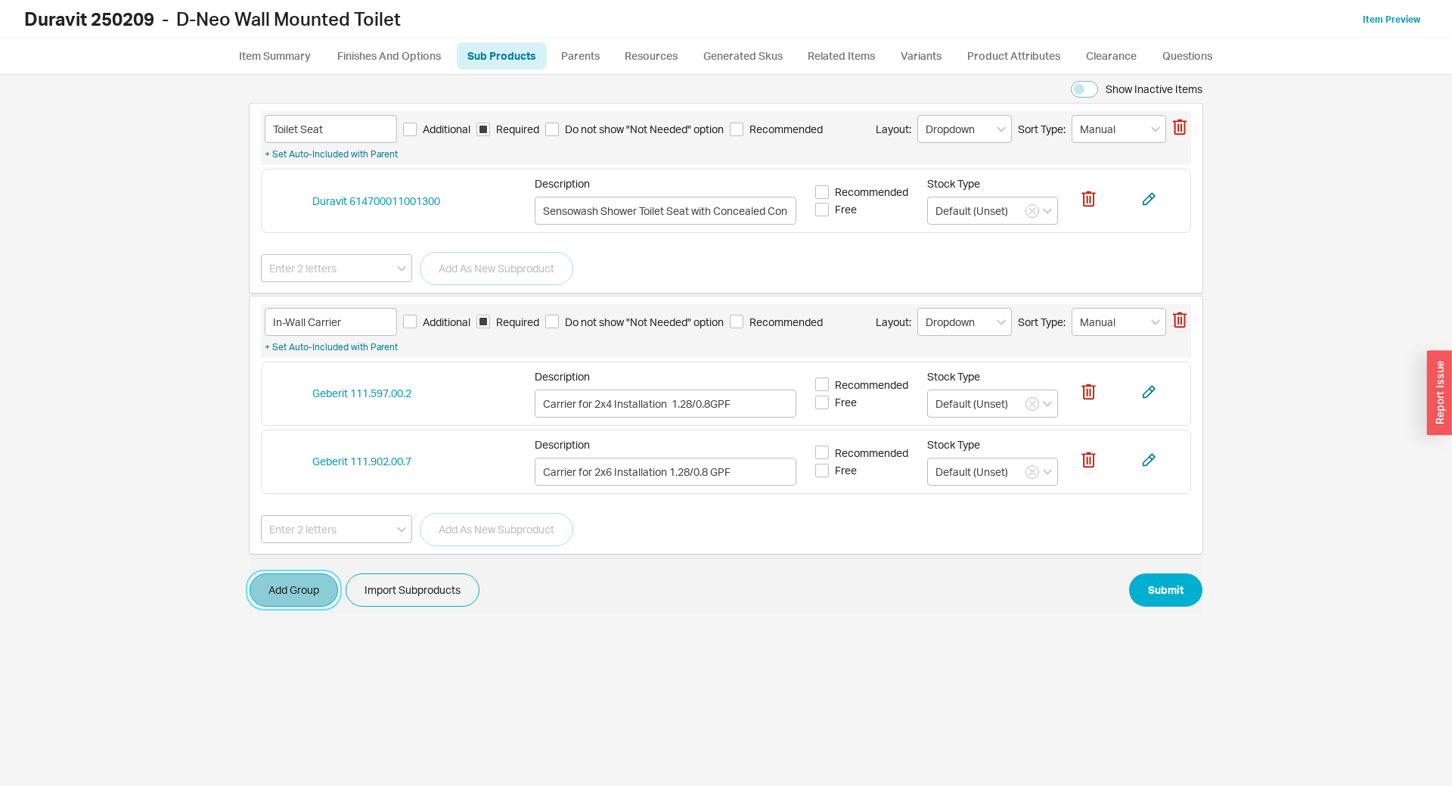
click at [316, 593] on button "Add Group" at bounding box center [294, 589] width 88 height 33
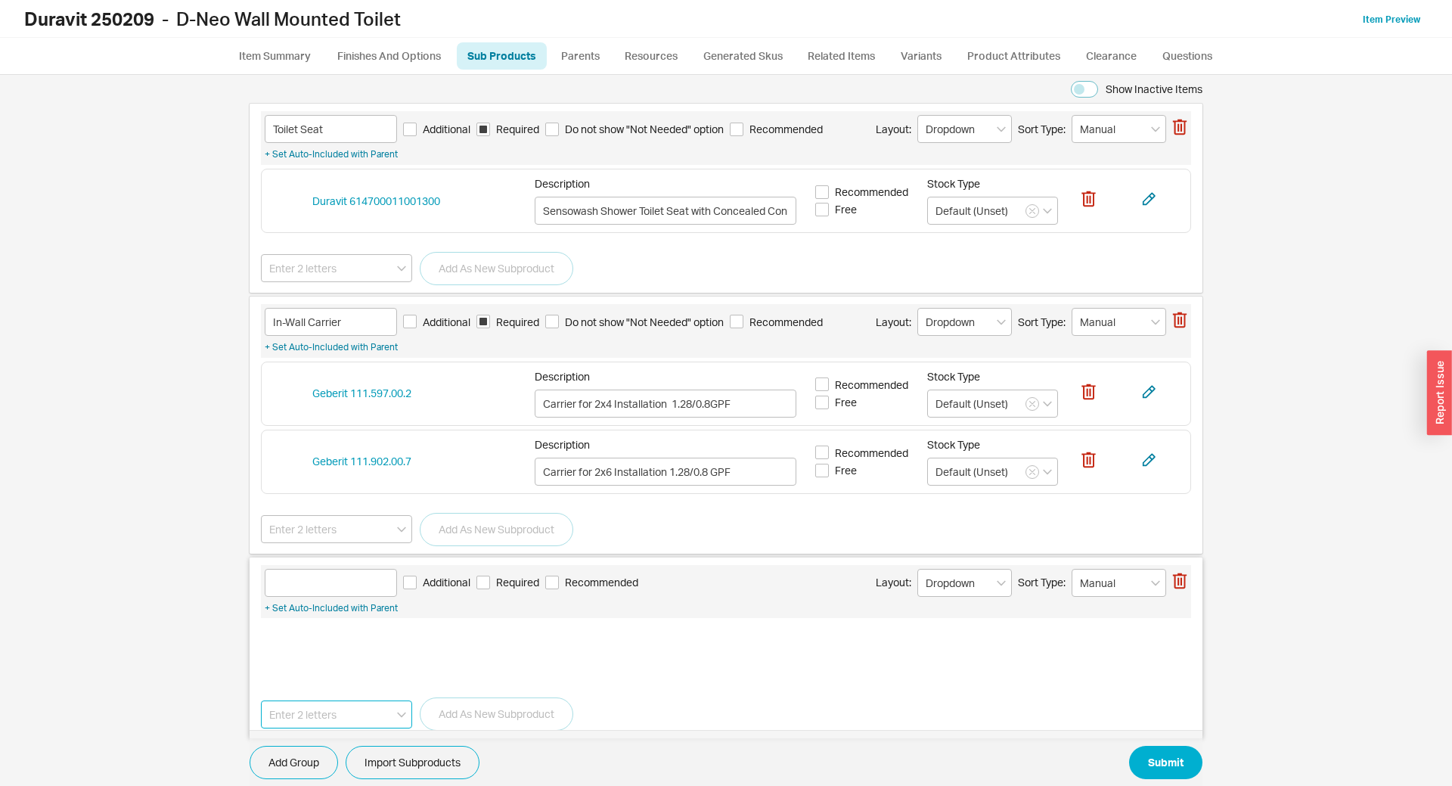
drag, startPoint x: 316, startPoint y: 701, endPoint x: 328, endPoint y: 712, distance: 16.6
click at [316, 702] on input at bounding box center [336, 714] width 151 height 28
paste input "115.770"
click at [353, 746] on div "Geberit 115.770" at bounding box center [337, 745] width 150 height 27
type input "Geberit 115.770"
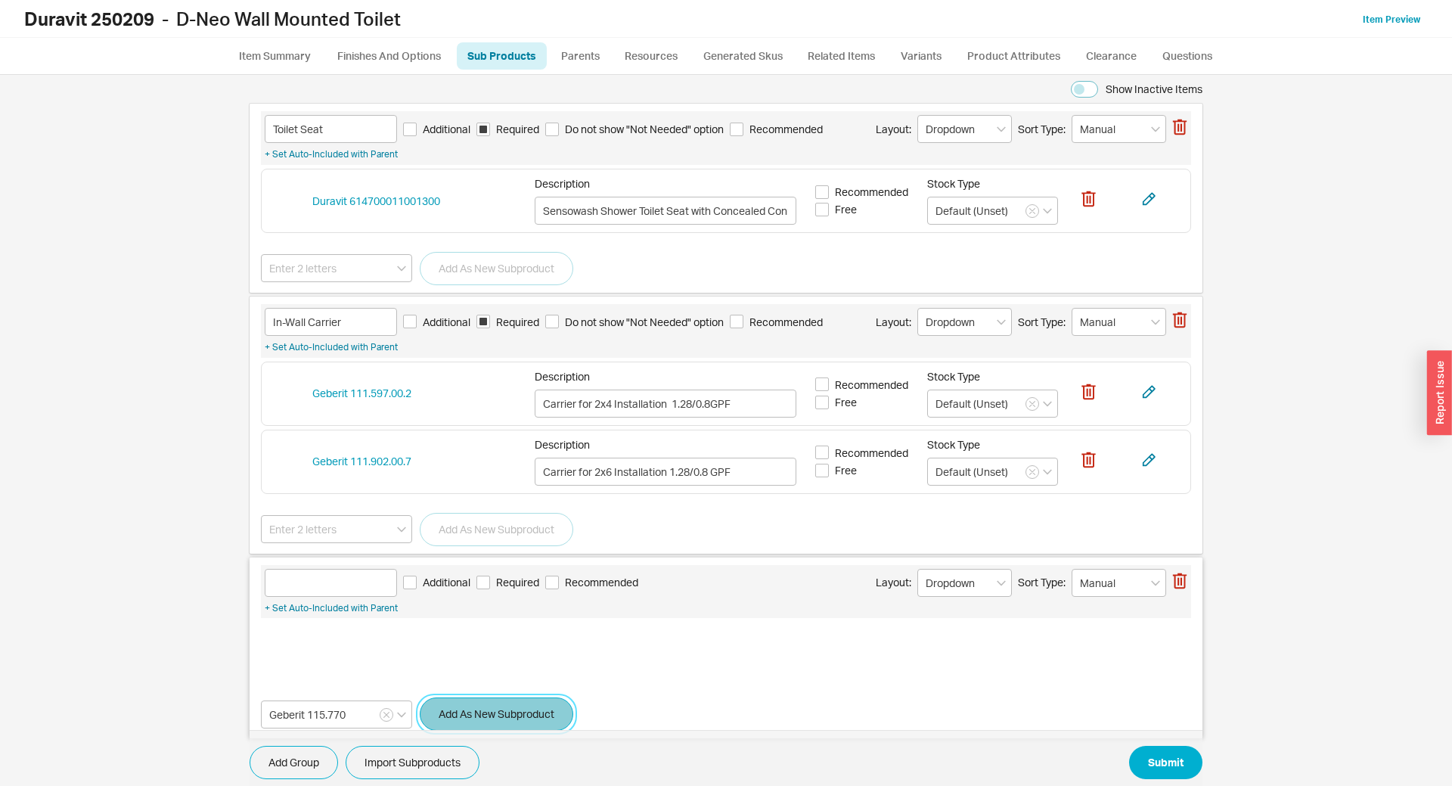
click at [466, 718] on button "Add As New Subproduct" at bounding box center [497, 713] width 154 height 33
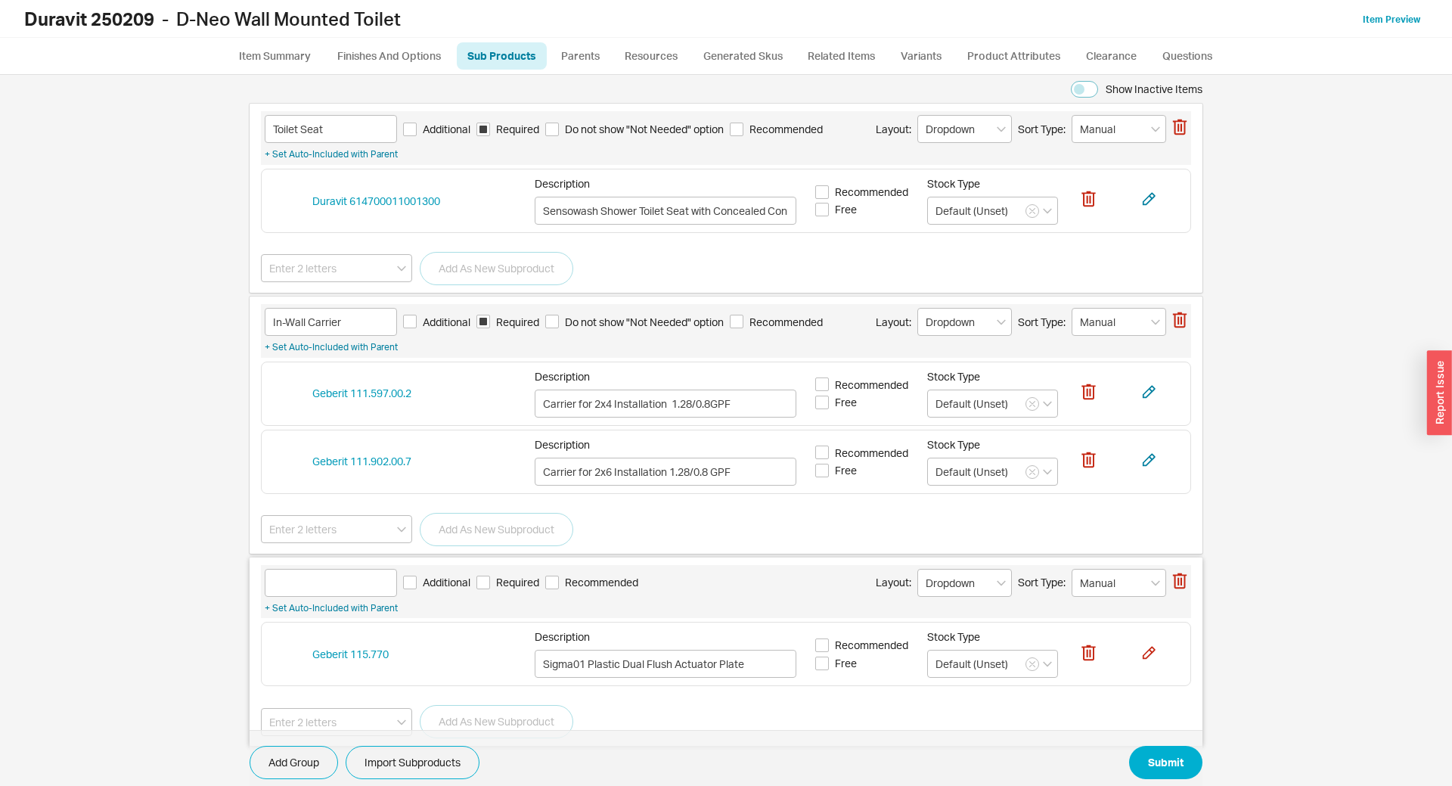
click at [524, 588] on span "Required" at bounding box center [517, 582] width 43 height 15
click at [490, 588] on input "Required" at bounding box center [483, 583] width 14 height 14
checkbox input "true"
click at [1162, 757] on button "Submit" at bounding box center [1165, 762] width 73 height 33
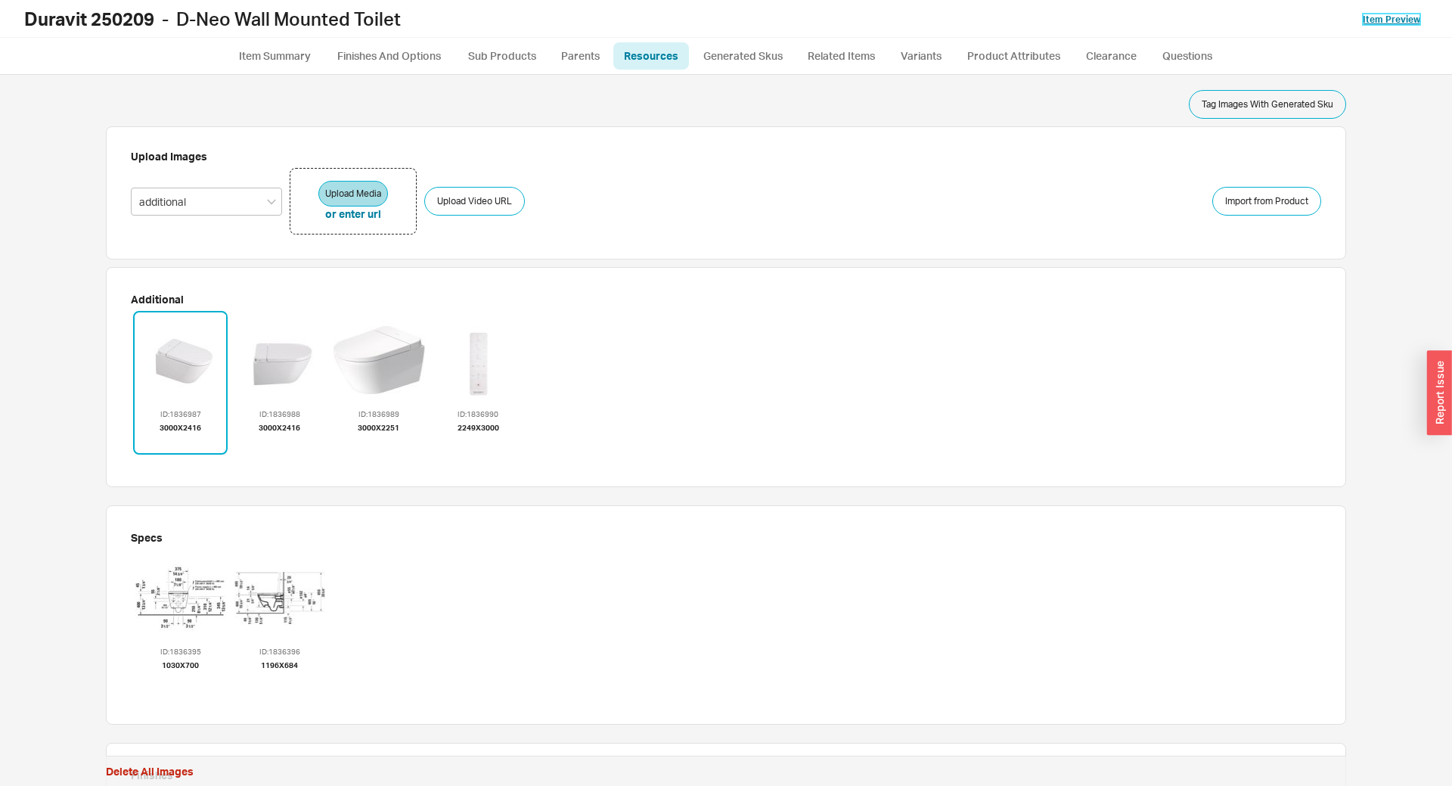
click at [1386, 22] on link "Item Preview" at bounding box center [1391, 19] width 57 height 11
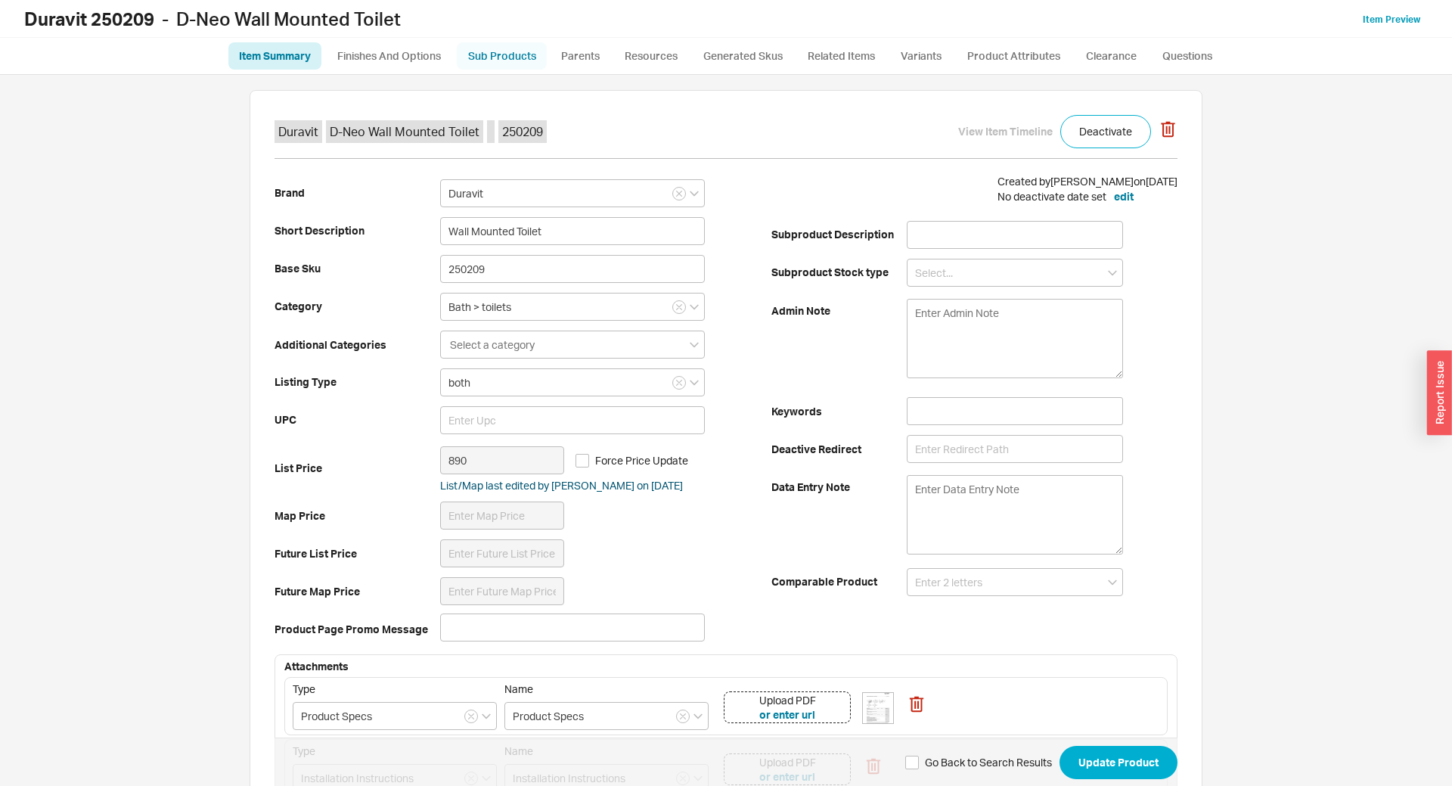
click at [513, 52] on link "Sub Products" at bounding box center [502, 55] width 90 height 27
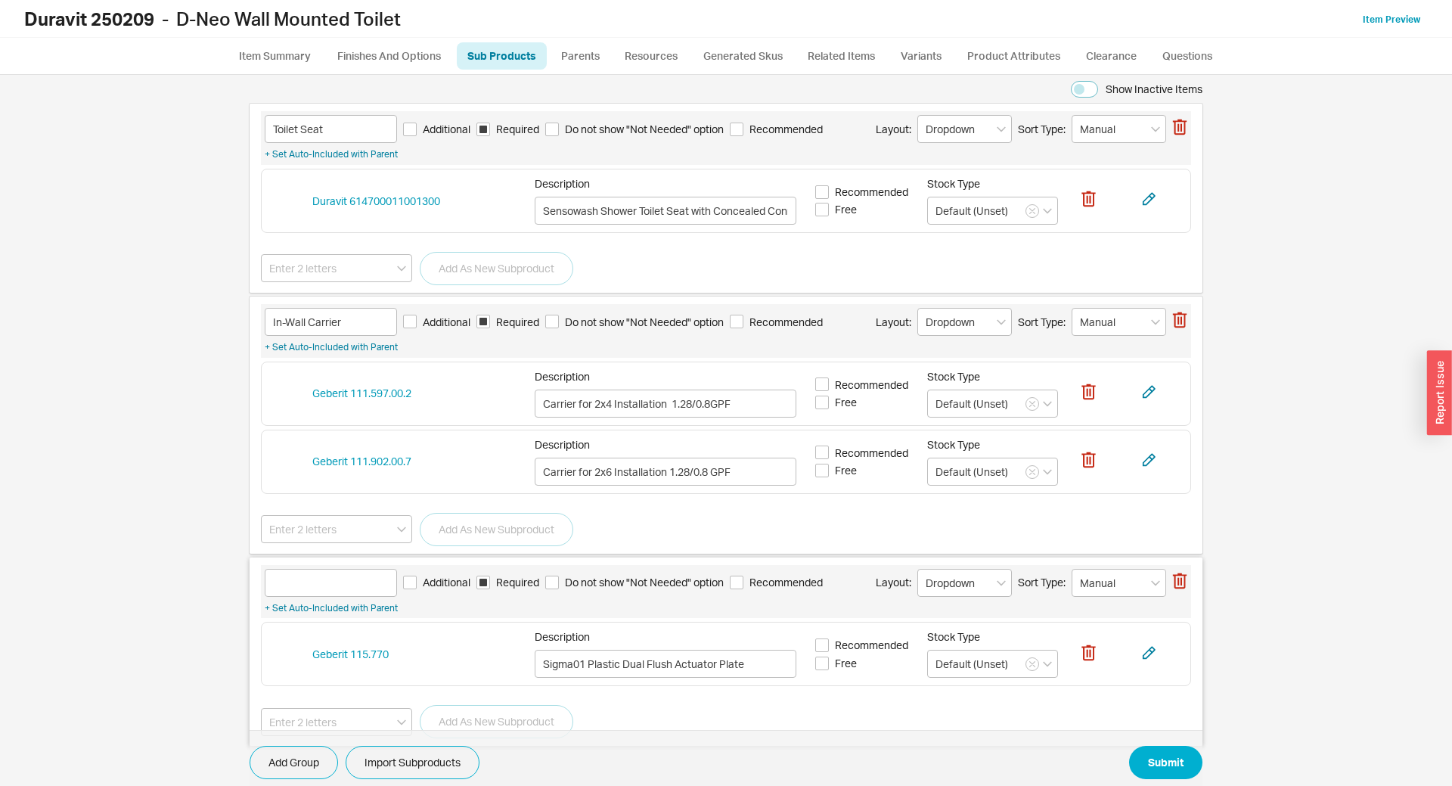
scroll to position [36, 0]
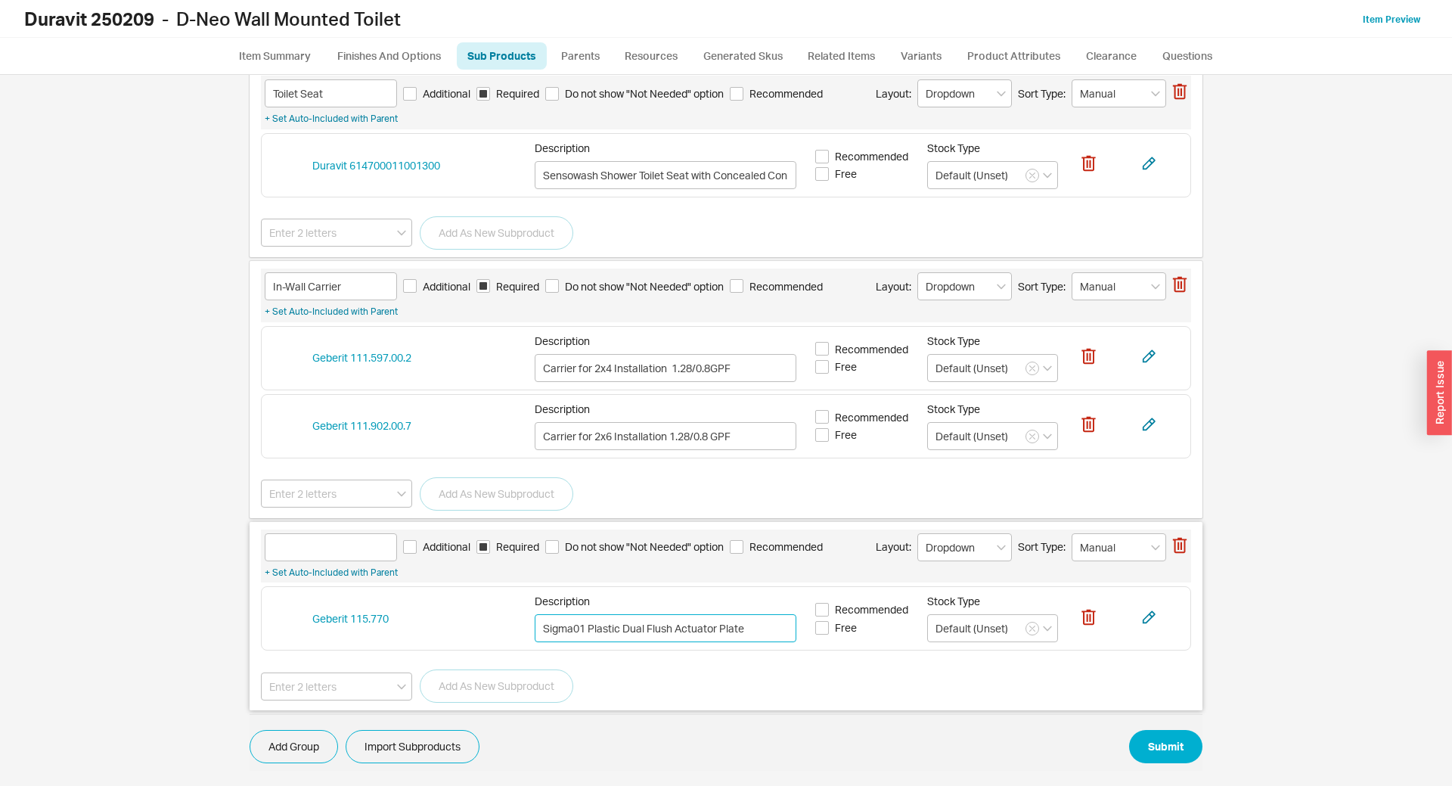
click at [679, 631] on input "Sigma01 Plastic Dual Flush Actuator Plate" at bounding box center [666, 628] width 262 height 28
click at [327, 528] on div "Additional Required Do not show "Not Needed" option Recommended Layout: Dropdow…" at bounding box center [726, 616] width 953 height 189
click at [327, 536] on input at bounding box center [331, 547] width 132 height 28
paste input "Actuator"
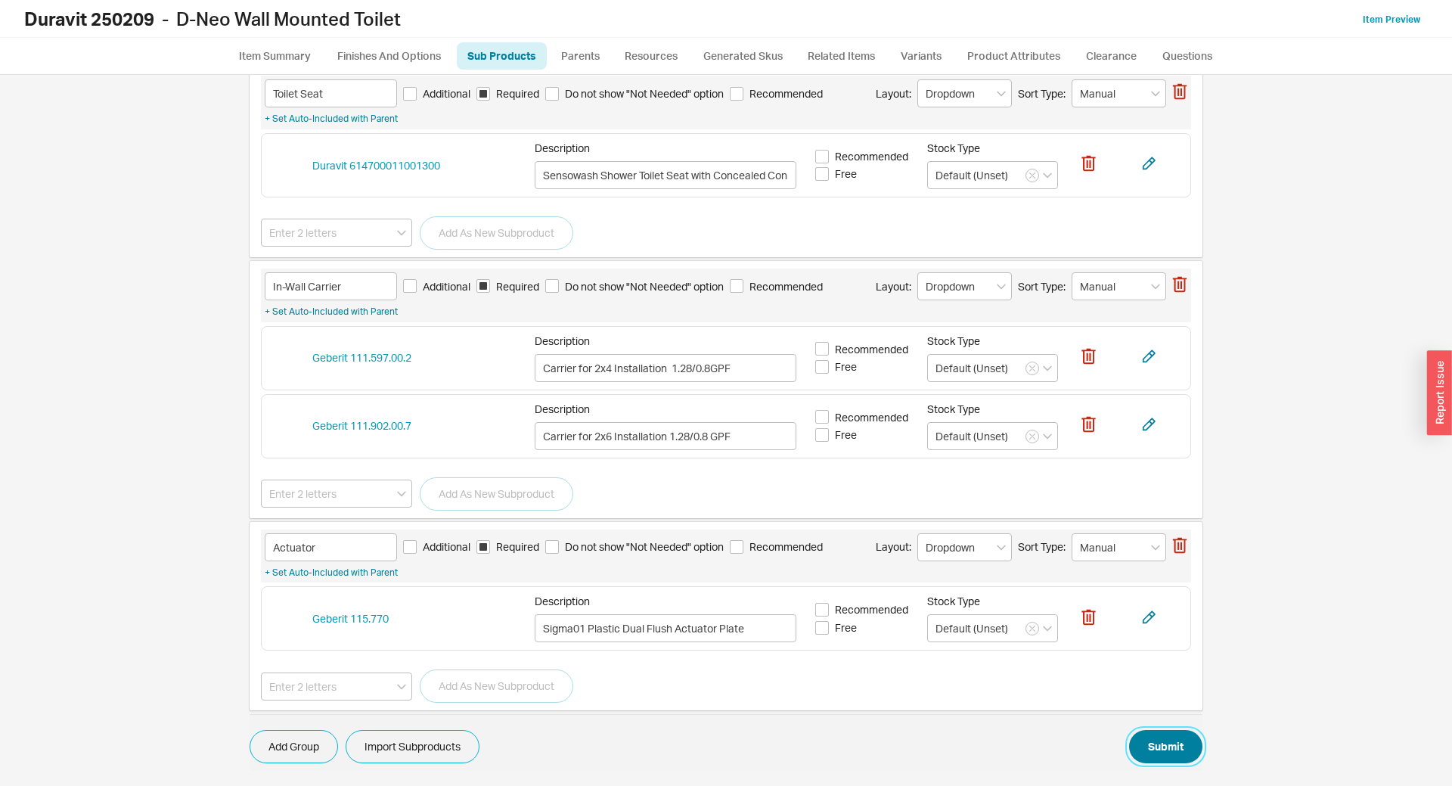
type input "Actuator"
click at [1190, 736] on button "Submit" at bounding box center [1165, 746] width 73 height 33
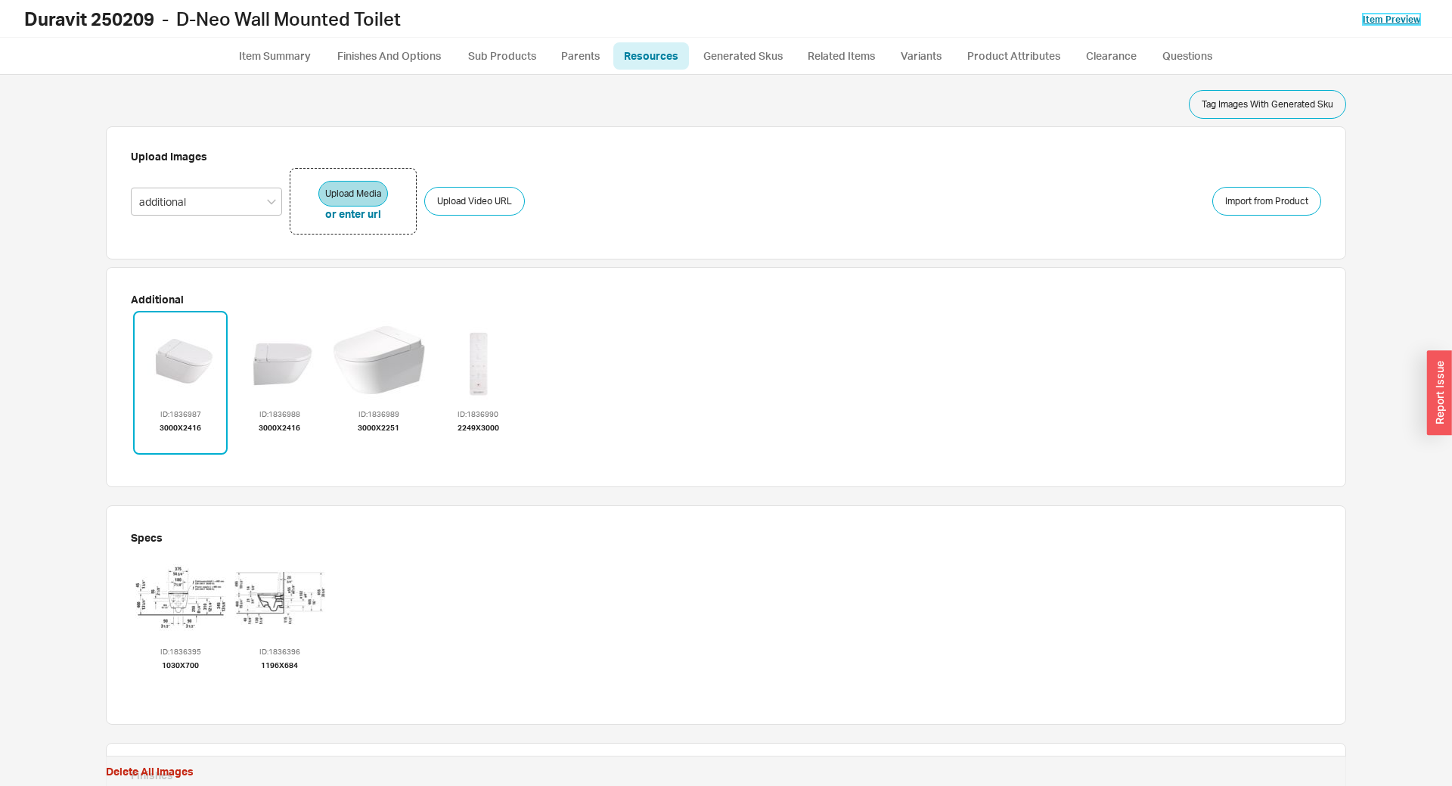
click at [1381, 23] on link "Item Preview" at bounding box center [1391, 19] width 57 height 11
